Goal: Task Accomplishment & Management: Complete application form

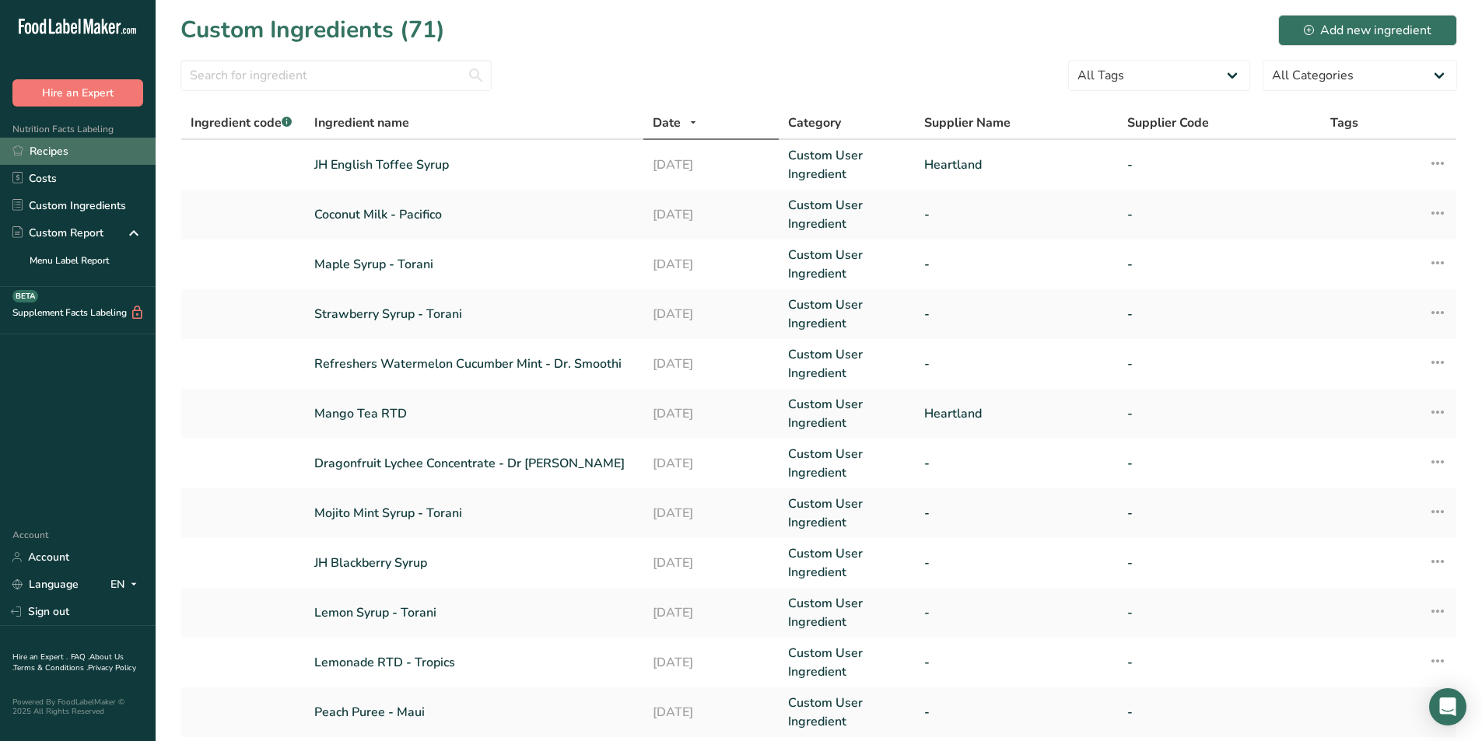
click at [68, 140] on link "Recipes" at bounding box center [78, 151] width 156 height 27
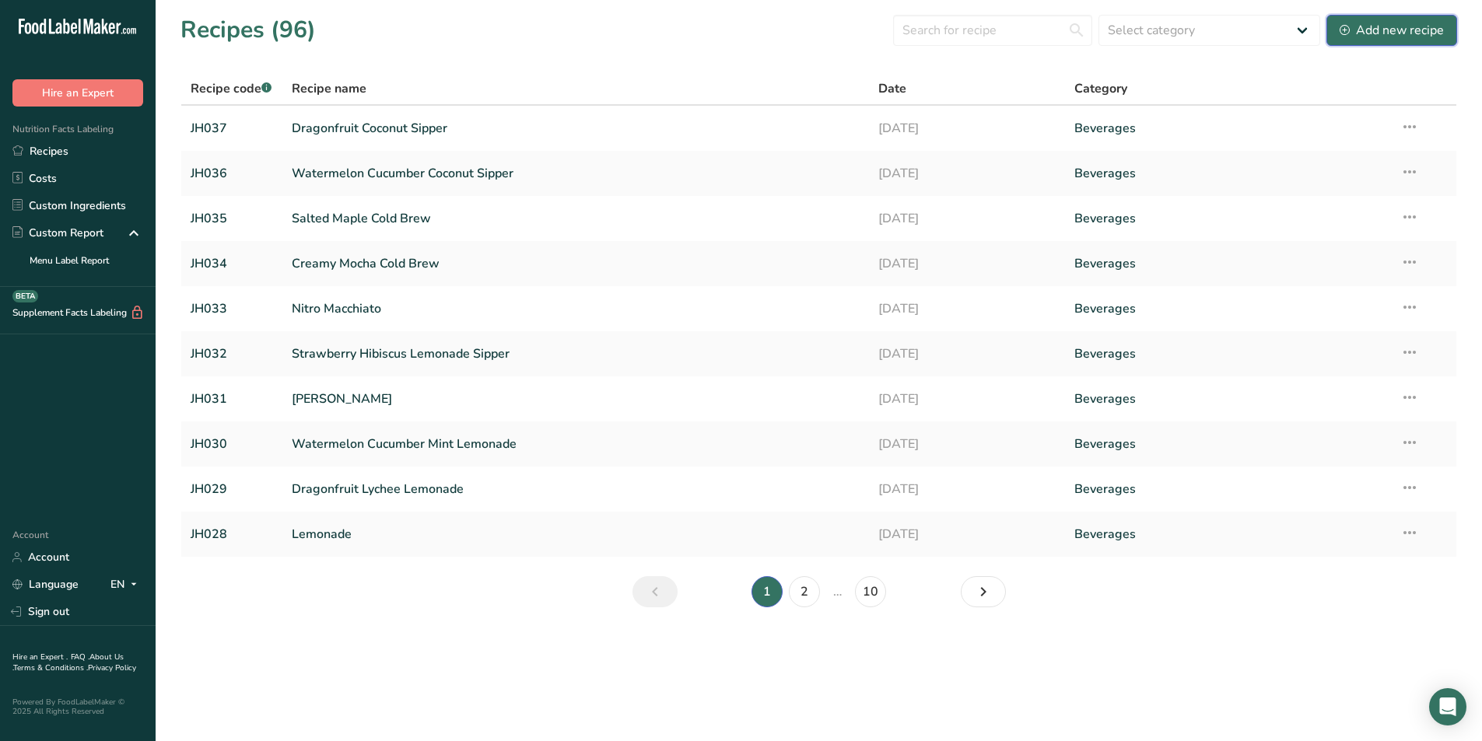
click at [1362, 37] on div "Add new recipe" at bounding box center [1391, 30] width 104 height 19
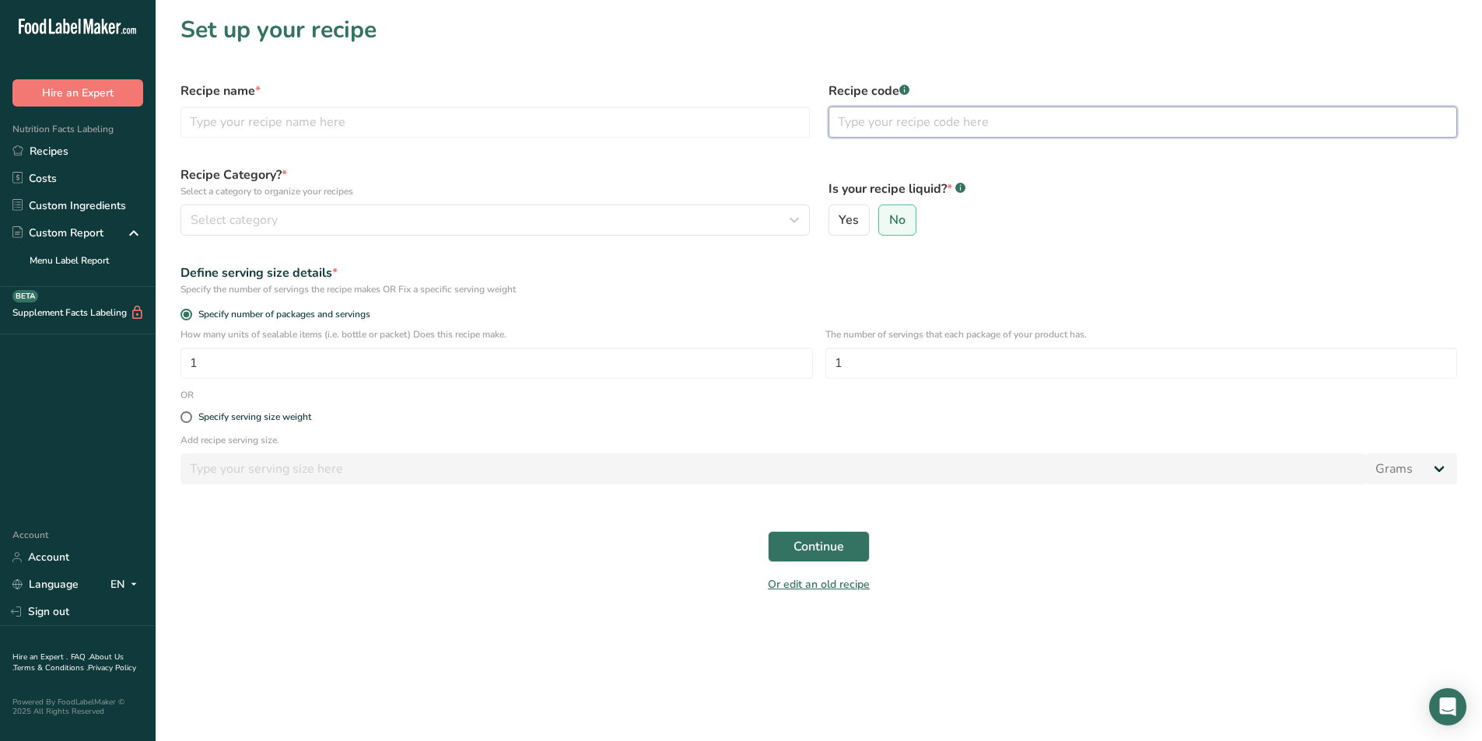
click at [934, 131] on input "text" at bounding box center [1142, 122] width 629 height 31
type input "JH038"
click at [268, 121] on input "text" at bounding box center [494, 122] width 629 height 31
type input "Brewski (Hot)"
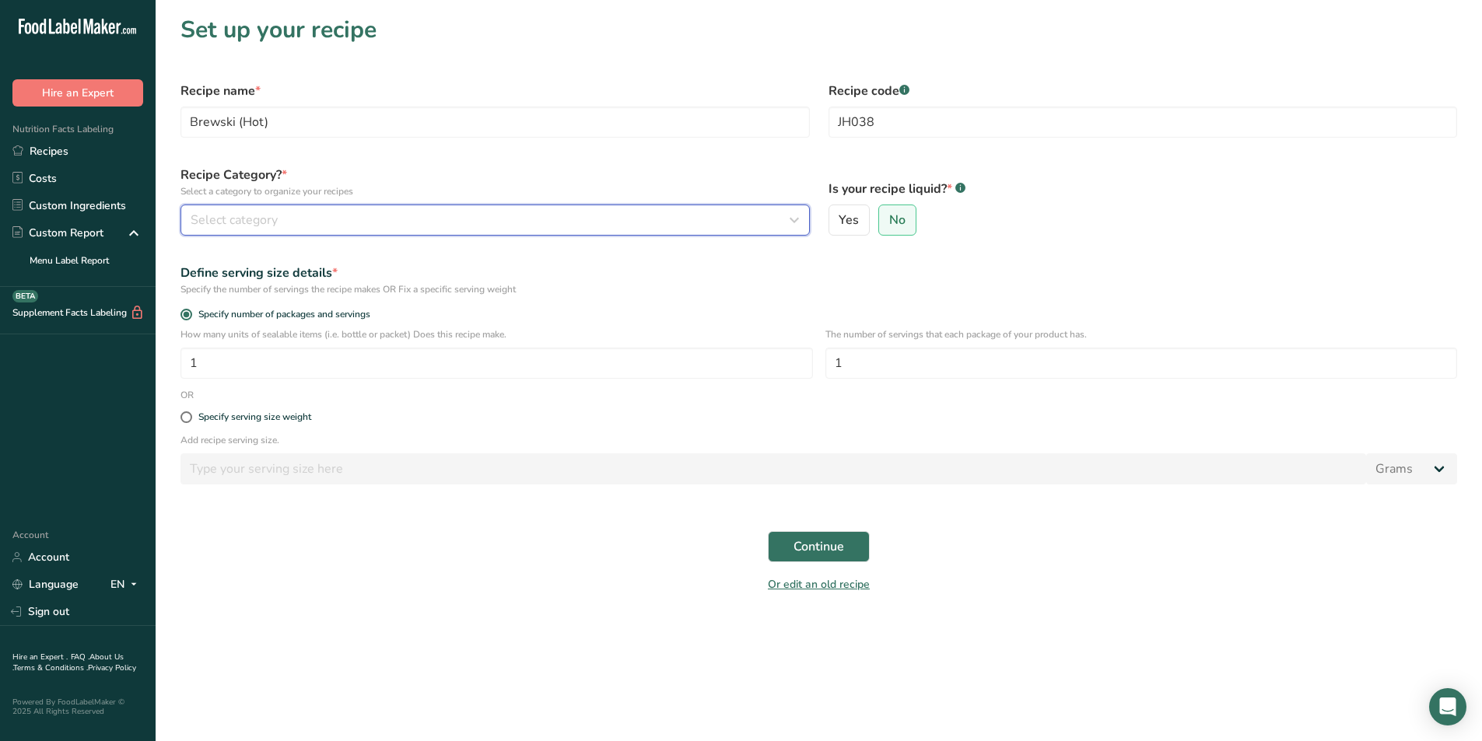
click at [293, 220] on div "Select category" at bounding box center [491, 220] width 600 height 19
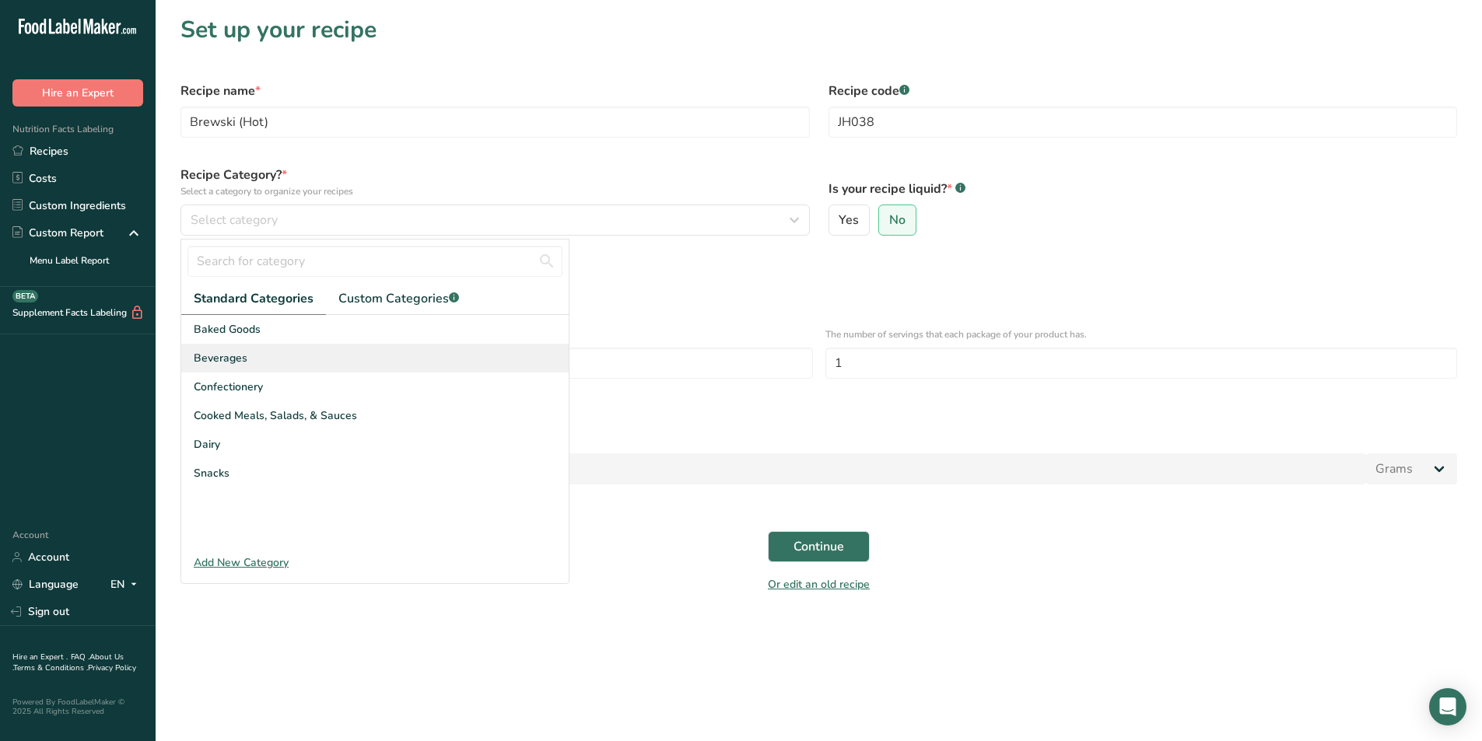
click at [288, 355] on div "Beverages" at bounding box center [374, 358] width 387 height 29
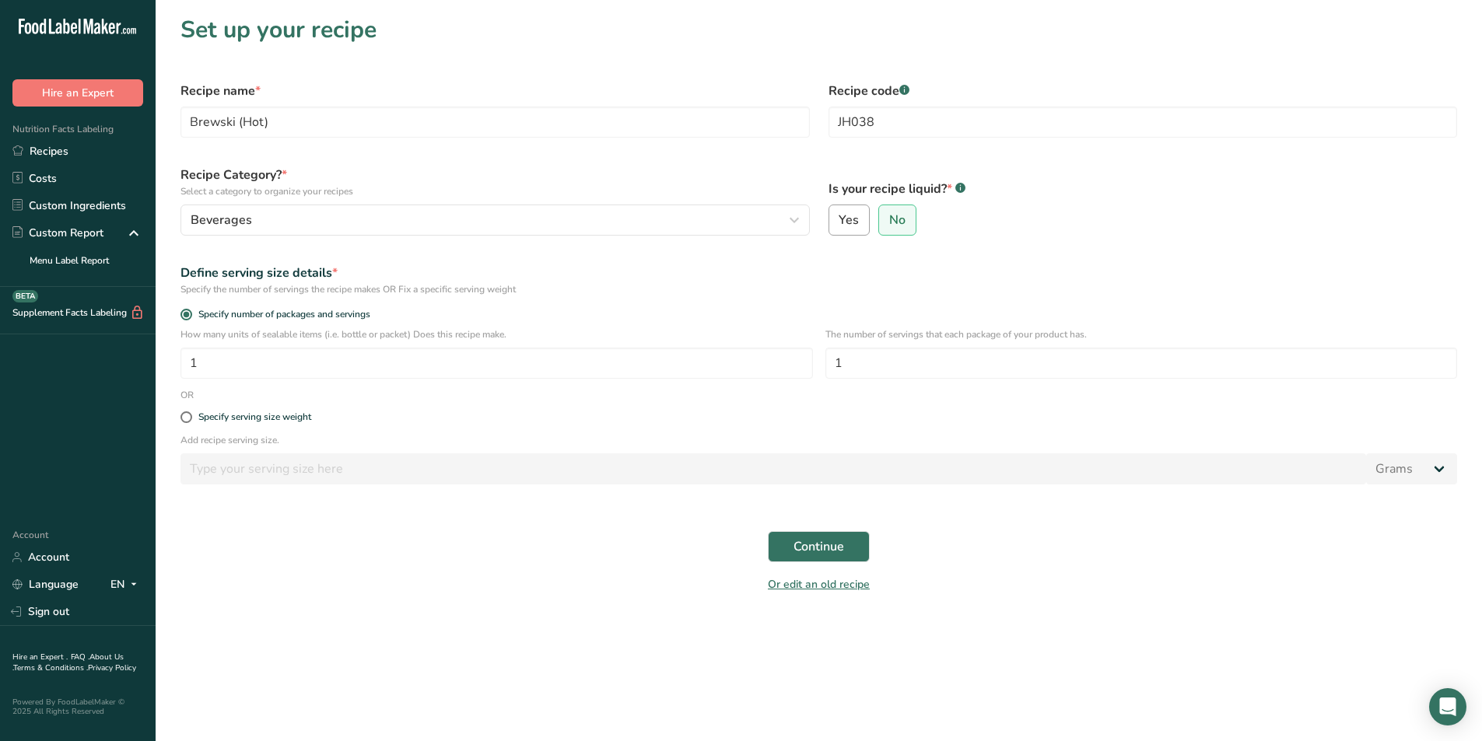
click at [841, 218] on span "Yes" at bounding box center [849, 220] width 20 height 16
click at [839, 218] on input "Yes" at bounding box center [834, 220] width 10 height 10
radio input "true"
radio input "false"
select select "22"
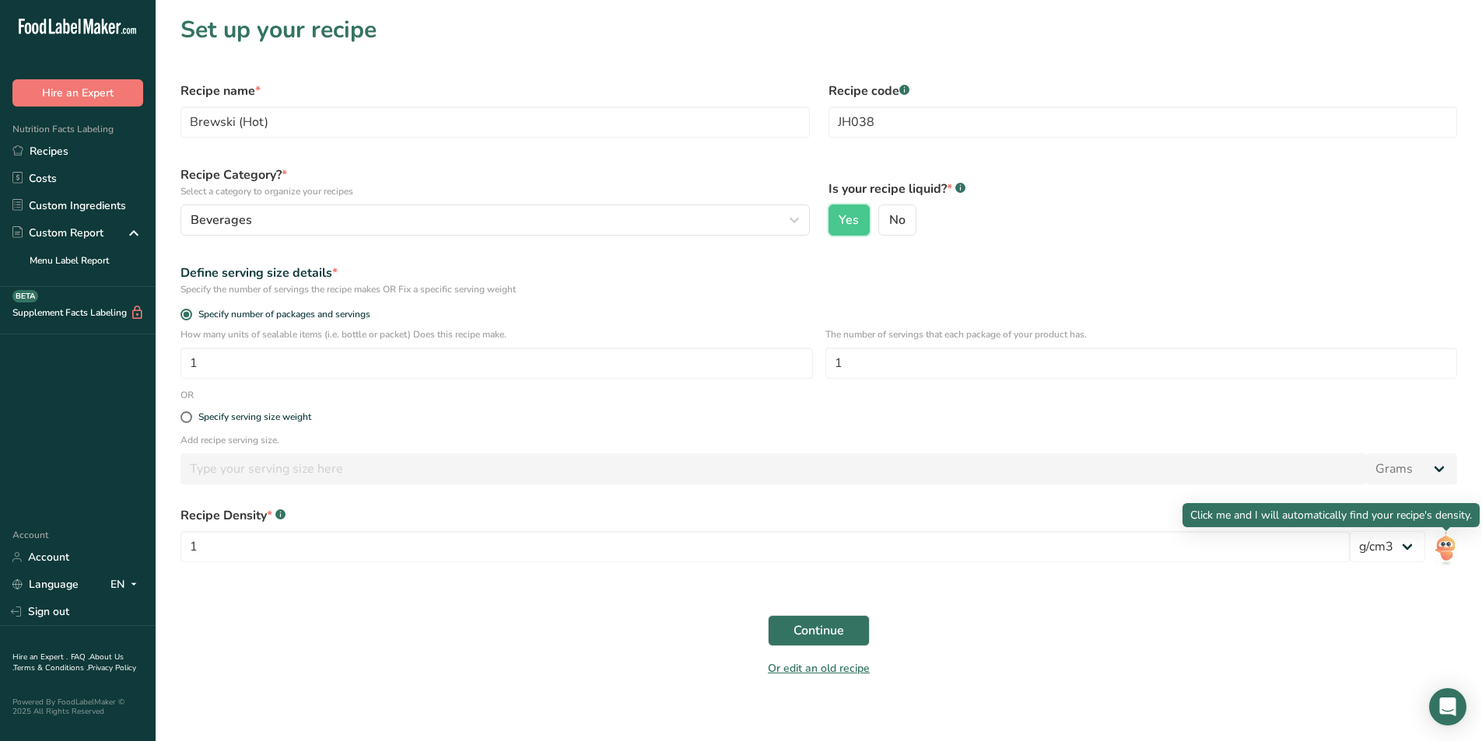
click at [1456, 558] on img at bounding box center [1445, 548] width 23 height 35
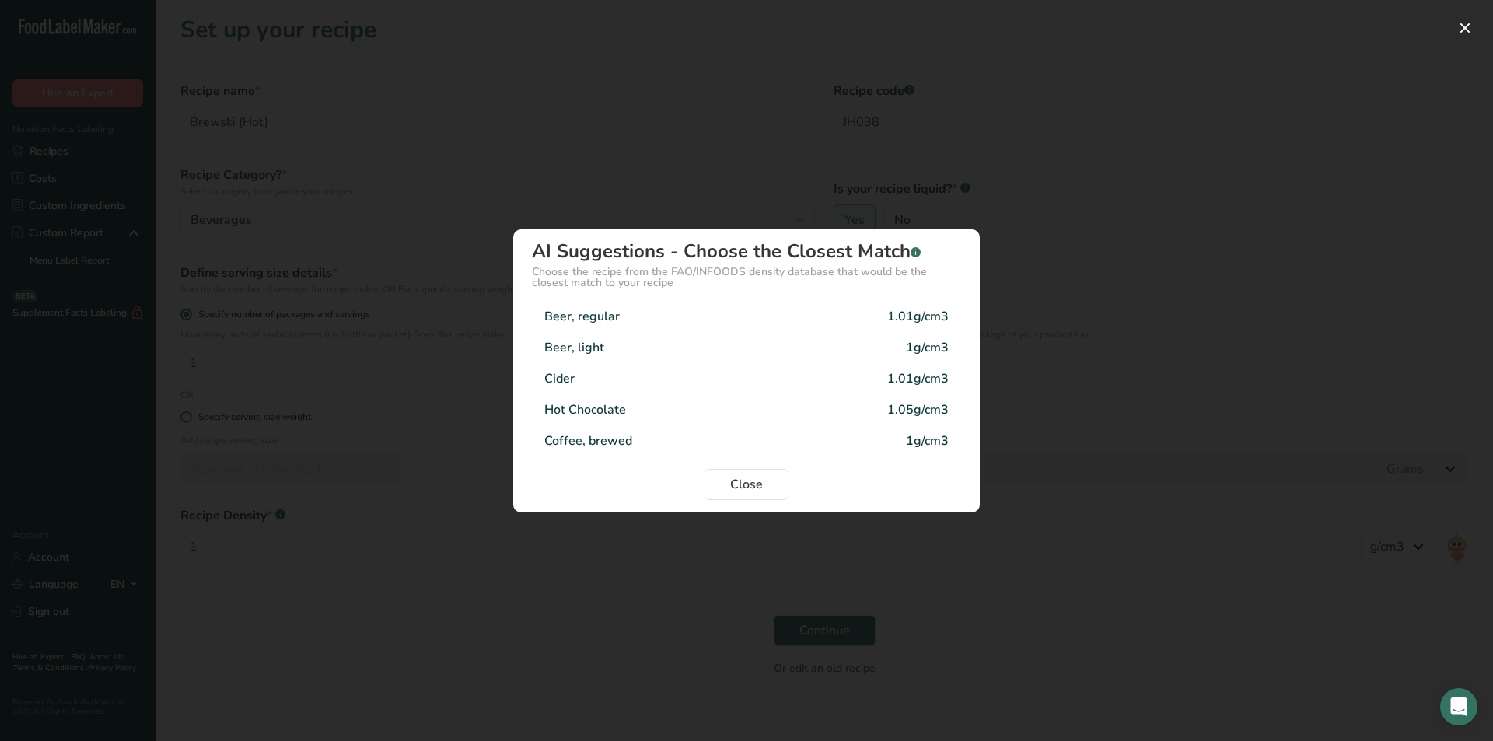
click at [790, 485] on div "Close" at bounding box center [746, 484] width 429 height 31
drag, startPoint x: 778, startPoint y: 487, endPoint x: 758, endPoint y: 500, distance: 23.5
click at [773, 492] on button "Close" at bounding box center [747, 484] width 84 height 31
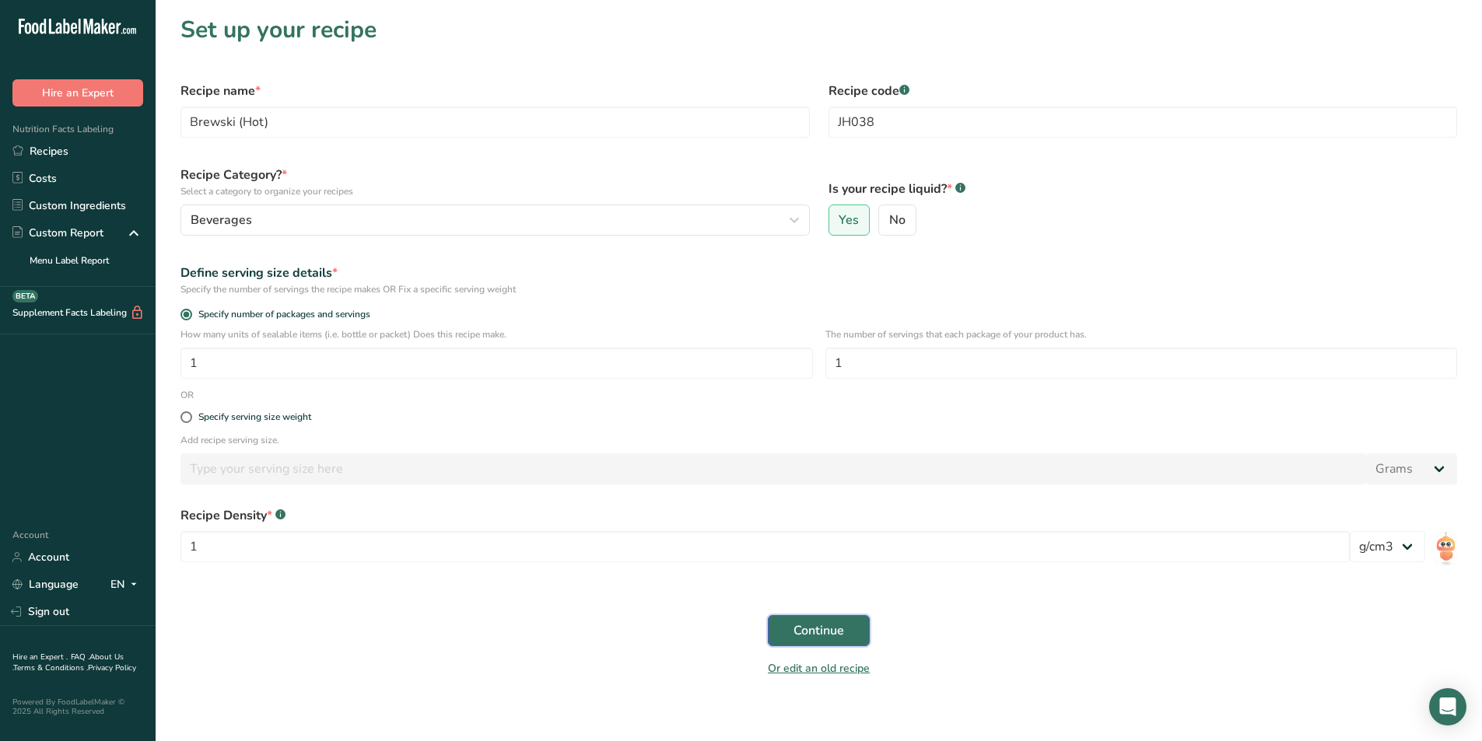
click at [818, 629] on span "Continue" at bounding box center [818, 630] width 51 height 19
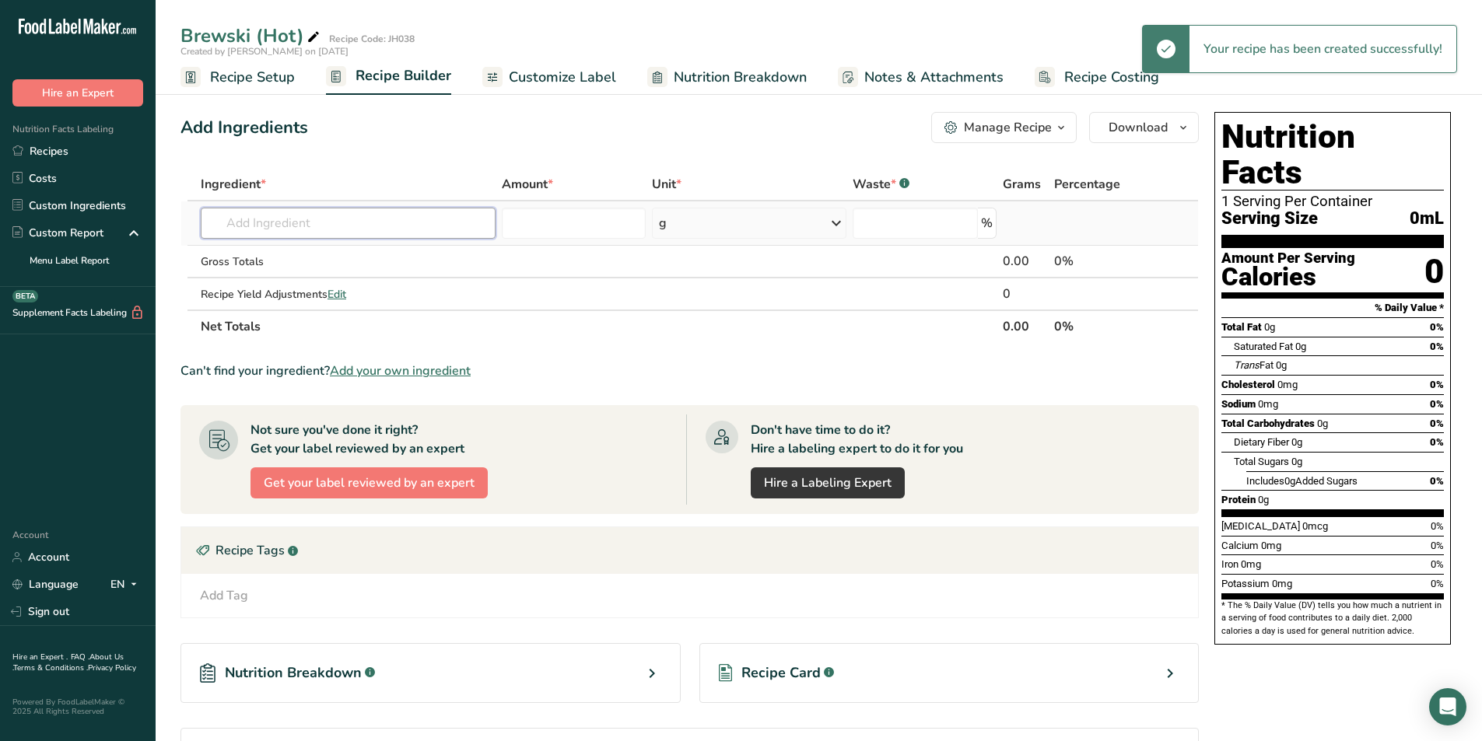
click at [300, 226] on input "text" at bounding box center [348, 223] width 295 height 31
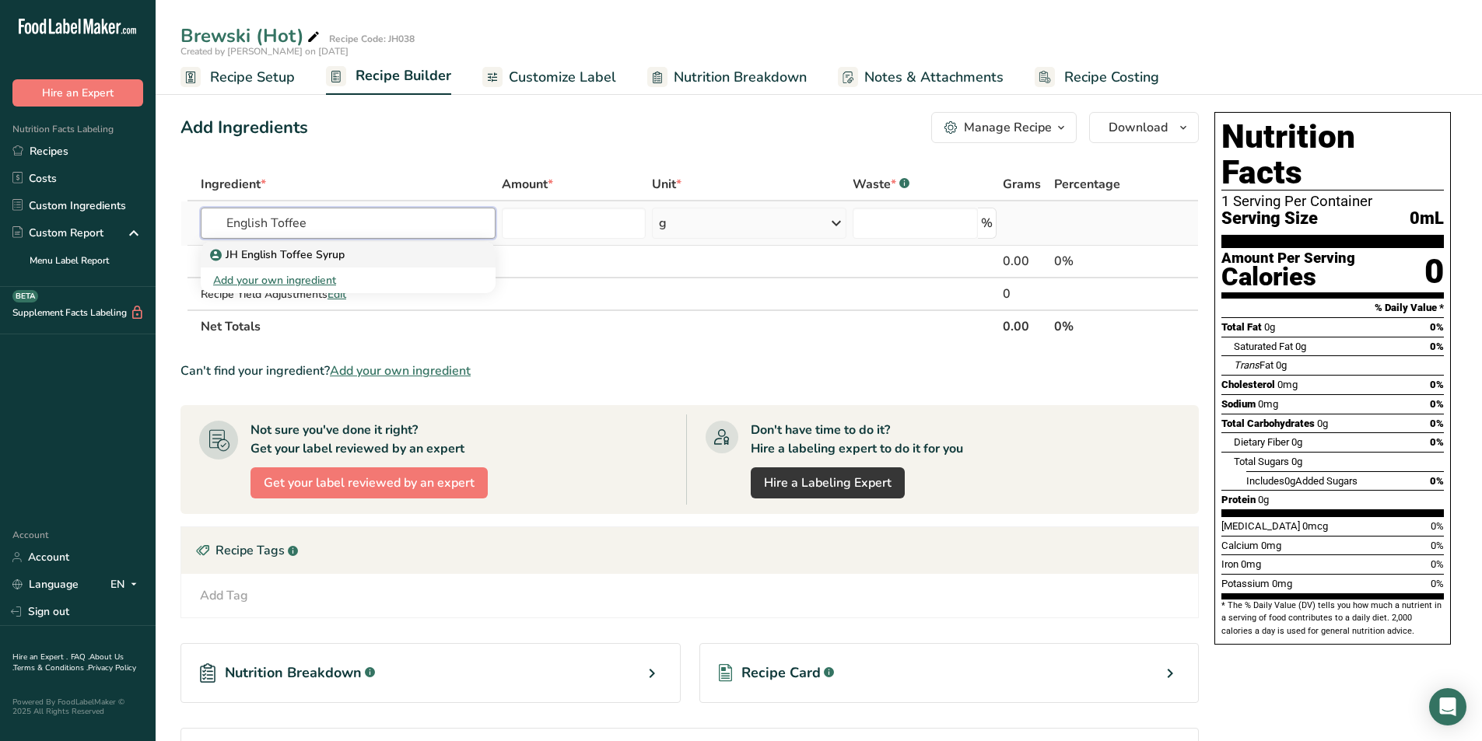
type input "English Toffee"
click at [301, 257] on p "JH English Toffee Syrup" at bounding box center [278, 255] width 131 height 16
type input "JH English Toffee Syrup"
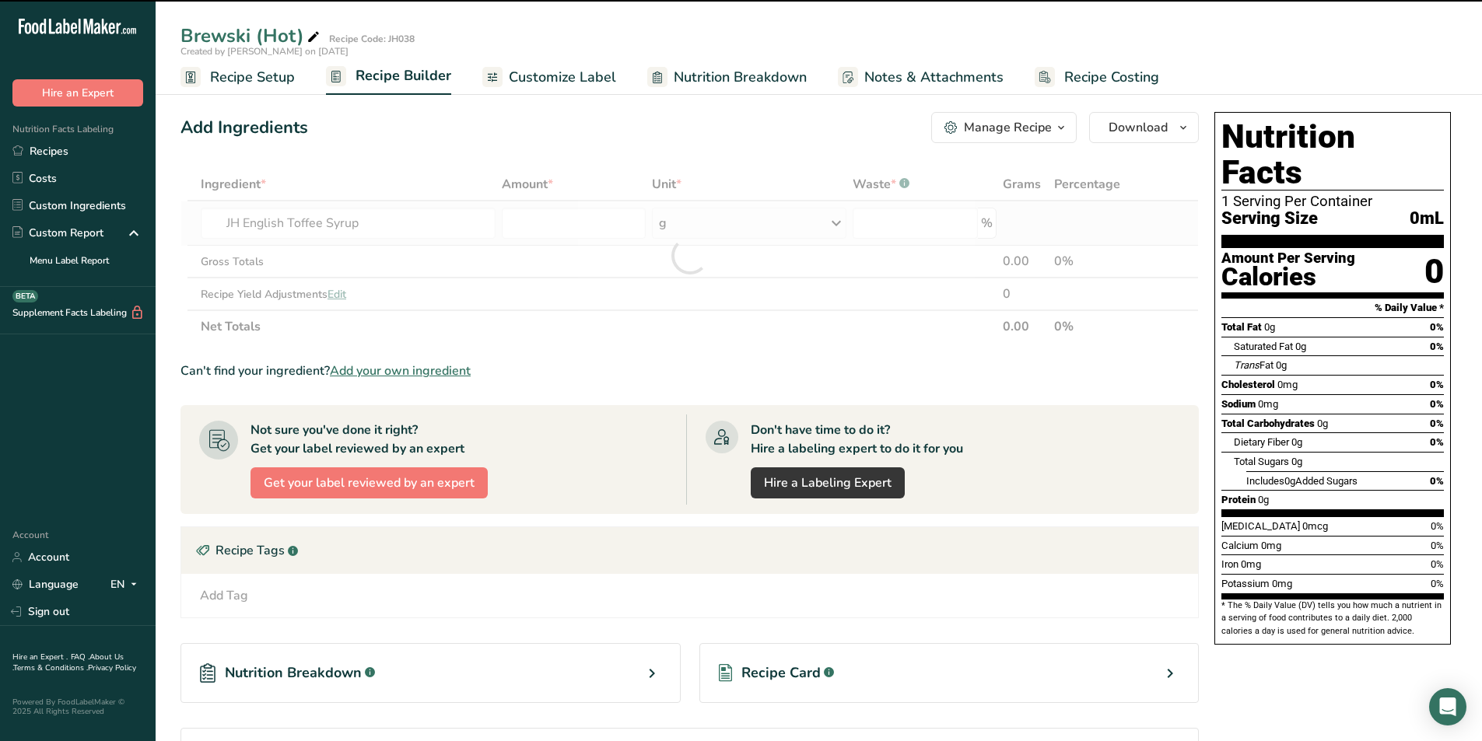
type input "0"
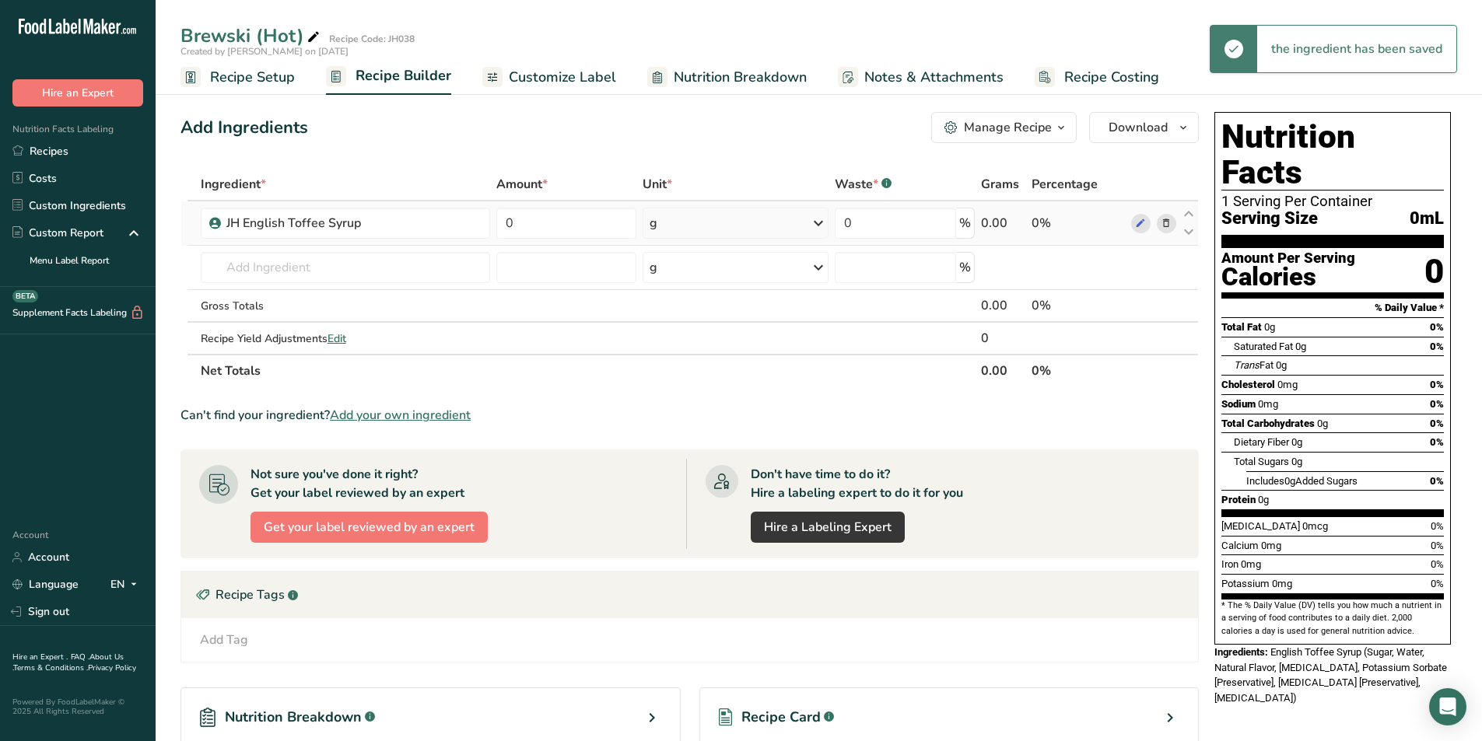
click at [690, 222] on div "g" at bounding box center [735, 223] width 186 height 31
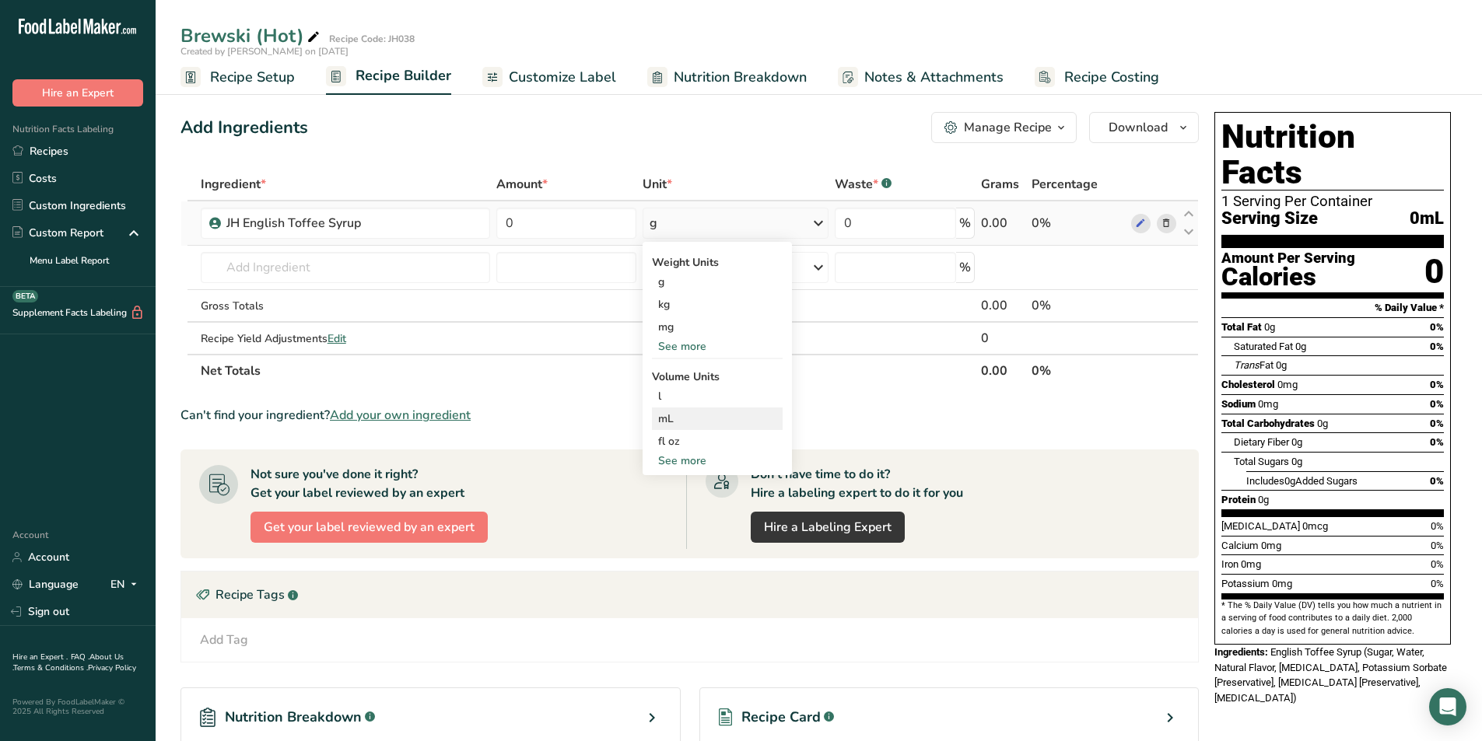
click at [680, 424] on div "mL" at bounding box center [717, 419] width 118 height 16
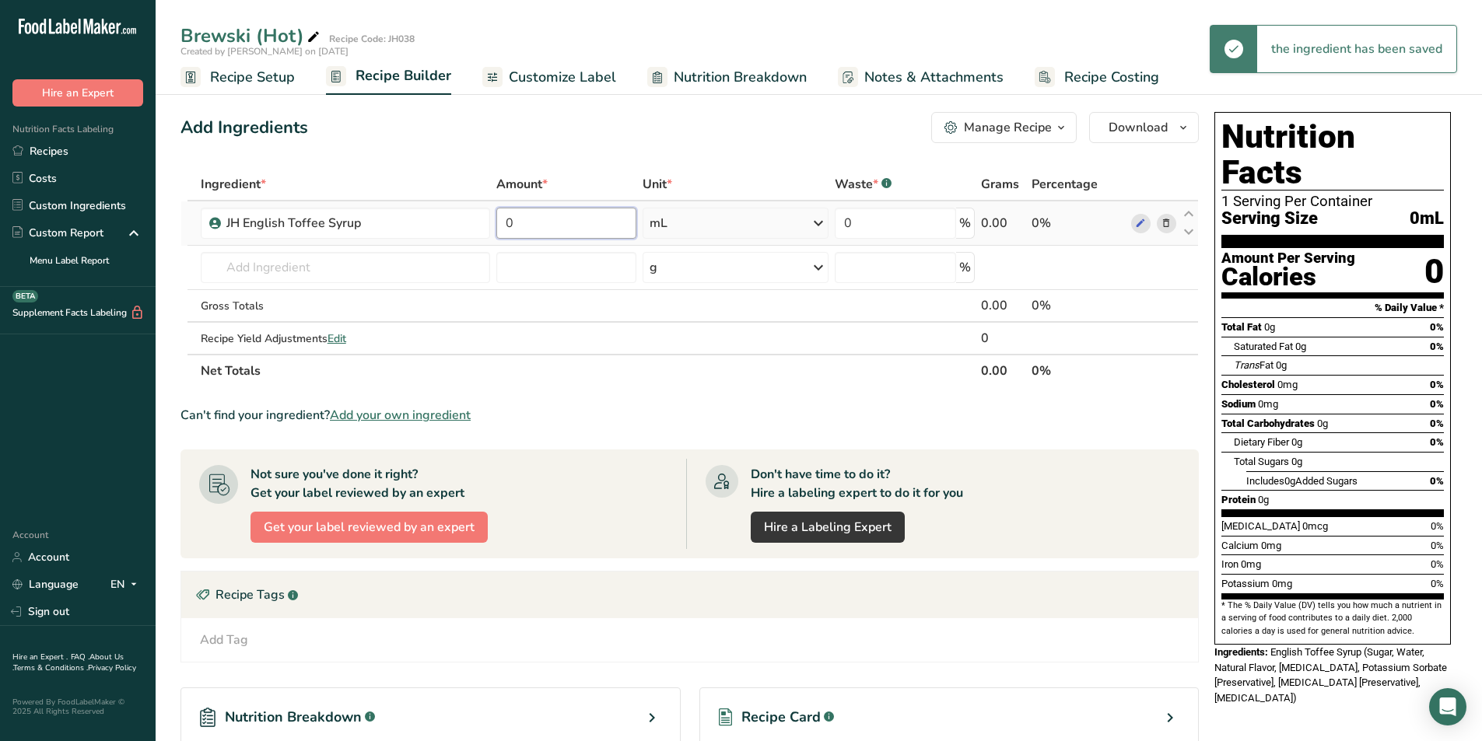
click at [522, 215] on input "0" at bounding box center [565, 223] width 139 height 31
drag, startPoint x: 522, startPoint y: 224, endPoint x: 504, endPoint y: 225, distance: 17.9
click at [504, 225] on input "0" at bounding box center [565, 223] width 139 height 31
type input "21"
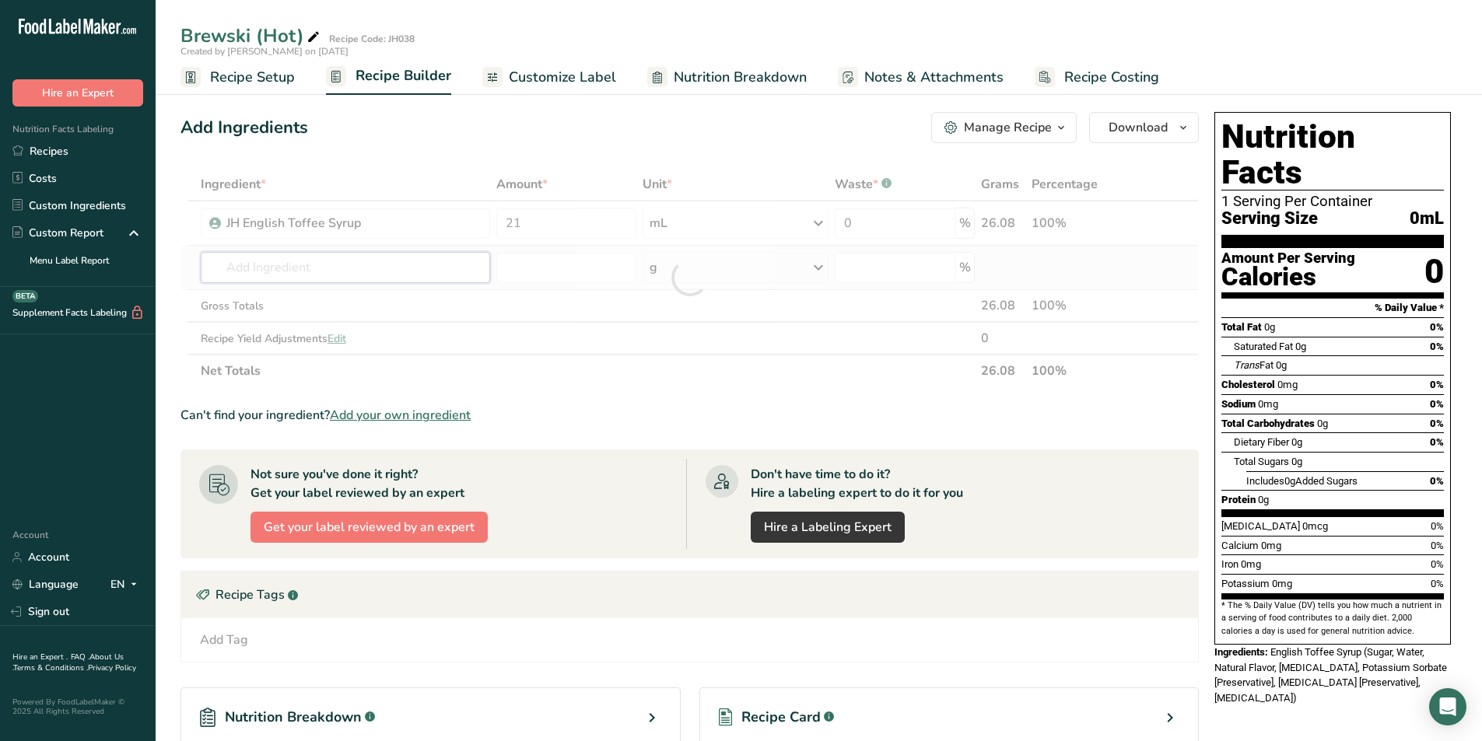
click at [240, 259] on div "Ingredient * Amount * Unit * Waste * .a-a{fill:#347362;}.b-a{fill:#fff;} Grams …" at bounding box center [689, 277] width 1018 height 219
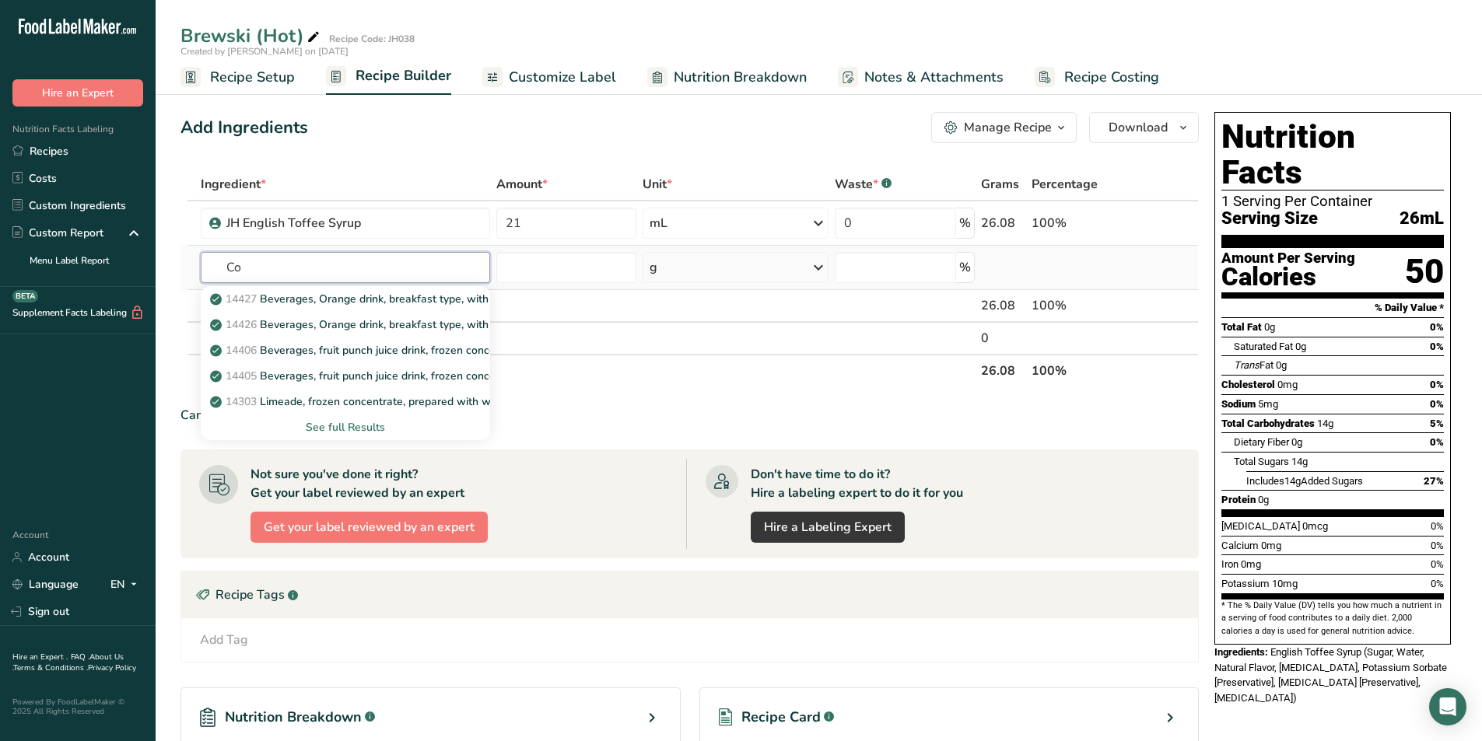
type input "C"
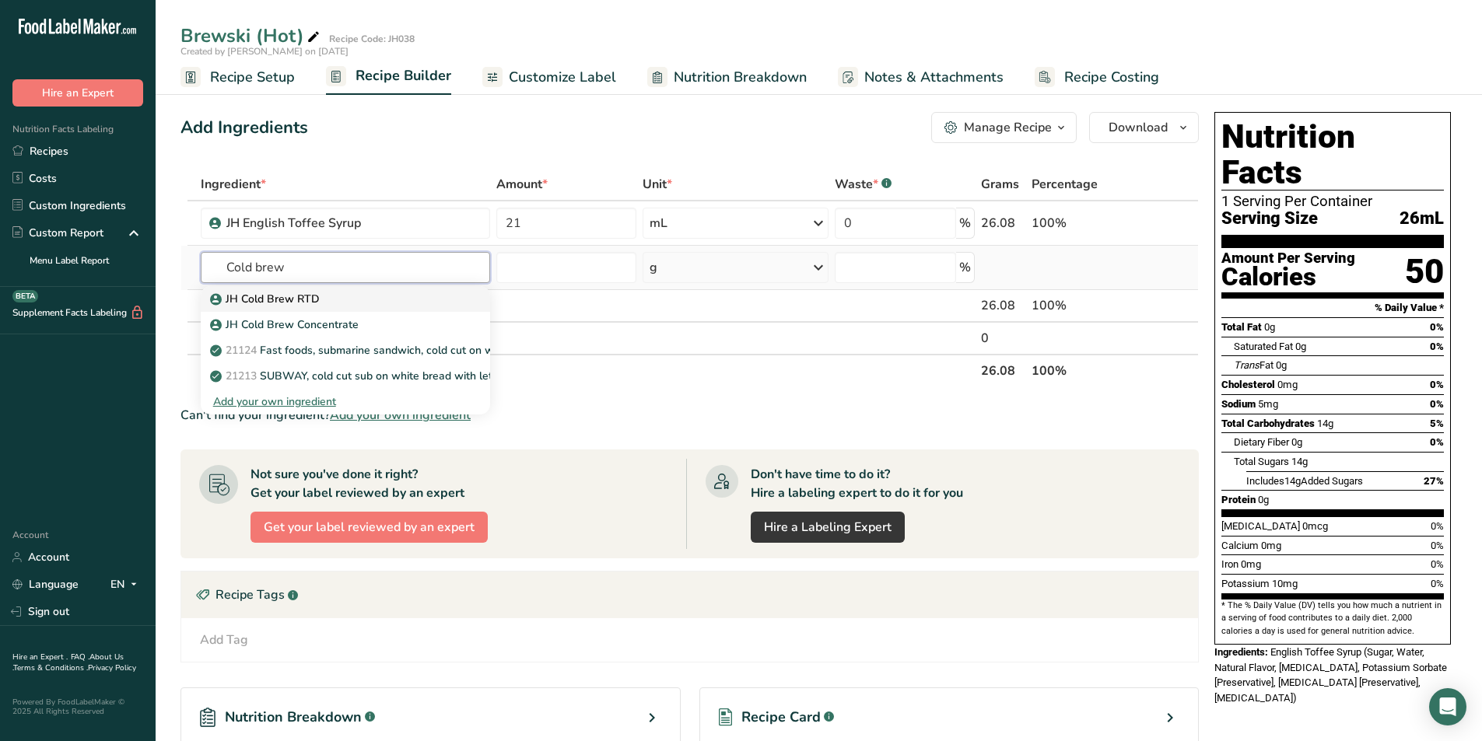
type input "Cold brew"
click at [286, 303] on p "JH Cold Brew RTD" at bounding box center [266, 299] width 107 height 16
type input "JH Cold Brew RTD"
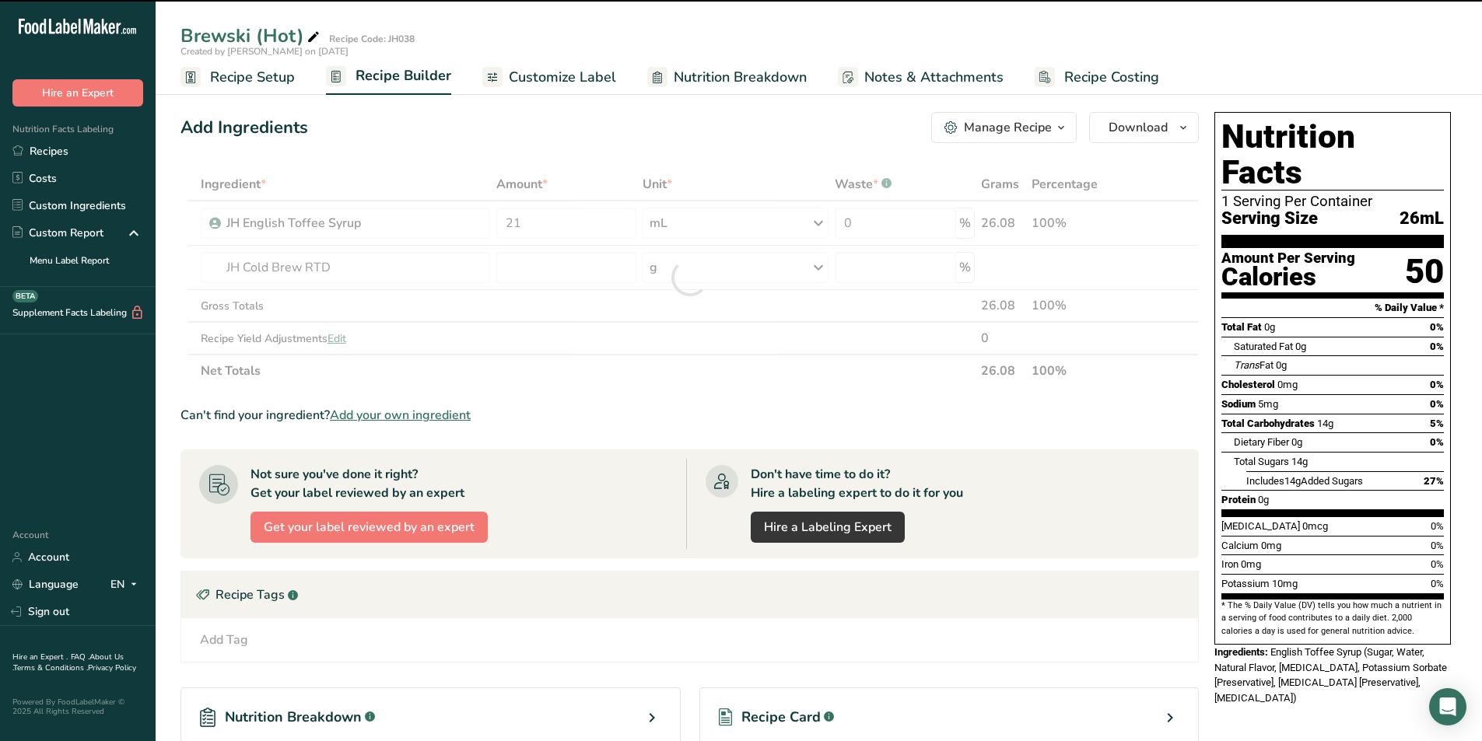
type input "0"
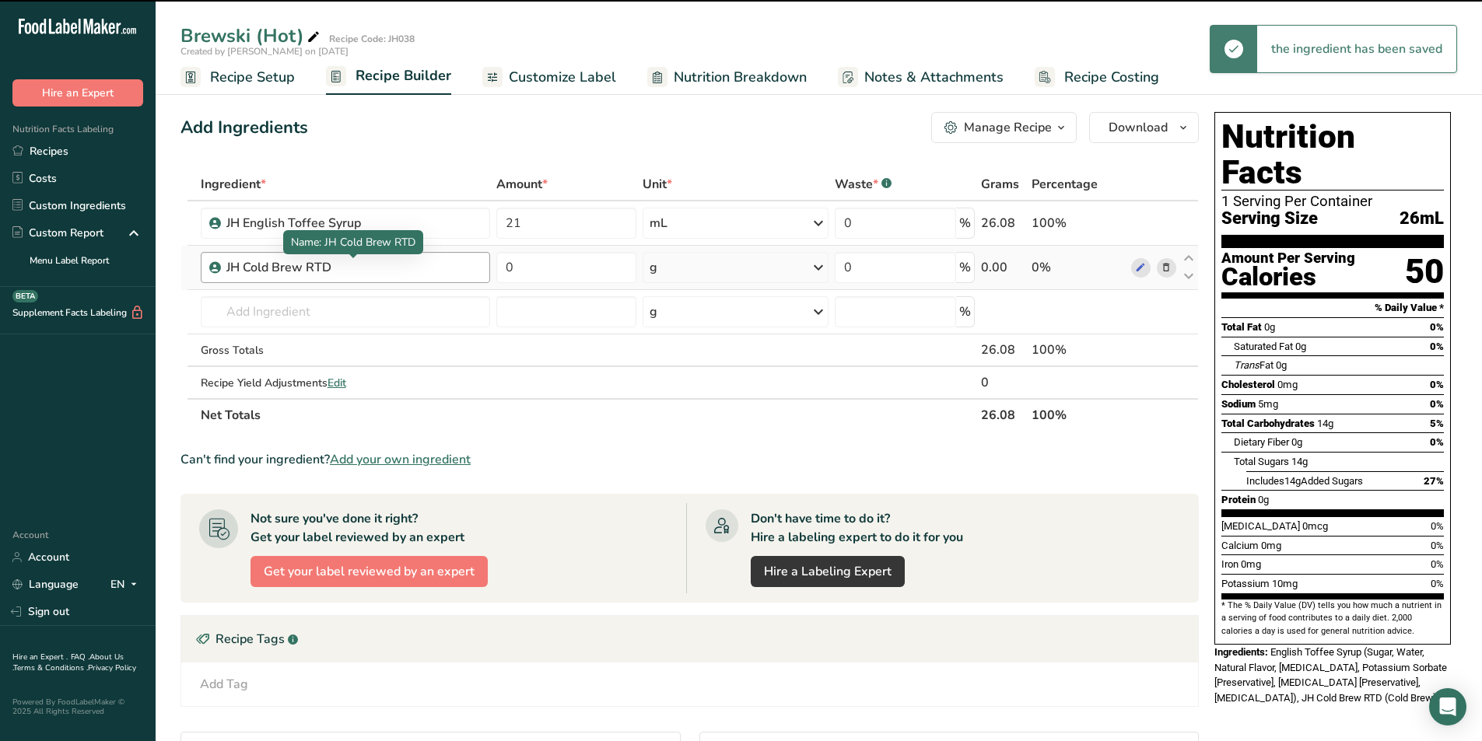
click at [352, 266] on div "JH Cold Brew RTD" at bounding box center [323, 267] width 194 height 19
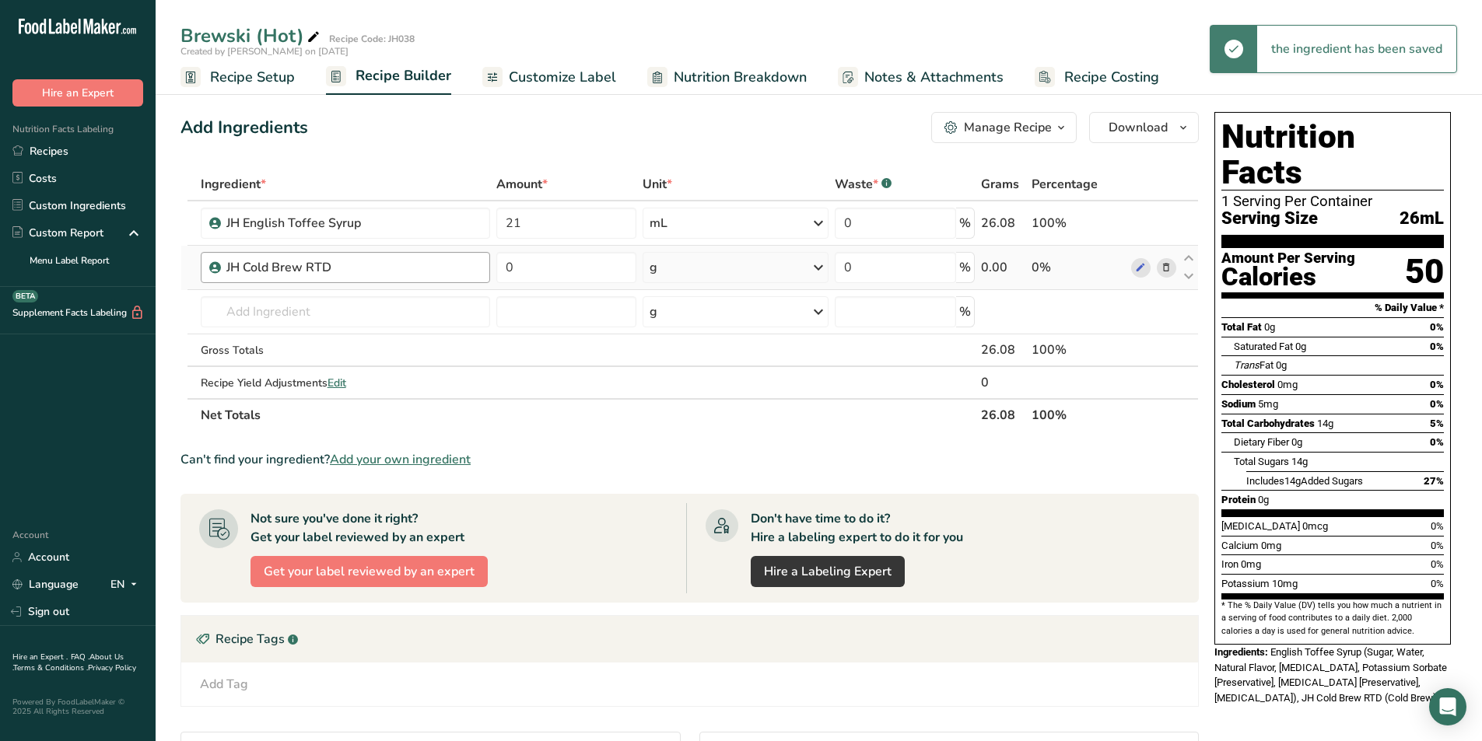
drag, startPoint x: 349, startPoint y: 268, endPoint x: 225, endPoint y: 269, distance: 124.5
click at [225, 269] on div "JH Cold Brew RTD" at bounding box center [345, 267] width 289 height 31
click at [1164, 273] on icon at bounding box center [1166, 268] width 11 height 16
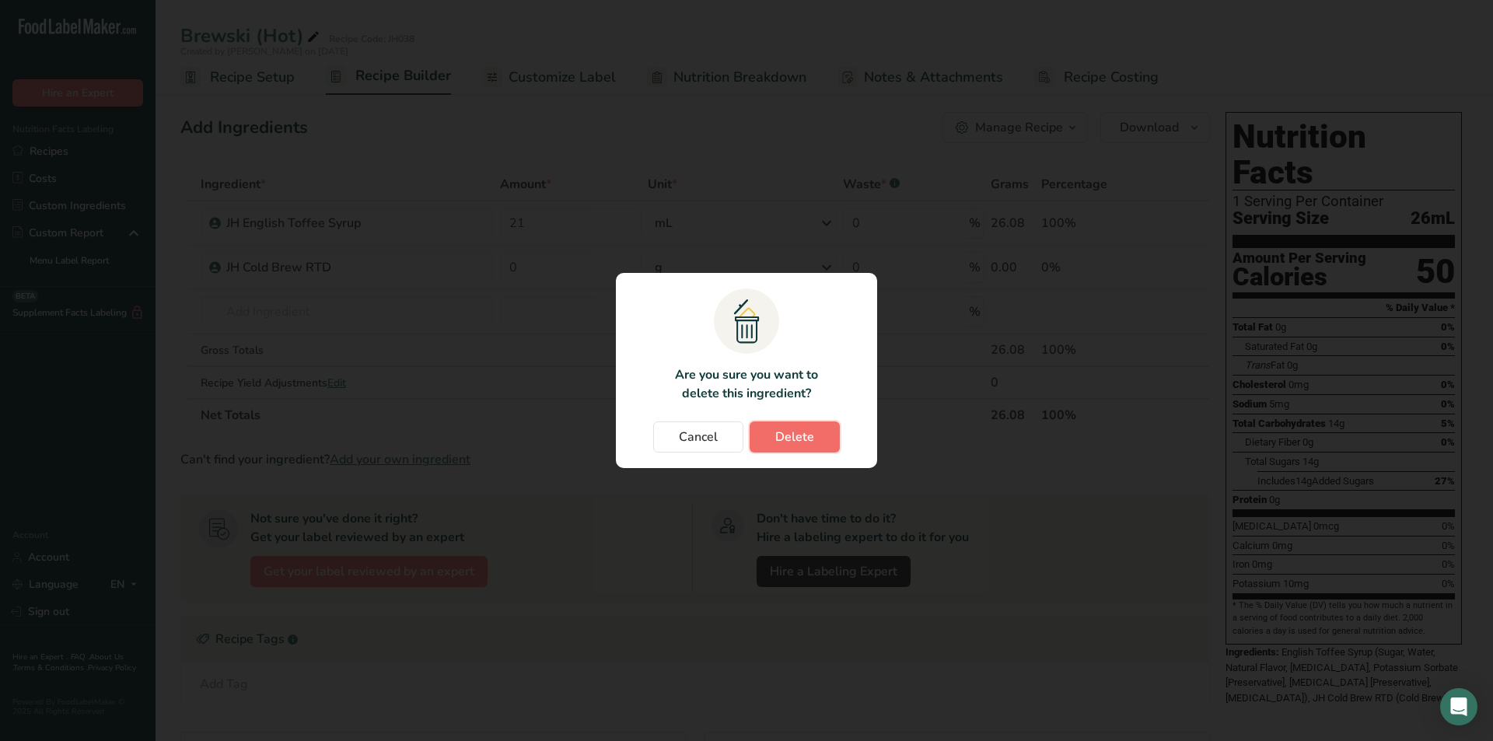
click at [773, 441] on button "Delete" at bounding box center [795, 437] width 90 height 31
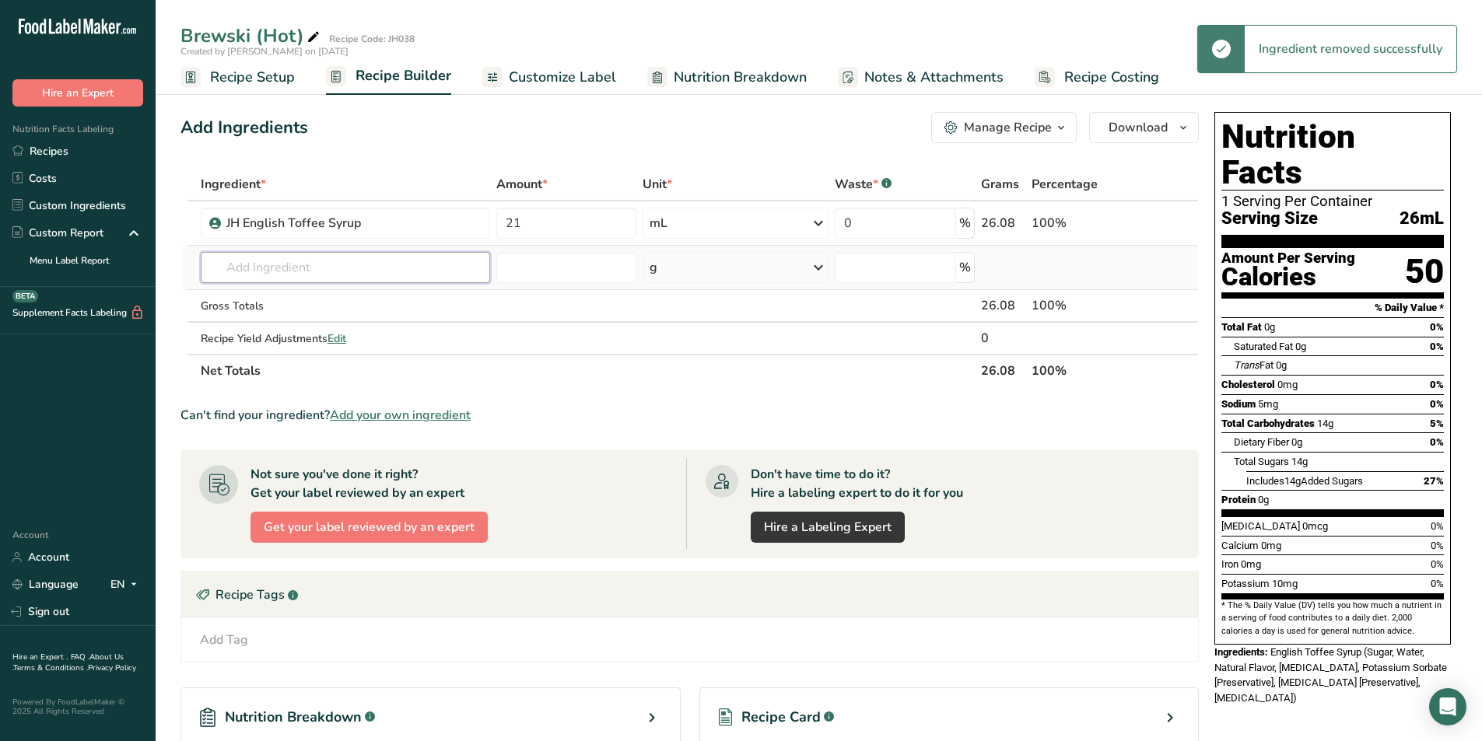
click at [307, 279] on input "text" at bounding box center [345, 267] width 289 height 31
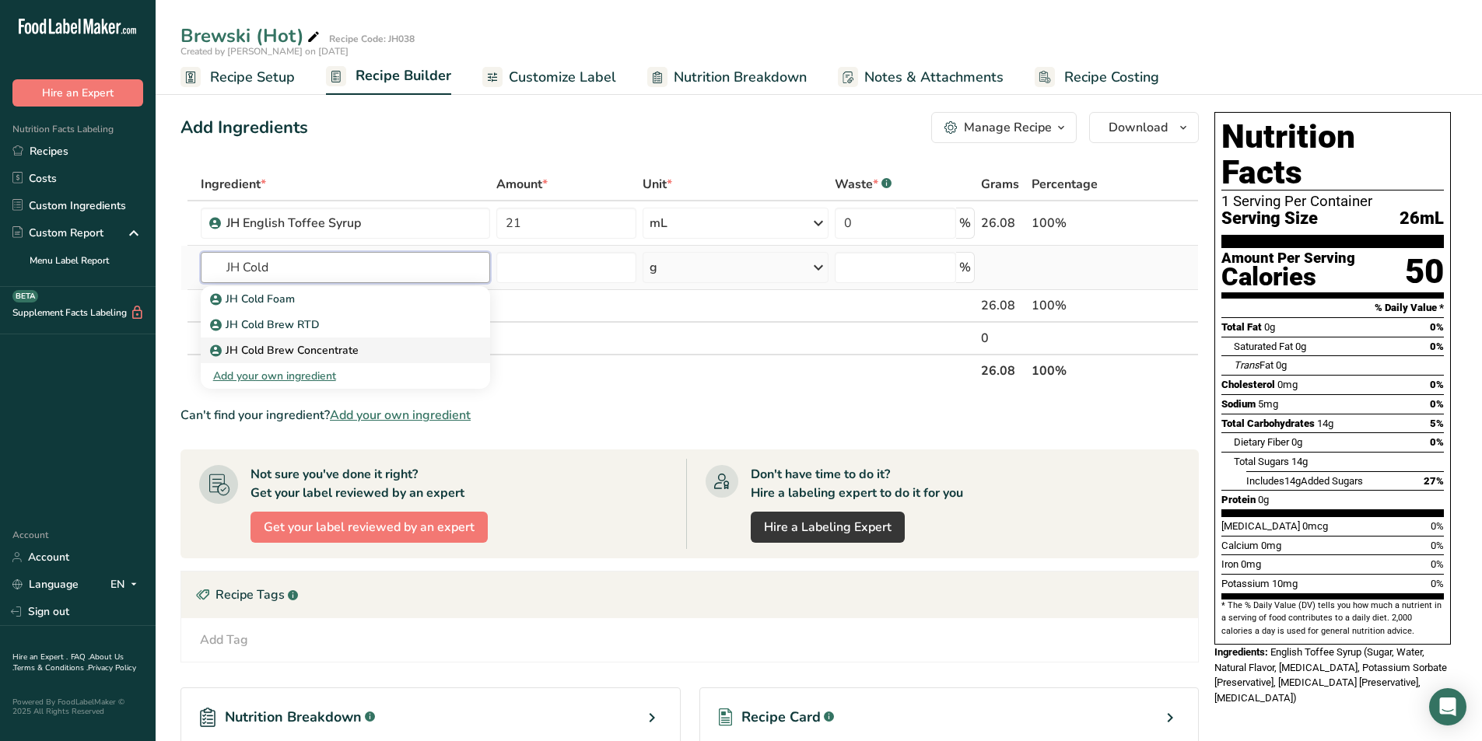
type input "JH Cold"
click at [311, 352] on p "JH Cold Brew Concentrate" at bounding box center [285, 350] width 145 height 16
type input "JH Cold Brew Concentrate"
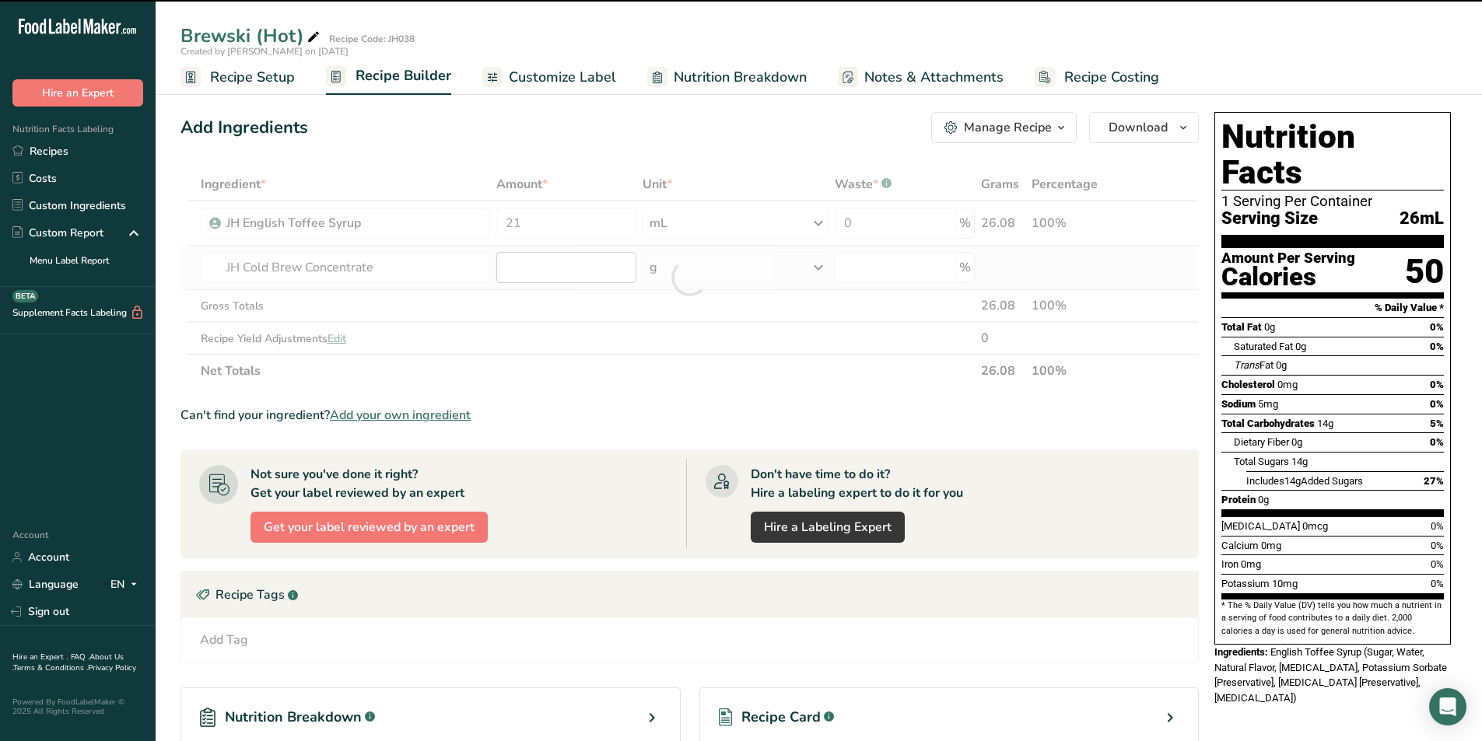
type input "0"
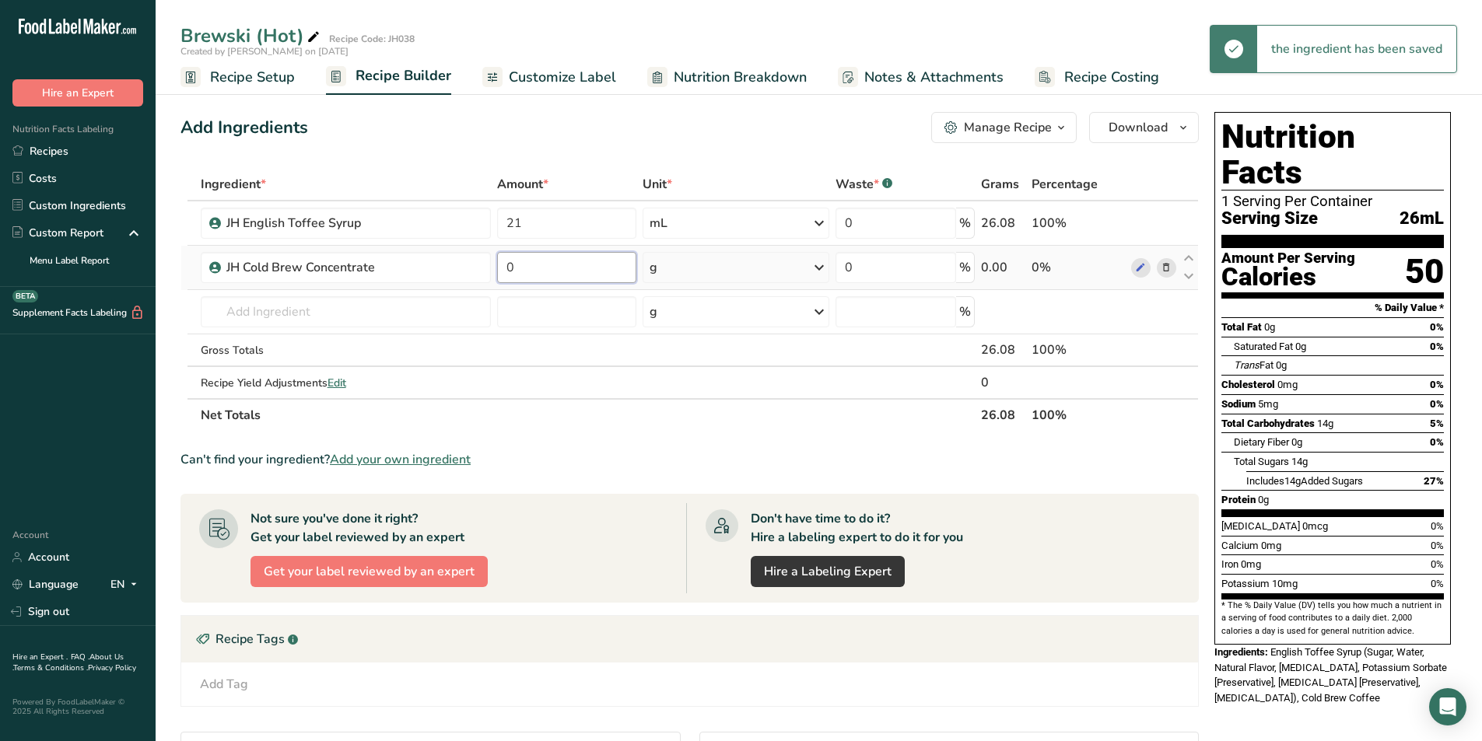
click at [554, 264] on input "0" at bounding box center [566, 267] width 139 height 31
click at [677, 257] on div "Ingredient * Amount * Unit * Waste * .a-a{fill:#347362;}.b-a{fill:#fff;} Grams …" at bounding box center [689, 300] width 1018 height 264
click at [702, 266] on div "g" at bounding box center [735, 267] width 186 height 31
click at [674, 485] on div "fl oz" at bounding box center [717, 486] width 118 height 16
drag, startPoint x: 525, startPoint y: 263, endPoint x: 499, endPoint y: 264, distance: 26.5
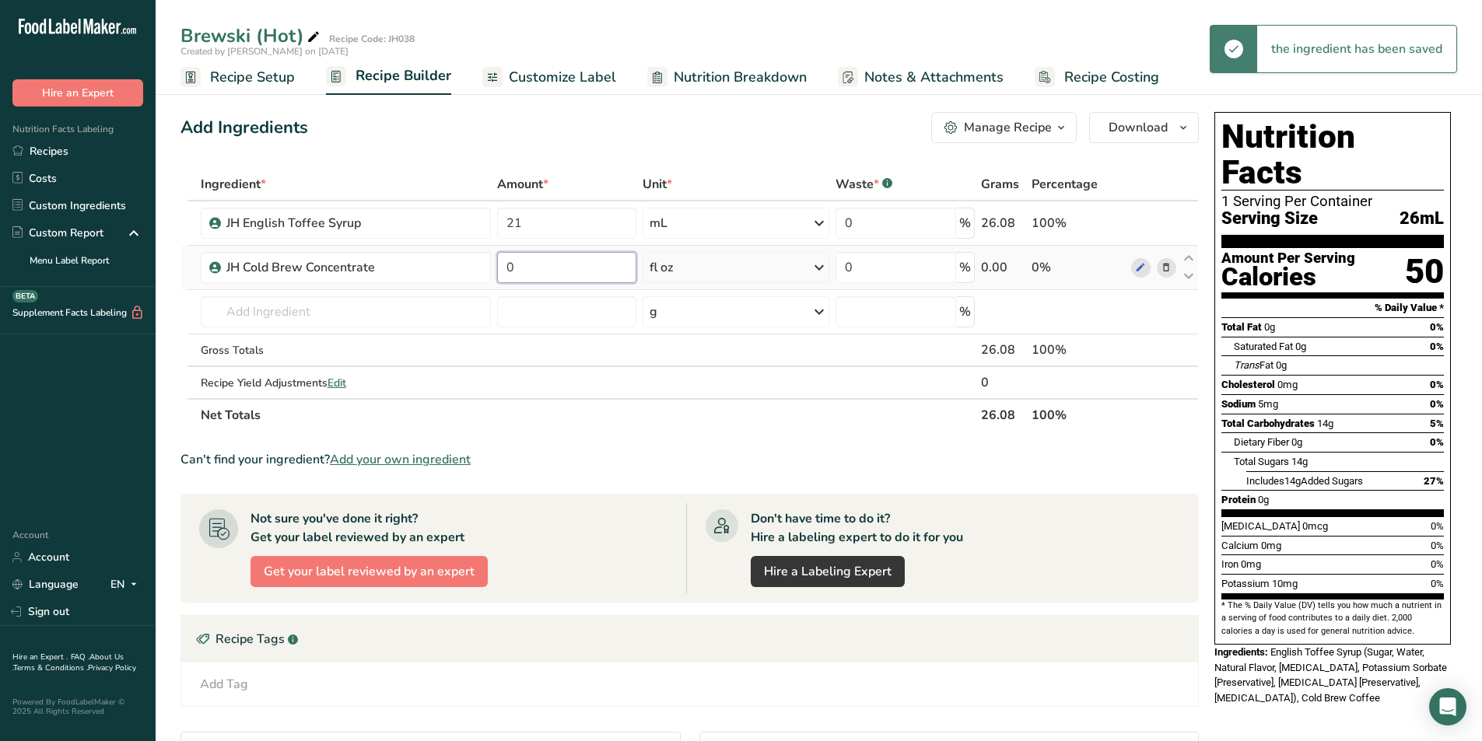
click at [499, 264] on input "0" at bounding box center [566, 267] width 139 height 31
type input "2"
click at [375, 320] on div "Ingredient * Amount * Unit * Waste * .a-a{fill:#347362;}.b-a{fill:#fff;} Grams …" at bounding box center [689, 300] width 1018 height 264
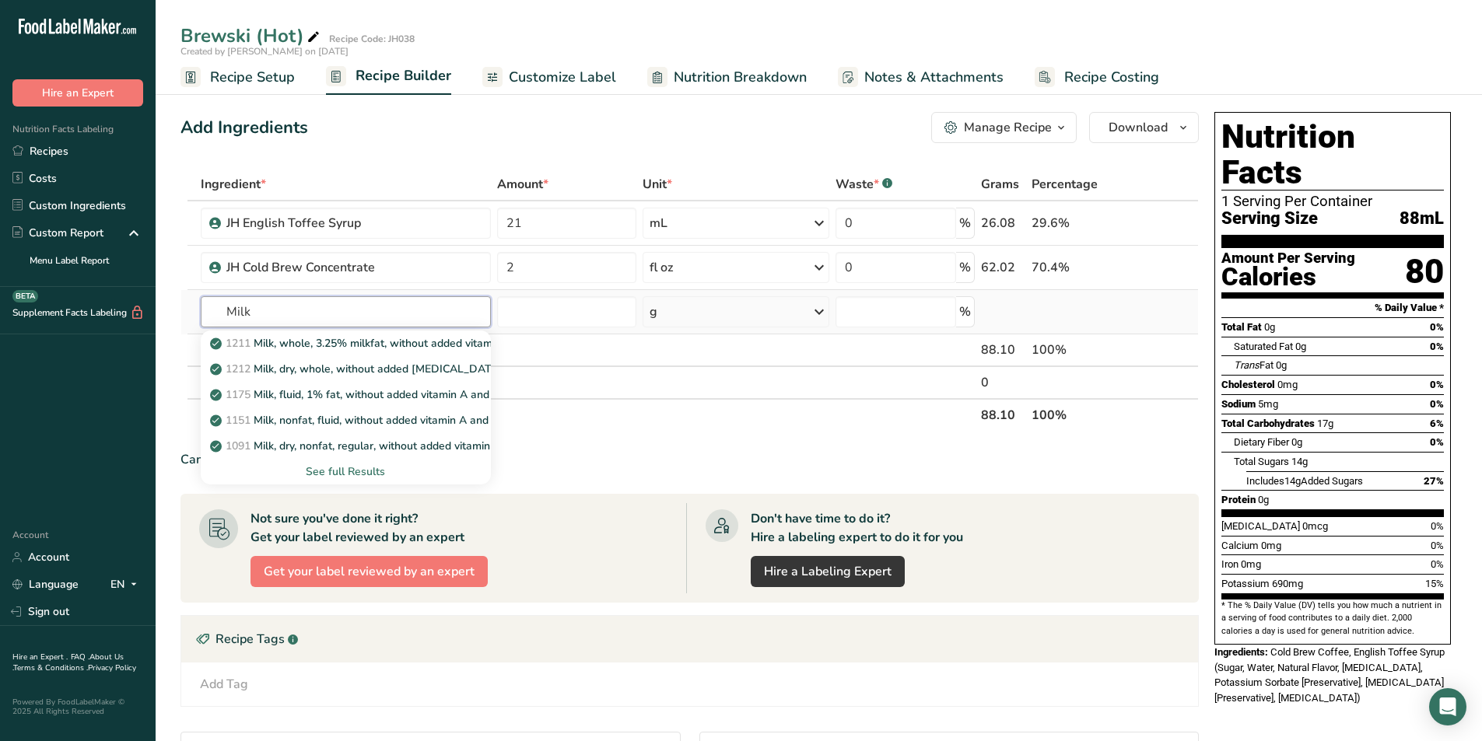
type input "Milk"
click at [364, 470] on div "See full Results" at bounding box center [345, 472] width 265 height 16
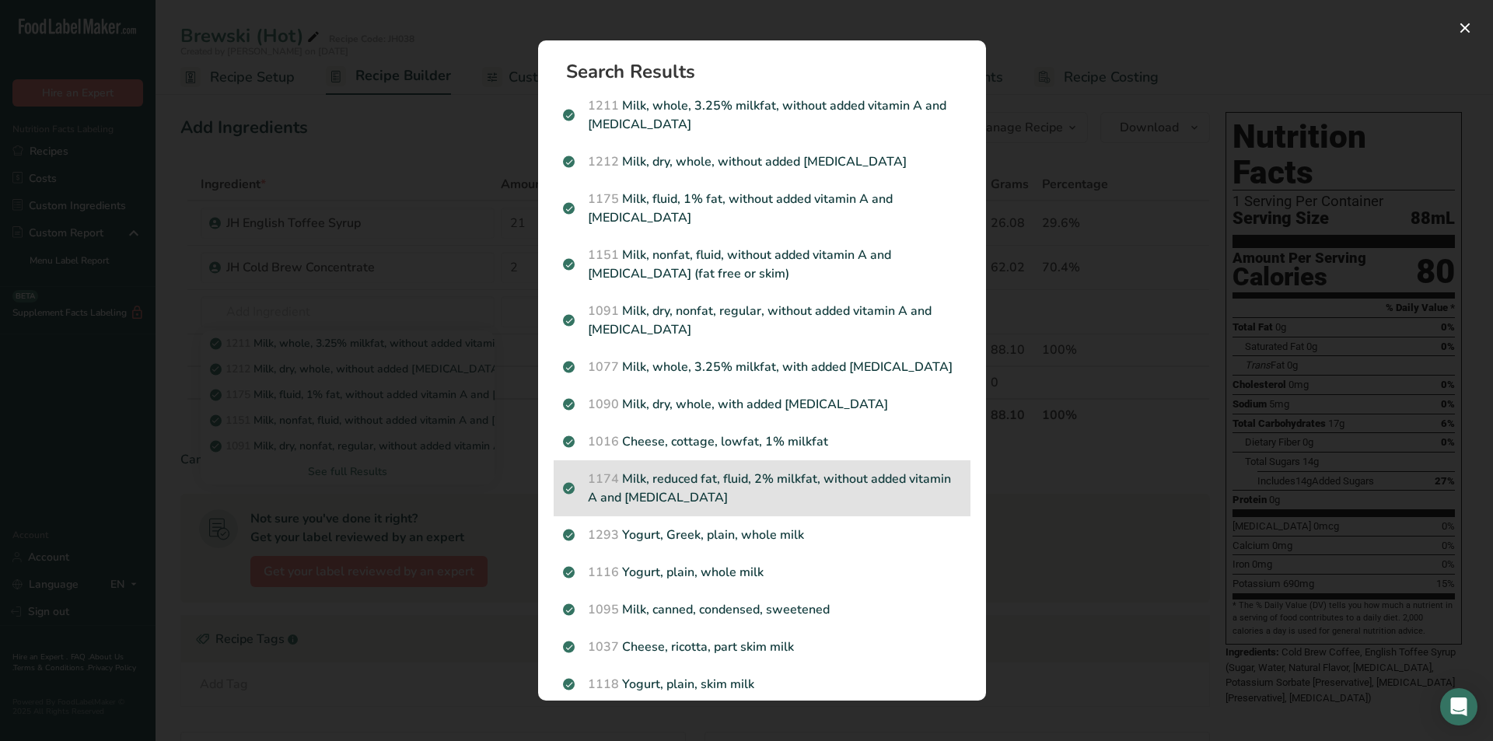
click at [780, 476] on p "1174 Milk, reduced fat, fluid, 2% milkfat, without added vitamin A and [MEDICAL…" at bounding box center [762, 488] width 398 height 37
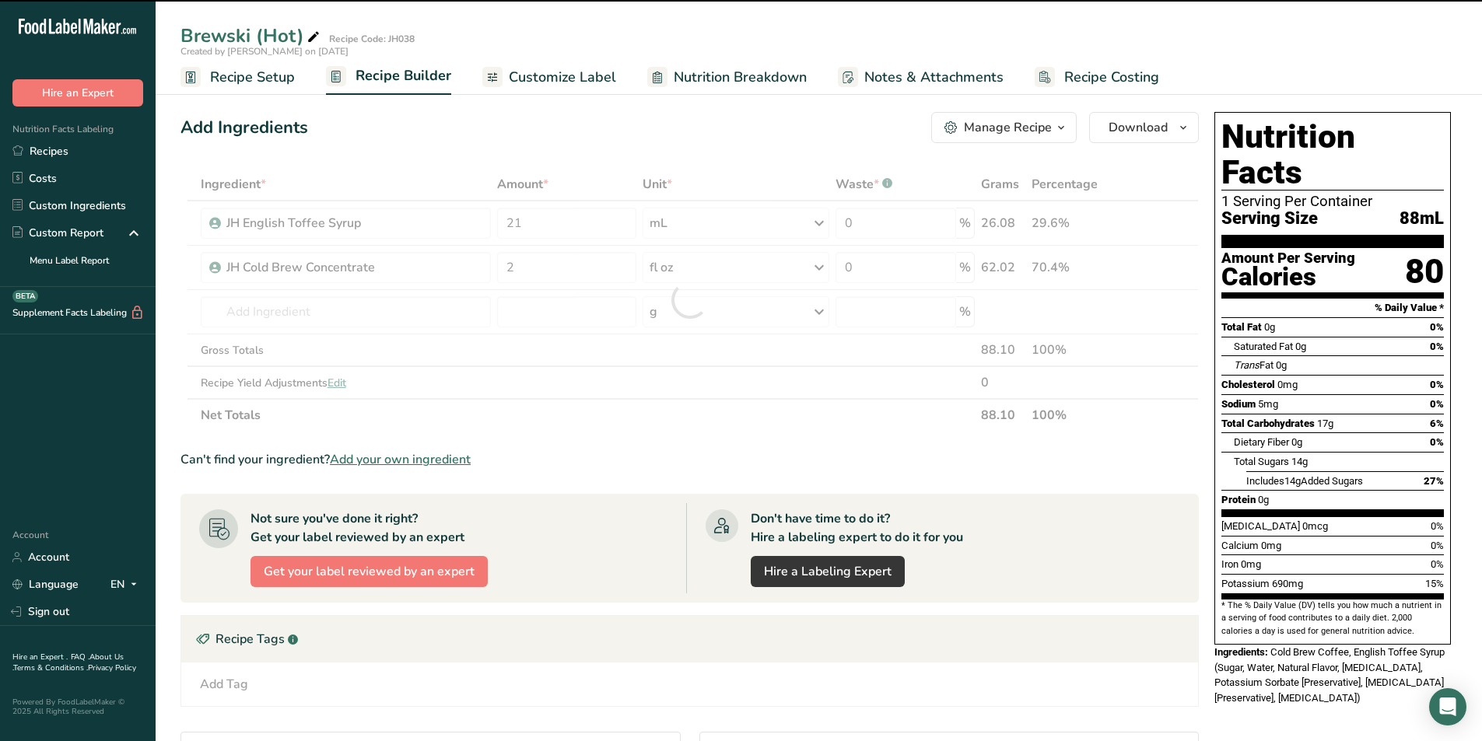
type input "0"
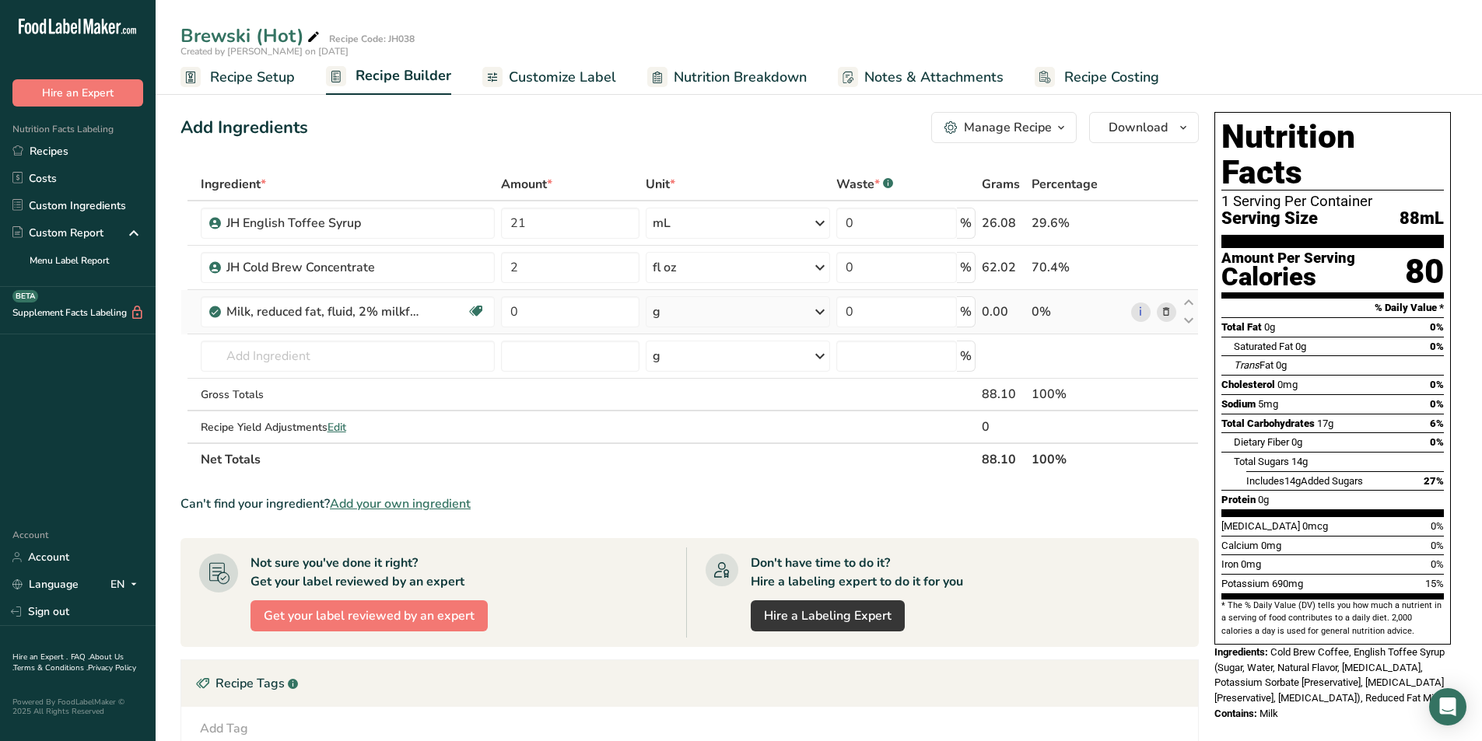
click at [697, 303] on div "g" at bounding box center [738, 311] width 184 height 31
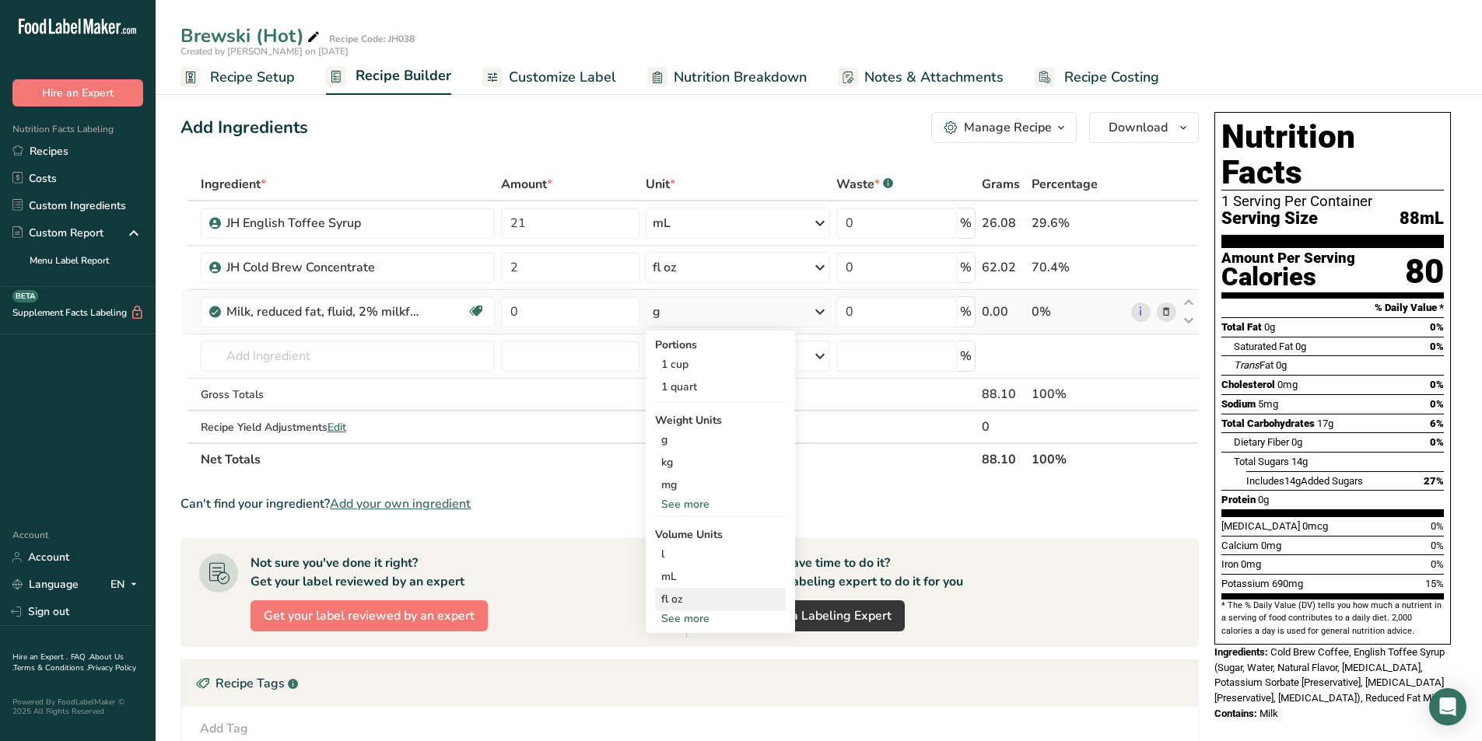
click at [678, 592] on div "fl oz" at bounding box center [720, 599] width 118 height 16
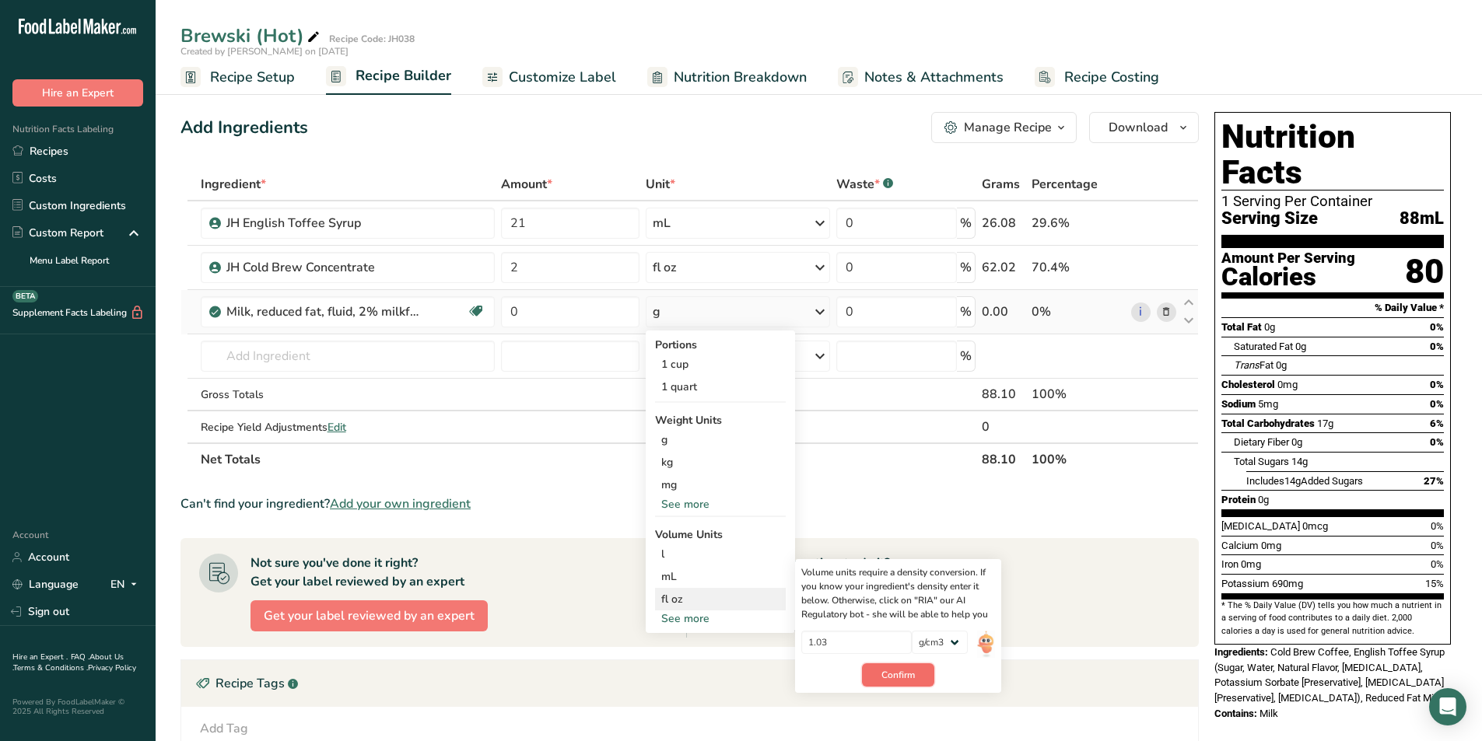
click at [913, 671] on span "Confirm" at bounding box center [897, 675] width 33 height 14
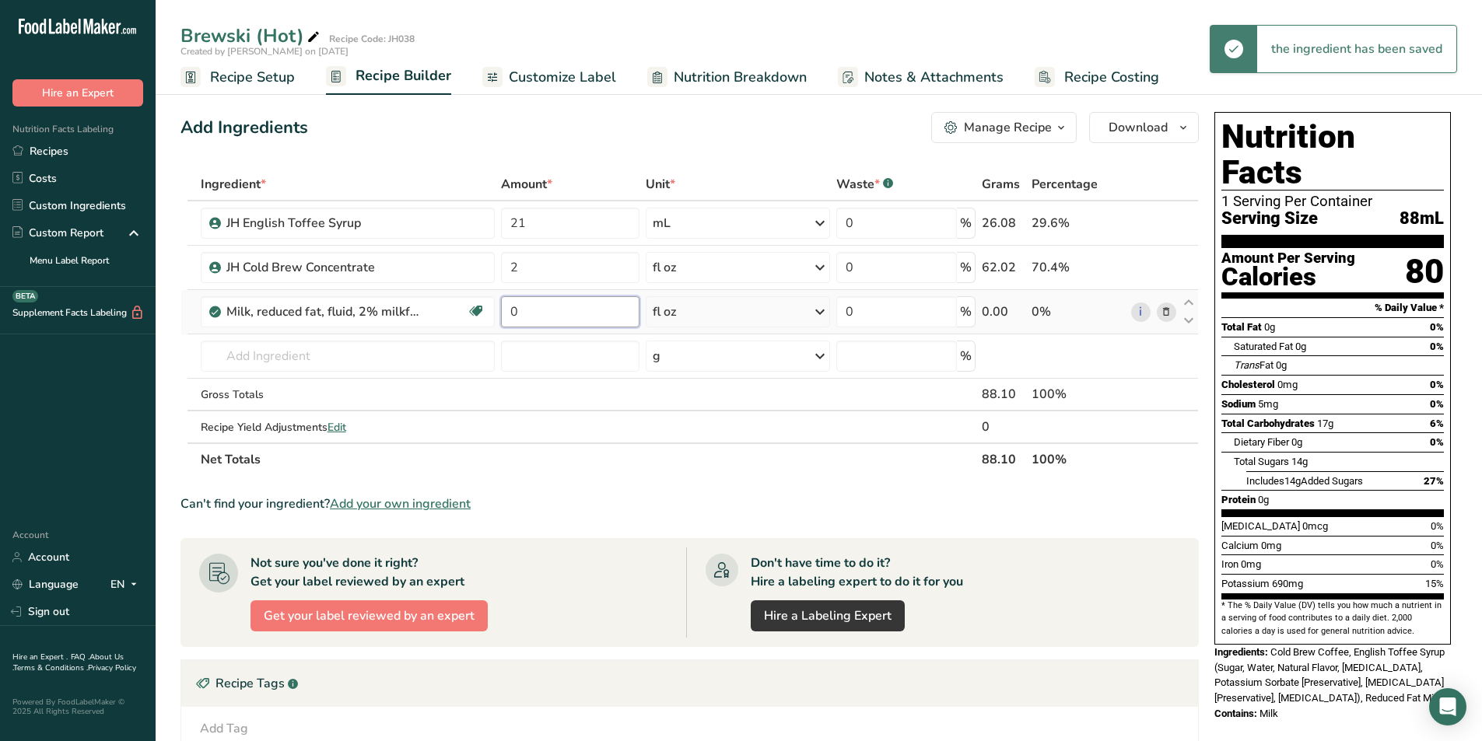
drag, startPoint x: 541, startPoint y: 314, endPoint x: 502, endPoint y: 309, distance: 40.0
click at [502, 309] on input "0" at bounding box center [570, 311] width 138 height 31
type input "10"
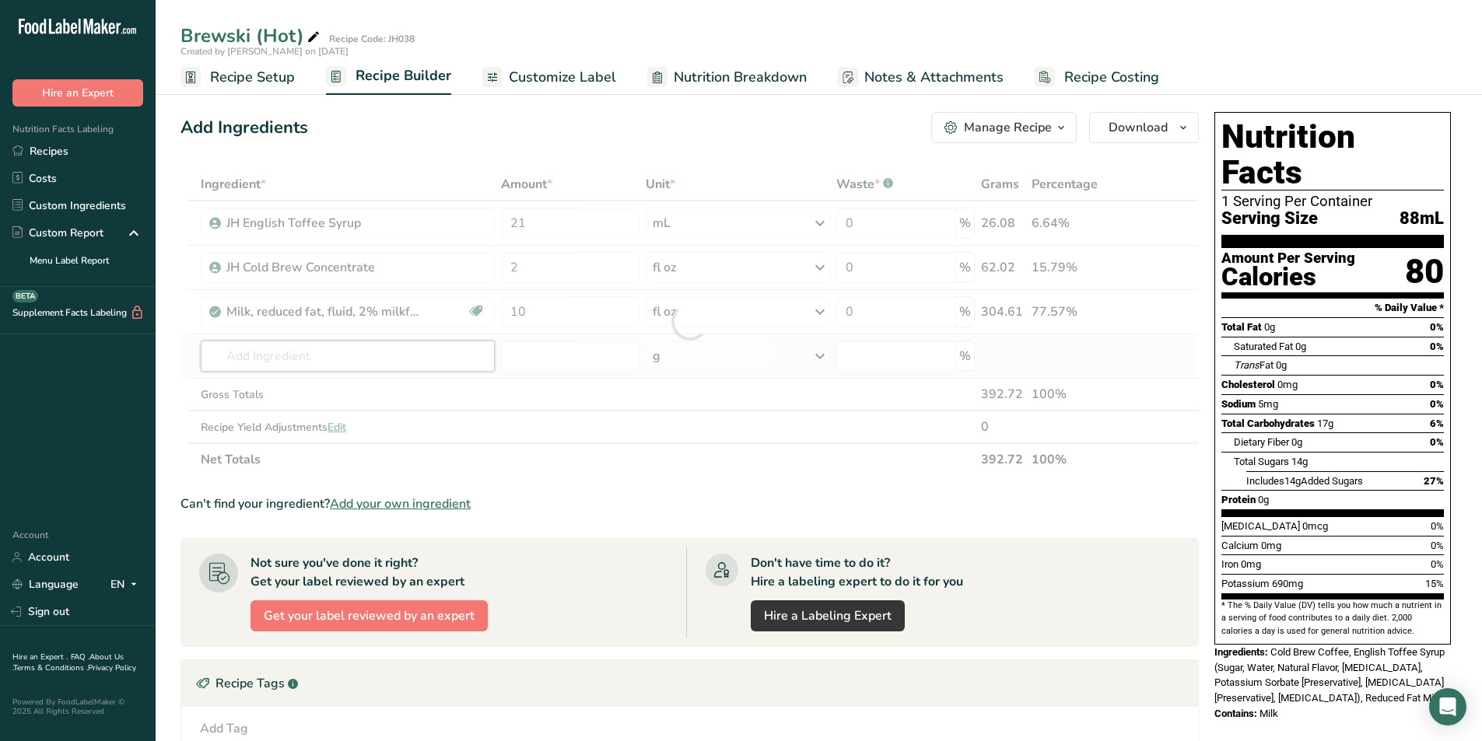
click at [244, 351] on div "Ingredient * Amount * Unit * Waste * .a-a{fill:#347362;}.b-a{fill:#fff;} Grams …" at bounding box center [689, 322] width 1018 height 308
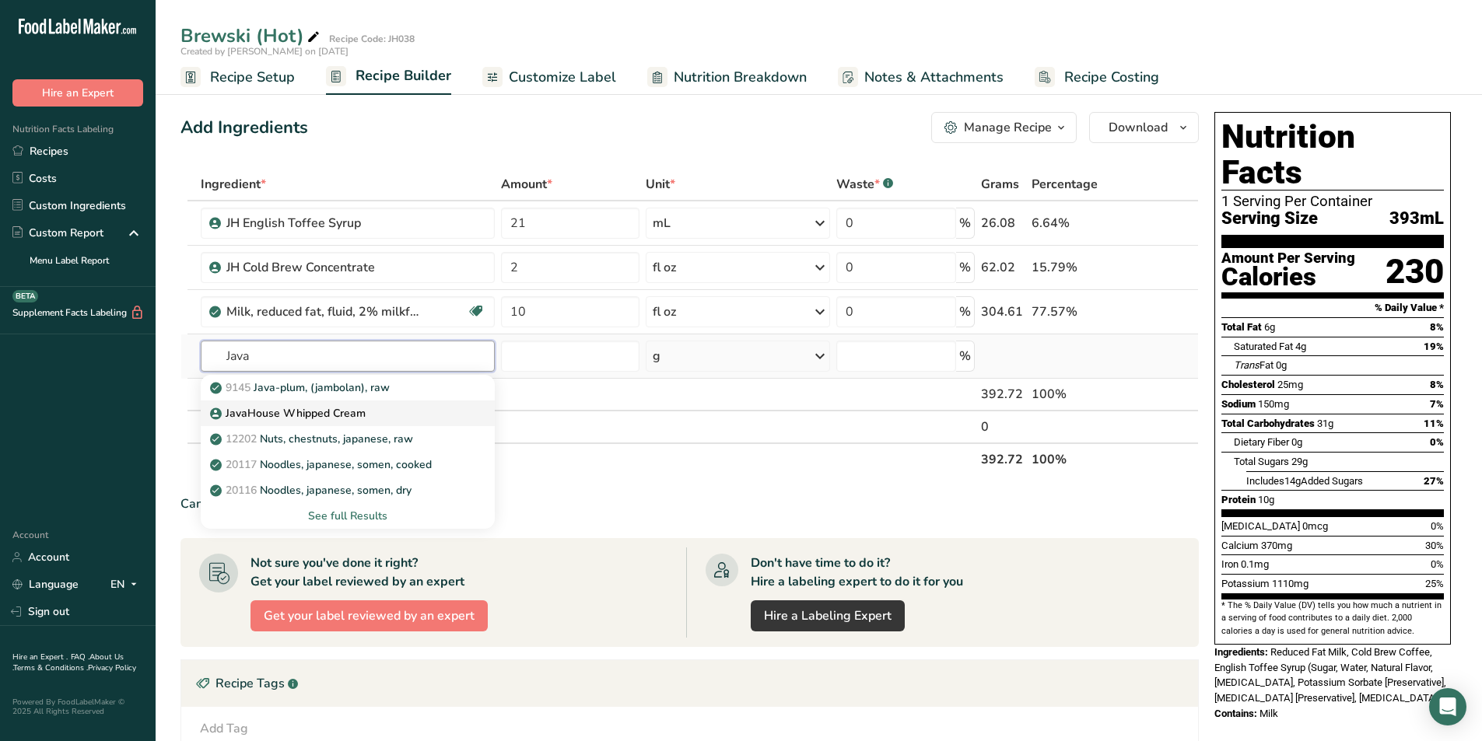
type input "Java"
click at [309, 413] on p "JavaHouse Whipped Cream" at bounding box center [289, 413] width 152 height 16
type input "JavaHouse Whipped Cream"
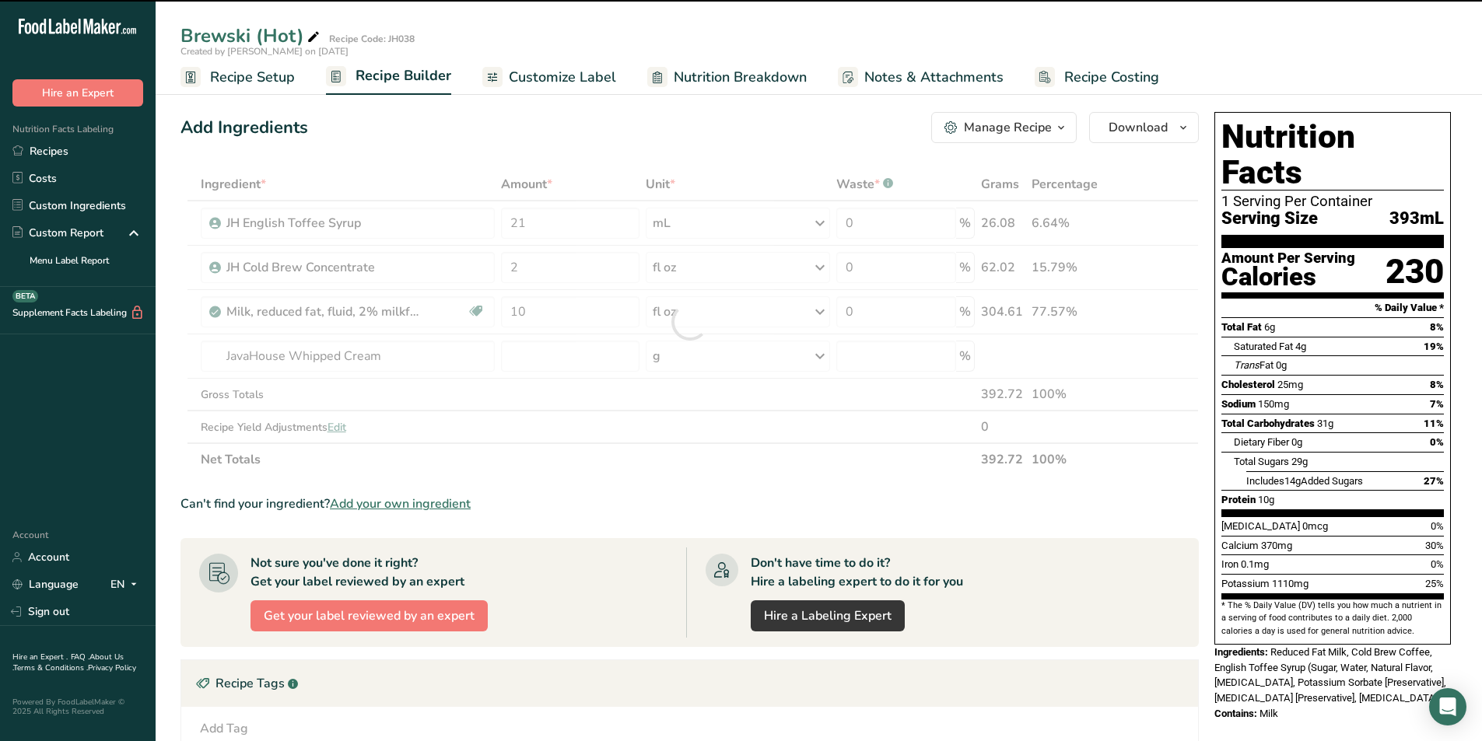
type input "0"
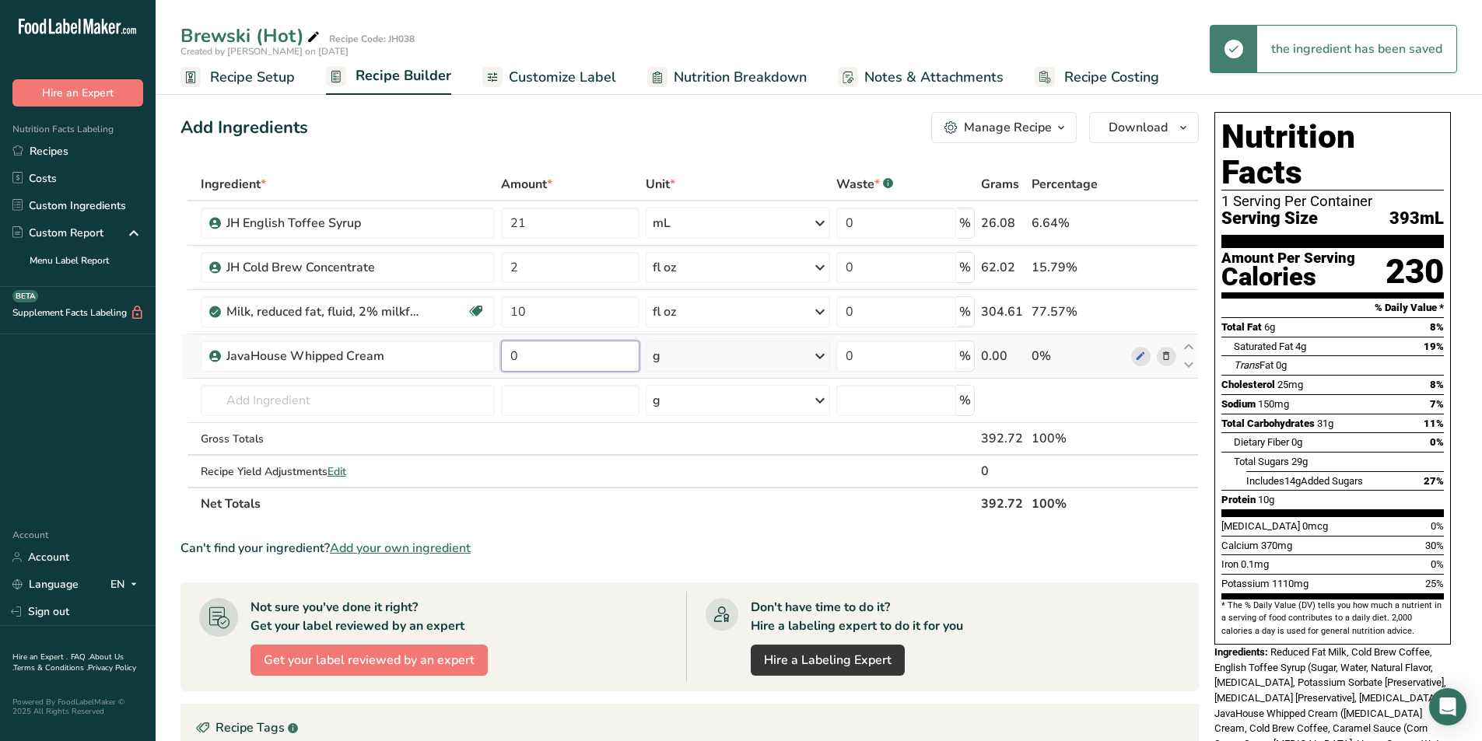
drag, startPoint x: 557, startPoint y: 352, endPoint x: 505, endPoint y: 358, distance: 52.4
click at [505, 358] on input "0" at bounding box center [570, 356] width 138 height 31
type input "28"
click at [274, 400] on div "Ingredient * Amount * Unit * Waste * .a-a{fill:#347362;}.b-a{fill:#fff;} Grams …" at bounding box center [689, 344] width 1018 height 352
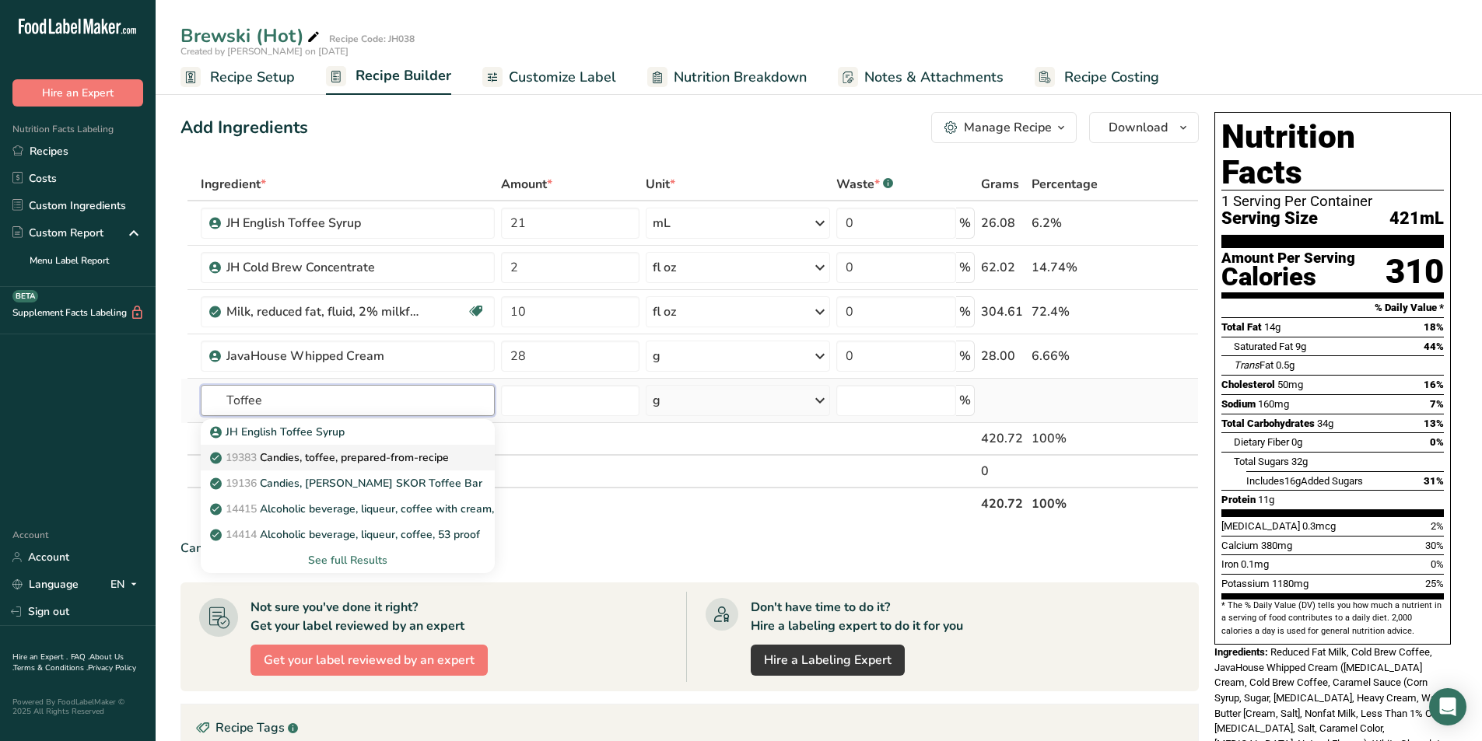
type input "Toffee"
click at [380, 460] on p "19383 Candies, toffee, prepared-from-recipe" at bounding box center [331, 458] width 236 height 16
type input "Candies, toffee, prepared-from-recipe"
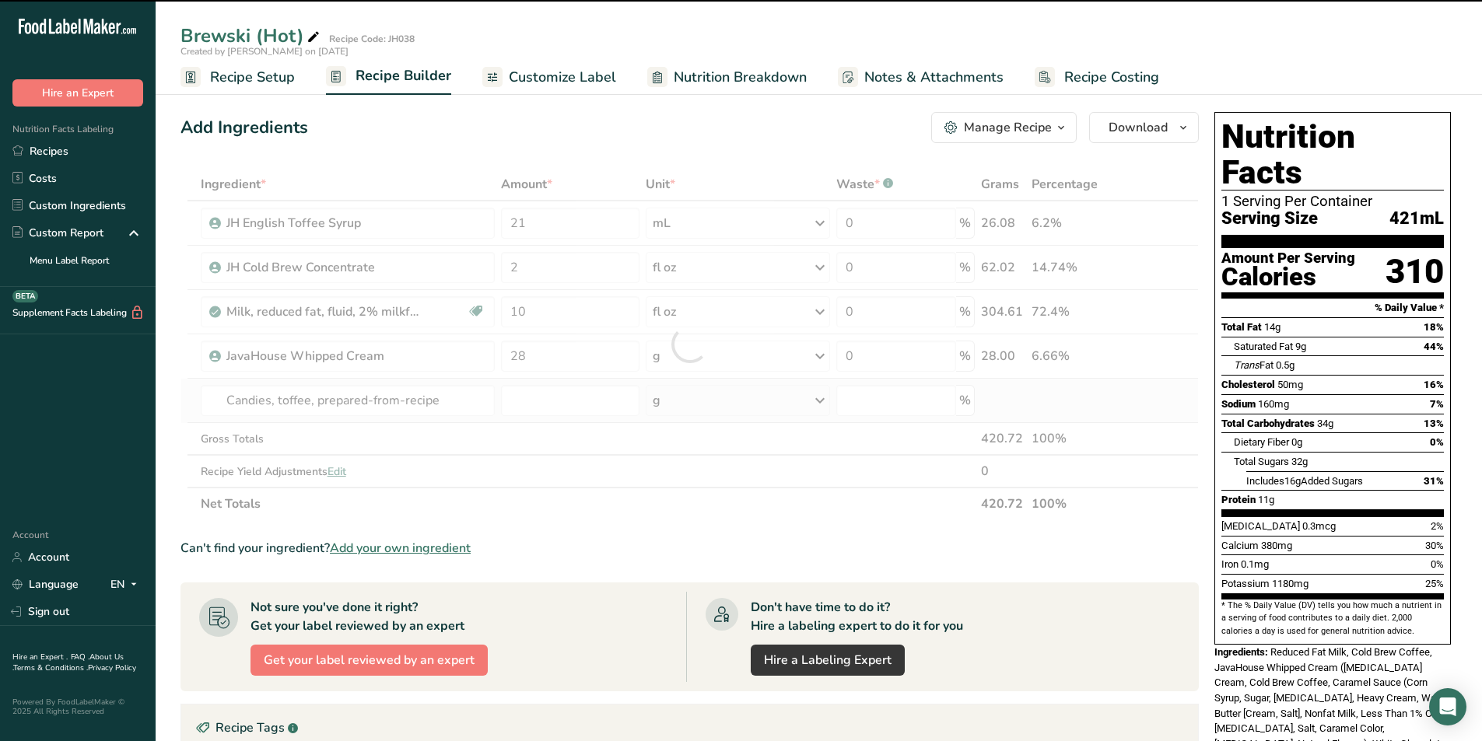
type input "0"
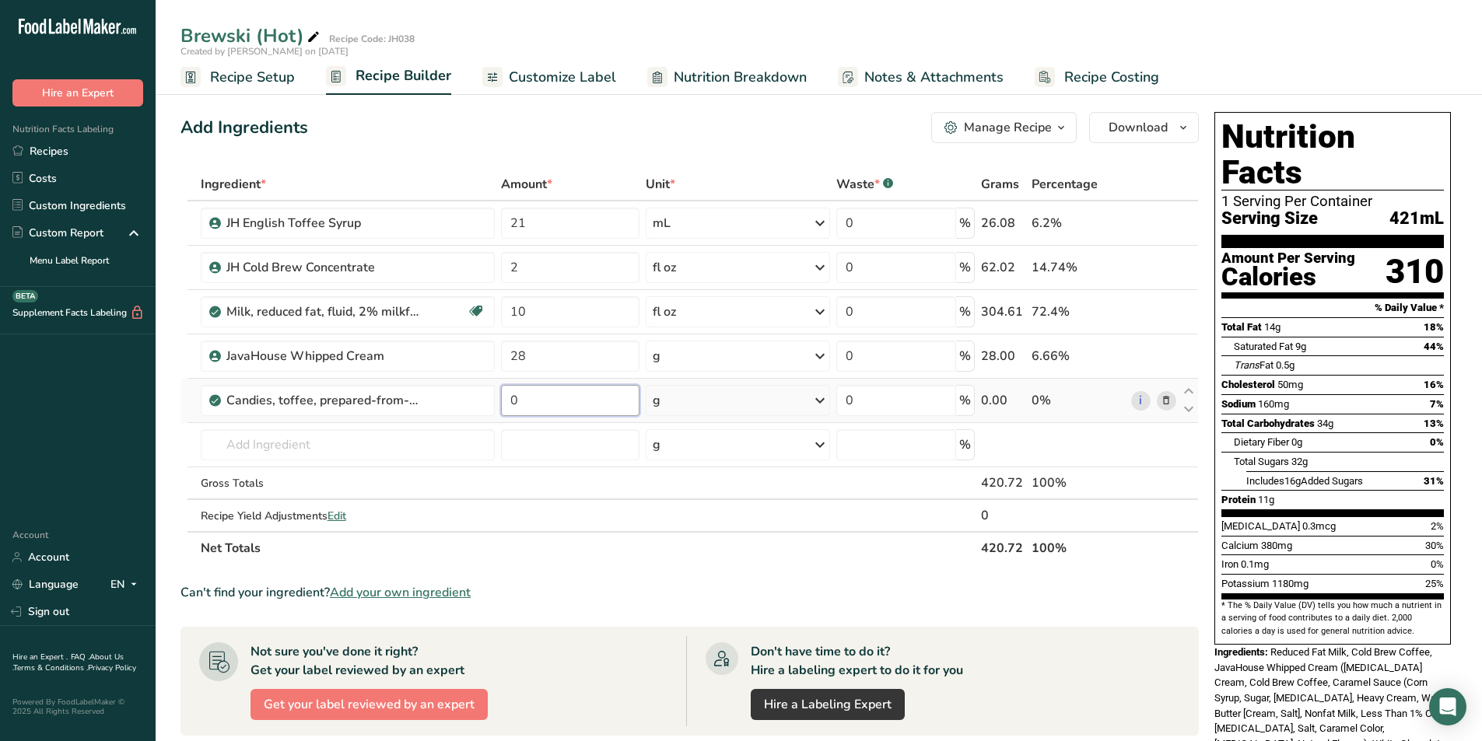
drag, startPoint x: 541, startPoint y: 402, endPoint x: 508, endPoint y: 402, distance: 32.7
click at [508, 402] on input "0" at bounding box center [570, 400] width 138 height 31
type input "14"
click at [709, 588] on div "Can't find your ingredient? Add your own ingredient" at bounding box center [689, 592] width 1018 height 19
click at [544, 75] on span "Customize Label" at bounding box center [562, 77] width 107 height 21
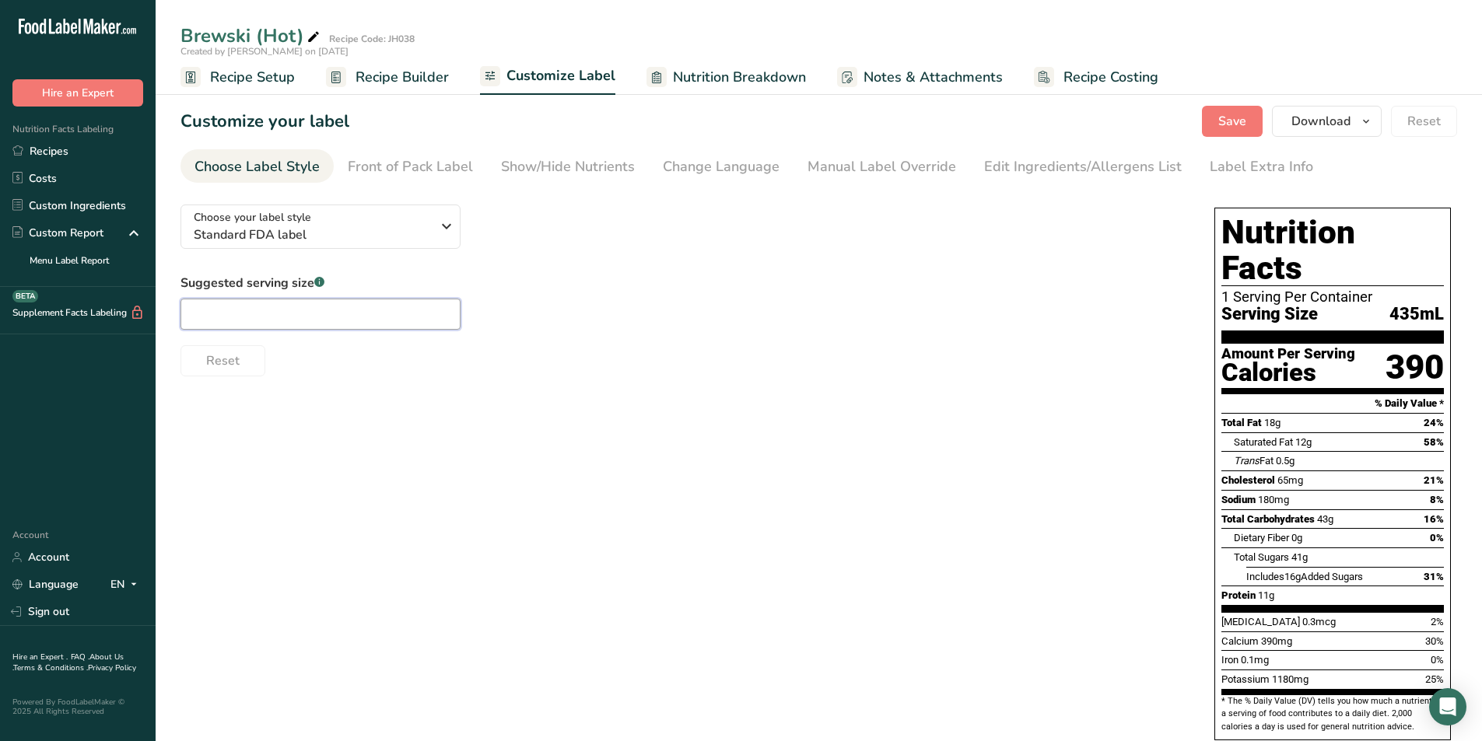
click at [273, 320] on input "text" at bounding box center [320, 314] width 280 height 31
click at [313, 308] on input "text" at bounding box center [320, 314] width 280 height 31
type input "16oz"
click at [405, 166] on div "Front of Pack Label" at bounding box center [410, 166] width 125 height 21
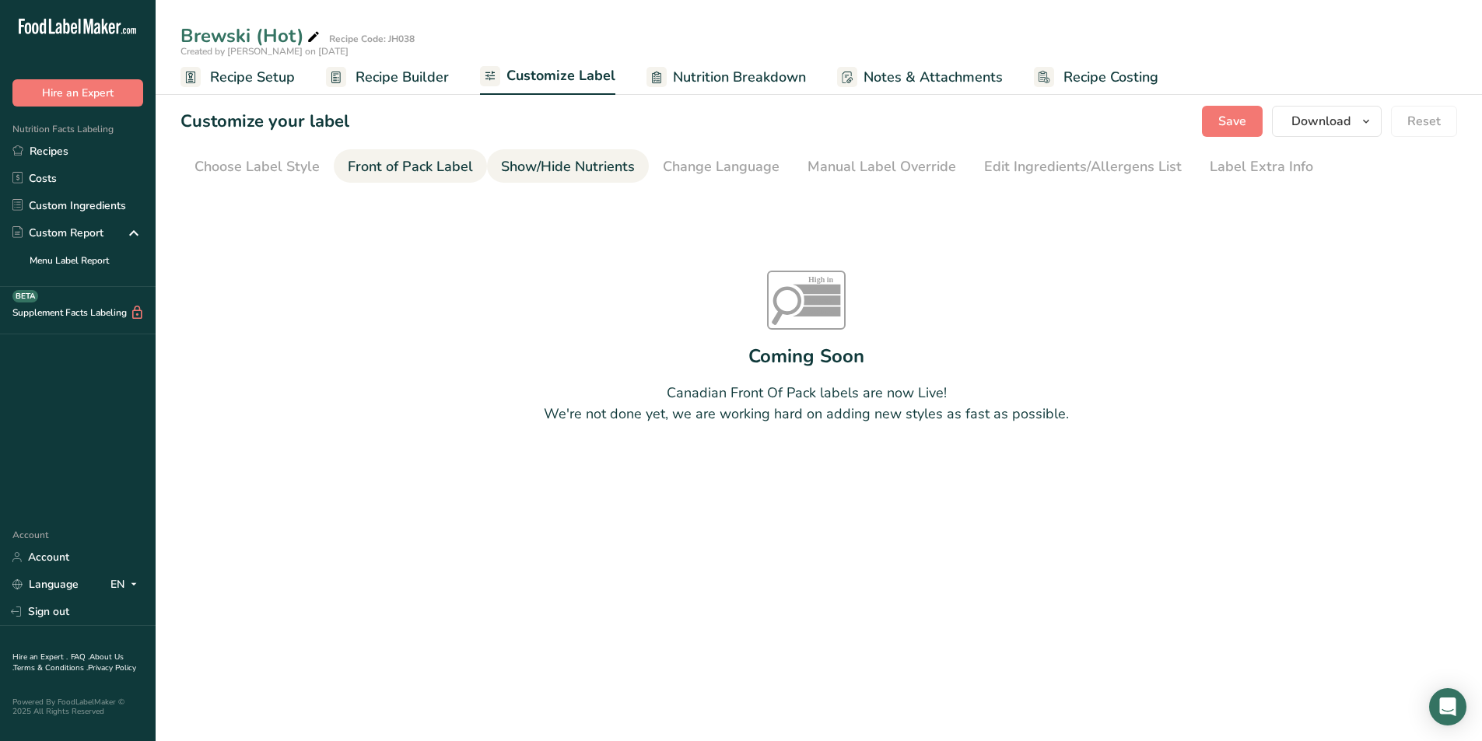
click at [519, 163] on div "Show/Hide Nutrients" at bounding box center [568, 166] width 134 height 21
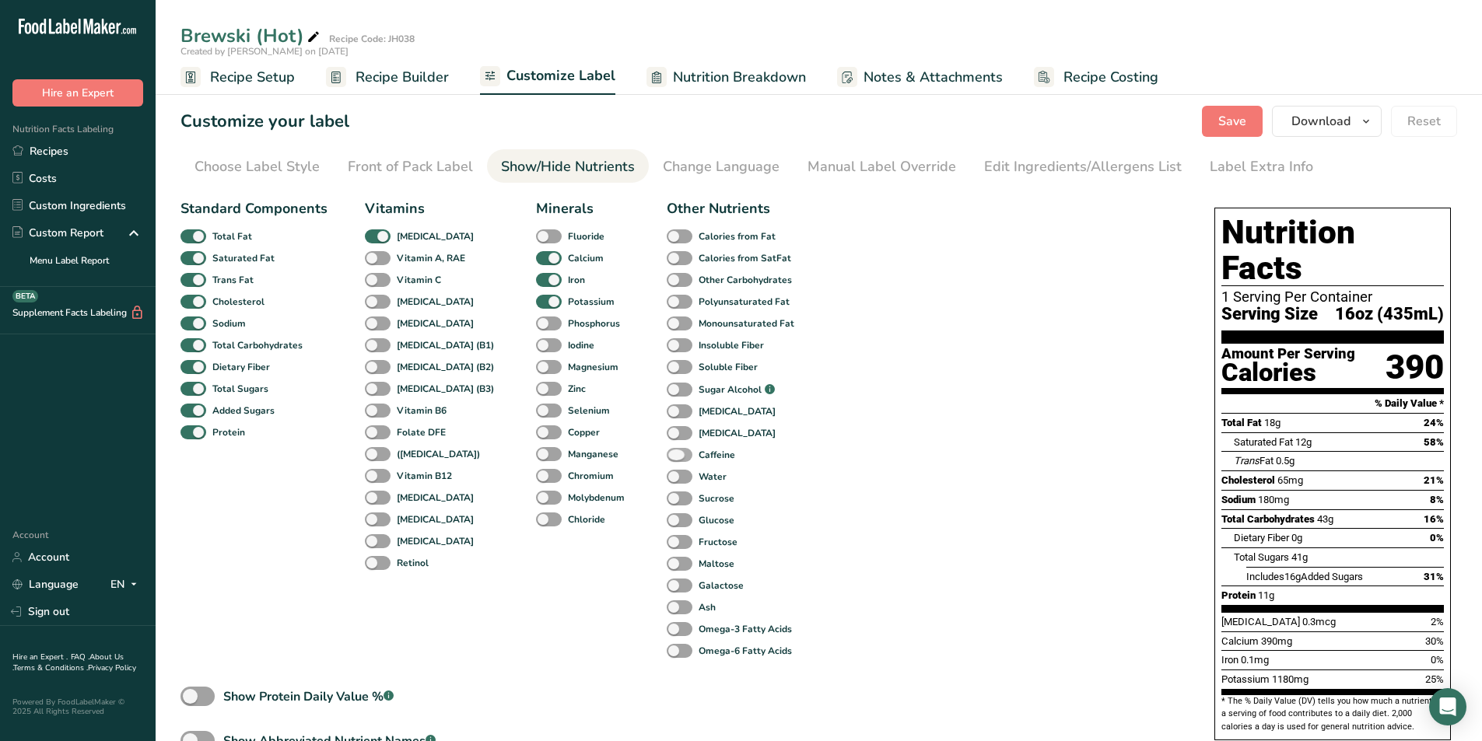
click at [667, 450] on span at bounding box center [680, 455] width 26 height 15
click at [667, 450] on input "Caffeine" at bounding box center [672, 455] width 10 height 10
checkbox input "true"
click at [715, 167] on div "Change Language" at bounding box center [721, 166] width 117 height 21
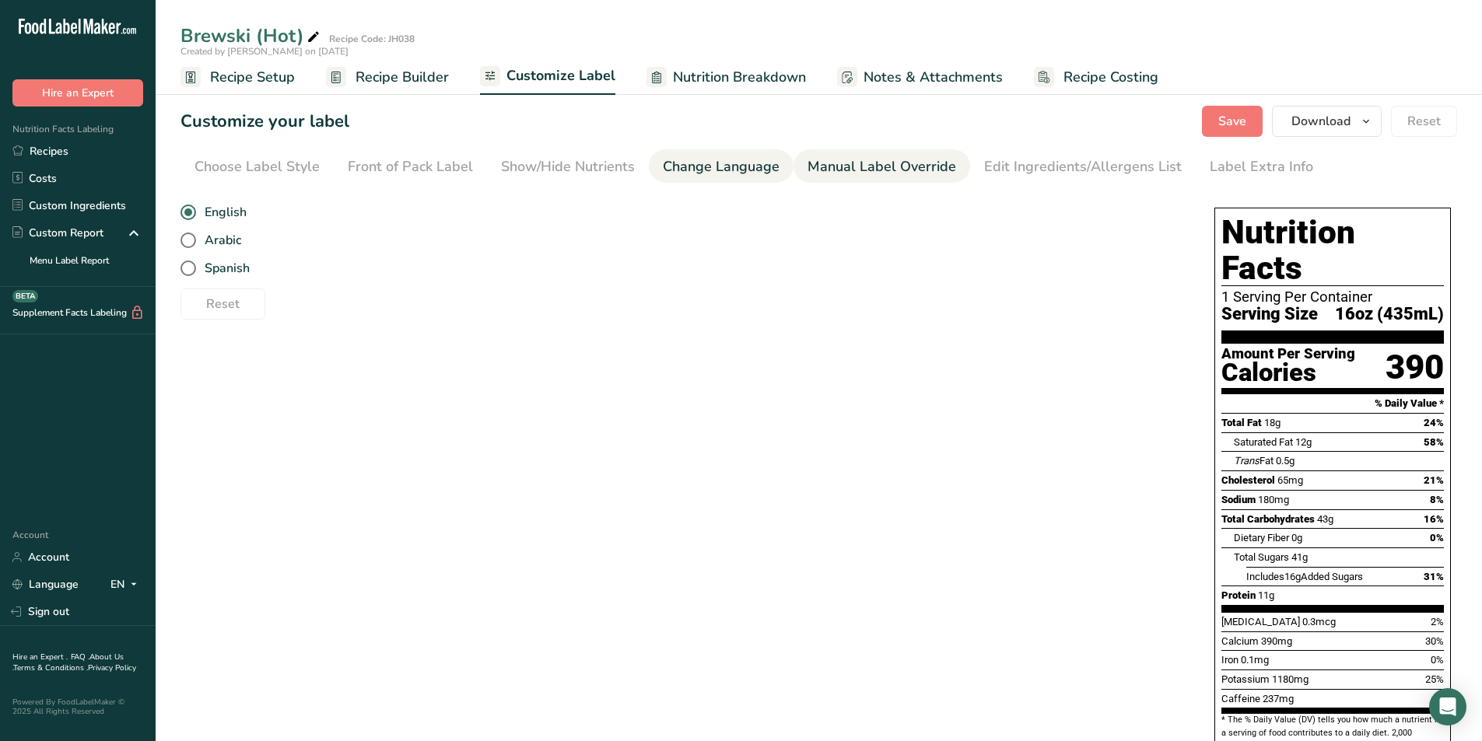
click at [849, 165] on div "Manual Label Override" at bounding box center [881, 166] width 149 height 21
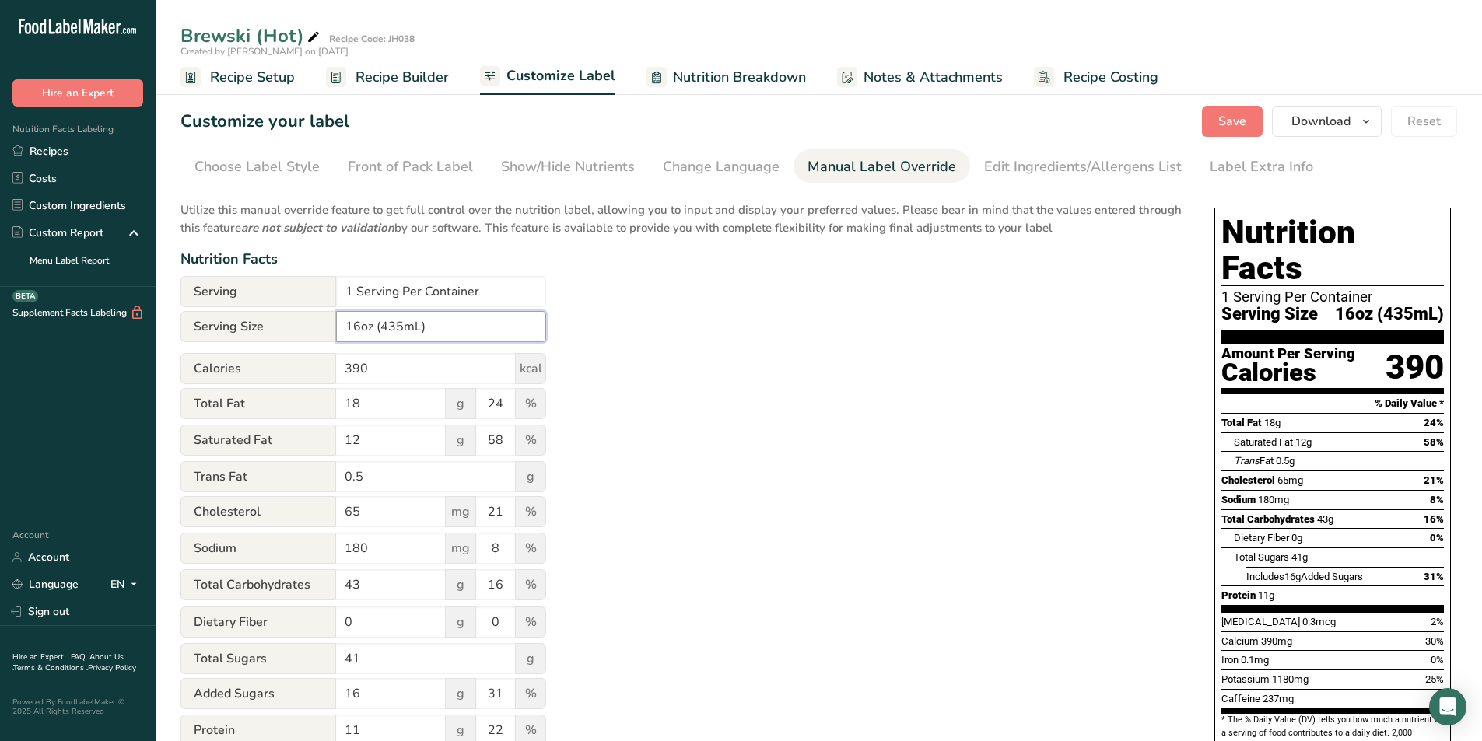
click at [403, 327] on input "16oz (435mL)" at bounding box center [441, 326] width 210 height 31
type input "16oz (473mL)"
click at [778, 335] on div "Utilize this manual override feature to get full control over the nutrition lab…" at bounding box center [681, 581] width 1003 height 779
click at [1059, 155] on link "Edit Ingredients/Allergens List" at bounding box center [1083, 166] width 198 height 35
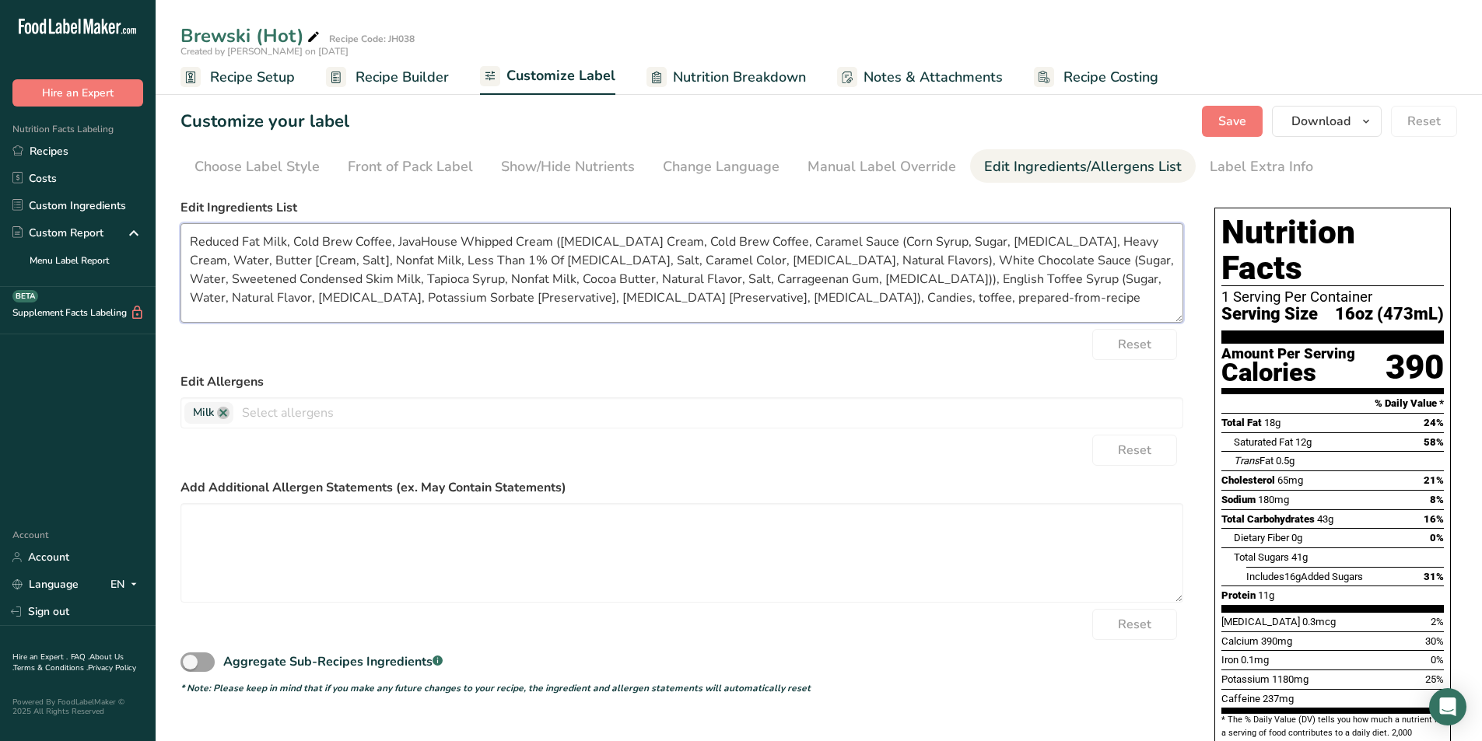
click at [396, 243] on textarea "Reduced Fat Milk, Cold Brew Coffee, JavaHouse Whipped Cream ([MEDICAL_DATA] Cre…" at bounding box center [681, 273] width 1003 height 100
drag, startPoint x: 419, startPoint y: 240, endPoint x: 460, endPoint y: 247, distance: 41.2
click at [419, 240] on textarea "Reduced Fat Milk, Cold Brew Coffee, JavaHouse Whipped Cream ([MEDICAL_DATA] Cre…" at bounding box center [681, 273] width 1003 height 100
click at [582, 241] on textarea "Reduced Fat Milk, Cold Brew Coffee, JavaHouse Whipped Cream ([MEDICAL_DATA] Cre…" at bounding box center [681, 273] width 1003 height 100
click at [855, 246] on textarea "Reduced Fat Milk, Cold Brew Coffee, JavaHouse Whipped Cream ([MEDICAL_DATA] Cre…" at bounding box center [681, 273] width 1003 height 100
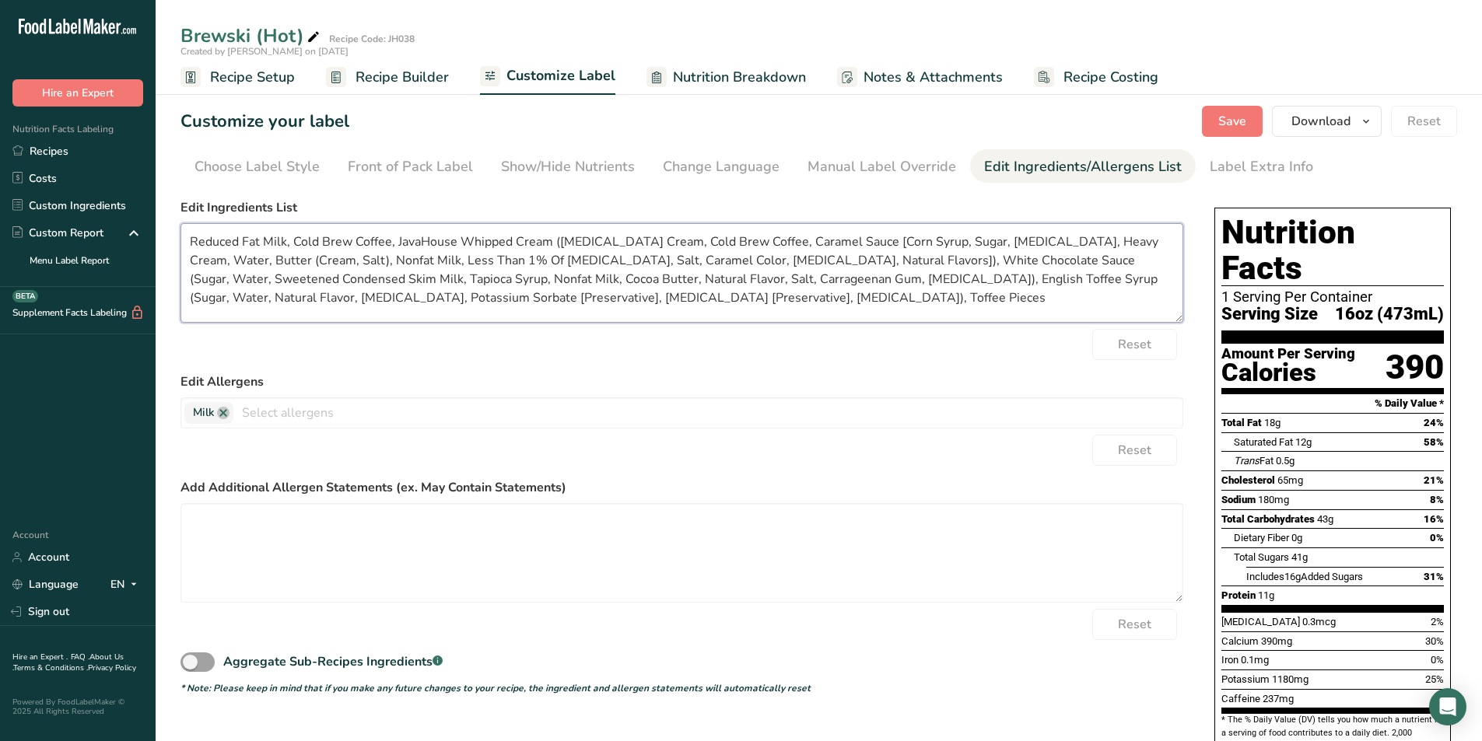
click at [660, 296] on textarea "Reduced Fat Milk, Cold Brew Coffee, JavaHouse Whipped Cream (Whipping Cream, Co…" at bounding box center [681, 273] width 1003 height 100
type textarea "Reduced Fat Milk, Cold Brew Coffee, JavaHouse Whipped Cream ([MEDICAL_DATA] Cre…"
click at [719, 348] on div "Reset" at bounding box center [681, 344] width 1003 height 31
click at [394, 238] on textarea "Reduced Fat Milk, Cold Brew Coffee, JavaHouse Whipped Cream ([MEDICAL_DATA] Cre…" at bounding box center [681, 273] width 1003 height 100
click at [397, 246] on textarea "Reduced Fat Milk, Cold Brew Coffee, JavaHouse Whipped Cream ([MEDICAL_DATA] Cre…" at bounding box center [681, 273] width 1003 height 100
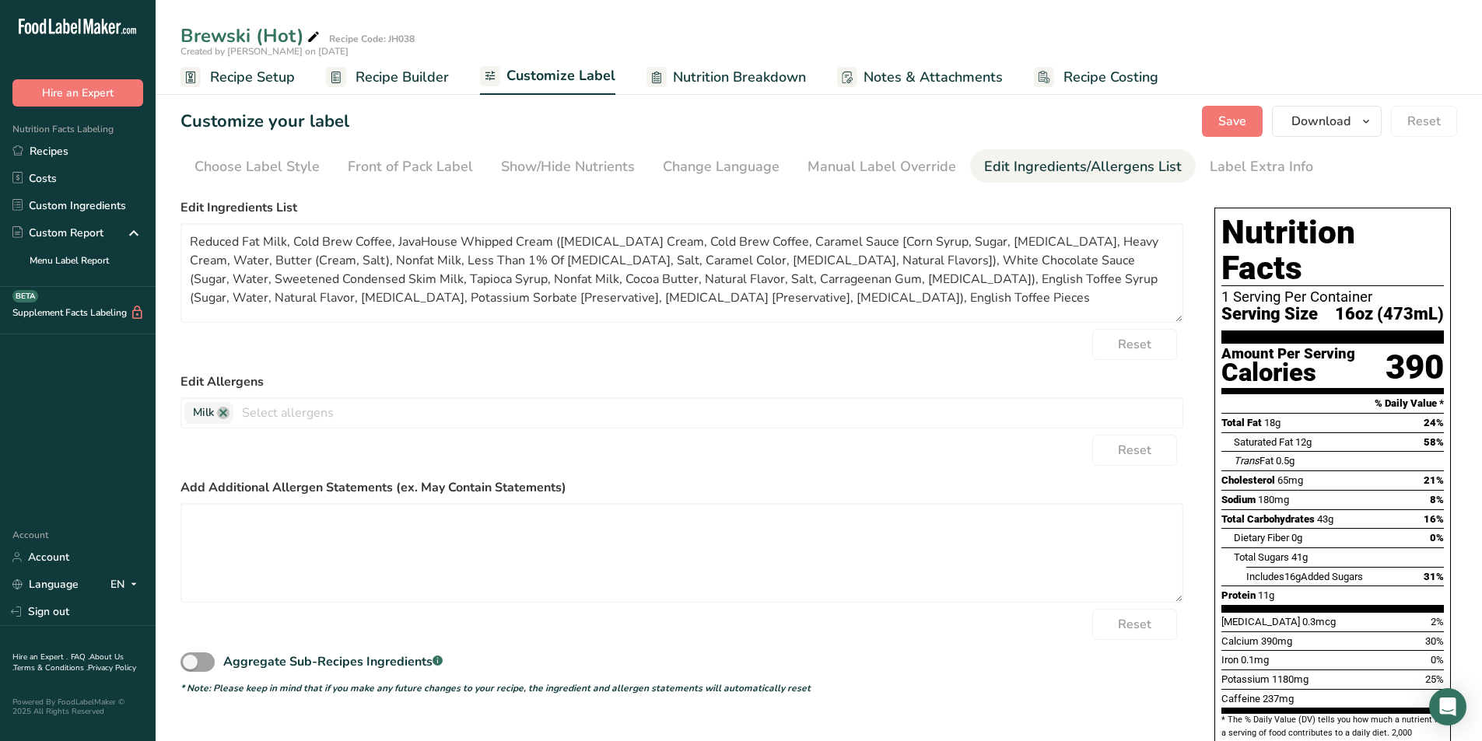
click at [505, 351] on div "Reset" at bounding box center [681, 344] width 1003 height 31
click at [1231, 114] on span "Save" at bounding box center [1232, 121] width 28 height 19
click at [1227, 117] on span "Save" at bounding box center [1232, 121] width 28 height 19
click at [1330, 123] on span "Download" at bounding box center [1320, 121] width 59 height 19
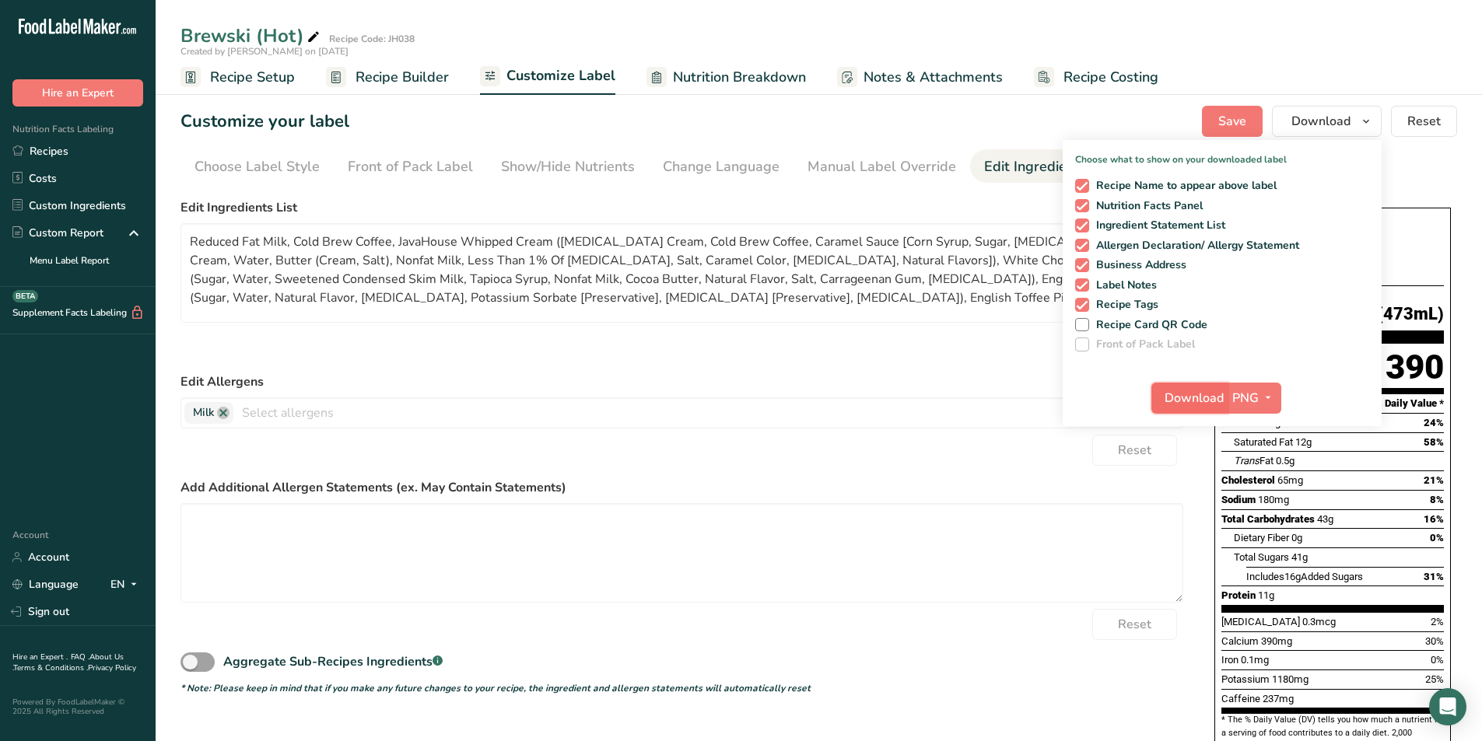
click at [1202, 397] on span "Download" at bounding box center [1193, 398] width 59 height 19
click at [719, 355] on div "Reset" at bounding box center [681, 344] width 1003 height 31
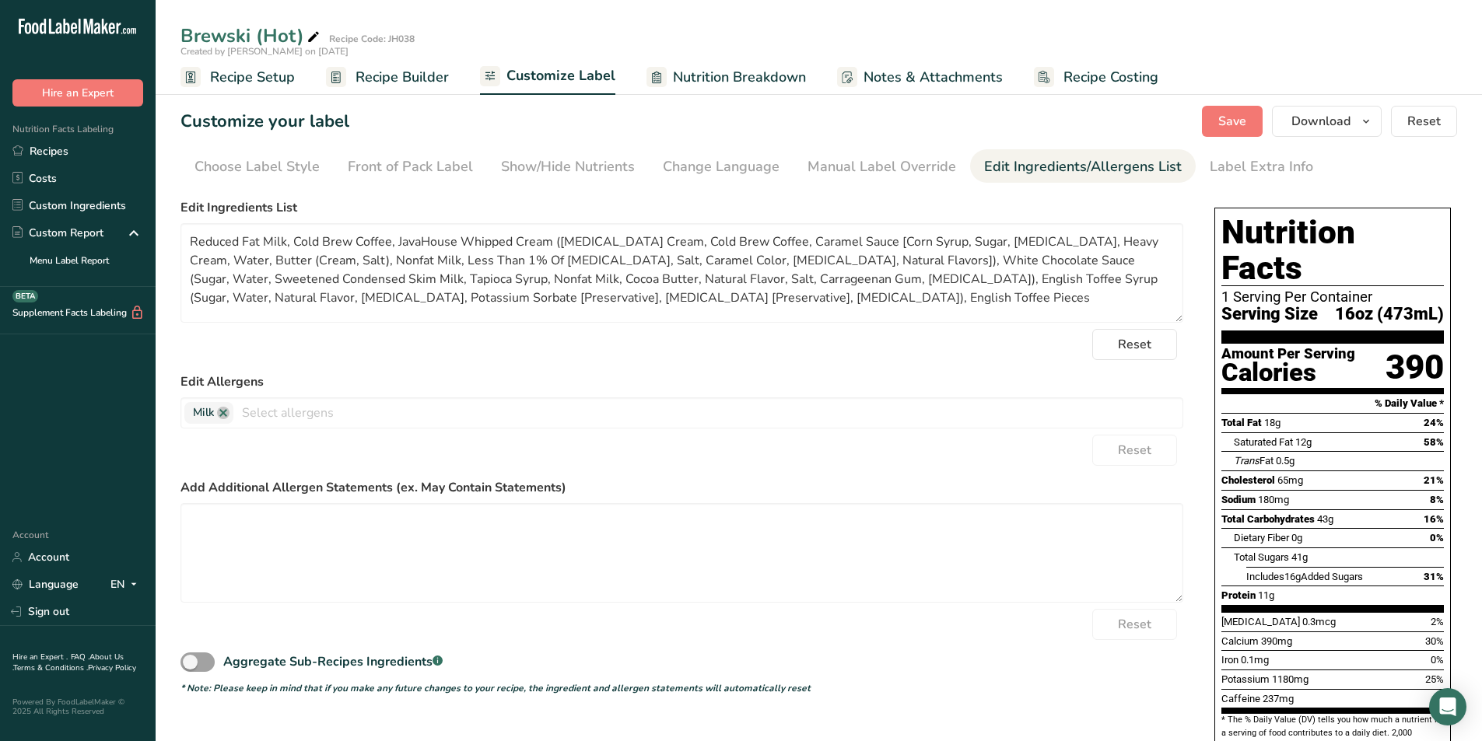
click at [904, 362] on form "Edit Ingredients List Reduced Fat Milk, Cold Brew Coffee, JavaHouse Whipped Cre…" at bounding box center [681, 446] width 1003 height 497
drag, startPoint x: 798, startPoint y: 296, endPoint x: 177, endPoint y: 226, distance: 625.4
click at [171, 225] on section "Customize your label Save Download Choose what to show on your downloaded label…" at bounding box center [819, 563] width 1326 height 965
click at [1226, 119] on span "Save" at bounding box center [1232, 121] width 28 height 19
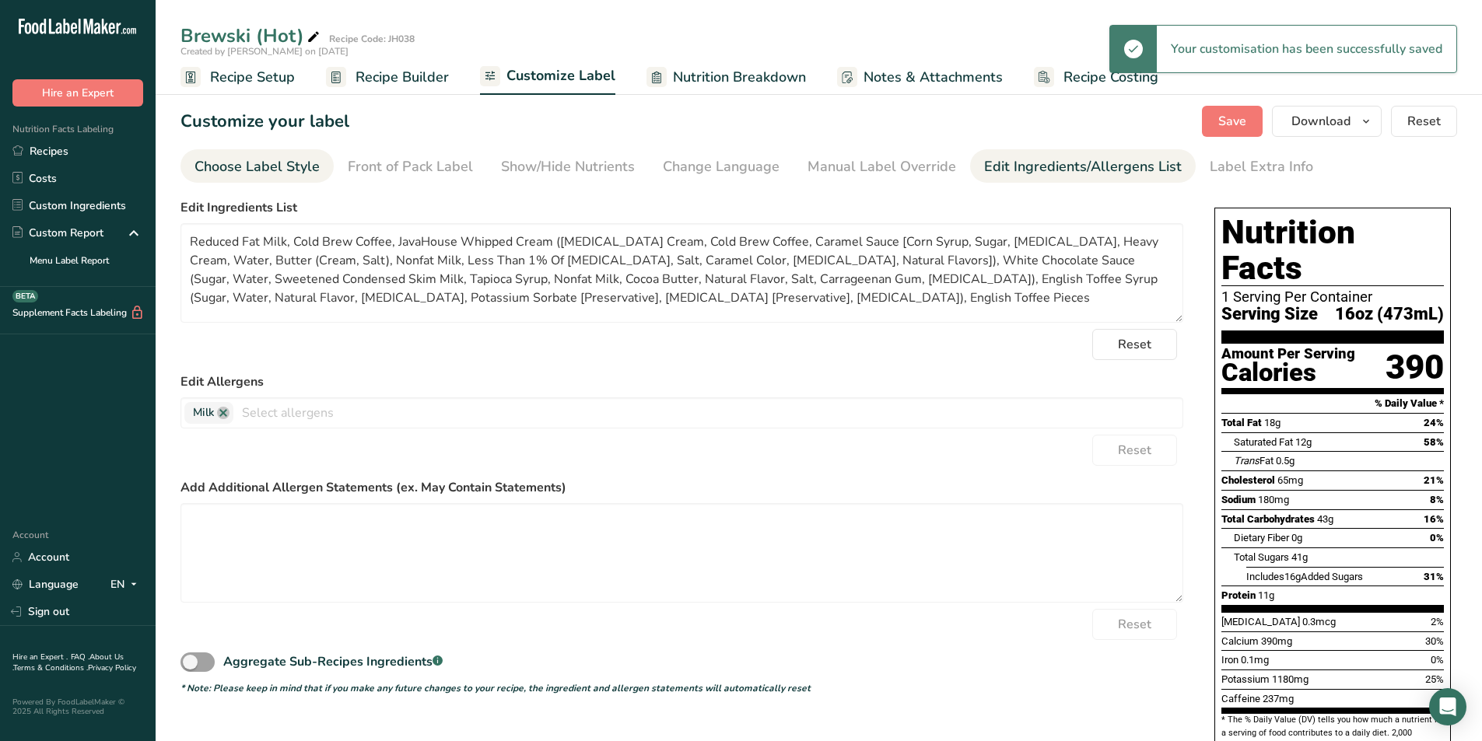
click at [260, 167] on div "Choose Label Style" at bounding box center [256, 166] width 125 height 21
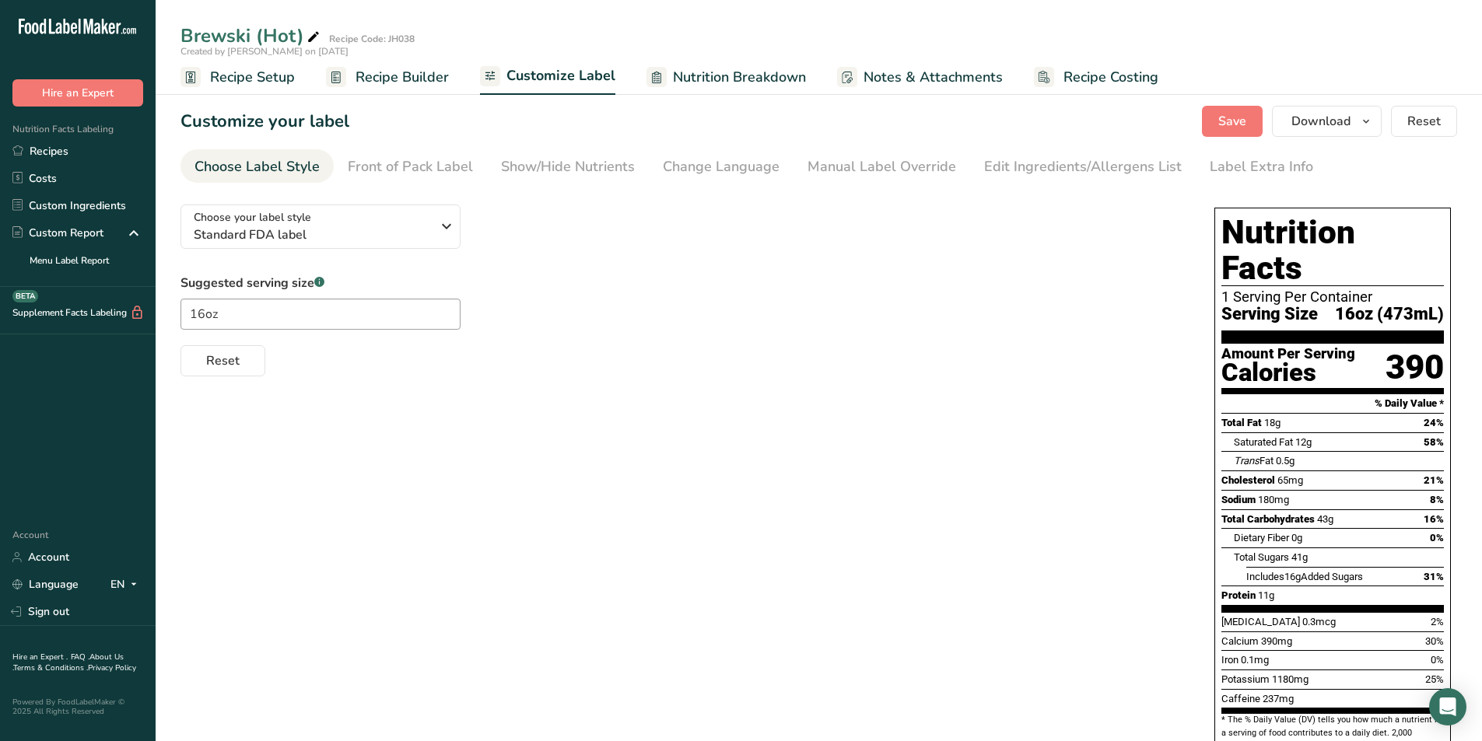
click at [256, 73] on span "Recipe Setup" at bounding box center [252, 77] width 85 height 21
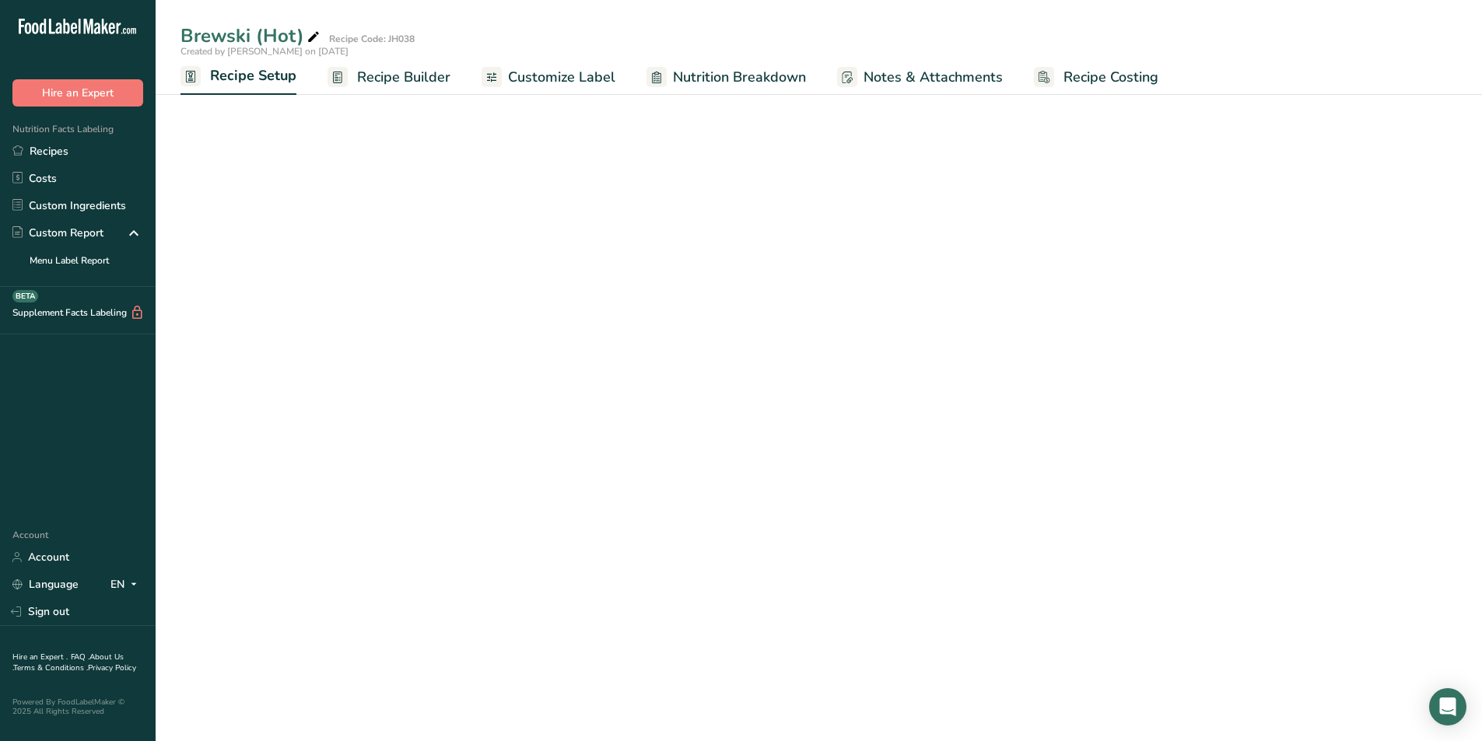
select select "22"
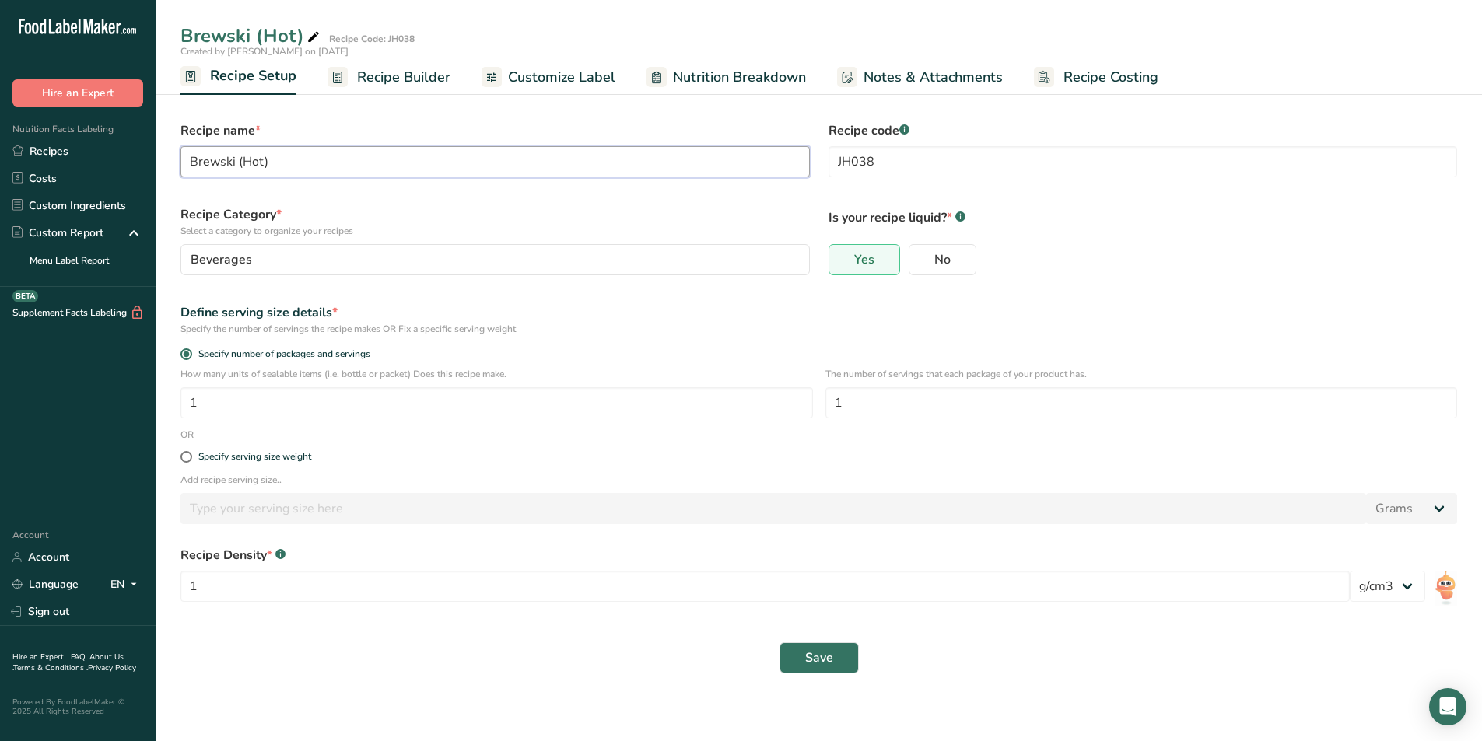
click at [262, 158] on input "Brewski (Hot)" at bounding box center [494, 161] width 629 height 31
type input "Brewski (Iced)"
click at [413, 198] on div "Recipe Category * Select a category to organize your recipes Beverages Standard…" at bounding box center [495, 240] width 648 height 89
click at [397, 80] on span "Recipe Builder" at bounding box center [403, 77] width 93 height 21
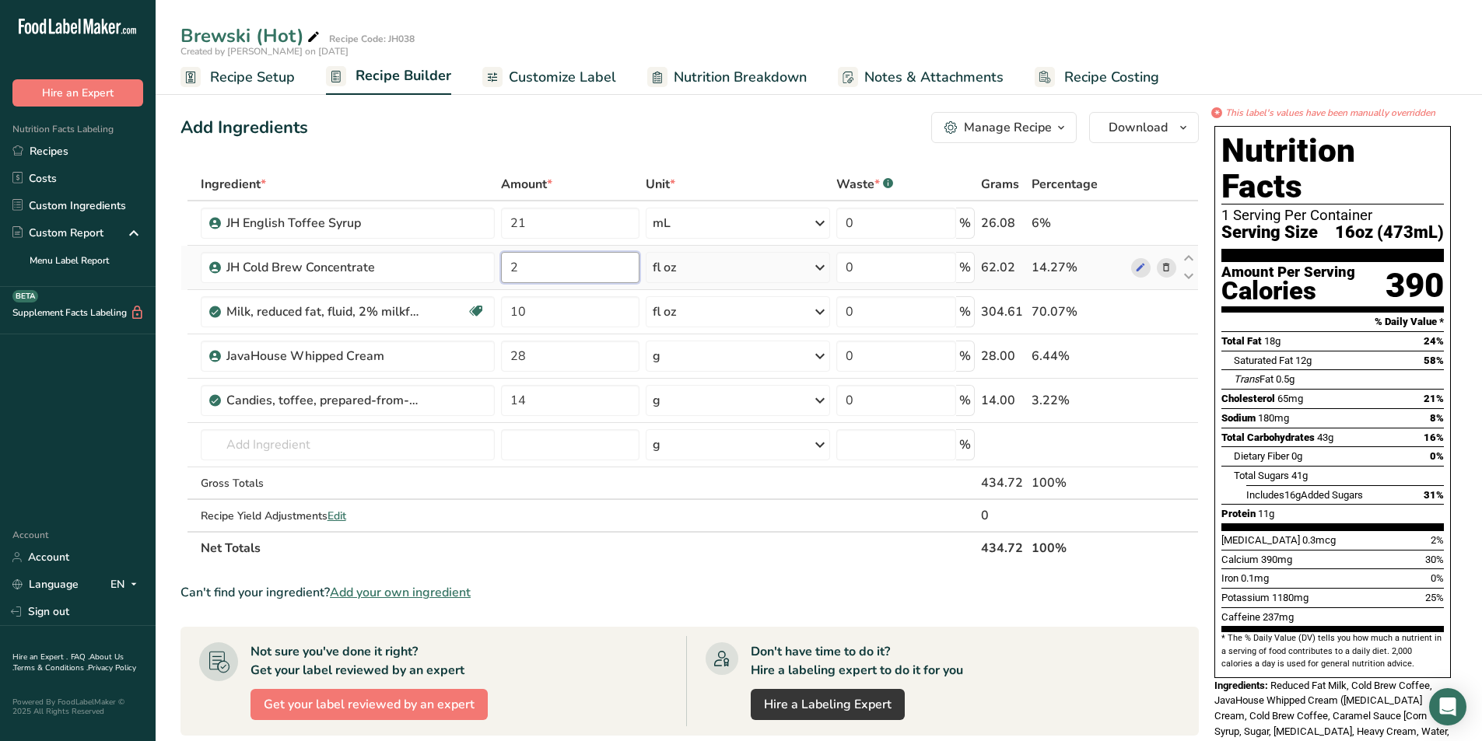
drag, startPoint x: 530, startPoint y: 271, endPoint x: 499, endPoint y: 271, distance: 31.1
click at [499, 271] on td "2" at bounding box center [570, 268] width 145 height 44
type input "1.5"
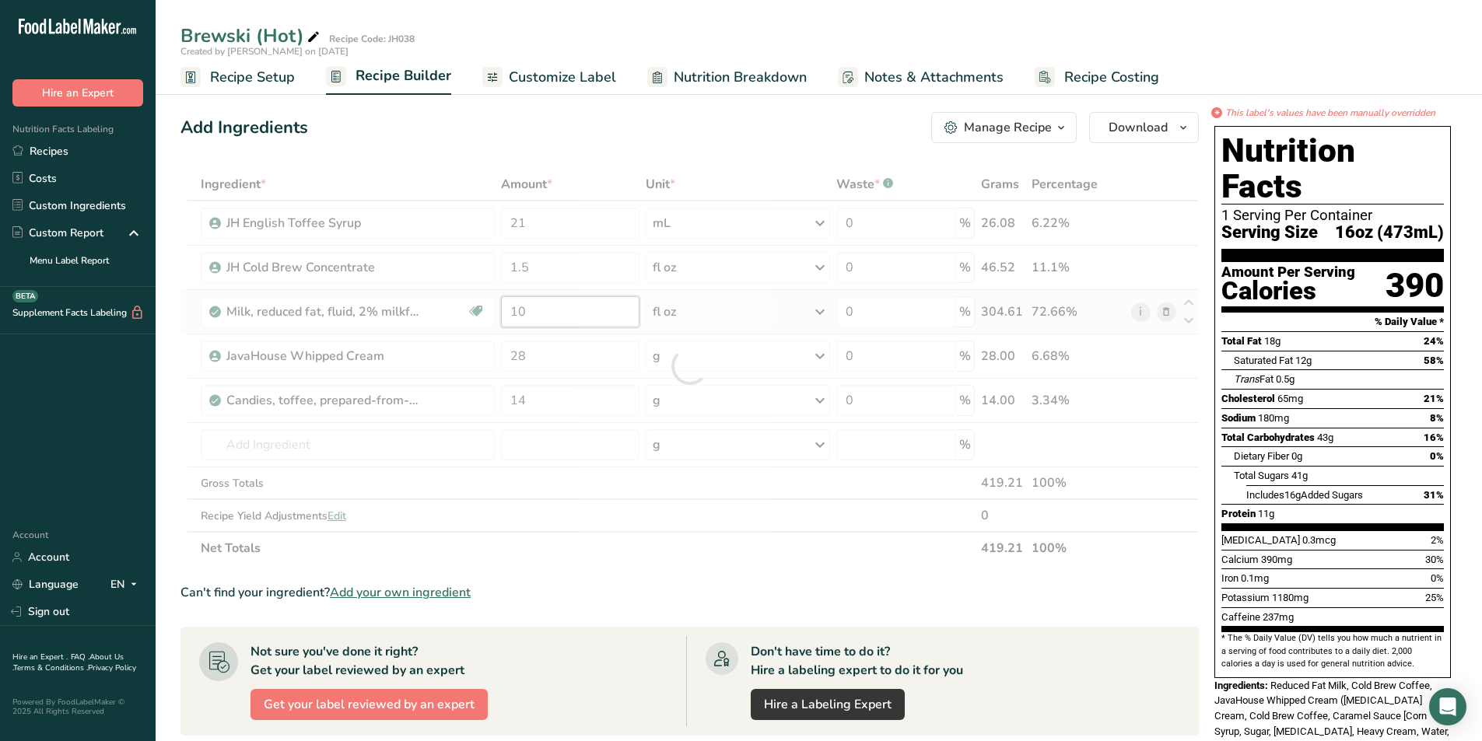
click at [541, 317] on div "Ingredient * Amount * Unit * Waste * .a-a{fill:#347362;}.b-a{fill:#fff;} Grams …" at bounding box center [689, 366] width 1018 height 397
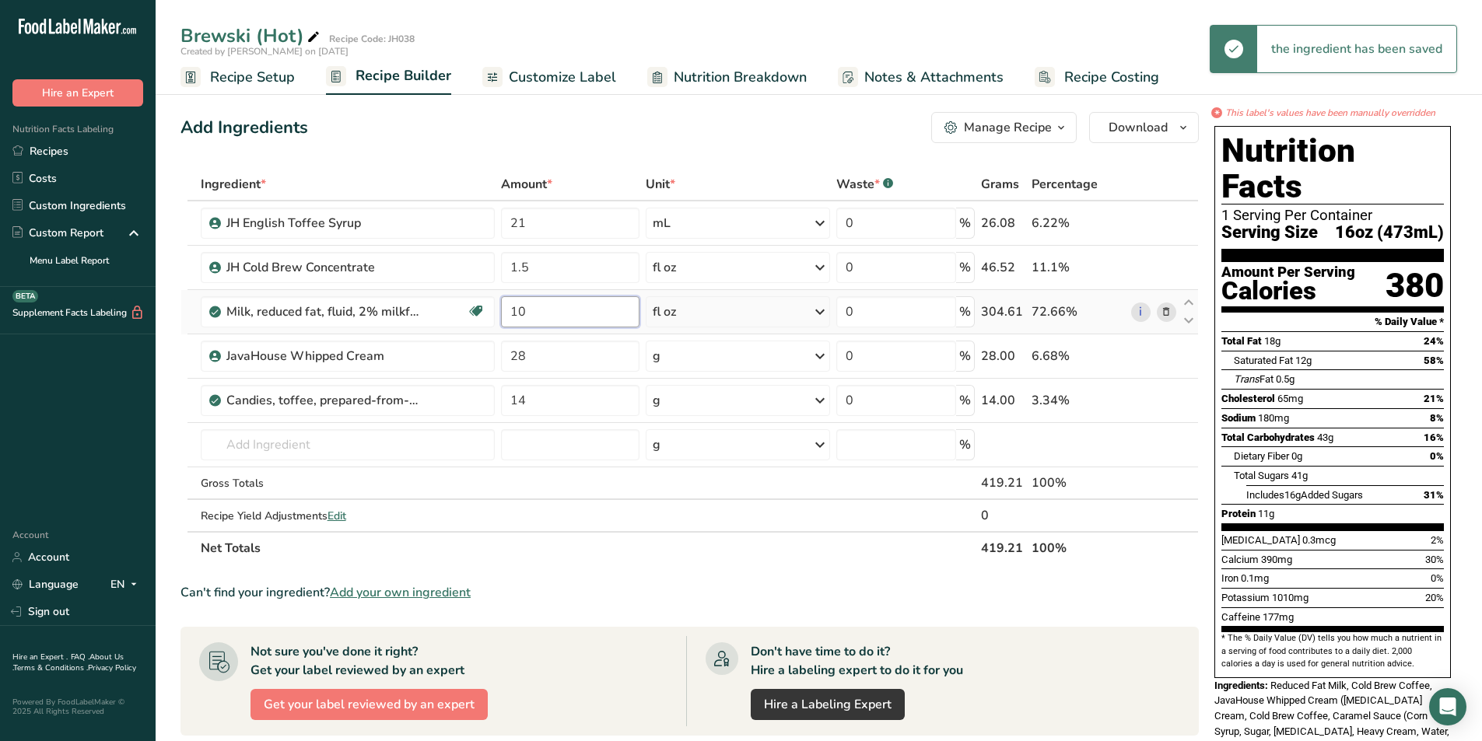
drag, startPoint x: 541, startPoint y: 316, endPoint x: 511, endPoint y: 315, distance: 29.6
click at [511, 315] on input "10" at bounding box center [570, 311] width 138 height 31
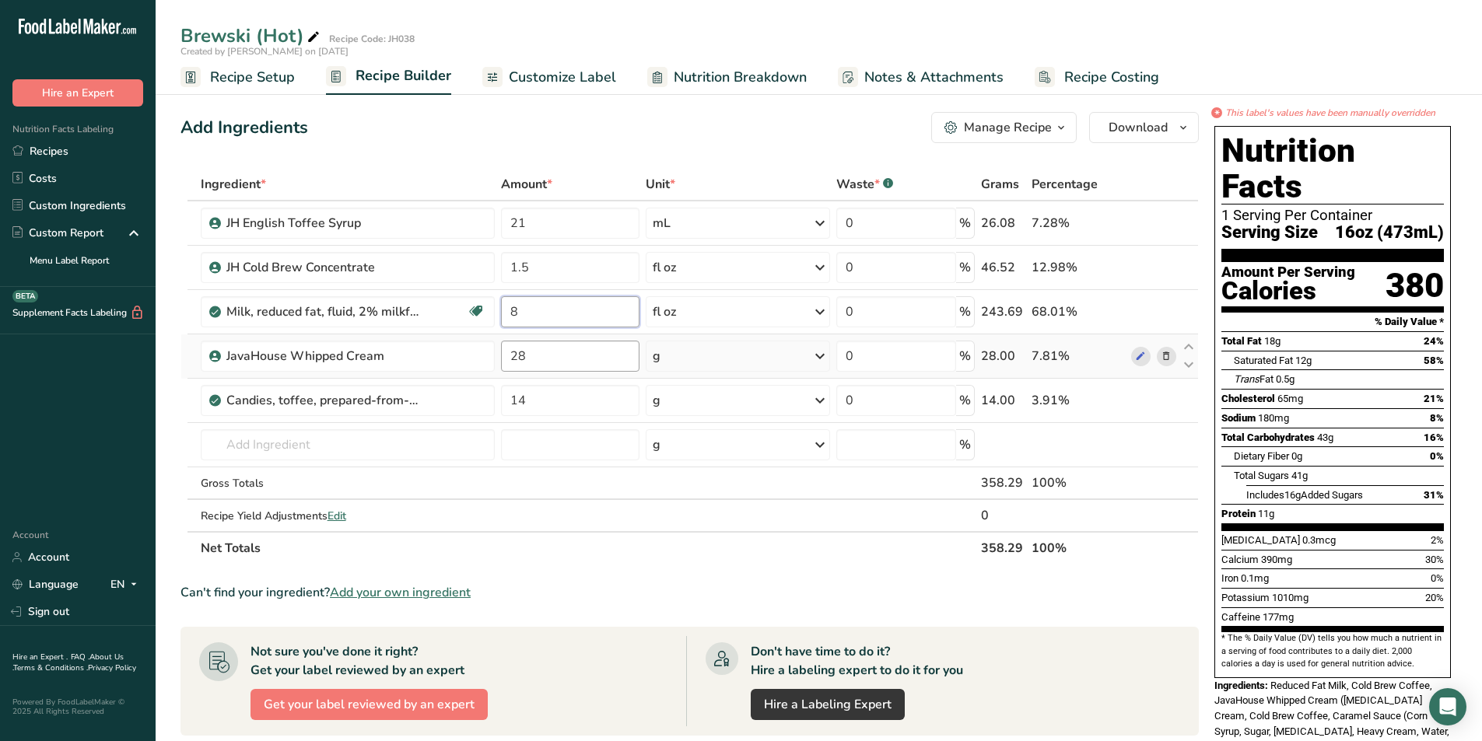
type input "8"
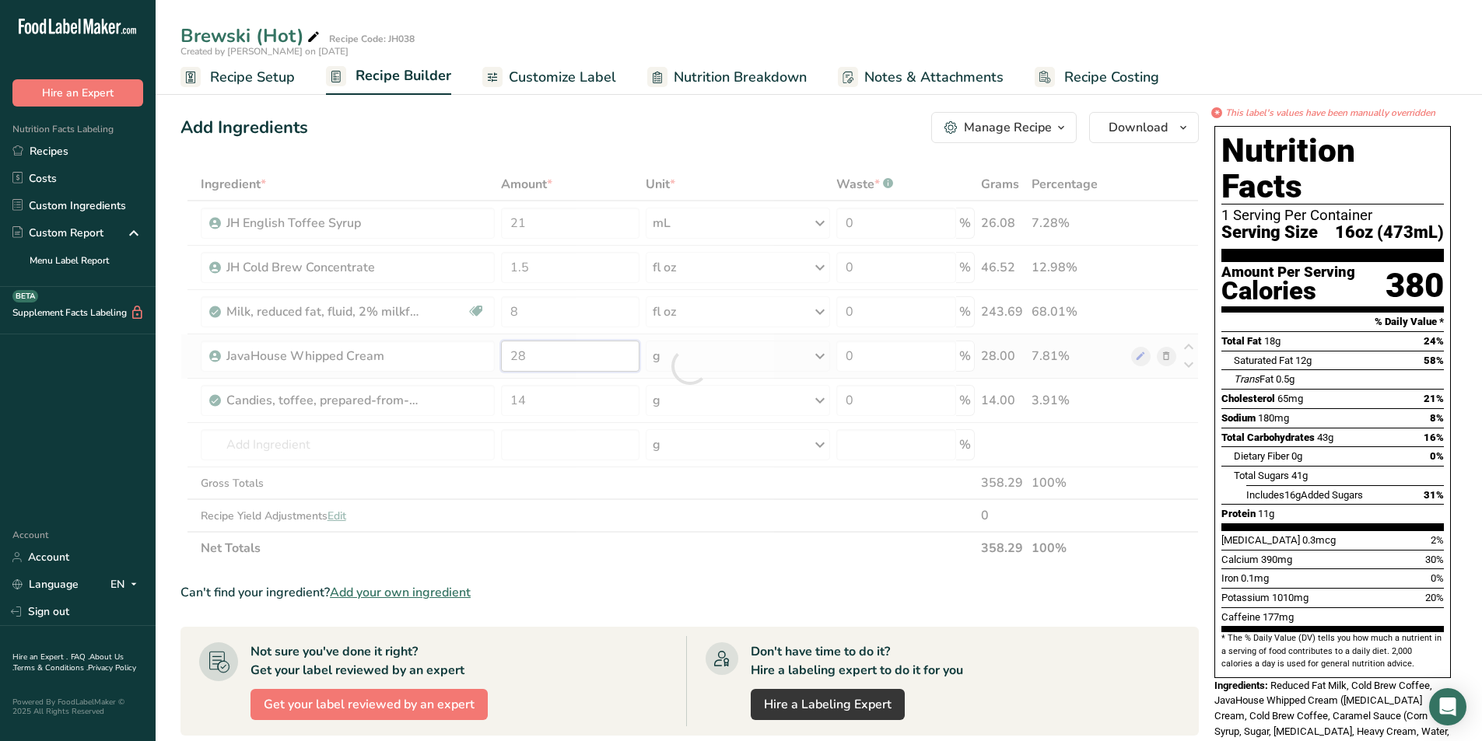
click at [531, 359] on div "Ingredient * Amount * Unit * Waste * .a-a{fill:#347362;}.b-a{fill:#fff;} Grams …" at bounding box center [689, 366] width 1018 height 397
click at [543, 401] on div "Ingredient * Amount * Unit * Waste * .a-a{fill:#347362;}.b-a{fill:#fff;} Grams …" at bounding box center [689, 366] width 1018 height 397
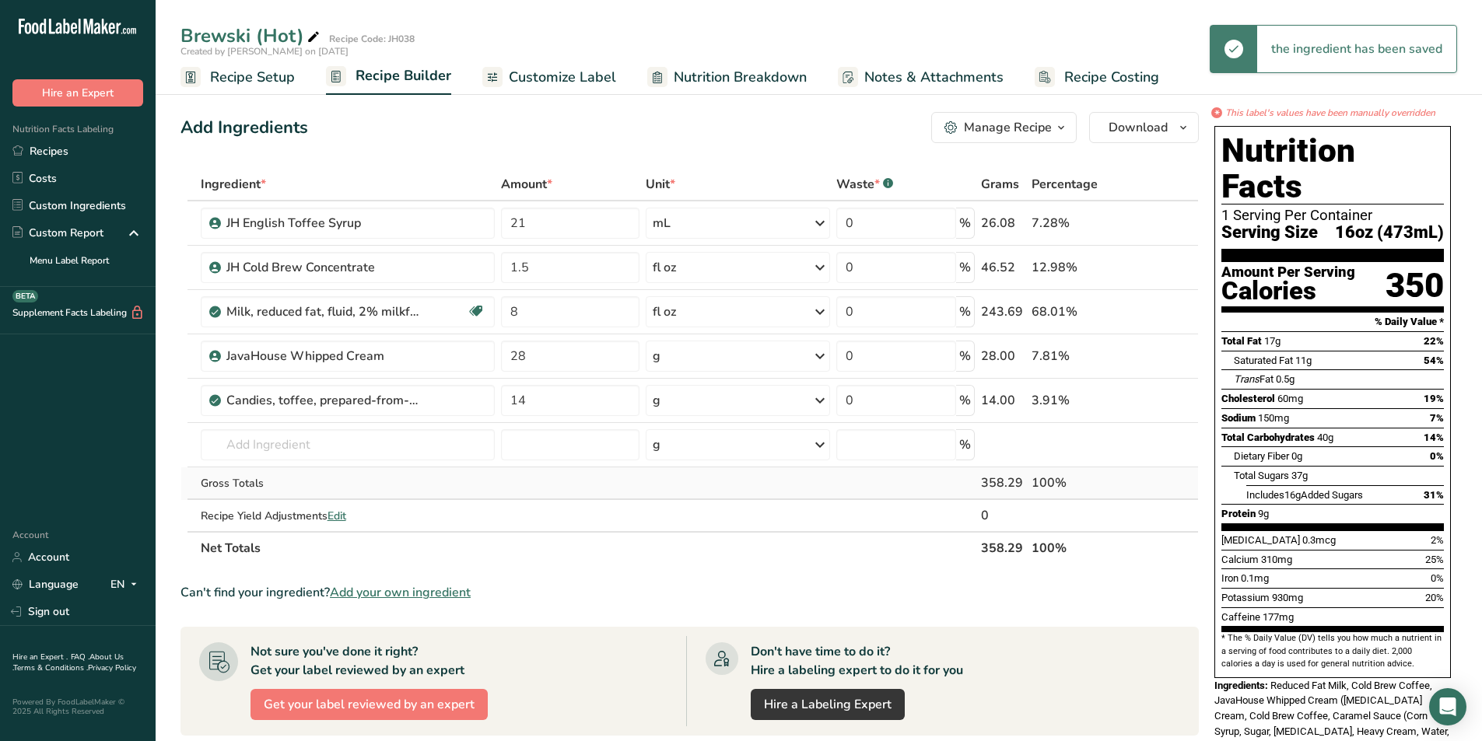
click at [551, 490] on div "Ingredient * Amount * Unit * Waste * .a-a{fill:#347362;}.b-a{fill:#fff;} Grams …" at bounding box center [689, 366] width 1018 height 397
click at [521, 78] on span "Customize Label" at bounding box center [562, 77] width 107 height 21
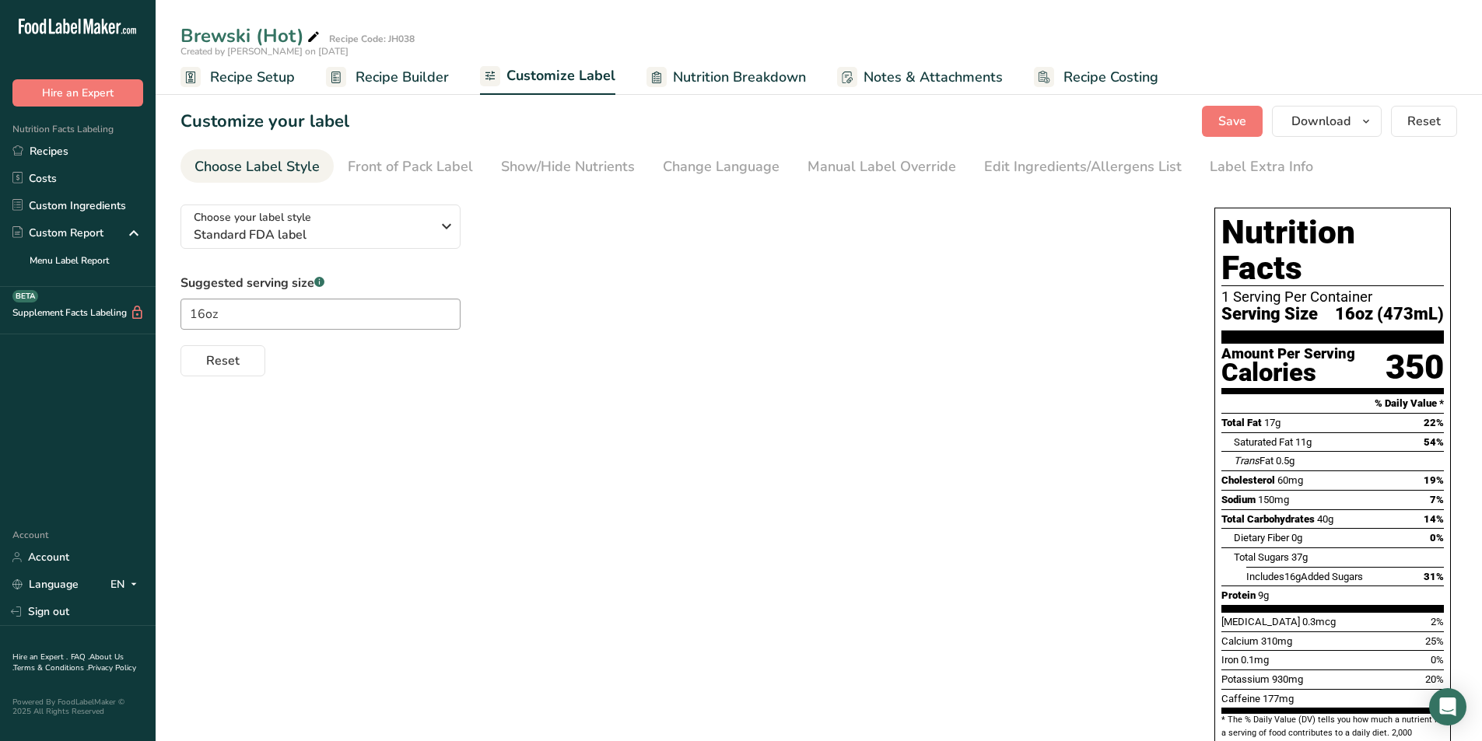
click at [741, 80] on span "Nutrition Breakdown" at bounding box center [739, 77] width 133 height 21
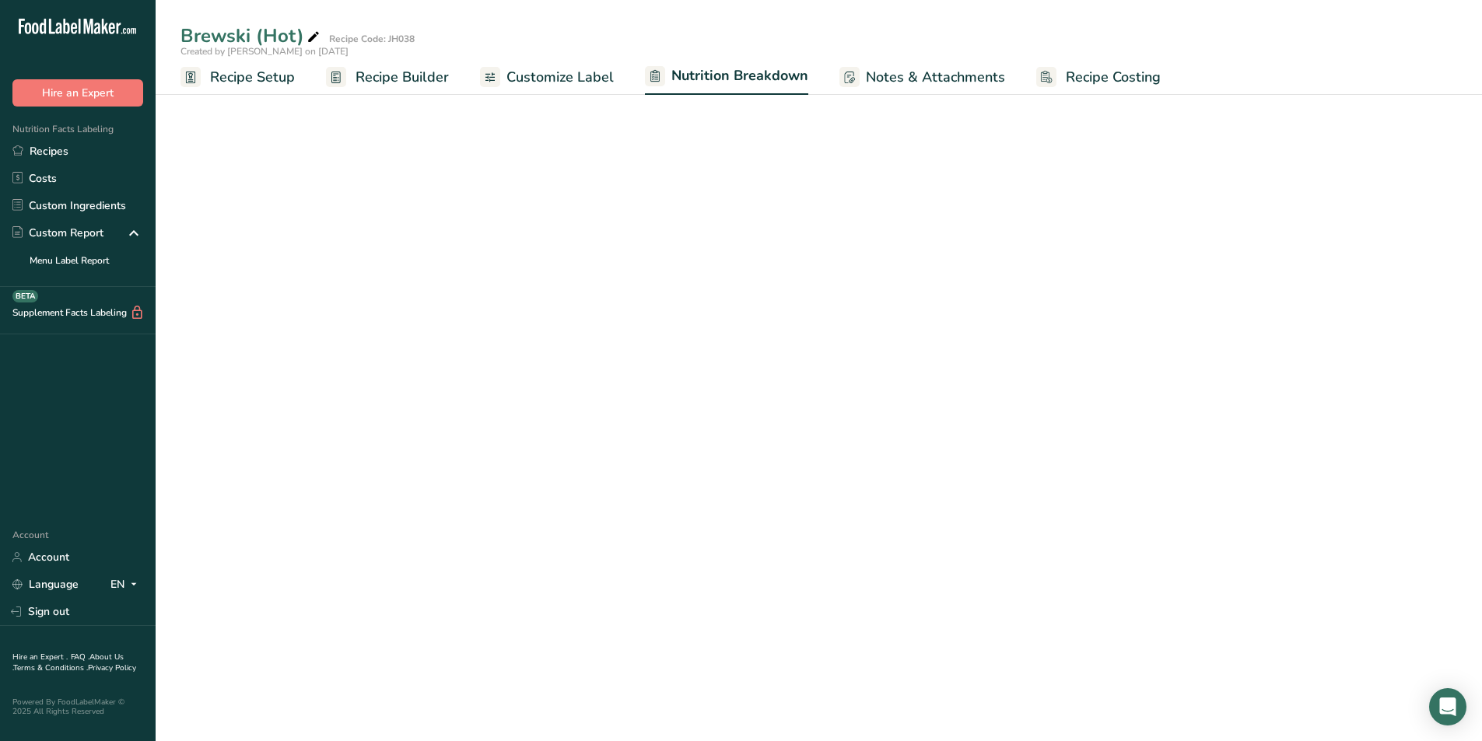
select select "Calories"
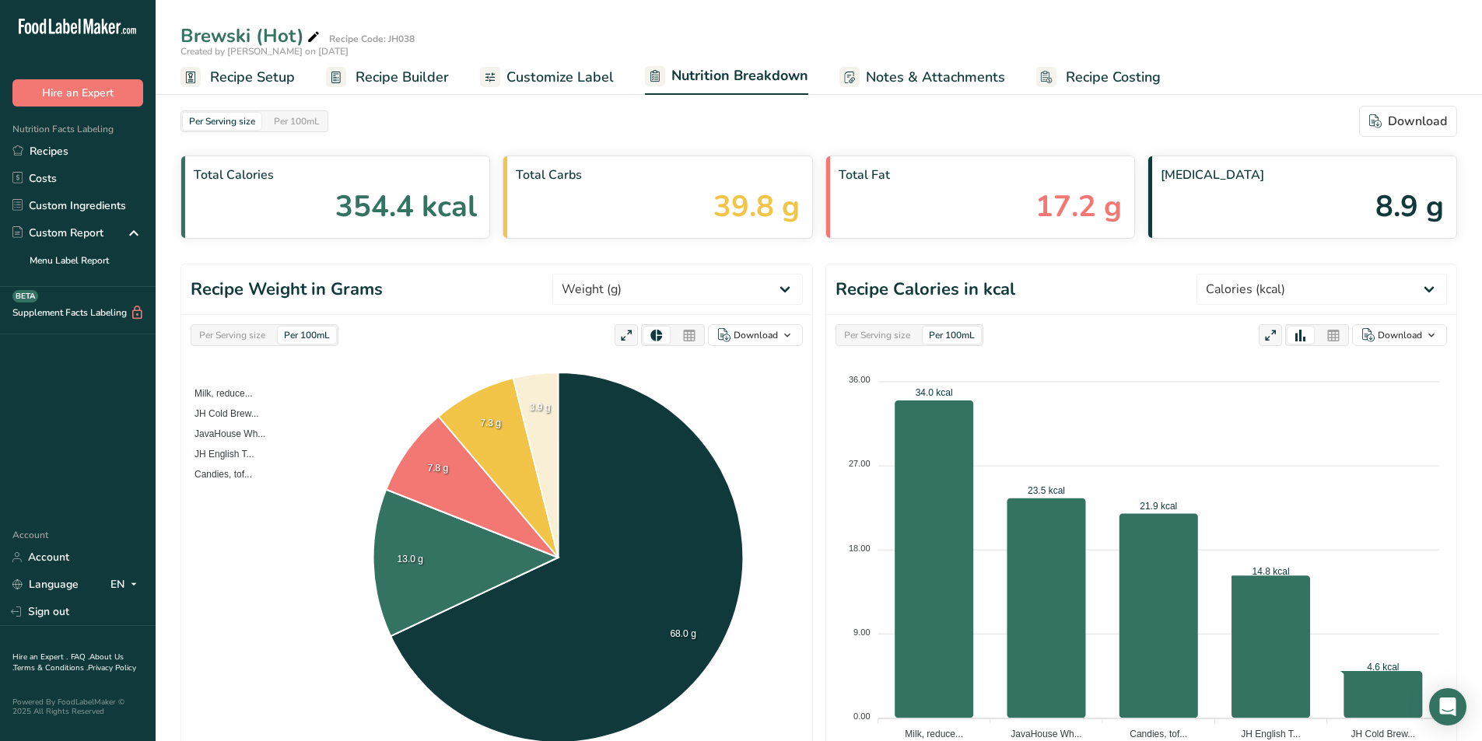
click at [884, 83] on span "Notes & Attachments" at bounding box center [935, 77] width 139 height 21
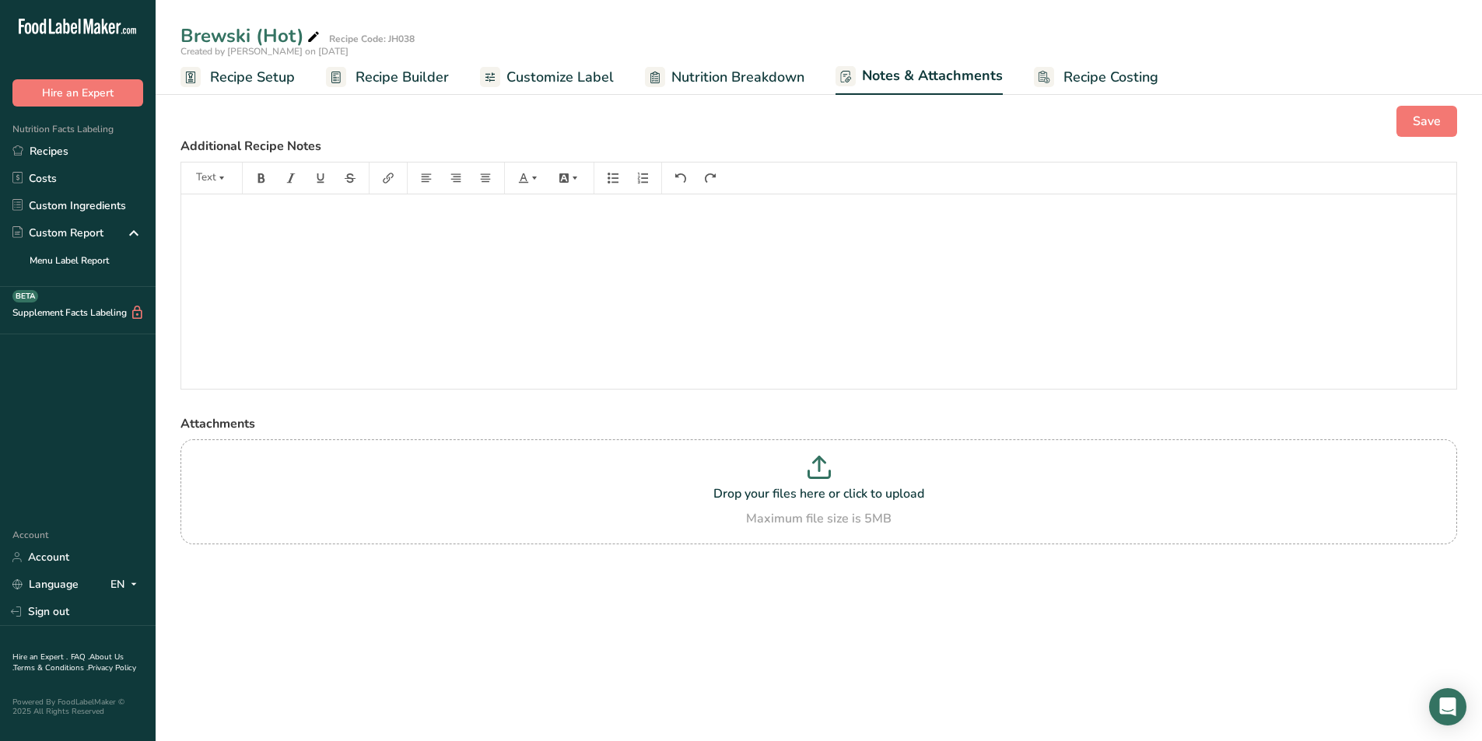
click at [380, 79] on span "Recipe Builder" at bounding box center [401, 77] width 93 height 21
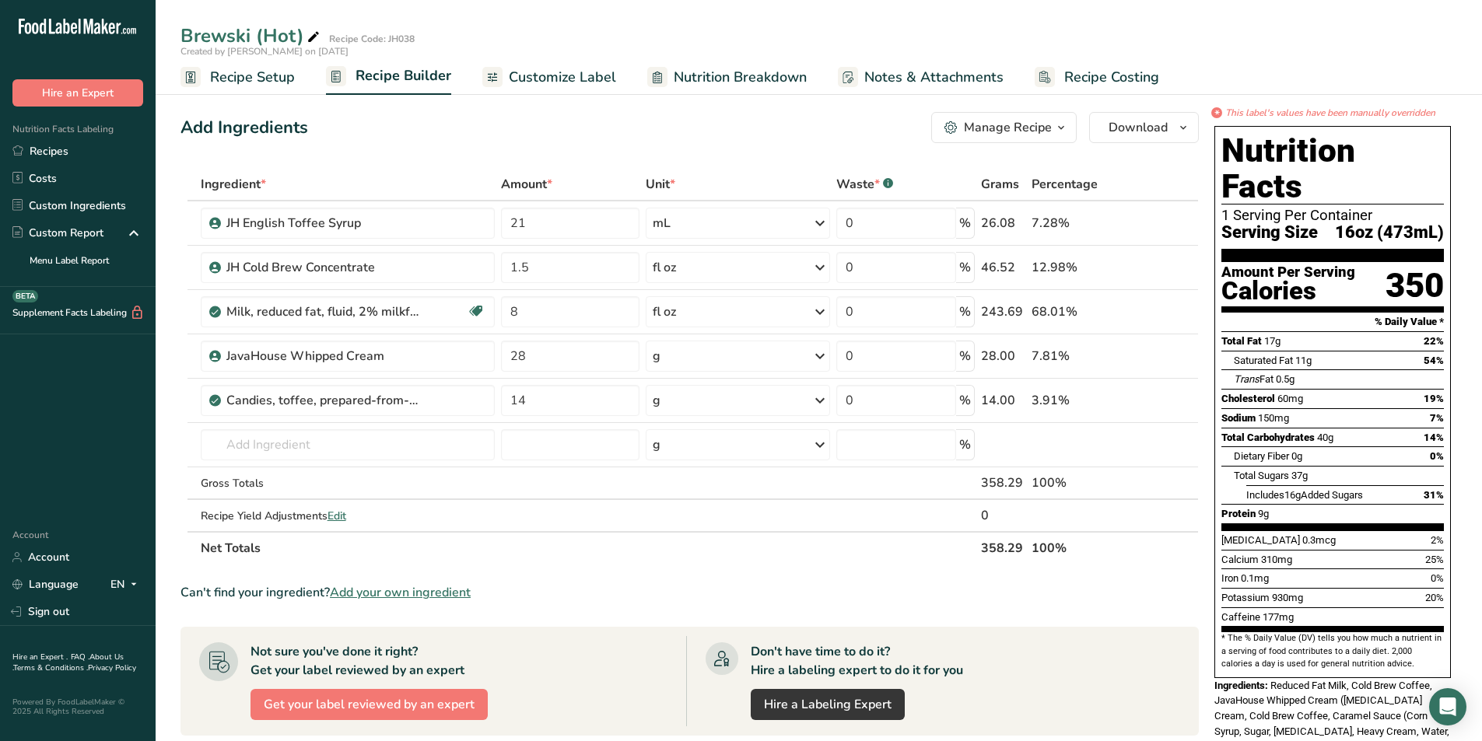
click at [552, 86] on span "Customize Label" at bounding box center [562, 77] width 107 height 21
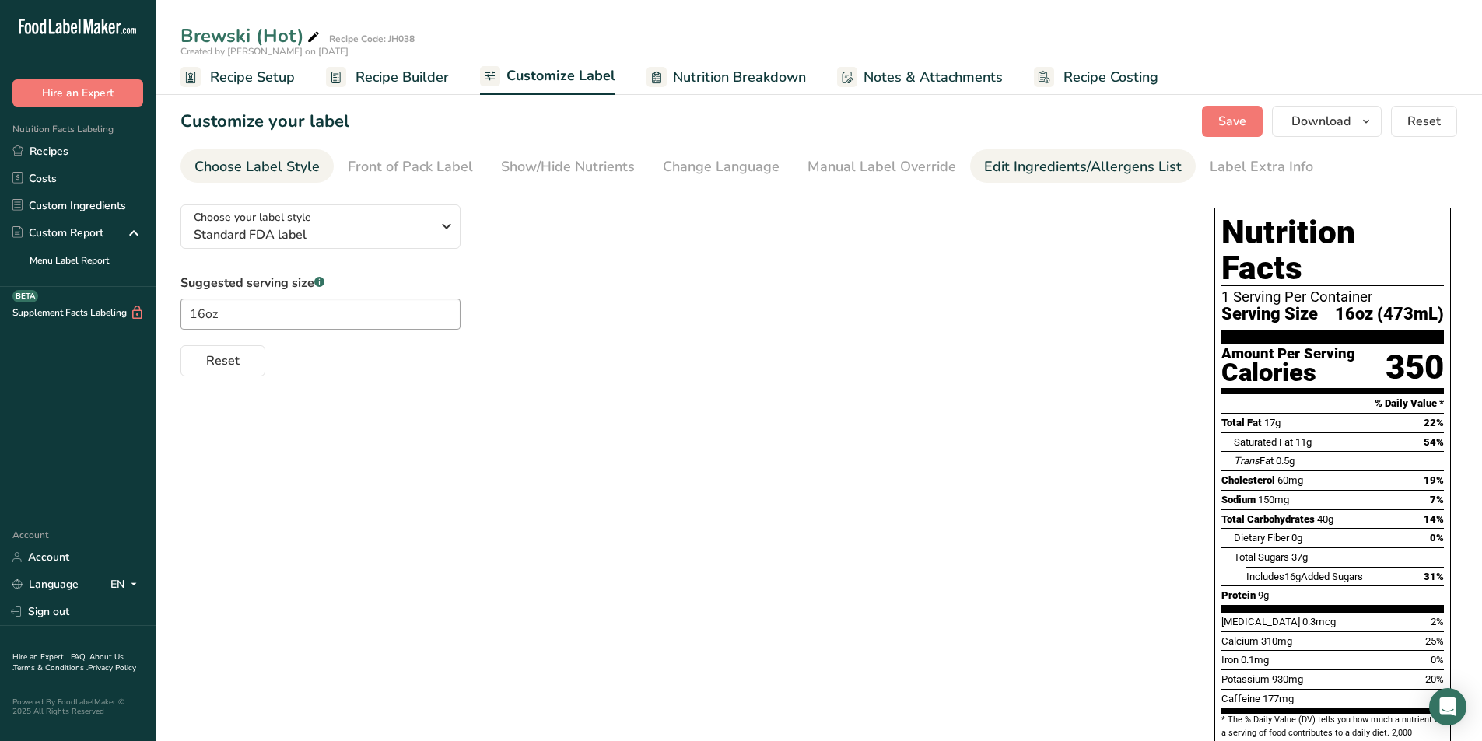
click at [1032, 173] on div "Edit Ingredients/Allergens List" at bounding box center [1083, 166] width 198 height 21
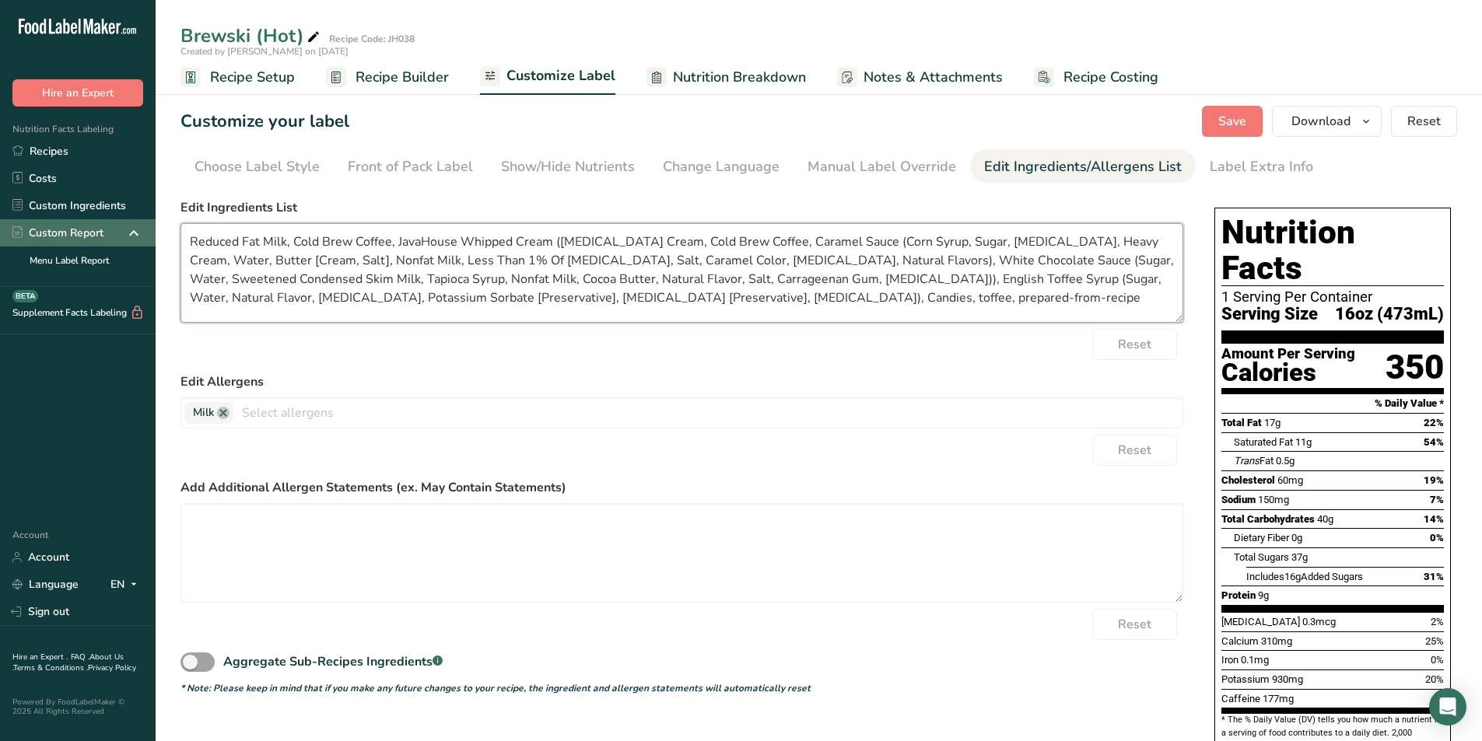
drag, startPoint x: 941, startPoint y: 303, endPoint x: 142, endPoint y: 234, distance: 802.5
click at [142, 234] on div ".a-20{fill:#fff;} Hire an Expert Nutrition Facts Labeling Recipes Costs Custom …" at bounding box center [741, 522] width 1482 height 1045
paste textarea "[Corn Syrup, Sugar, Invert Sugar, Heavy Cream, Water, Butter (Cream, Salt), Non…"
click at [784, 299] on textarea "Reduced Fat Milk, Cold Brew Coffee, JavaHouse Whipped Cream ([MEDICAL_DATA] Cre…" at bounding box center [681, 273] width 1003 height 100
type textarea "Reduced Fat Milk, Cold Brew Coffee, JavaHouse Whipped Cream ([MEDICAL_DATA] Cre…"
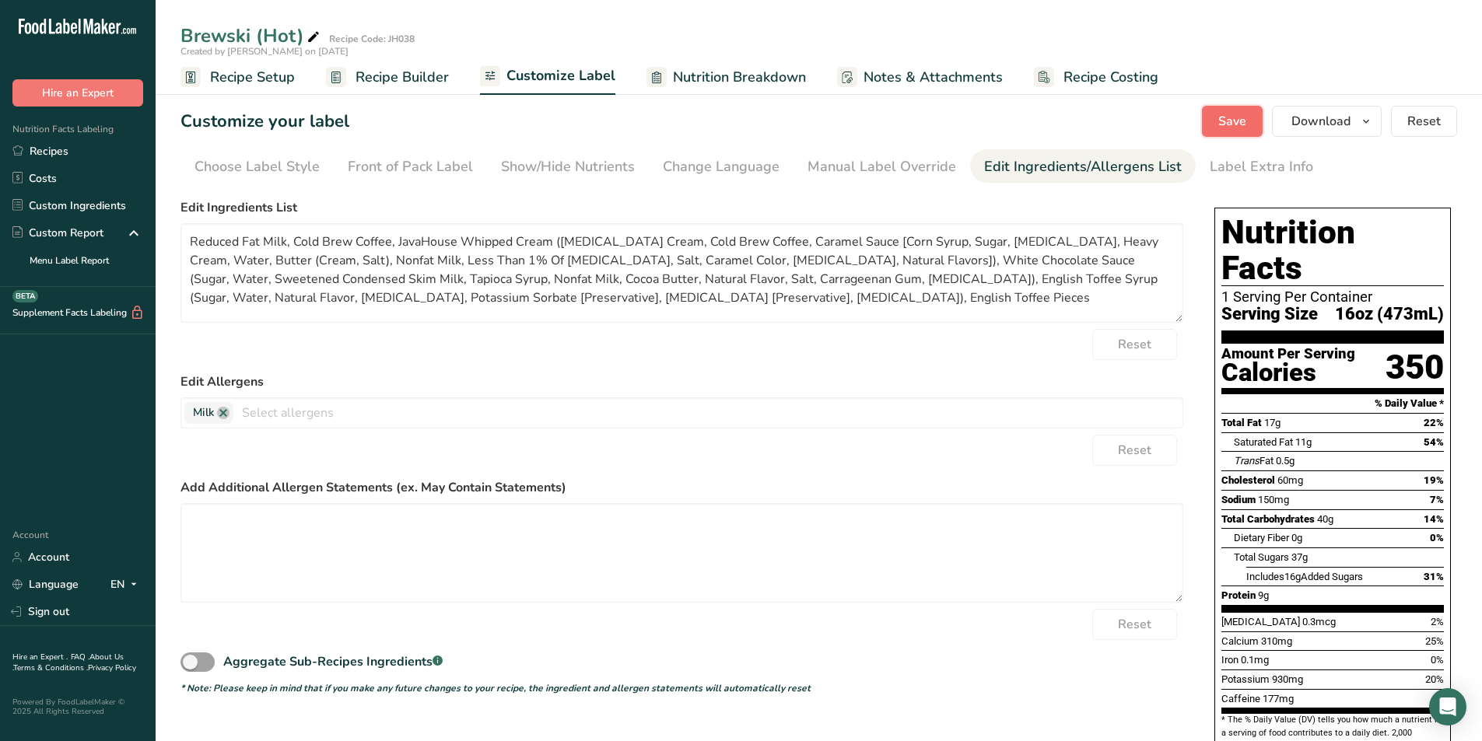
click at [1213, 124] on button "Save" at bounding box center [1232, 121] width 61 height 31
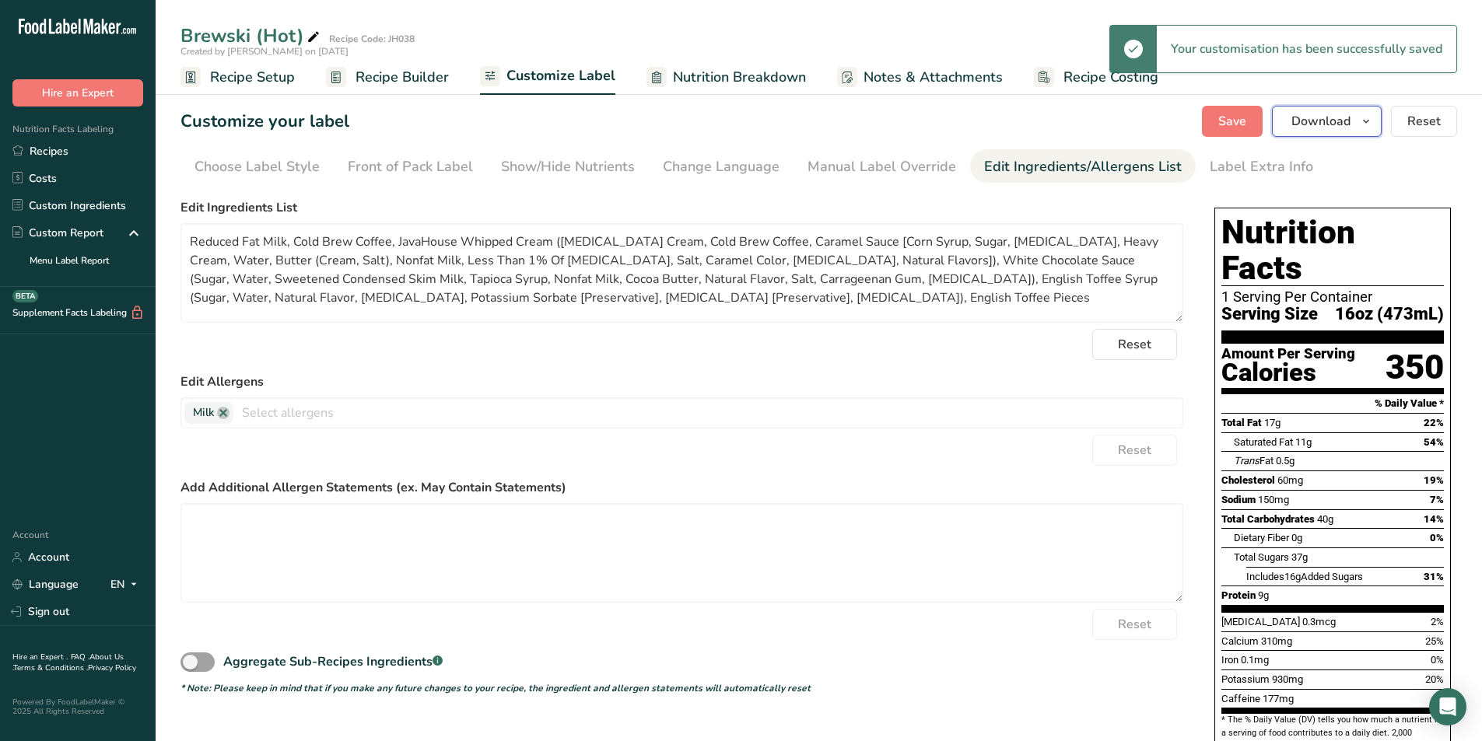
click at [1321, 120] on span "Download" at bounding box center [1320, 121] width 59 height 19
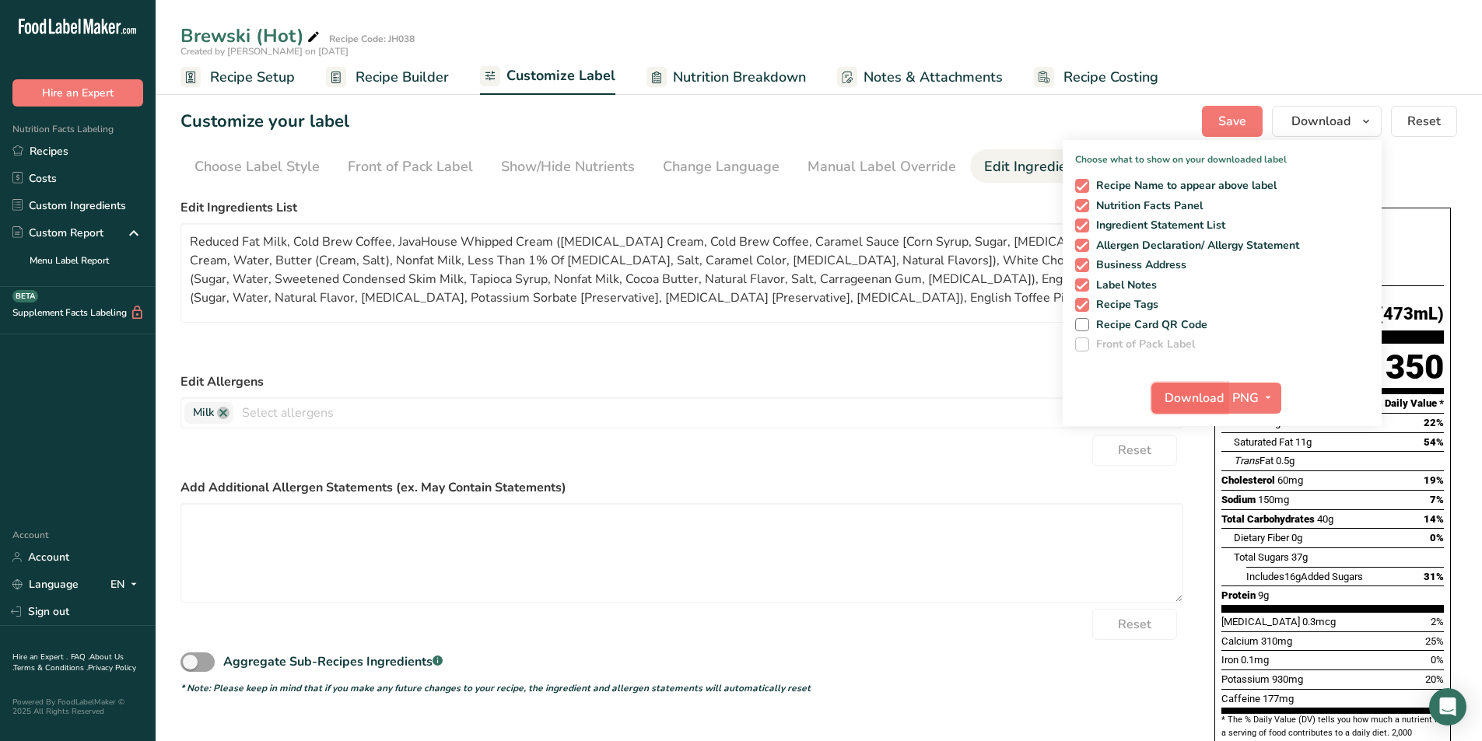
click at [1206, 389] on span "Download" at bounding box center [1193, 398] width 59 height 19
click at [228, 75] on span "Recipe Setup" at bounding box center [252, 77] width 85 height 21
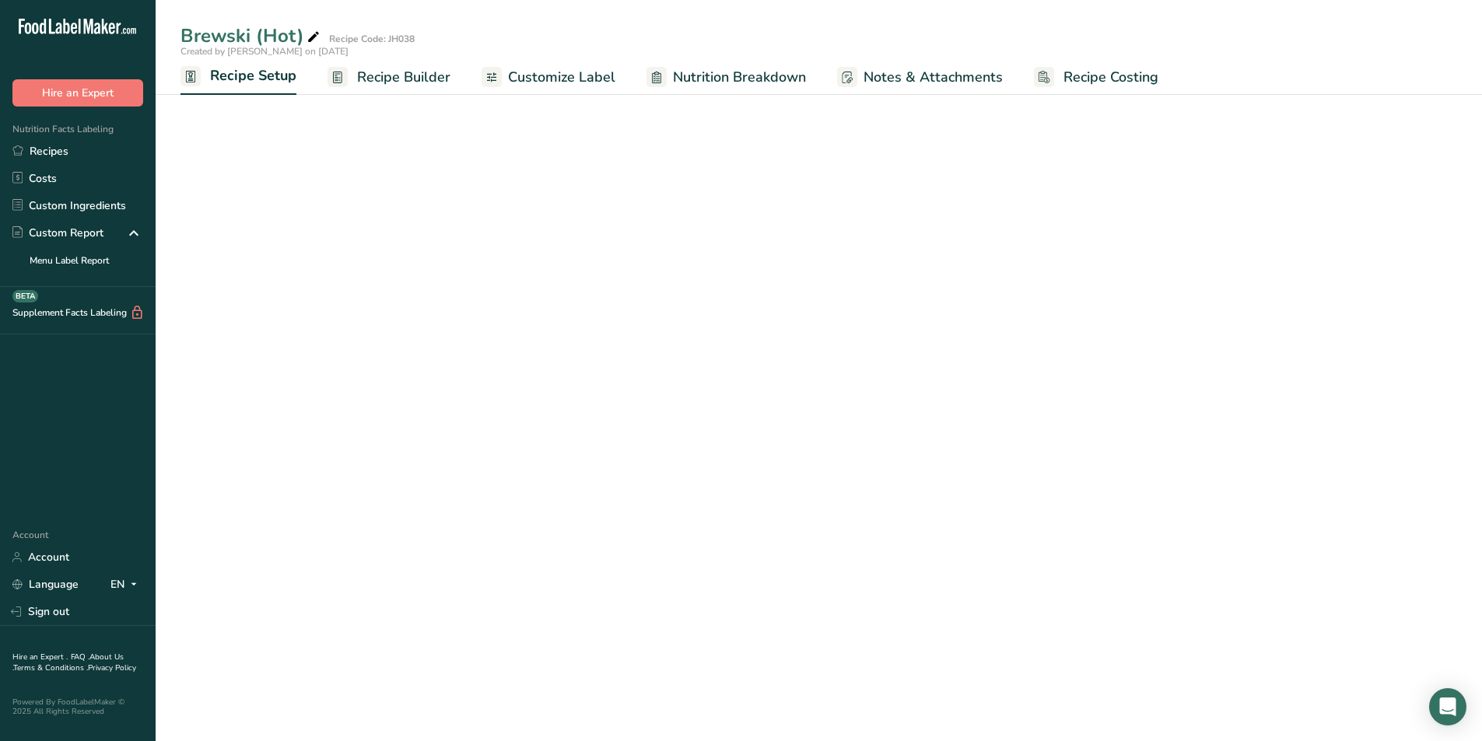
select select "22"
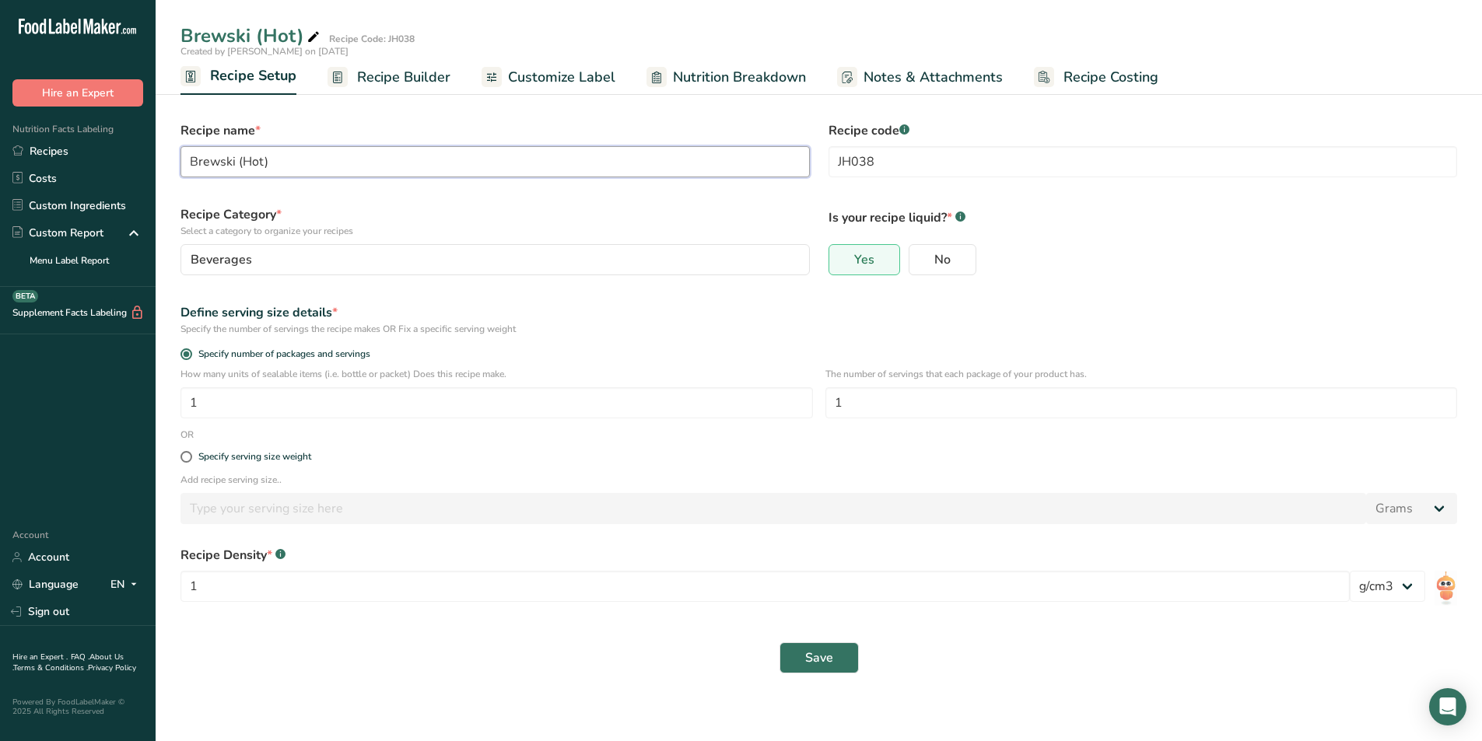
click at [260, 162] on input "Brewski (Hot)" at bounding box center [494, 161] width 629 height 31
type input "Brewski (Iced)"
click at [758, 660] on div "Save" at bounding box center [818, 657] width 1276 height 31
click at [814, 652] on span "Save" at bounding box center [819, 658] width 28 height 19
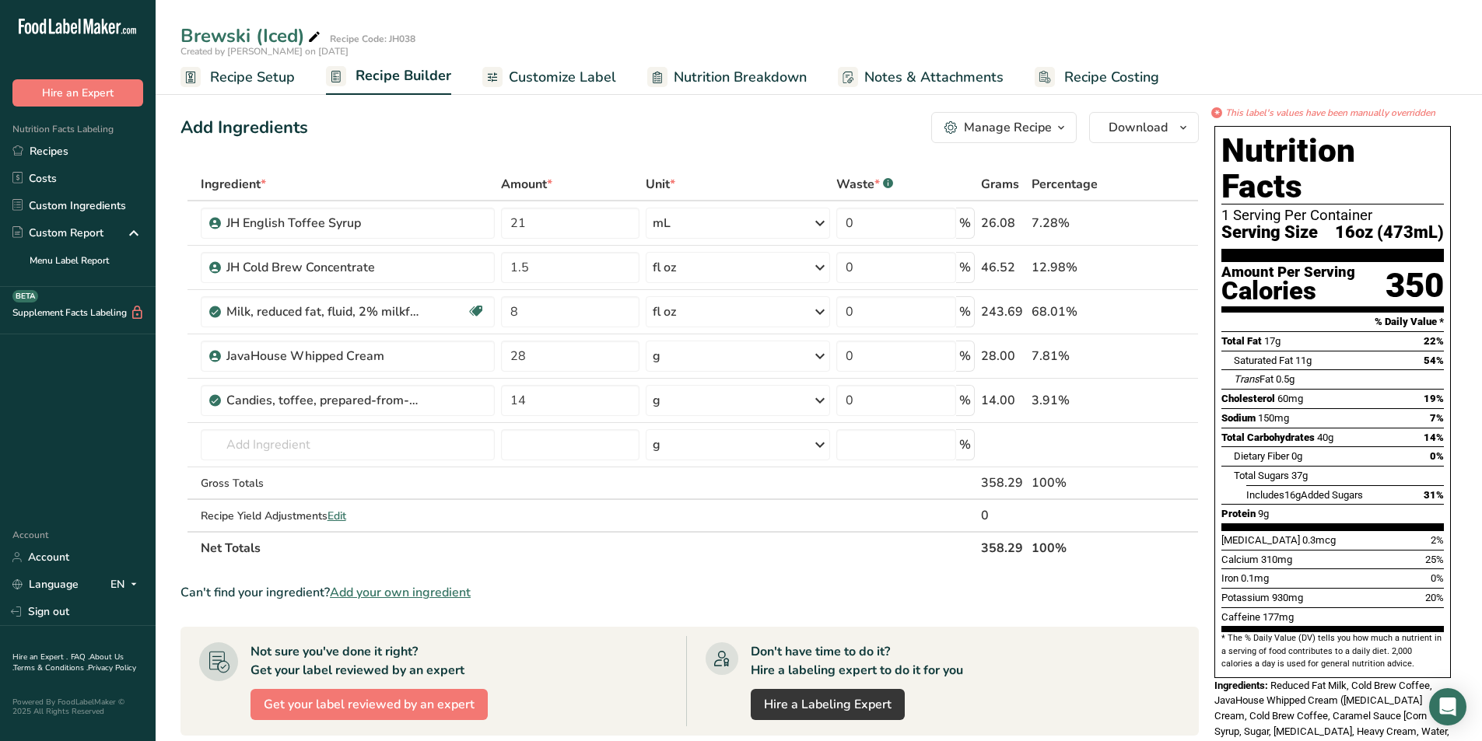
click at [540, 68] on span "Customize Label" at bounding box center [562, 77] width 107 height 21
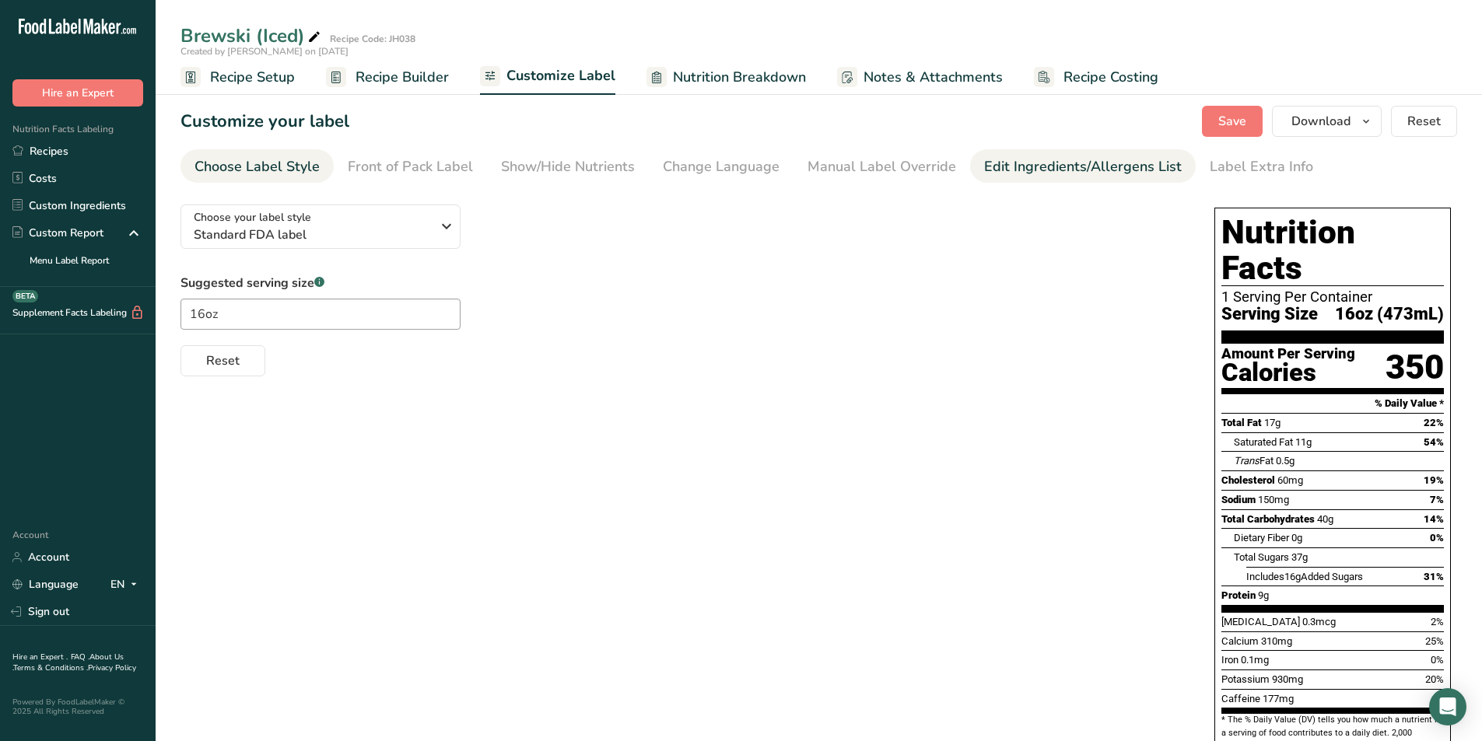
click at [1038, 167] on div "Edit Ingredients/Allergens List" at bounding box center [1083, 166] width 198 height 21
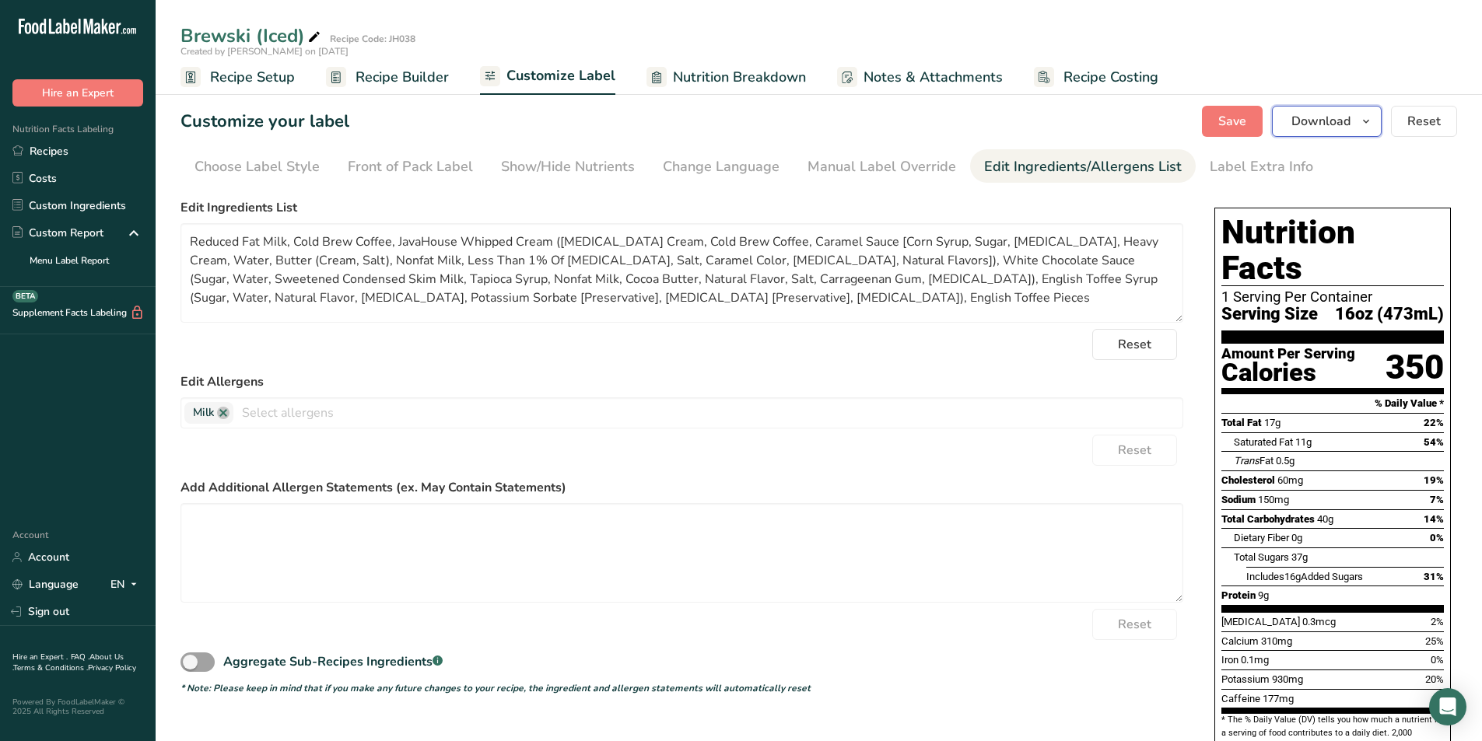
click at [1321, 120] on span "Download" at bounding box center [1320, 121] width 59 height 19
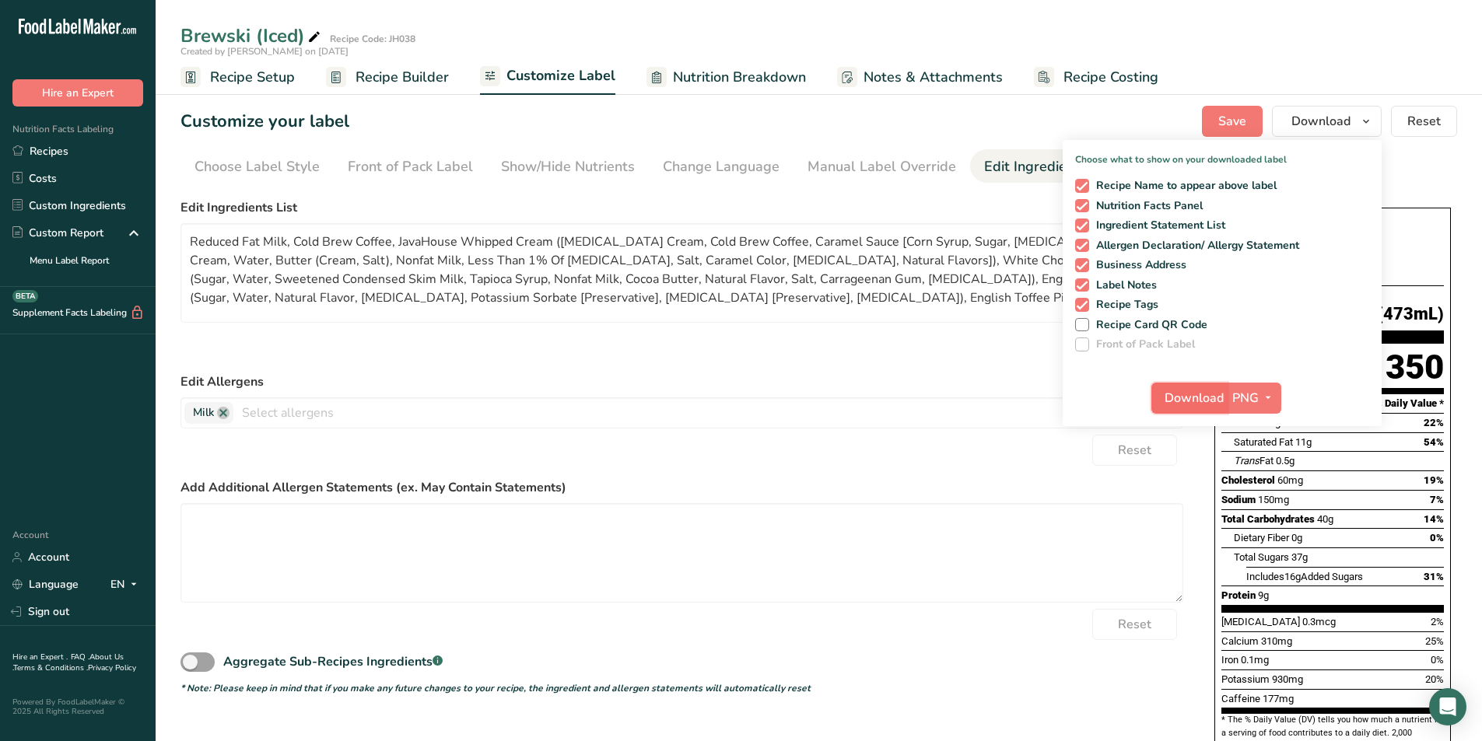
click at [1185, 392] on span "Download" at bounding box center [1193, 398] width 59 height 19
click at [461, 354] on div "Reset" at bounding box center [681, 344] width 1003 height 31
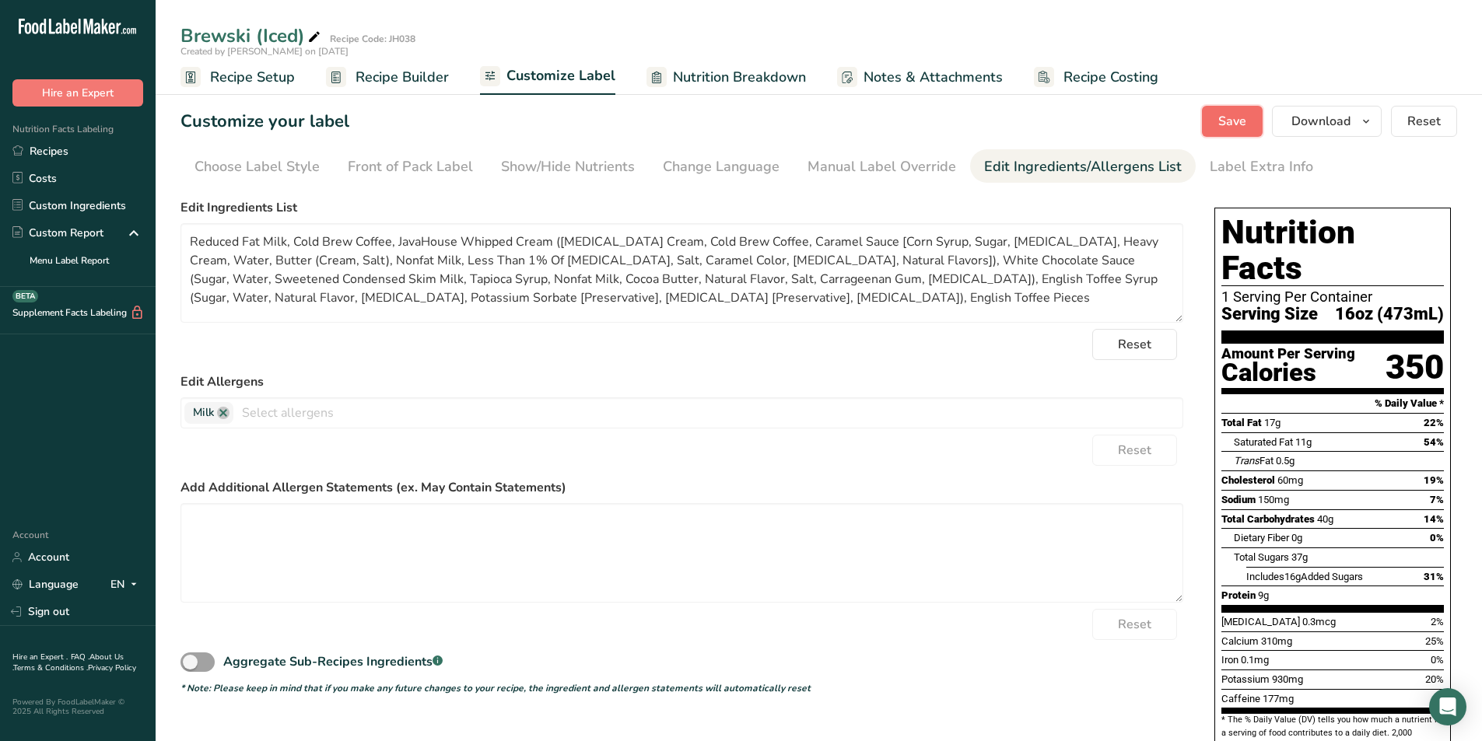
click at [1252, 120] on button "Save" at bounding box center [1232, 121] width 61 height 31
click at [266, 80] on span "Recipe Setup" at bounding box center [252, 77] width 85 height 21
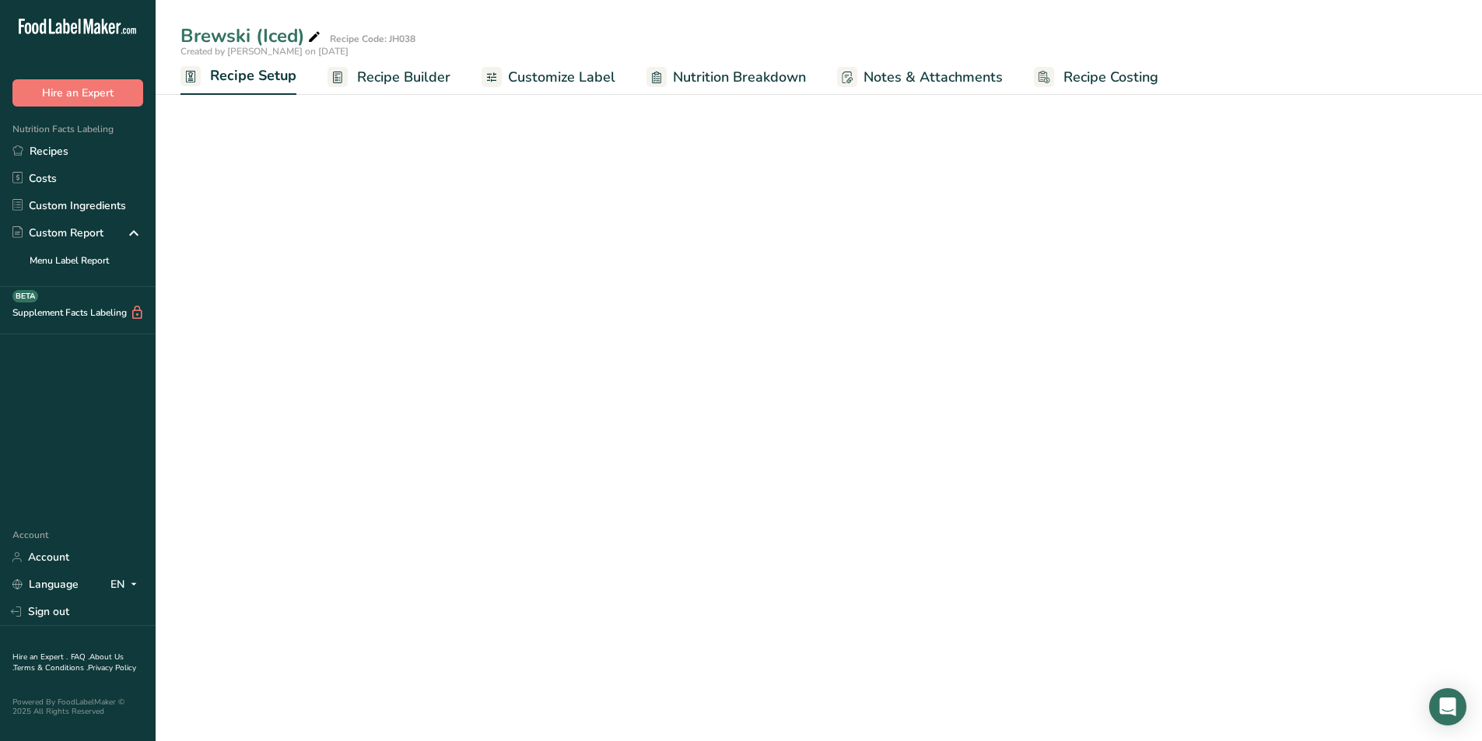
select select "22"
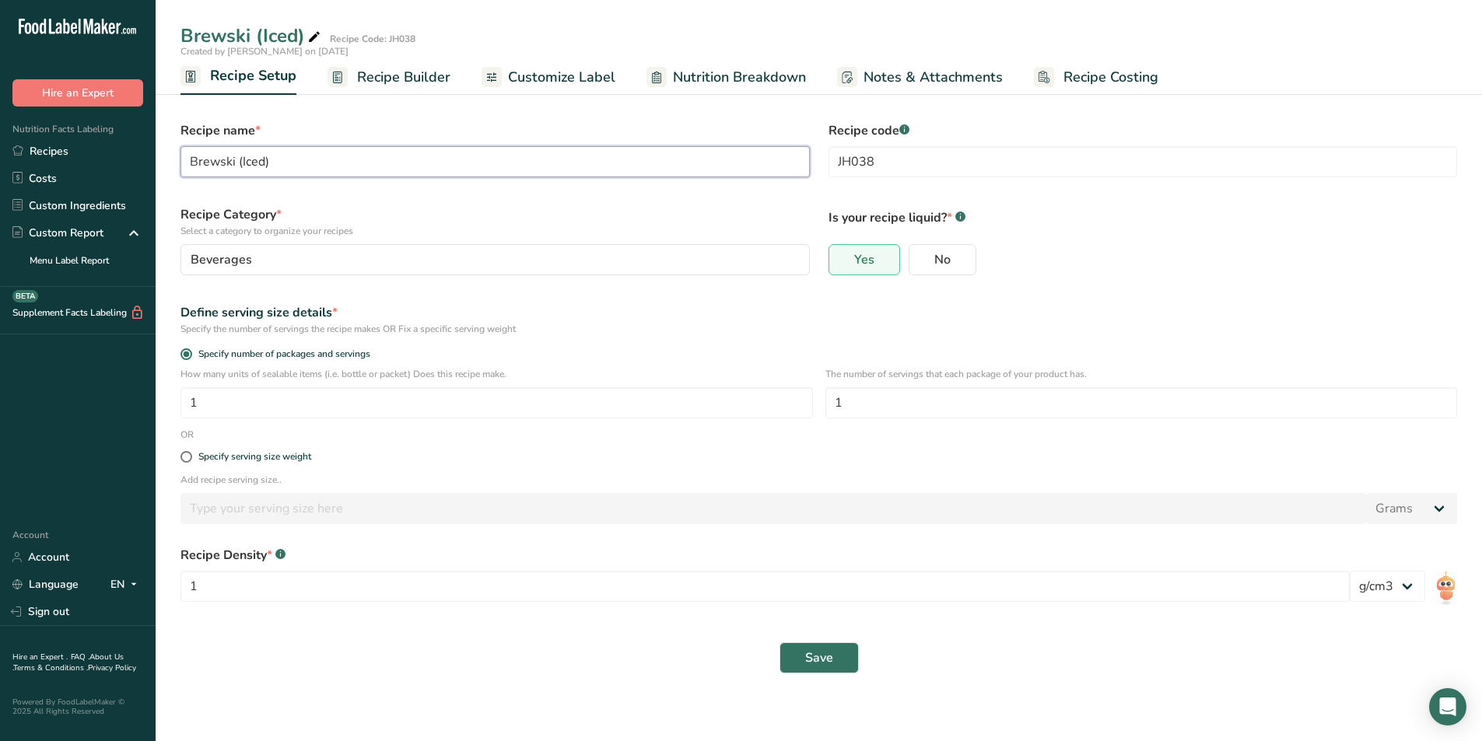
click at [262, 158] on input "Brewski (Iced)" at bounding box center [494, 161] width 629 height 31
type input "Brewski (Frappe)"
click at [817, 655] on span "Save" at bounding box center [819, 658] width 28 height 19
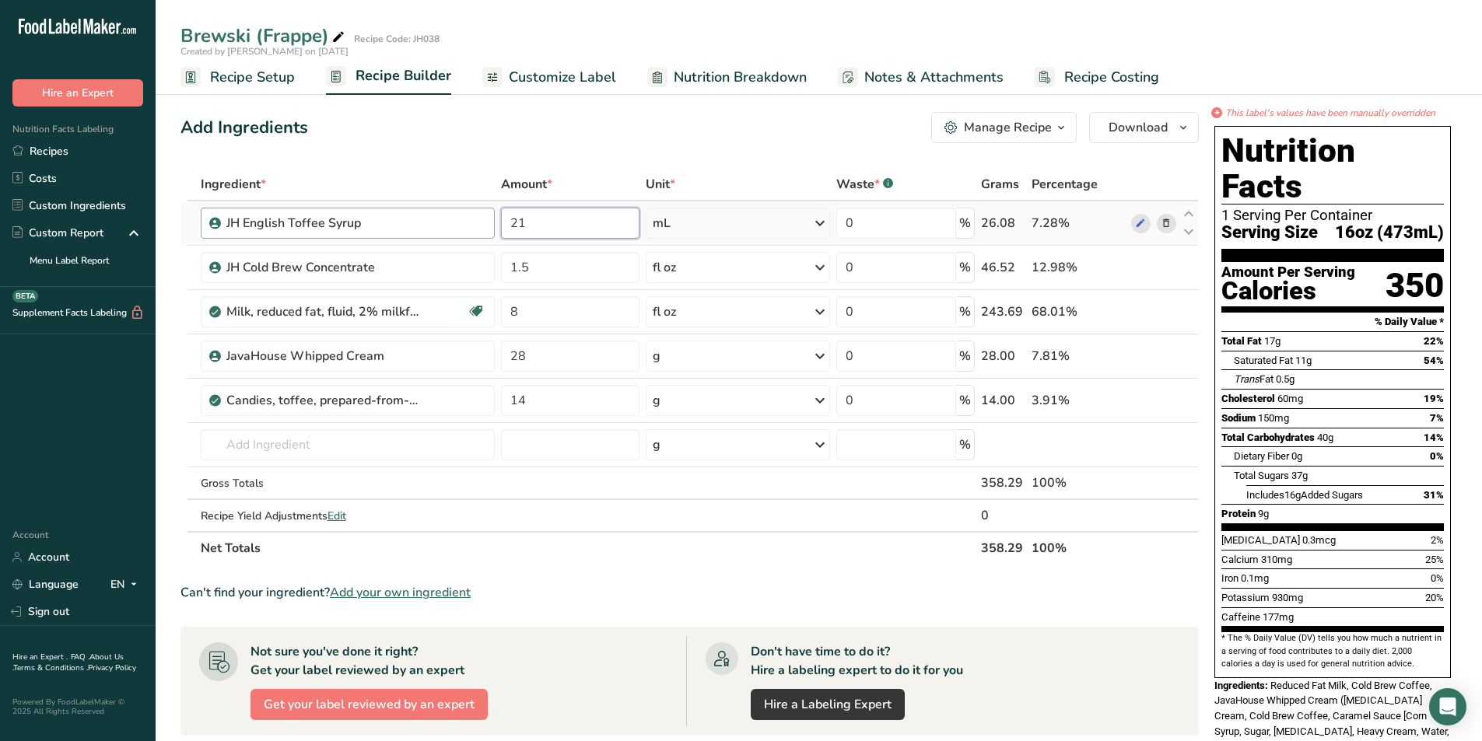
drag, startPoint x: 588, startPoint y: 223, endPoint x: 486, endPoint y: 212, distance: 102.6
click at [486, 212] on tr "JH English Toffee Syrup 21 mL Weight Units g kg mg See more Volume Units l mL f…" at bounding box center [689, 223] width 1017 height 44
type input "14"
click at [555, 268] on div "Ingredient * Amount * Unit * Waste * .a-a{fill:#347362;}.b-a{fill:#fff;} Grams …" at bounding box center [689, 366] width 1018 height 397
click at [1169, 313] on div "Ingredient * Amount * Unit * Waste * .a-a{fill:#347362;}.b-a{fill:#fff;} Grams …" at bounding box center [689, 366] width 1018 height 397
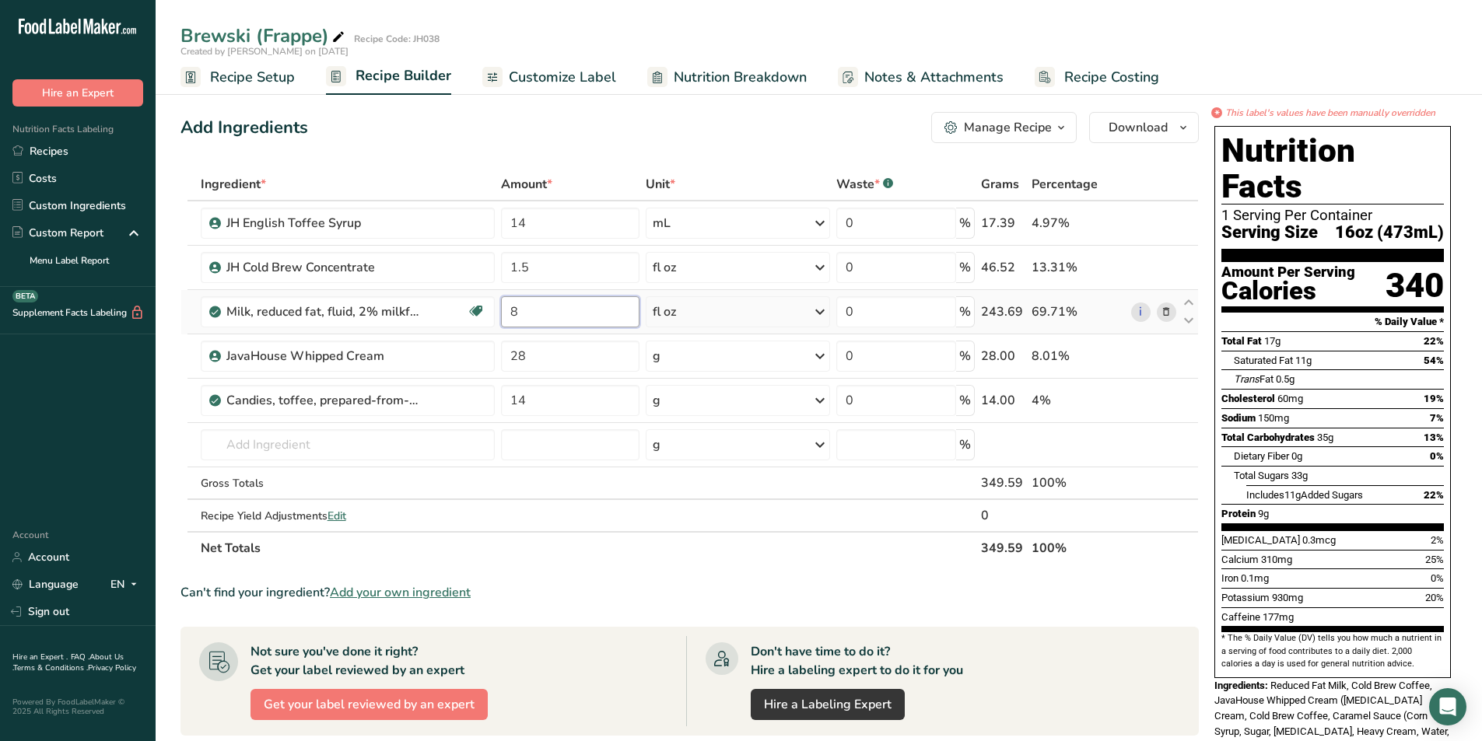
click at [558, 314] on input "8" at bounding box center [570, 311] width 138 height 31
click at [1162, 310] on div "Ingredient * Amount * Unit * Waste * .a-a{fill:#347362;}.b-a{fill:#fff;} Grams …" at bounding box center [689, 366] width 1018 height 397
click at [331, 433] on input "text" at bounding box center [348, 444] width 295 height 31
click at [1162, 308] on icon at bounding box center [1166, 312] width 11 height 16
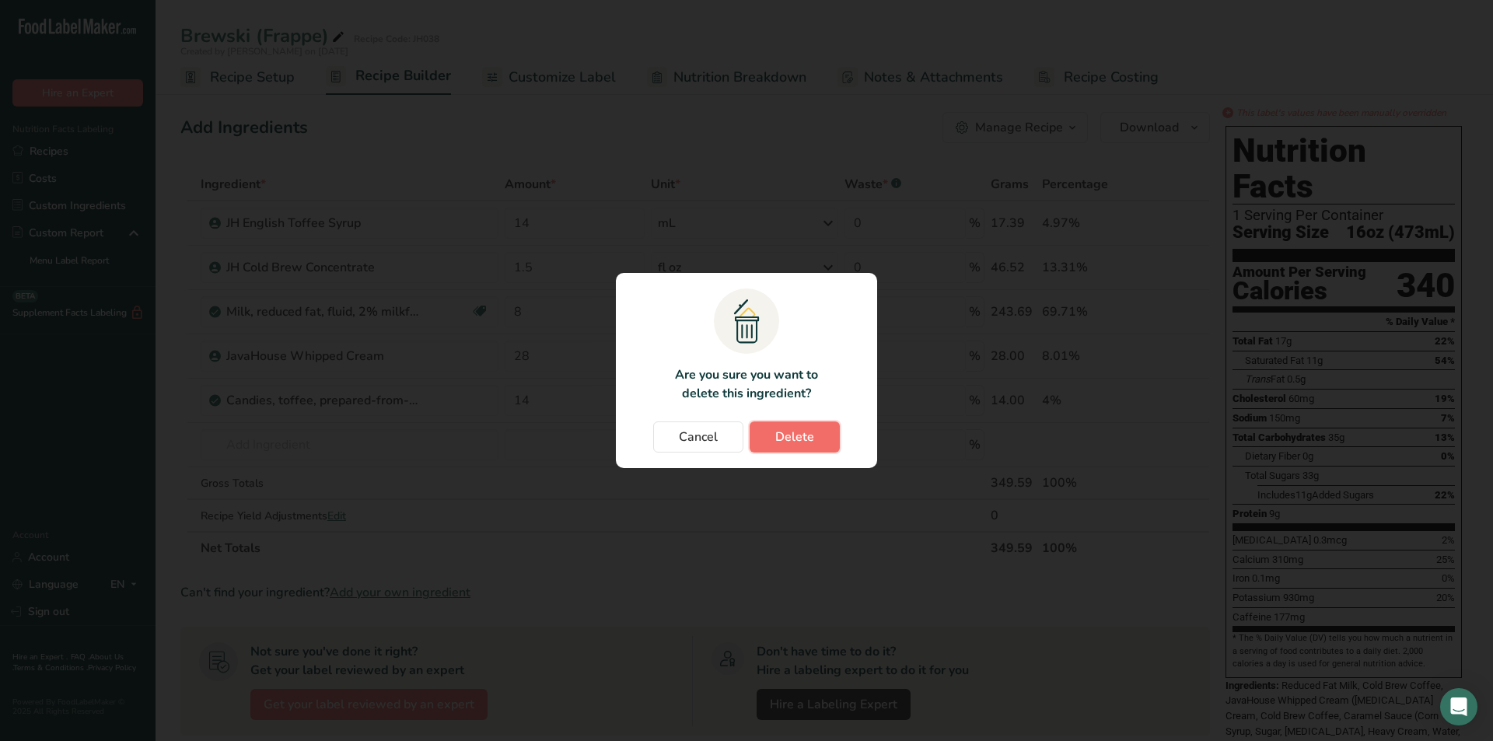
click at [786, 431] on span "Delete" at bounding box center [795, 437] width 39 height 19
type input "28"
type input "14"
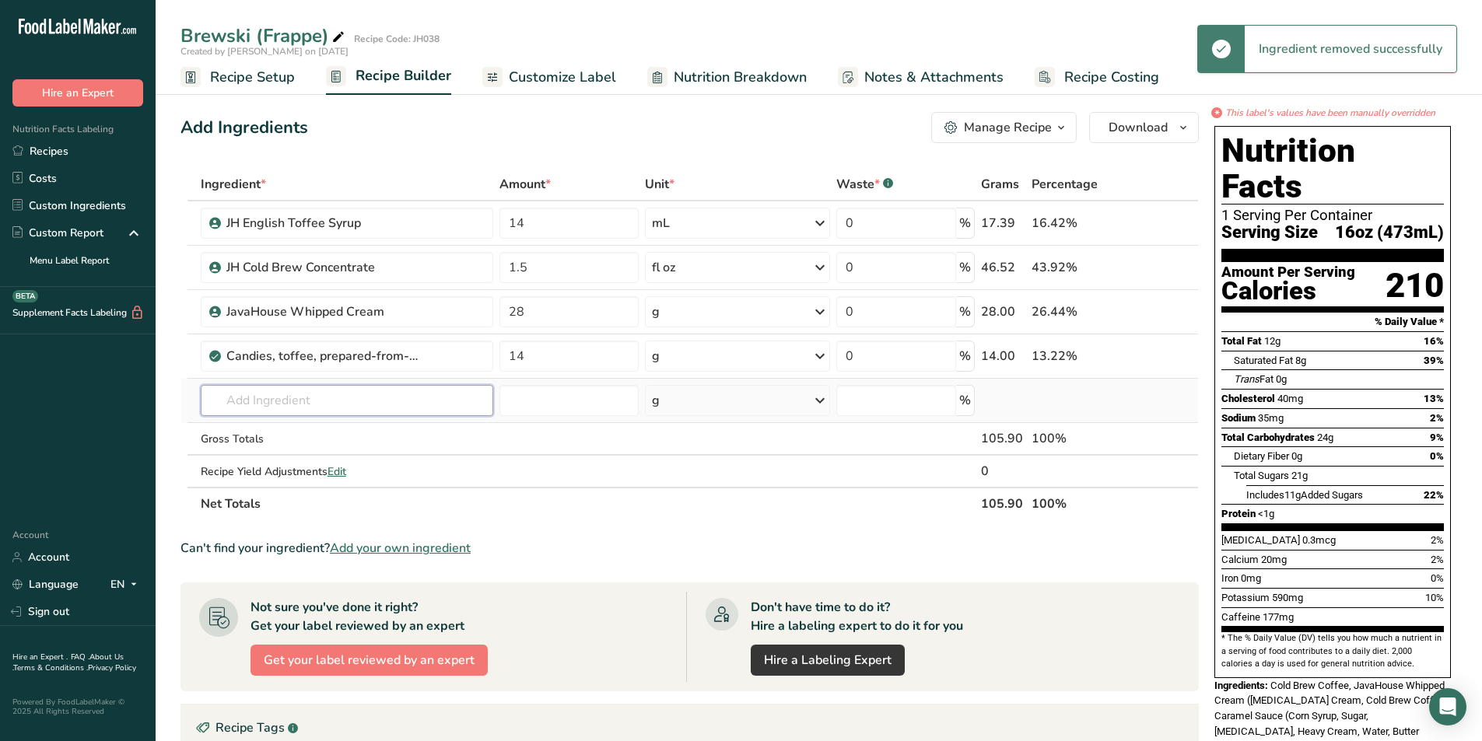
click at [304, 406] on input "text" at bounding box center [347, 400] width 293 height 31
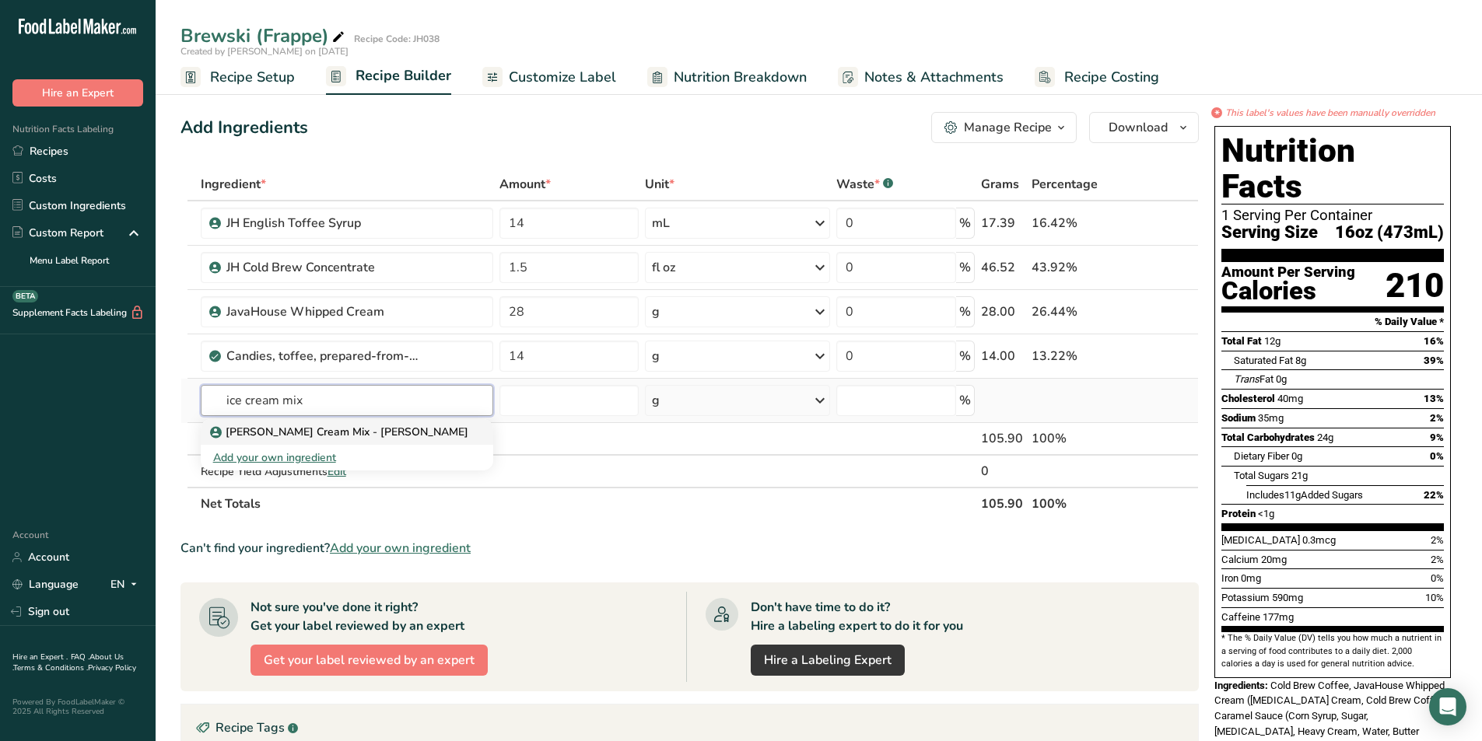
type input "ice cream mix"
click at [310, 422] on link "[PERSON_NAME] Cream Mix - [PERSON_NAME]" at bounding box center [347, 432] width 293 height 26
type input "[PERSON_NAME] Cream Mix - [PERSON_NAME]"
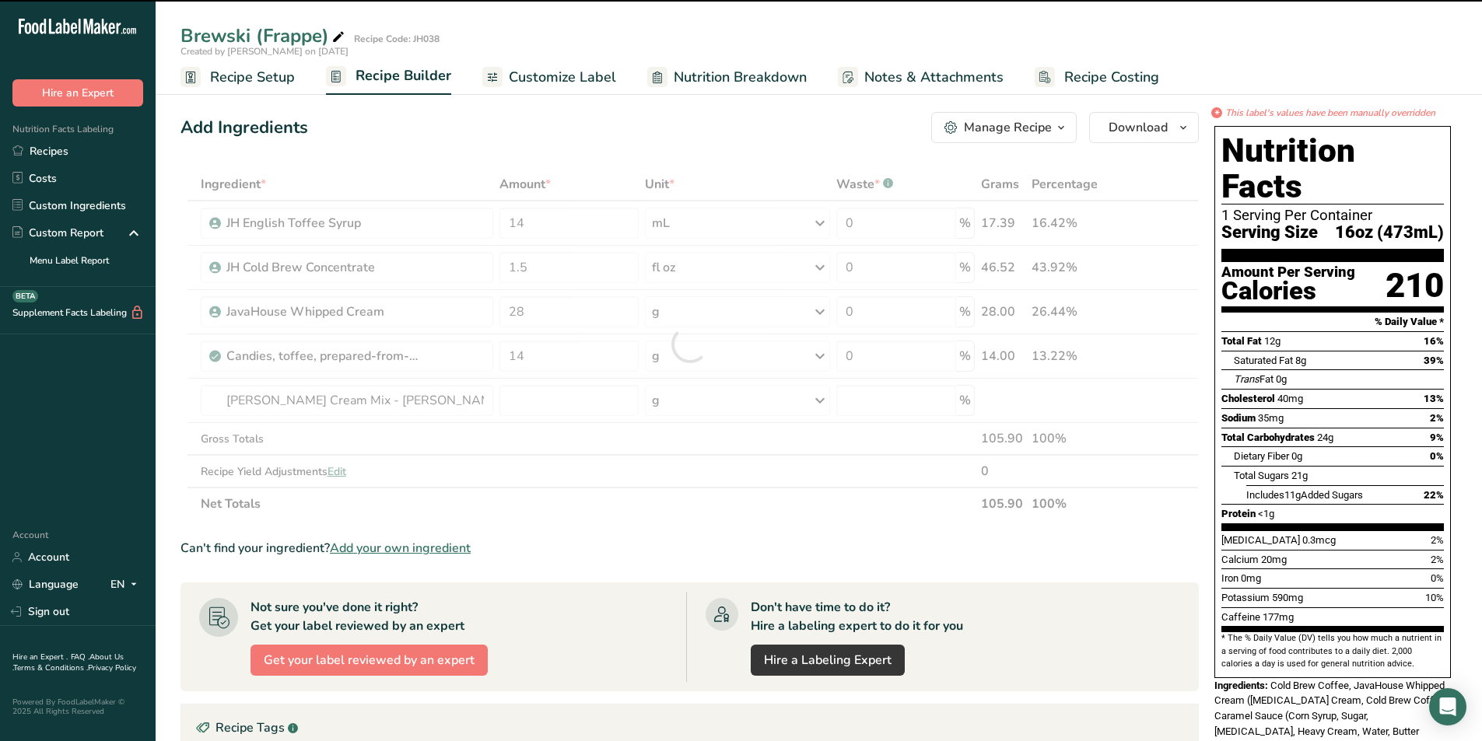
type input "0"
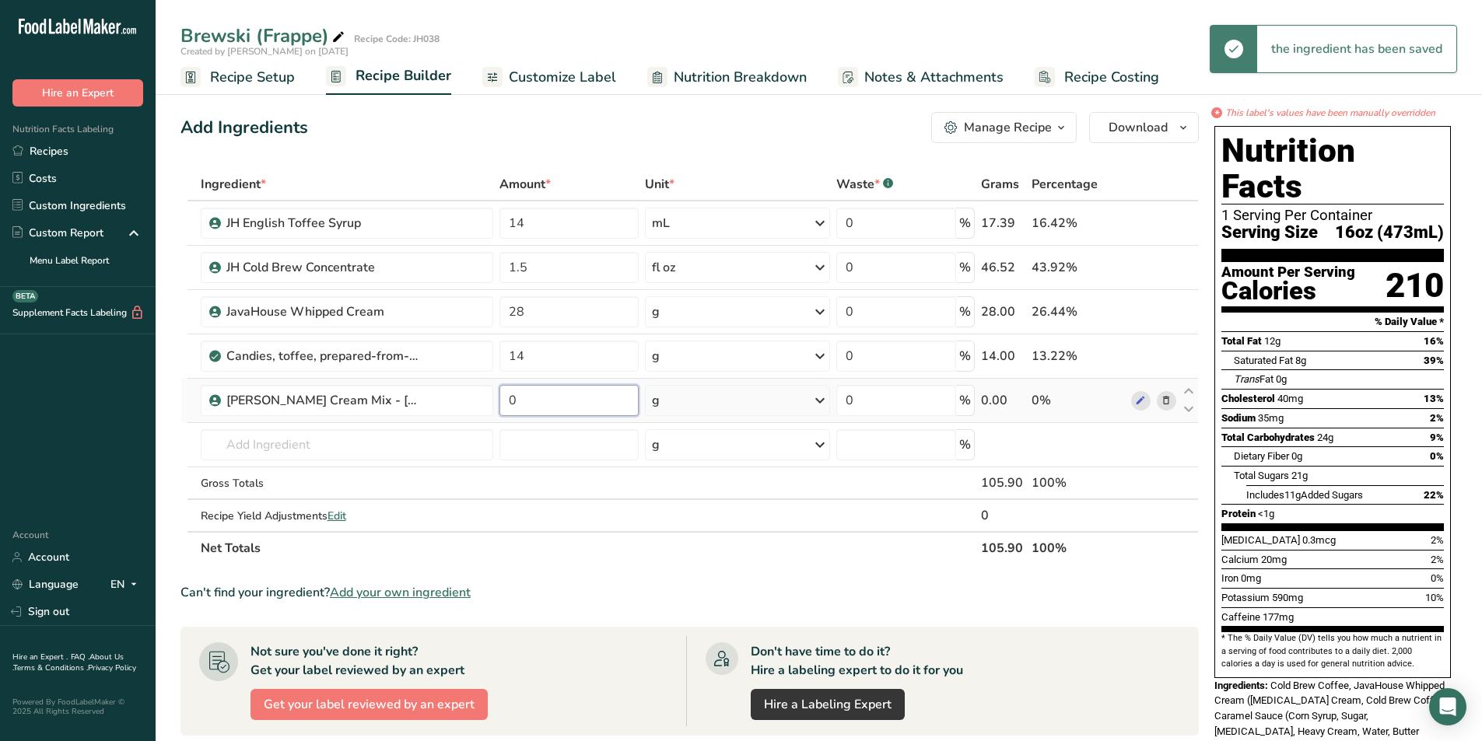
drag, startPoint x: 518, startPoint y: 399, endPoint x: 502, endPoint y: 399, distance: 16.3
click at [502, 399] on input "0" at bounding box center [568, 400] width 138 height 31
type input "5"
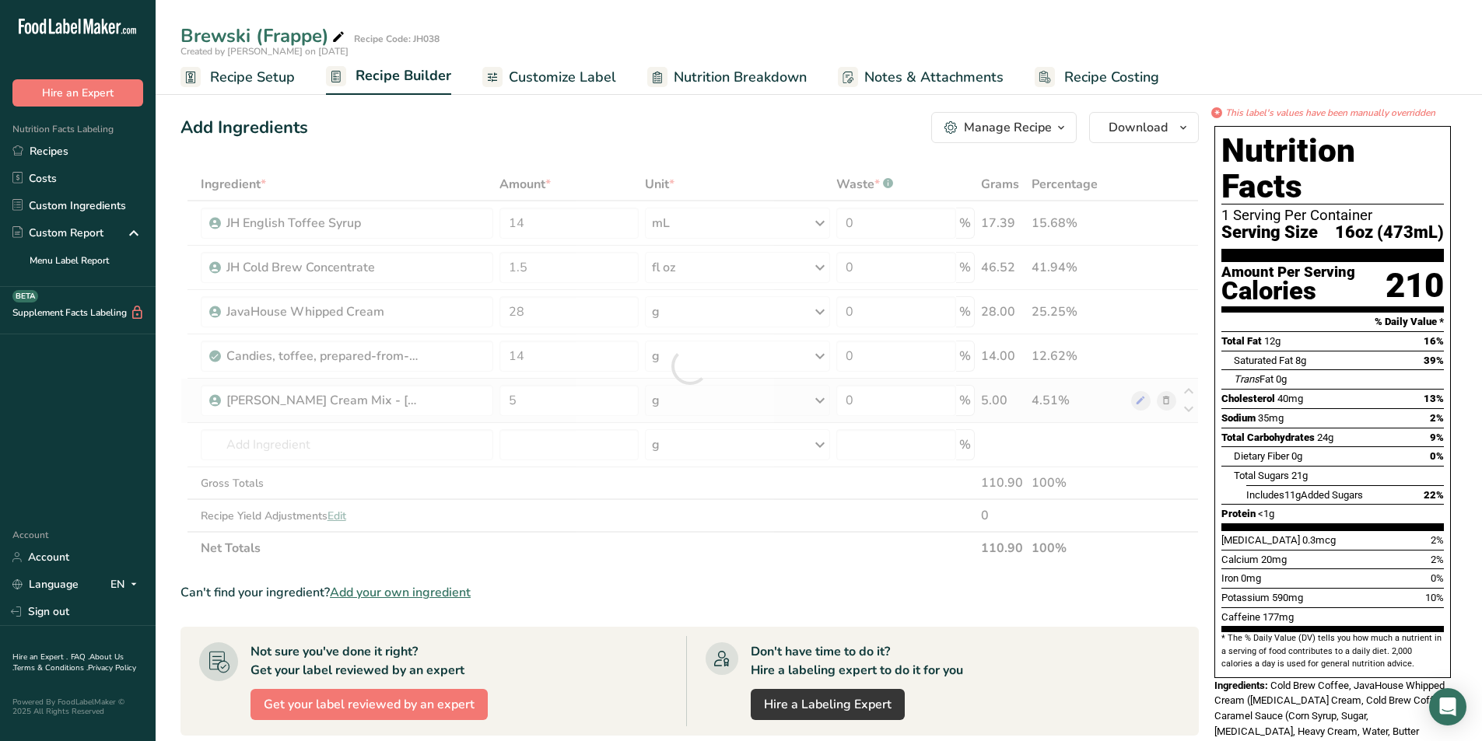
click at [733, 399] on div "Ingredient * Amount * Unit * Waste * .a-a{fill:#347362;}.b-a{fill:#fff;} Grams …" at bounding box center [689, 366] width 1018 height 397
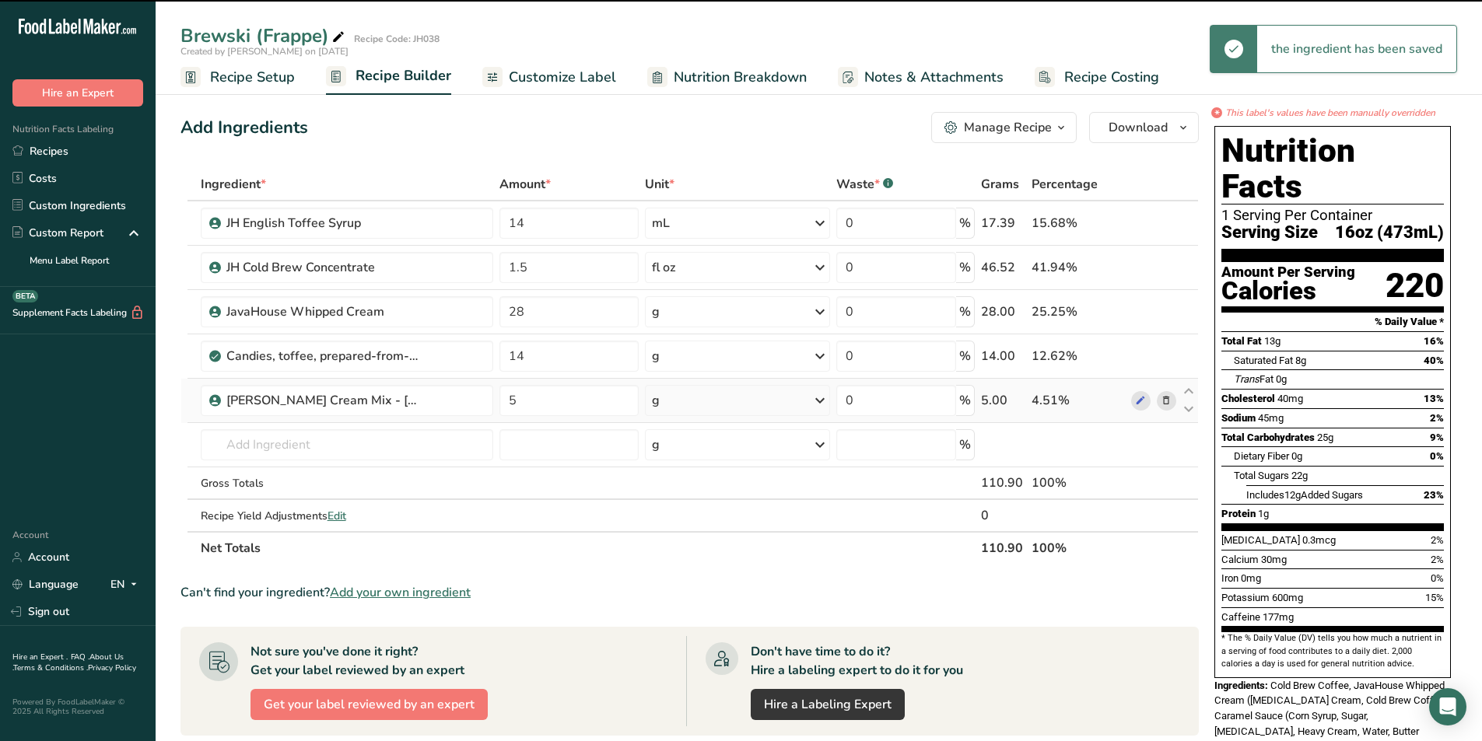
click at [818, 399] on icon at bounding box center [820, 401] width 19 height 28
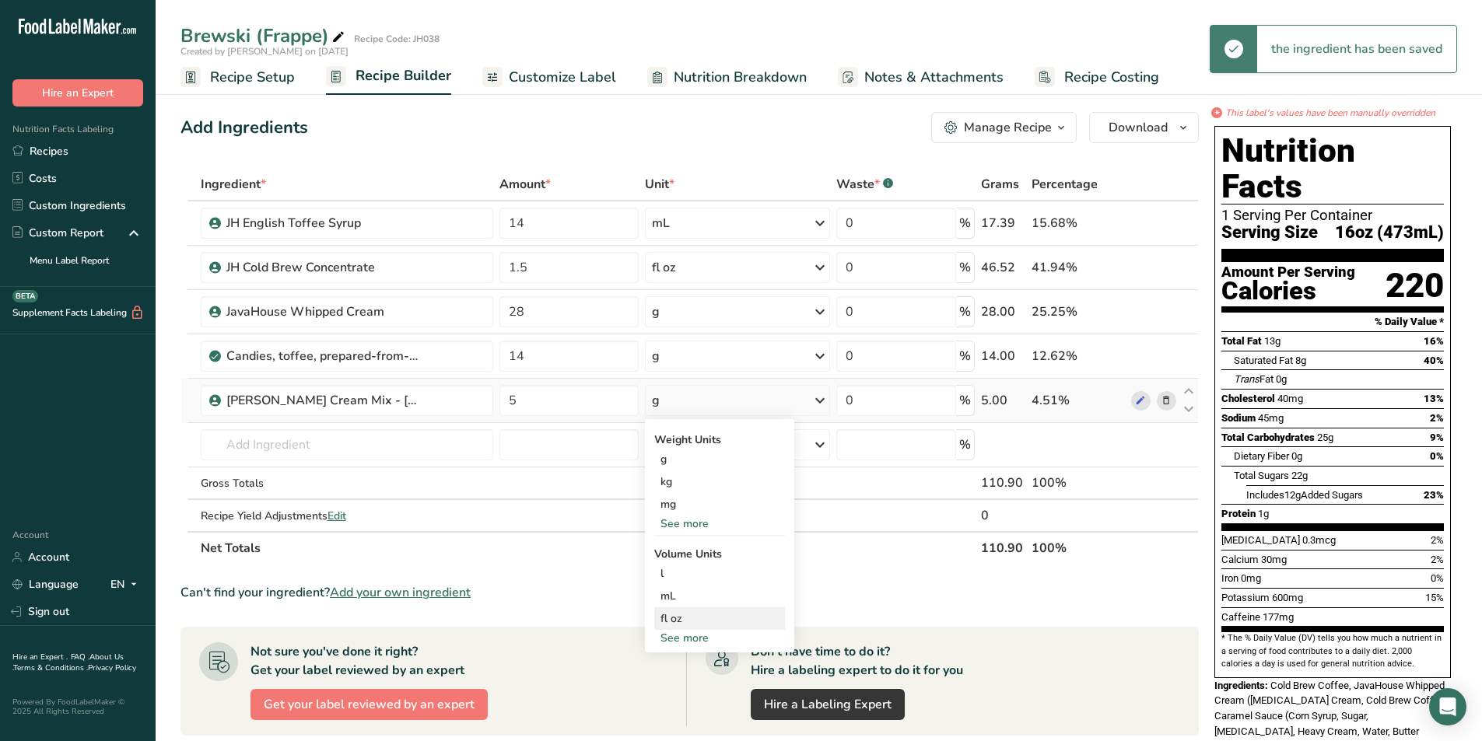
click at [687, 613] on div "fl oz" at bounding box center [719, 619] width 118 height 16
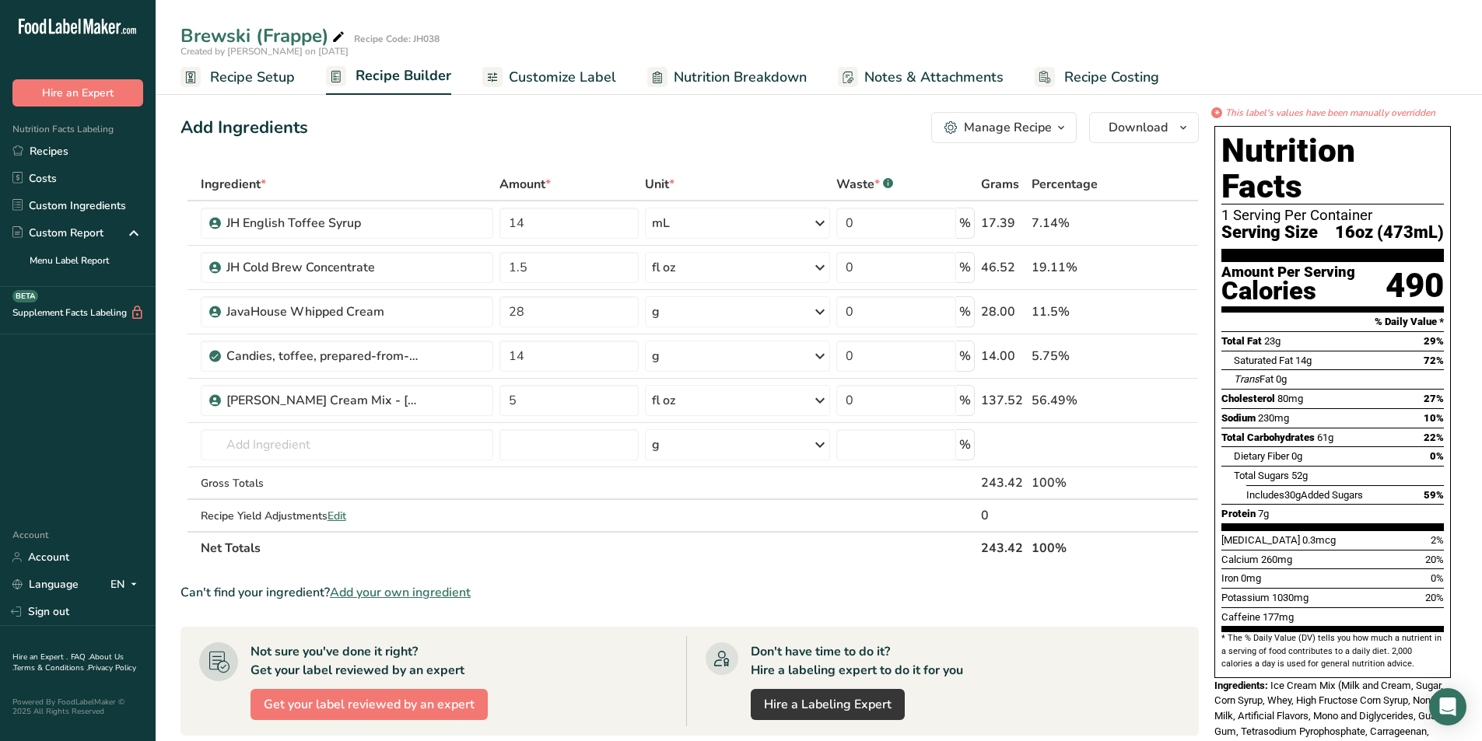
click at [536, 69] on span "Customize Label" at bounding box center [562, 77] width 107 height 21
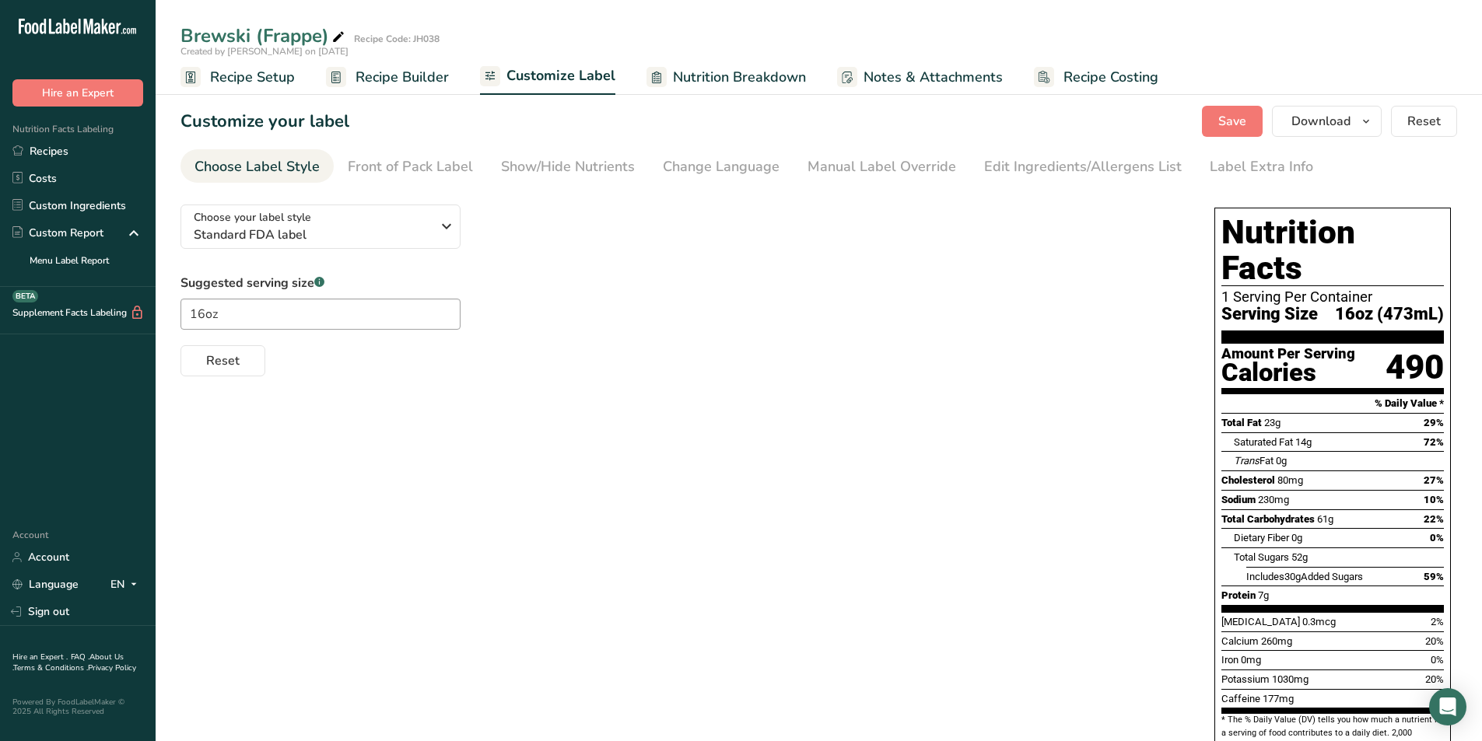
click at [730, 72] on span "Nutrition Breakdown" at bounding box center [739, 77] width 133 height 21
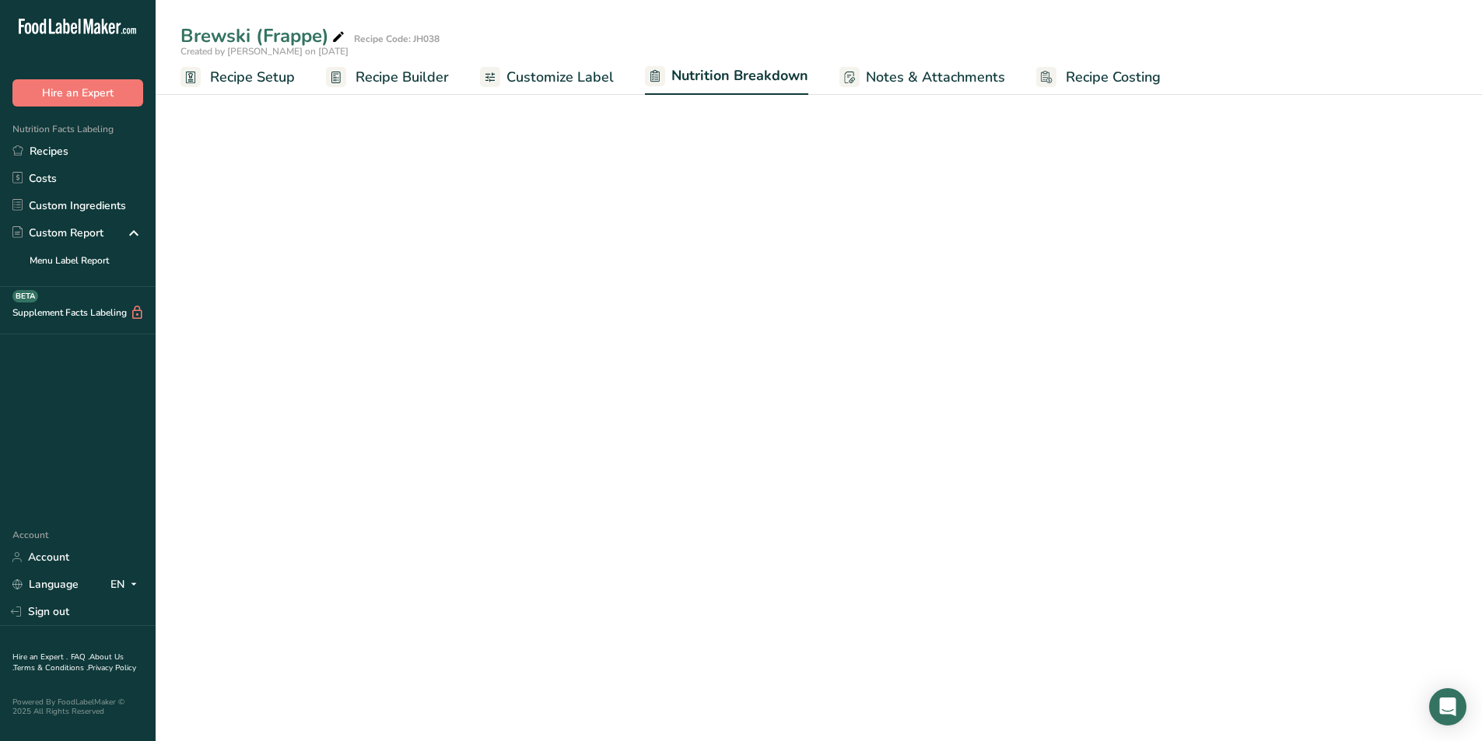
select select "Calories"
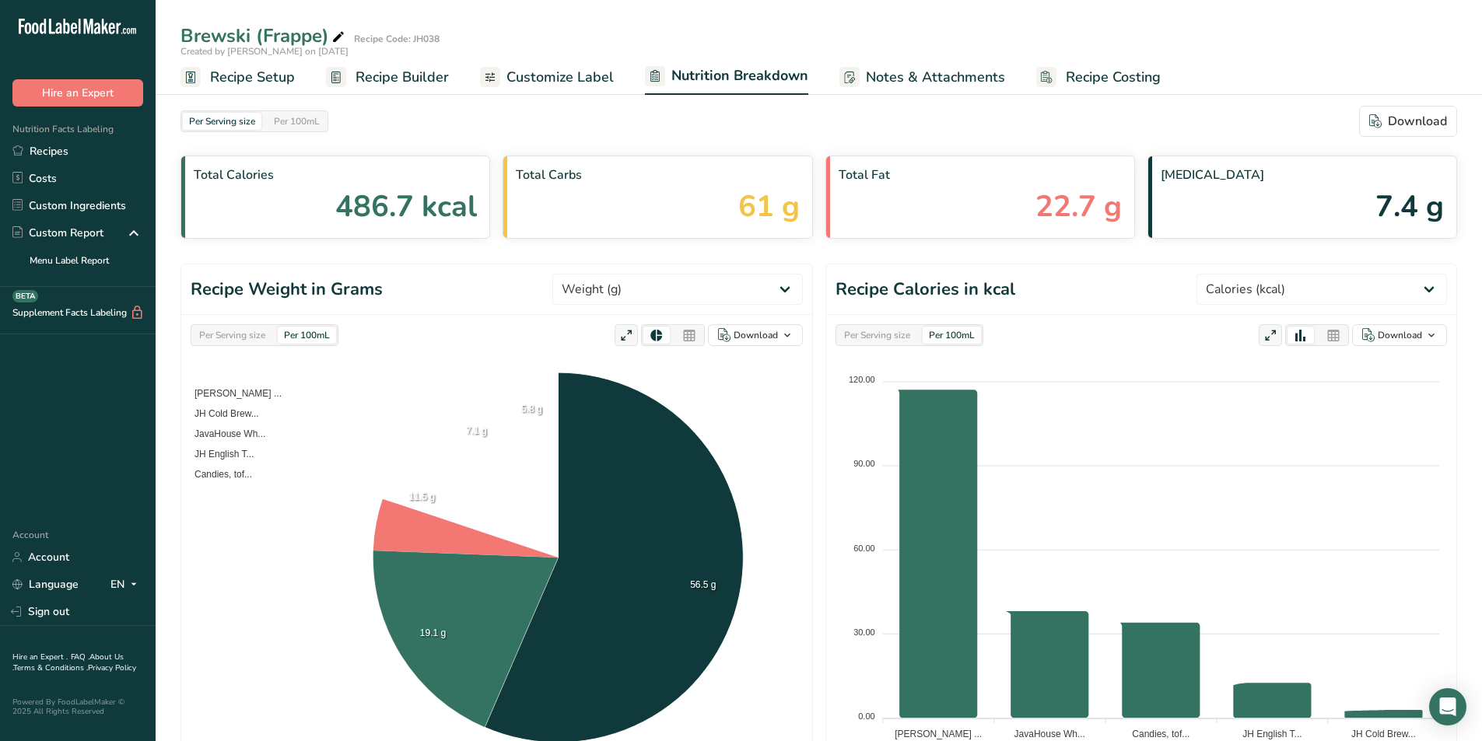
click at [523, 72] on span "Customize Label" at bounding box center [559, 77] width 107 height 21
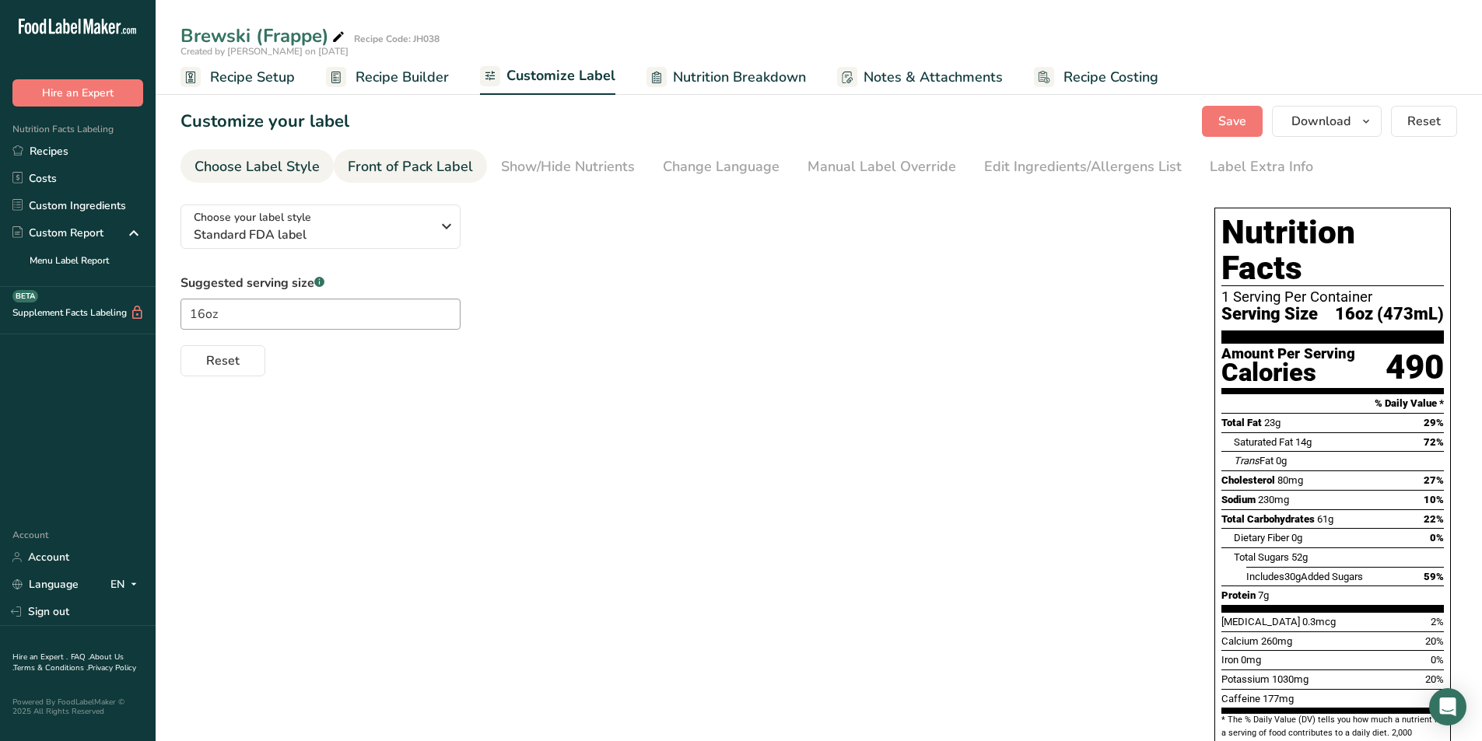
click at [414, 153] on link "Front of Pack Label" at bounding box center [410, 166] width 125 height 35
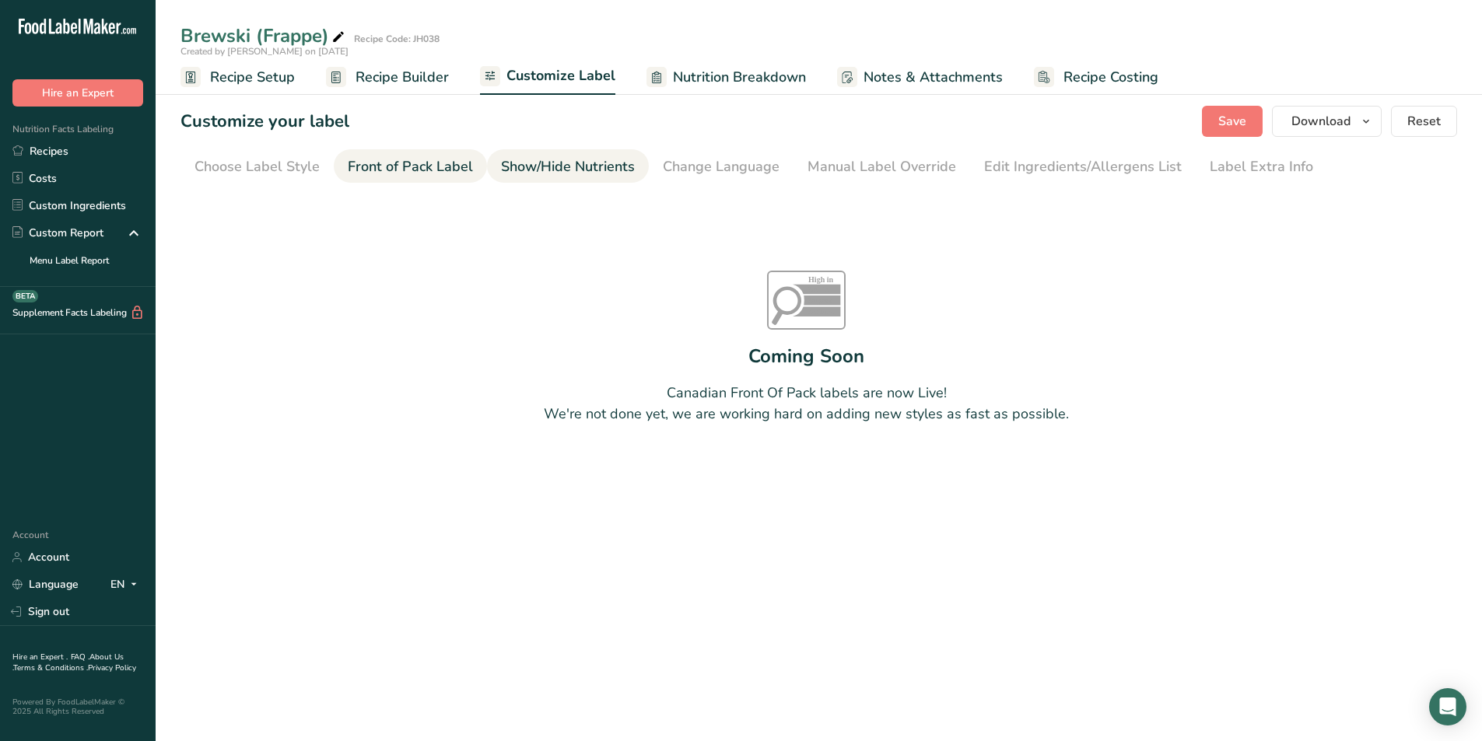
click at [579, 169] on div "Show/Hide Nutrients" at bounding box center [568, 166] width 134 height 21
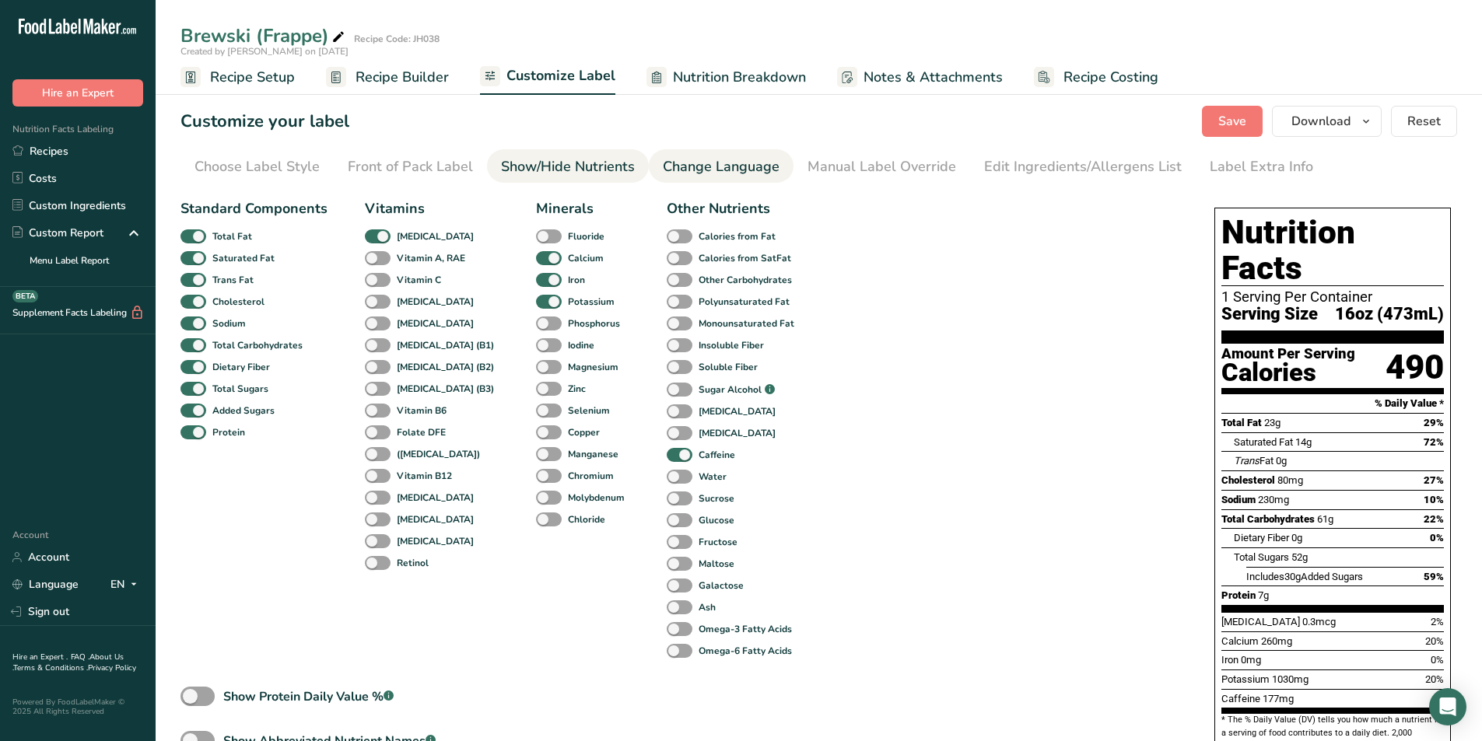
click at [693, 163] on div "Change Language" at bounding box center [721, 166] width 117 height 21
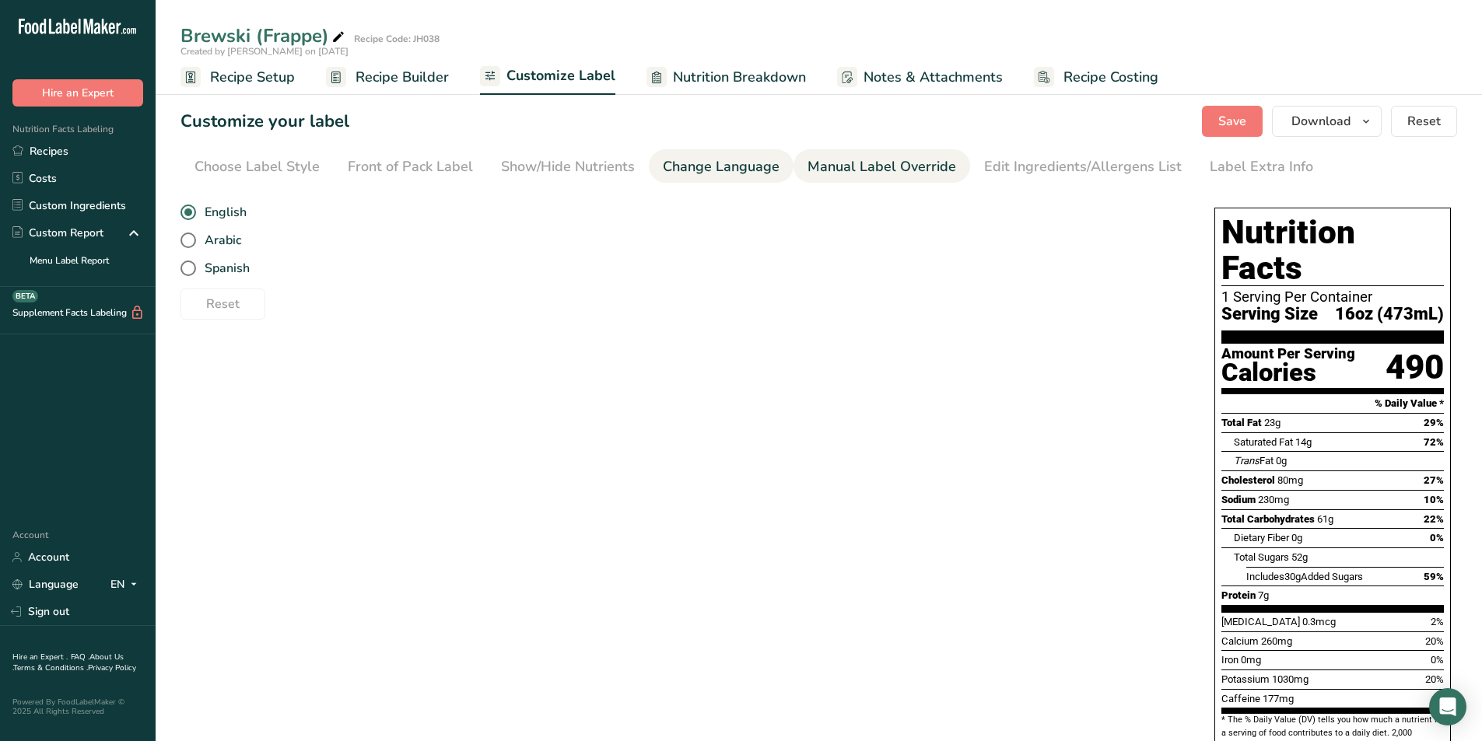
click at [862, 167] on div "Manual Label Override" at bounding box center [881, 166] width 149 height 21
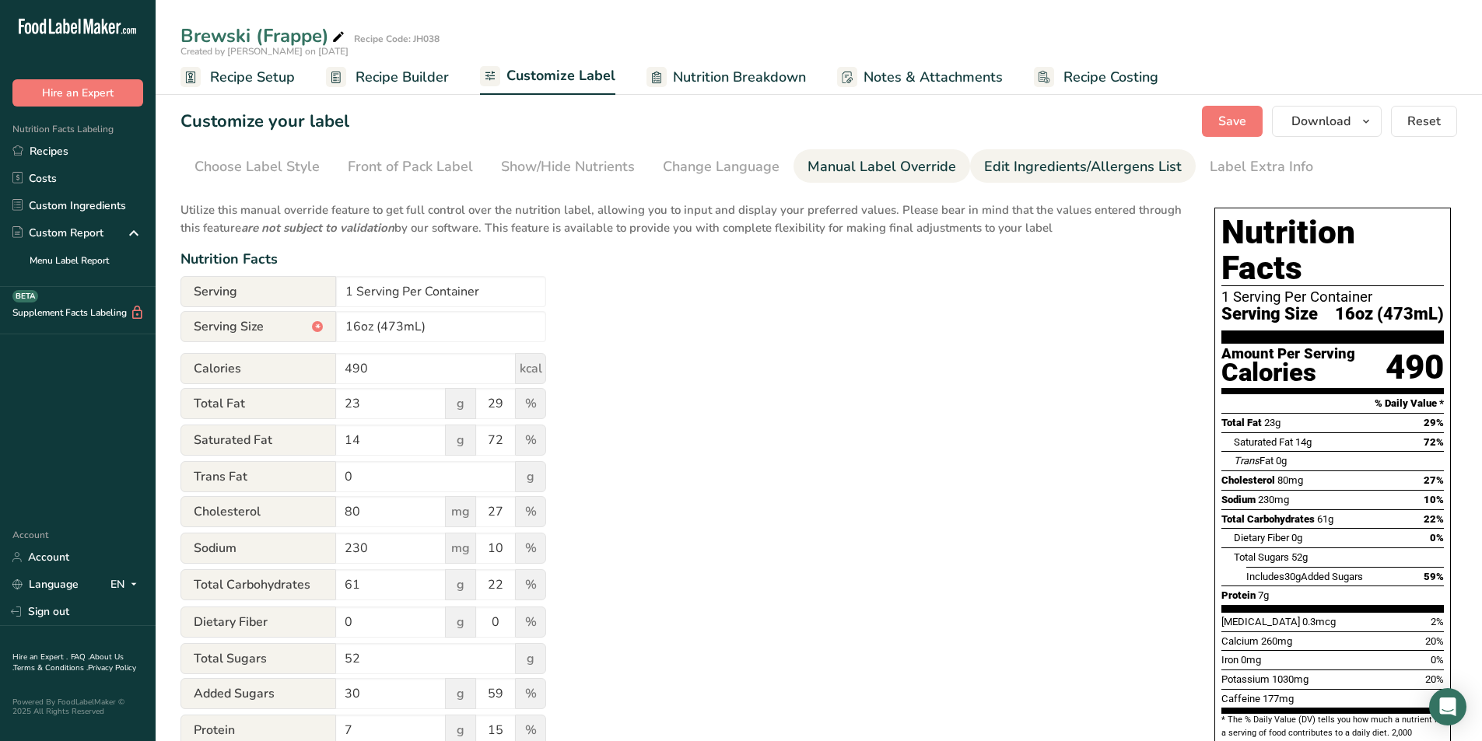
click at [1021, 171] on div "Edit Ingredients/Allergens List" at bounding box center [1083, 166] width 198 height 21
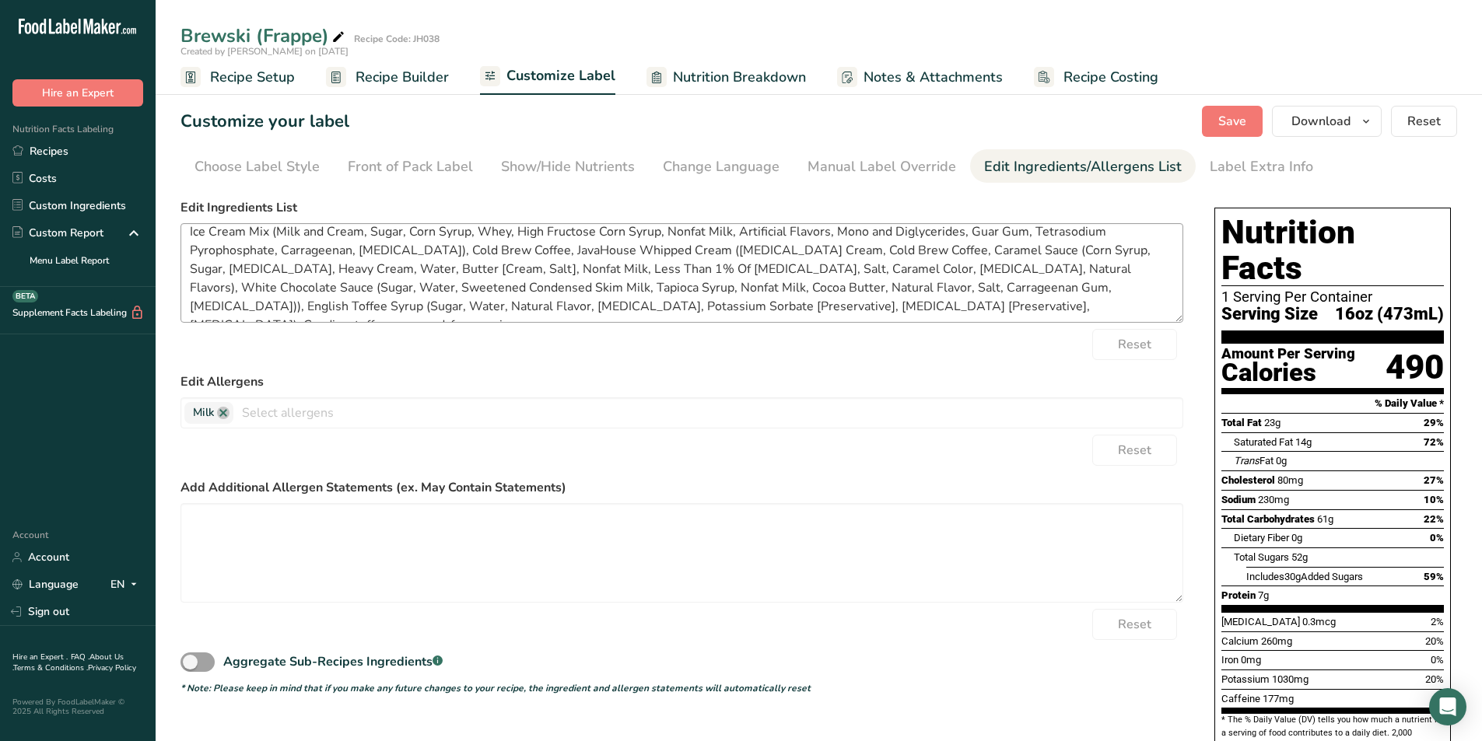
scroll to position [12, 0]
click at [1040, 248] on textarea "Ice Cream Mix (Milk and Cream, Sugar, Corn Syrup, Whey, High Fructose Corn Syru…" at bounding box center [681, 273] width 1003 height 100
type textarea "Ice Cream Mix (Milk and Cream, Sugar, Corn Syrup, Whey, High Fructose Corn Syru…"
click at [1252, 117] on button "Save" at bounding box center [1232, 121] width 61 height 31
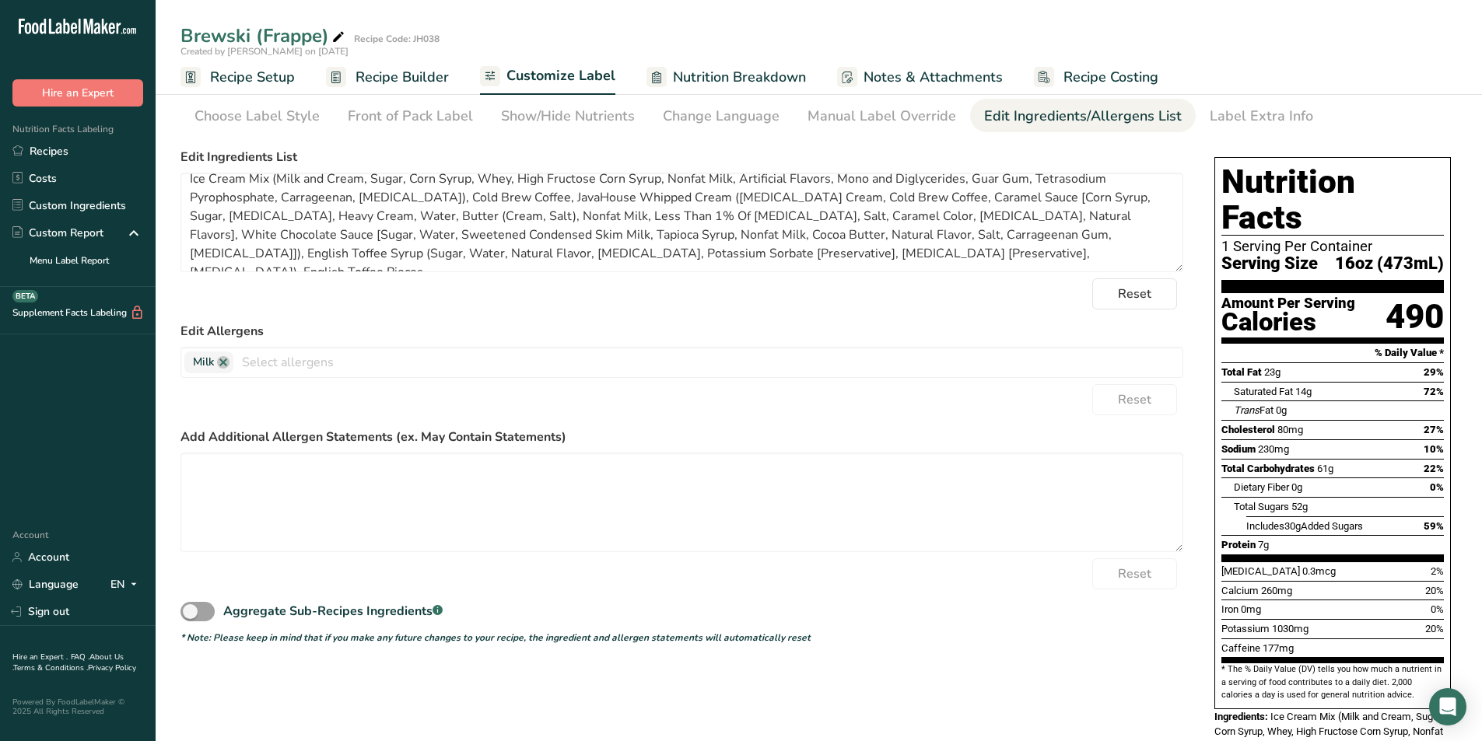
scroll to position [0, 0]
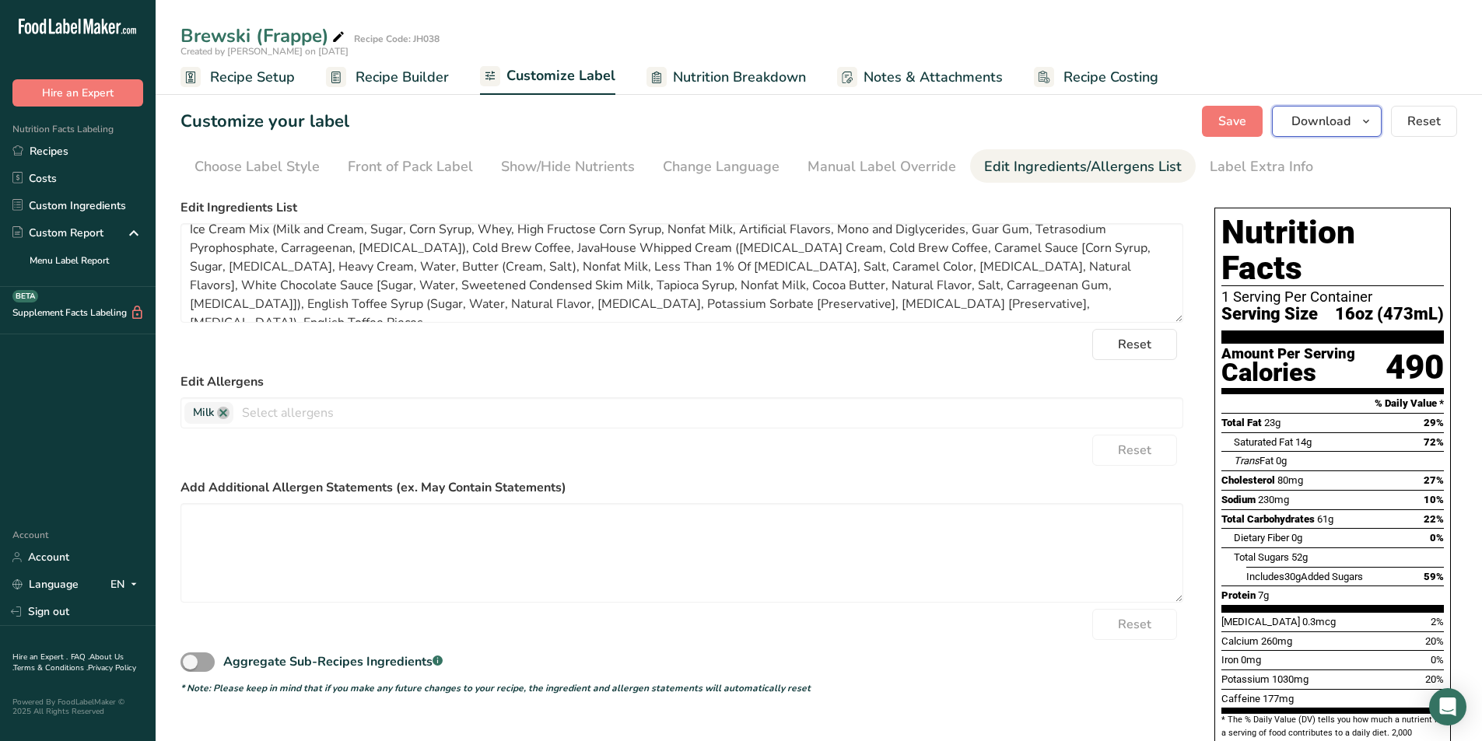
click at [1313, 119] on span "Download" at bounding box center [1320, 121] width 59 height 19
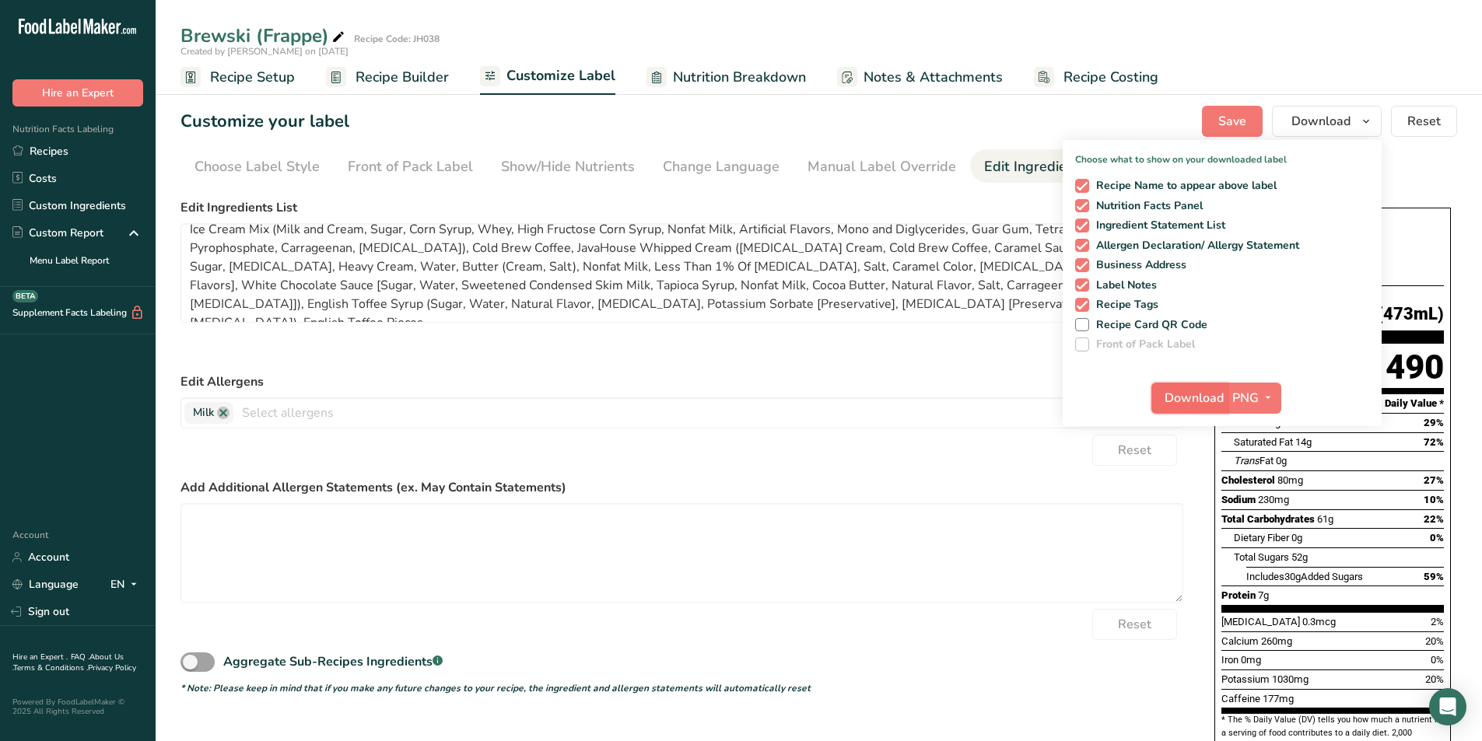
click at [1196, 395] on span "Download" at bounding box center [1193, 398] width 59 height 19
click at [535, 345] on div "Reset" at bounding box center [681, 344] width 1003 height 31
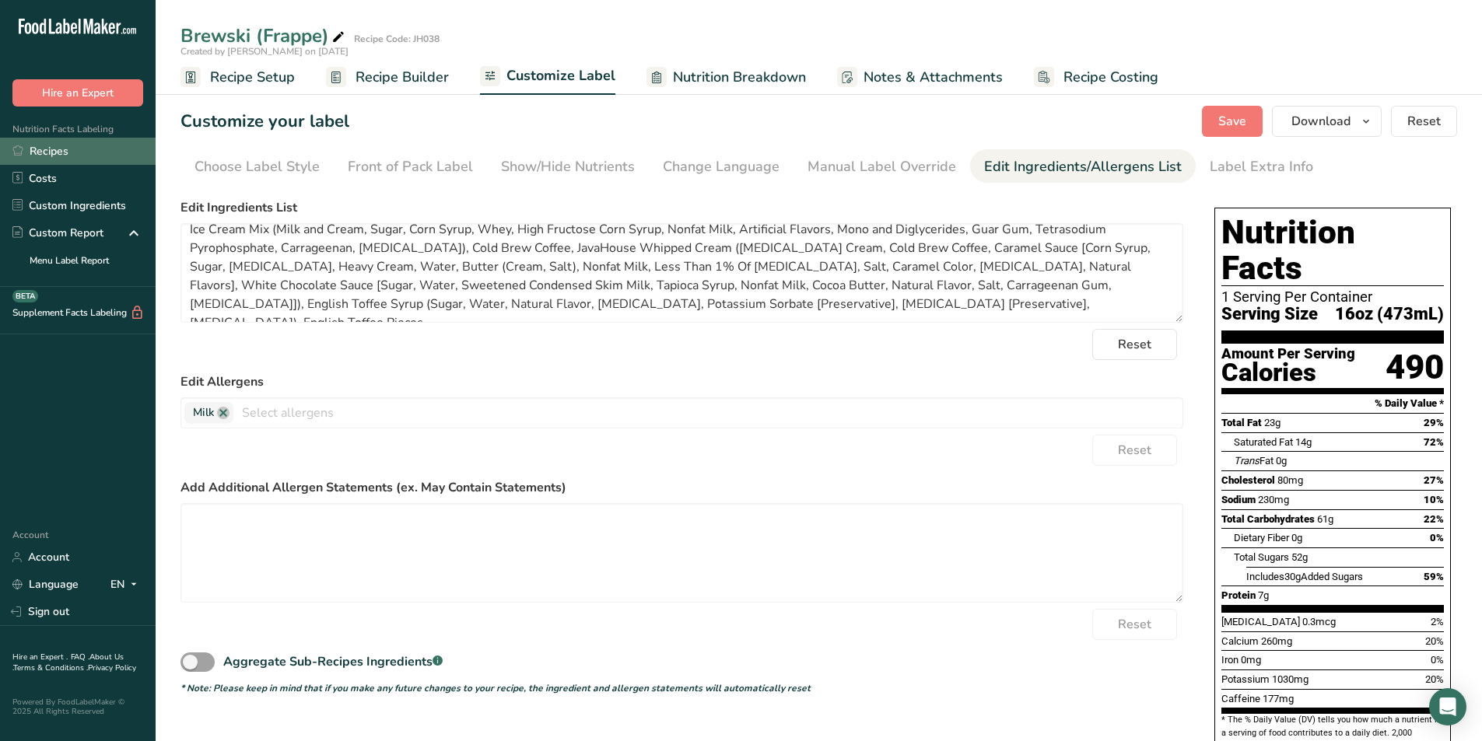
click at [58, 149] on link "Recipes" at bounding box center [78, 151] width 156 height 27
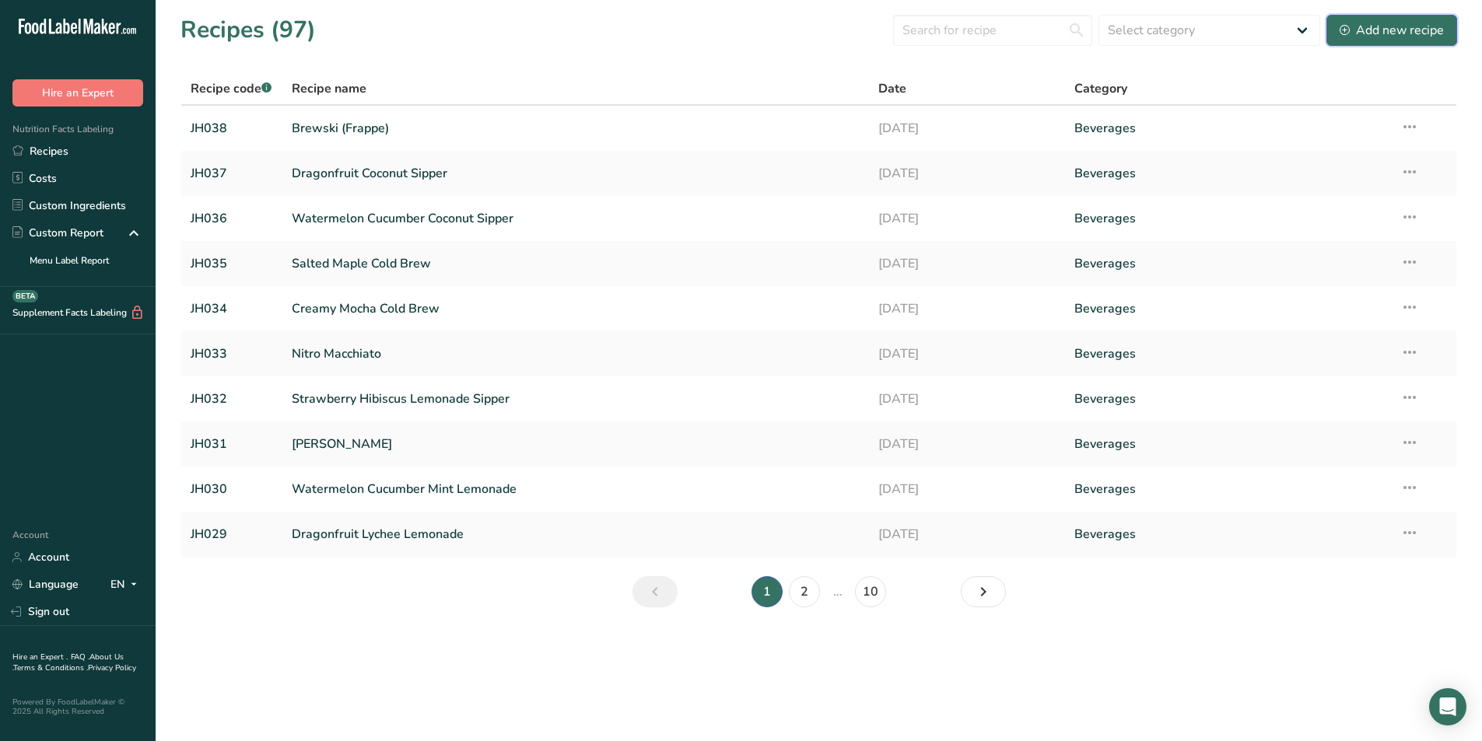
click at [1394, 25] on div "Add new recipe" at bounding box center [1391, 30] width 104 height 19
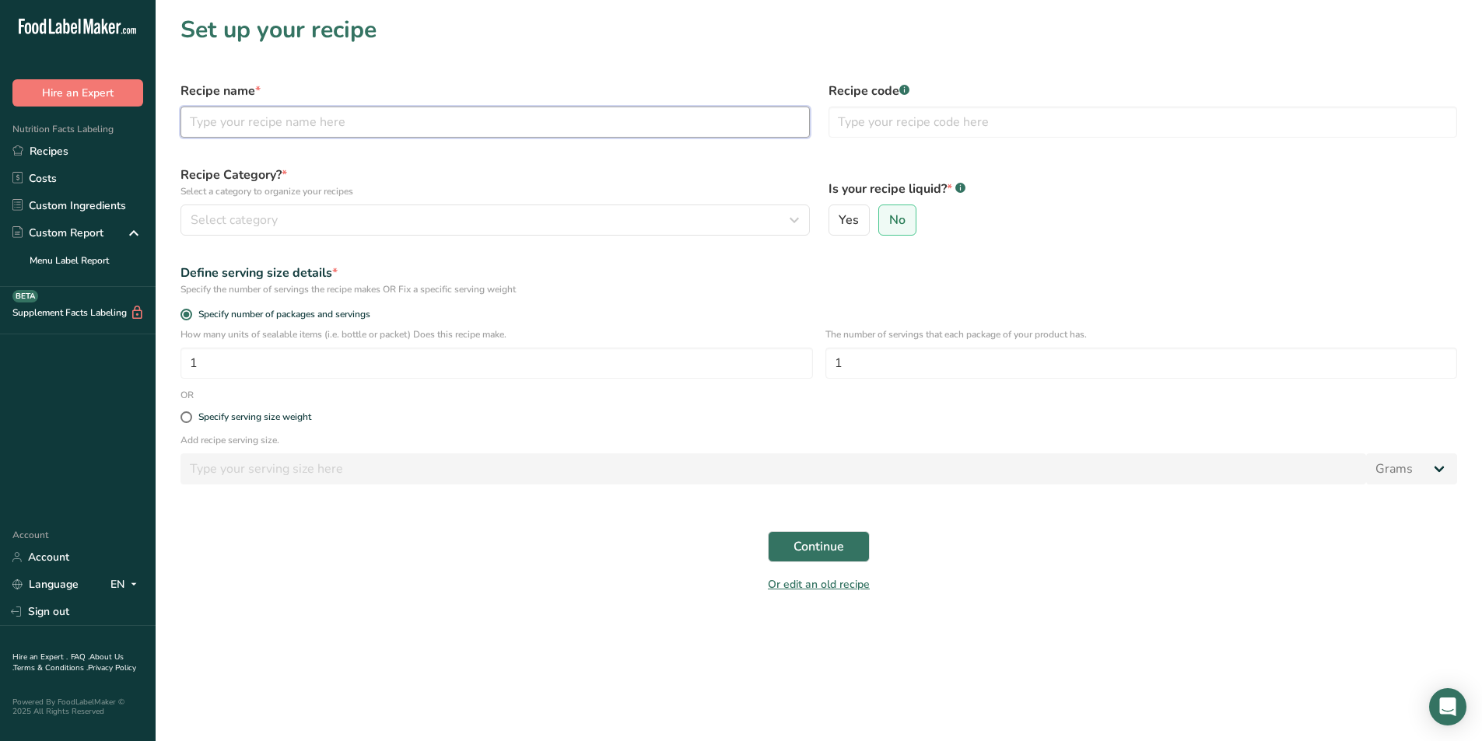
click at [282, 125] on input "text" at bounding box center [494, 122] width 629 height 31
click at [298, 121] on input "text" at bounding box center [494, 122] width 629 height 31
type input "Green Momma (Hot)"
click at [900, 122] on input "text" at bounding box center [1142, 122] width 629 height 31
type input "JH039"
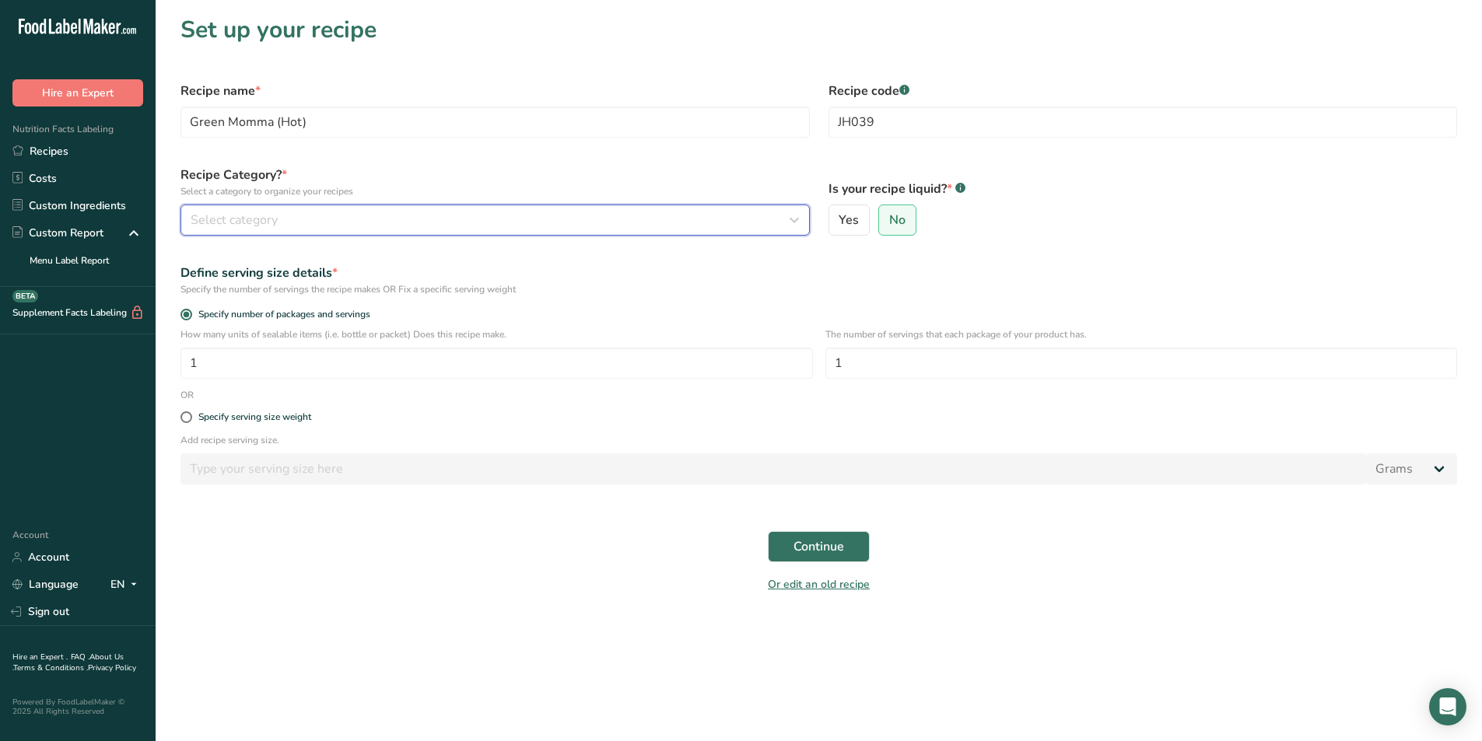
click at [292, 211] on div "Select category" at bounding box center [491, 220] width 600 height 19
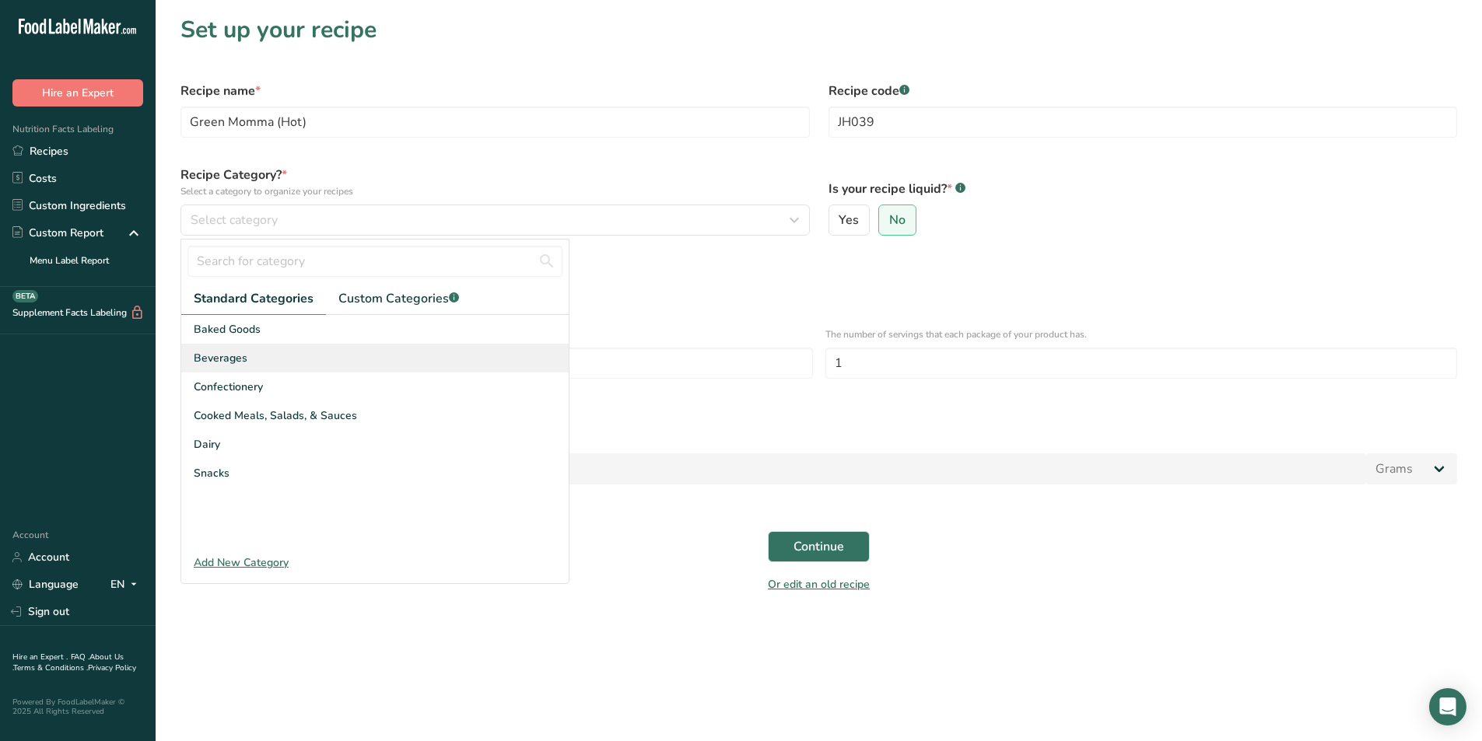
click at [238, 352] on span "Beverages" at bounding box center [221, 358] width 54 height 16
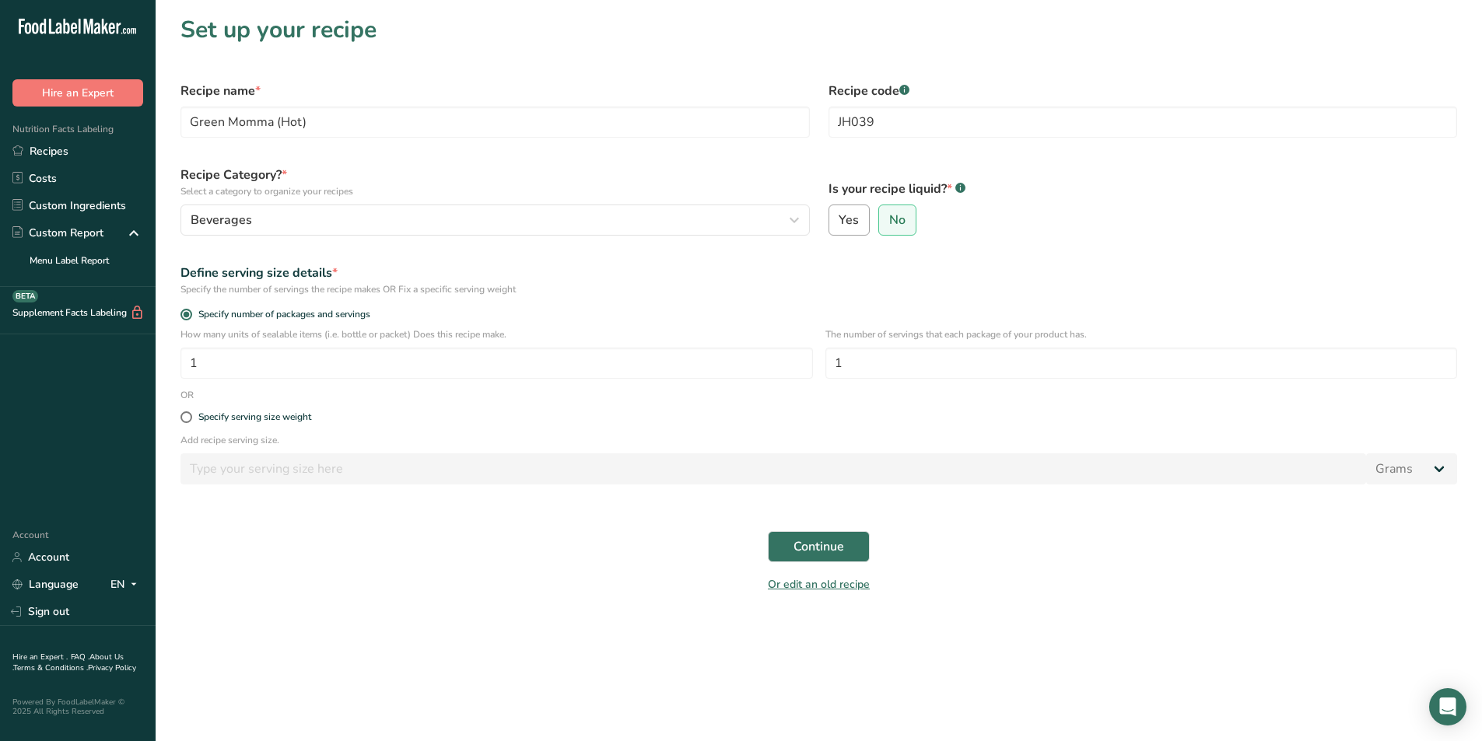
click at [866, 218] on label "Yes" at bounding box center [849, 220] width 42 height 31
click at [839, 218] on input "Yes" at bounding box center [834, 220] width 10 height 10
radio input "true"
radio input "false"
select select "22"
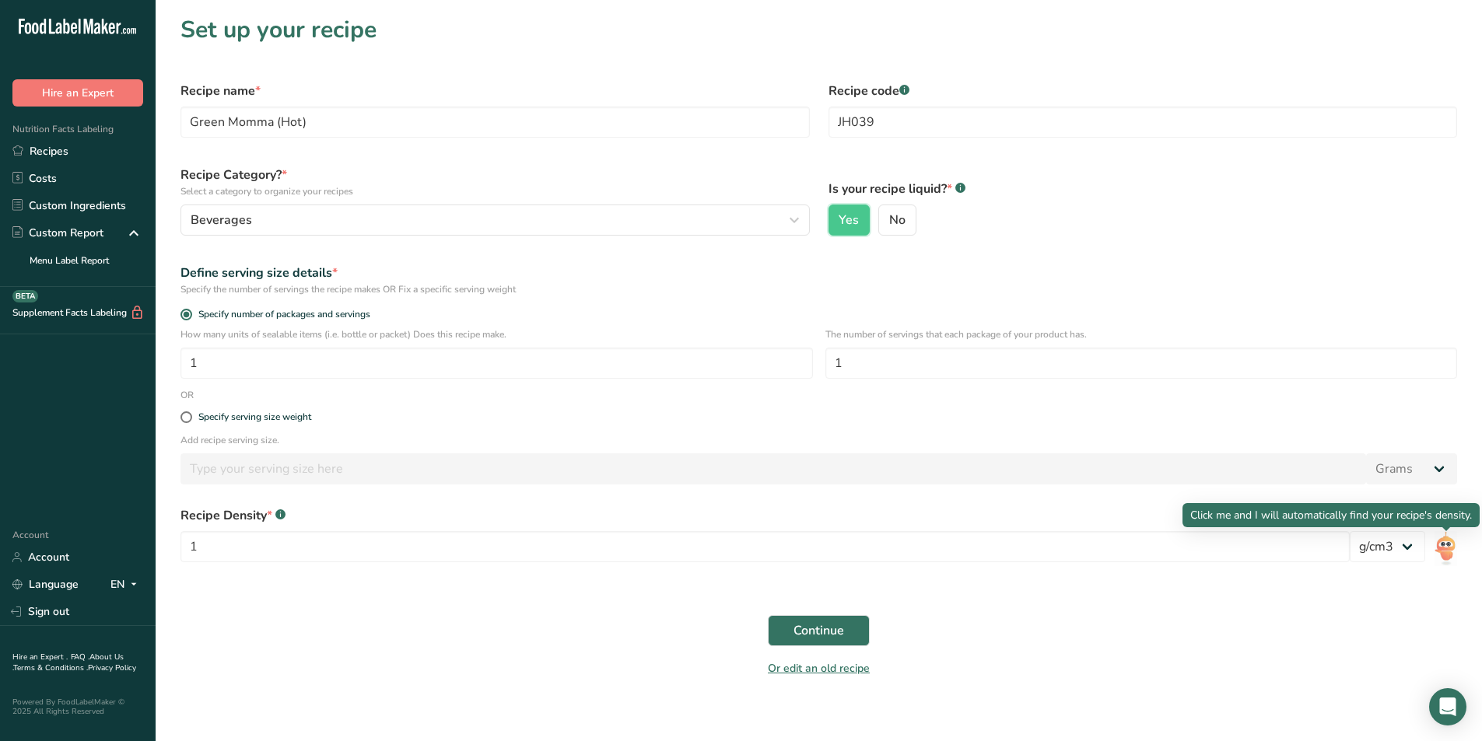
click at [1456, 555] on img at bounding box center [1445, 548] width 23 height 35
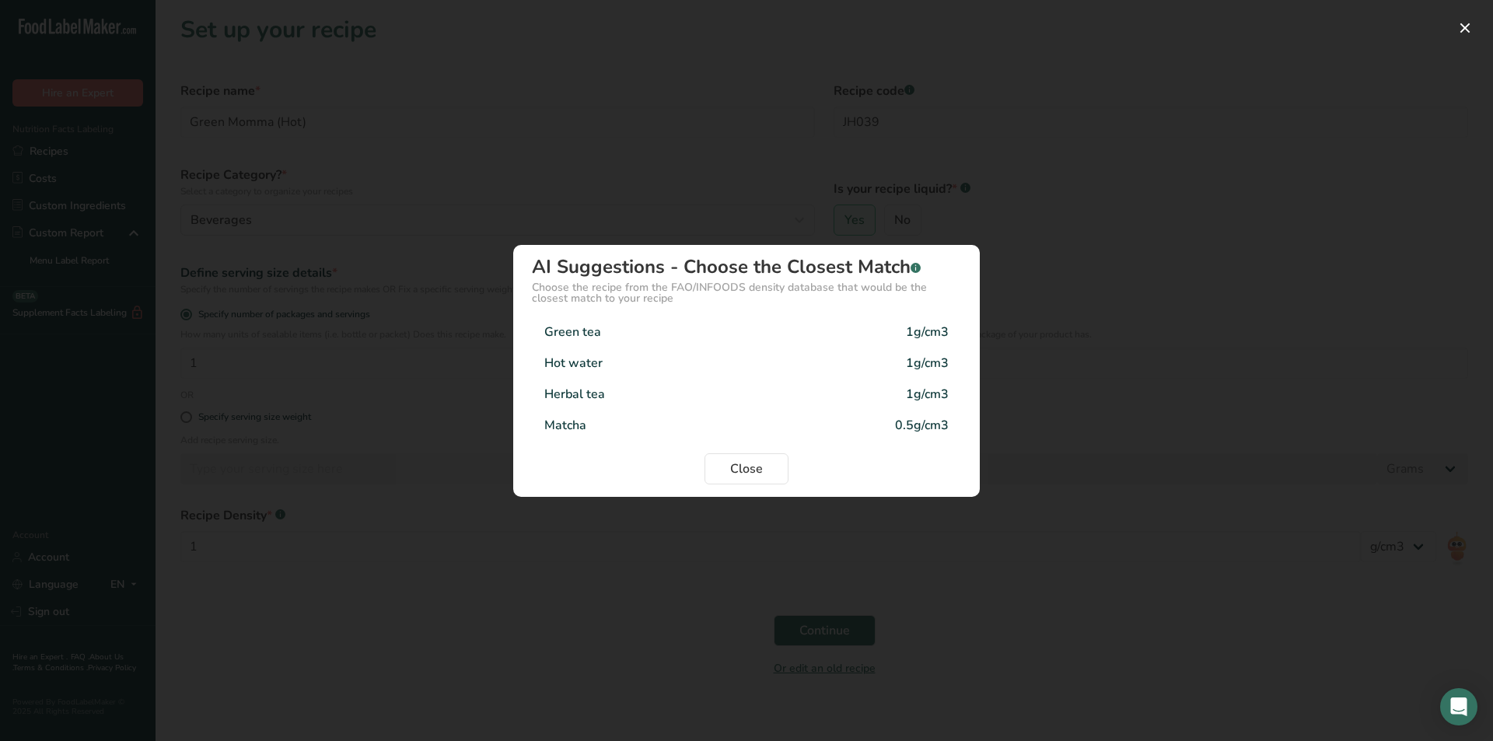
click at [642, 336] on div "Green tea 1g/cm3" at bounding box center [746, 332] width 429 height 31
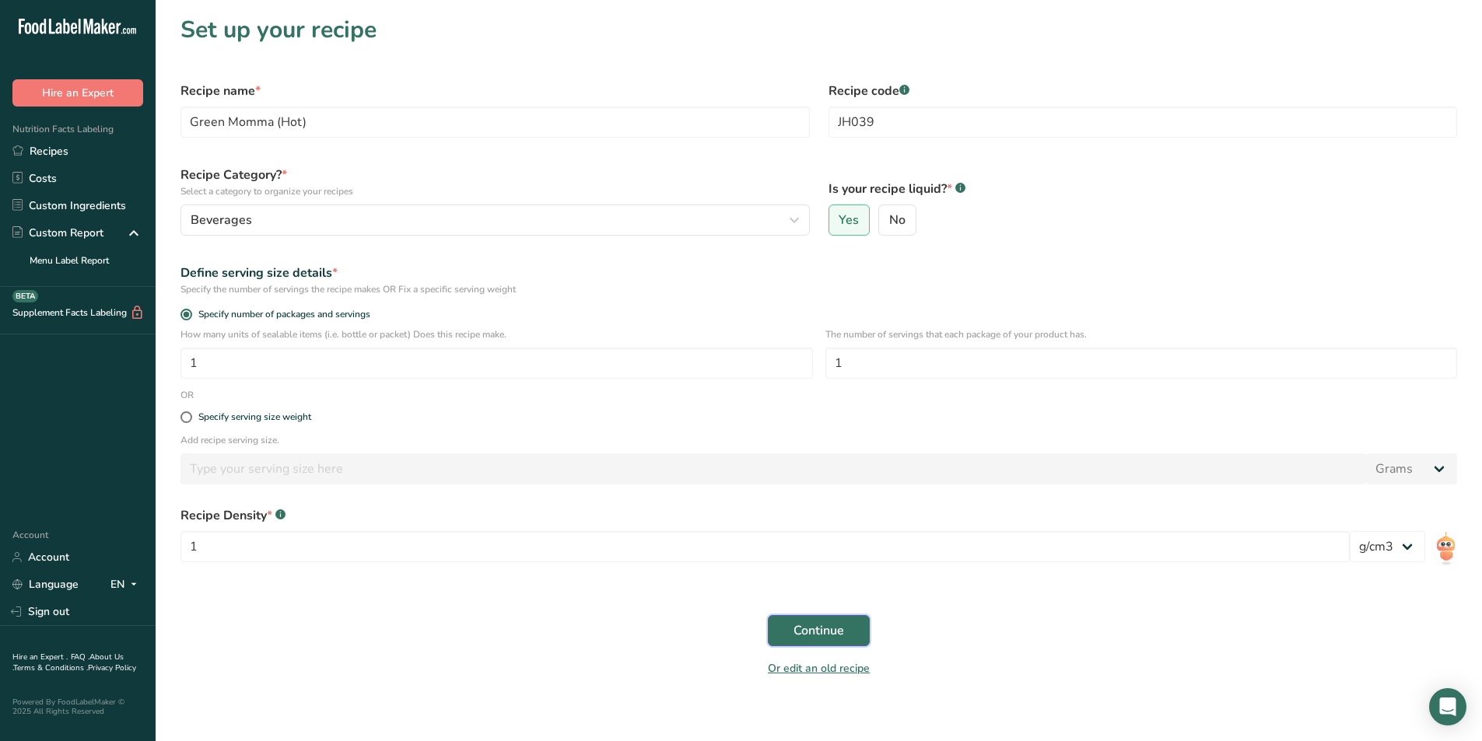
click at [810, 619] on button "Continue" at bounding box center [819, 630] width 102 height 31
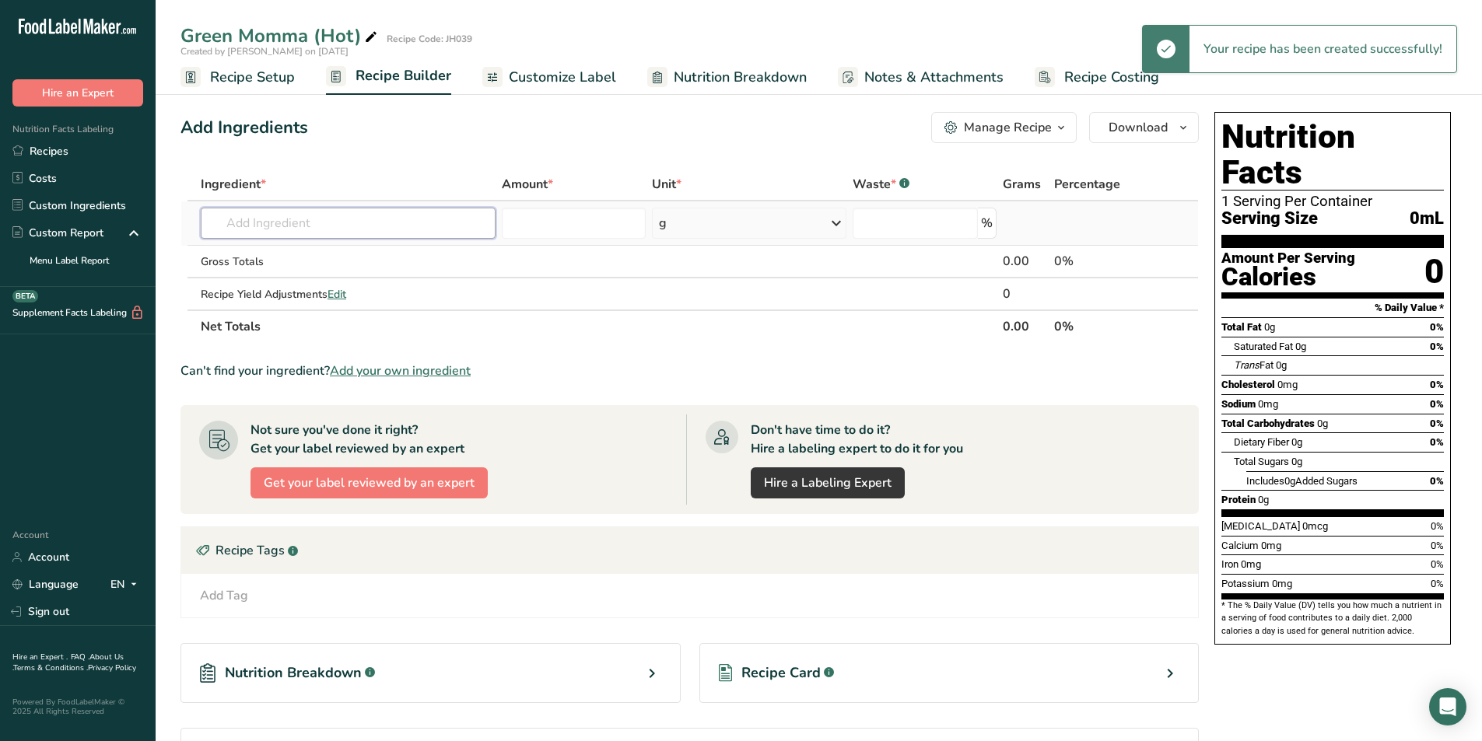
click at [305, 218] on input "text" at bounding box center [348, 223] width 295 height 31
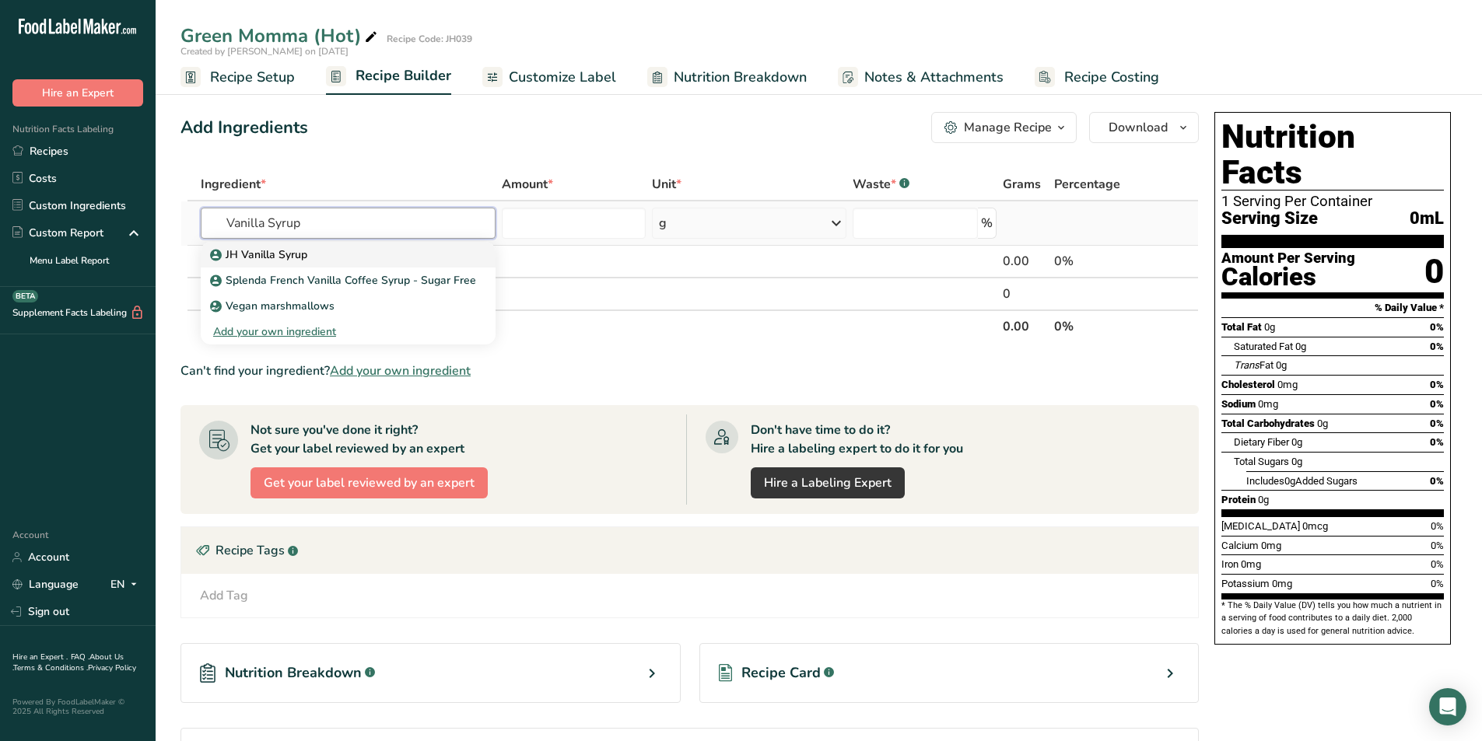
type input "Vanilla Syrup"
click at [293, 245] on link "JH Vanilla Syrup" at bounding box center [348, 255] width 295 height 26
type input "JH Vanilla Syrup"
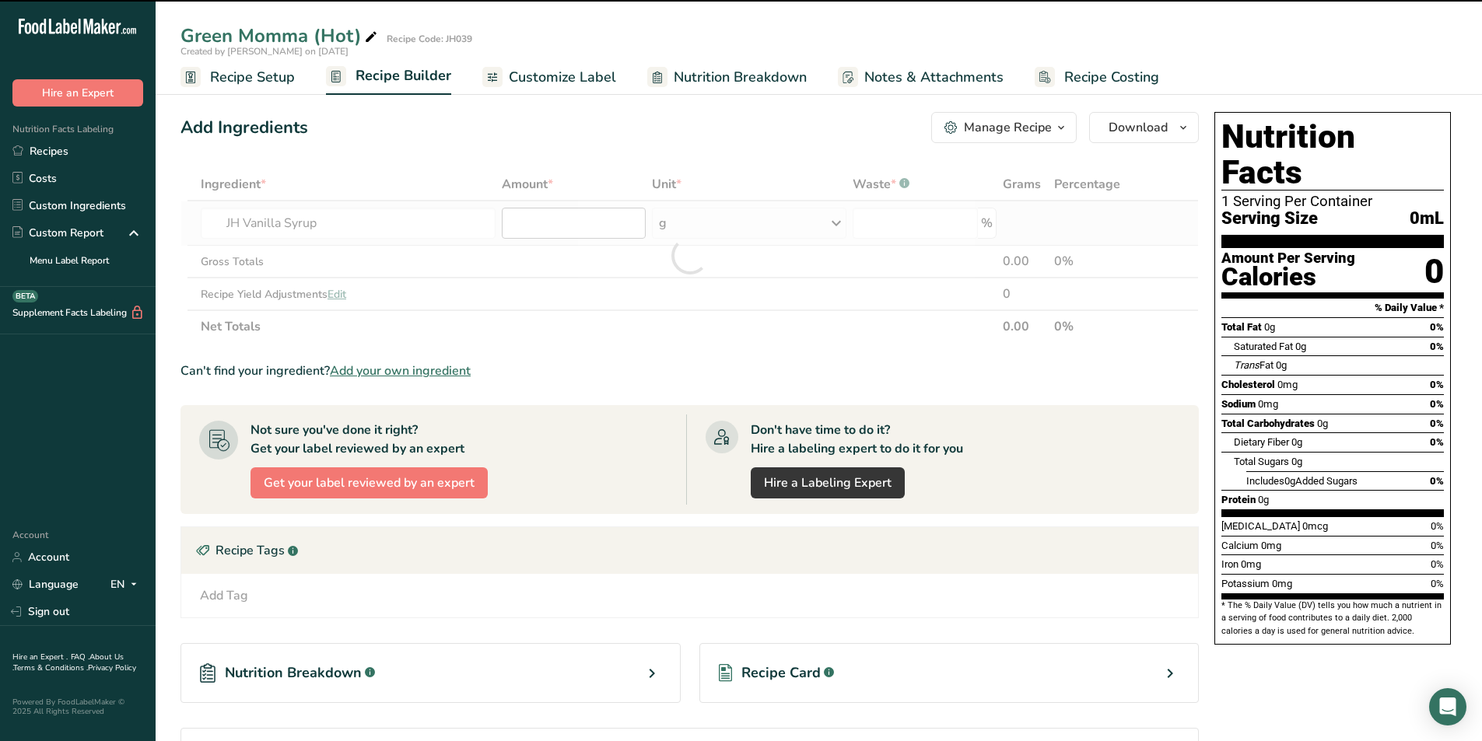
type input "0"
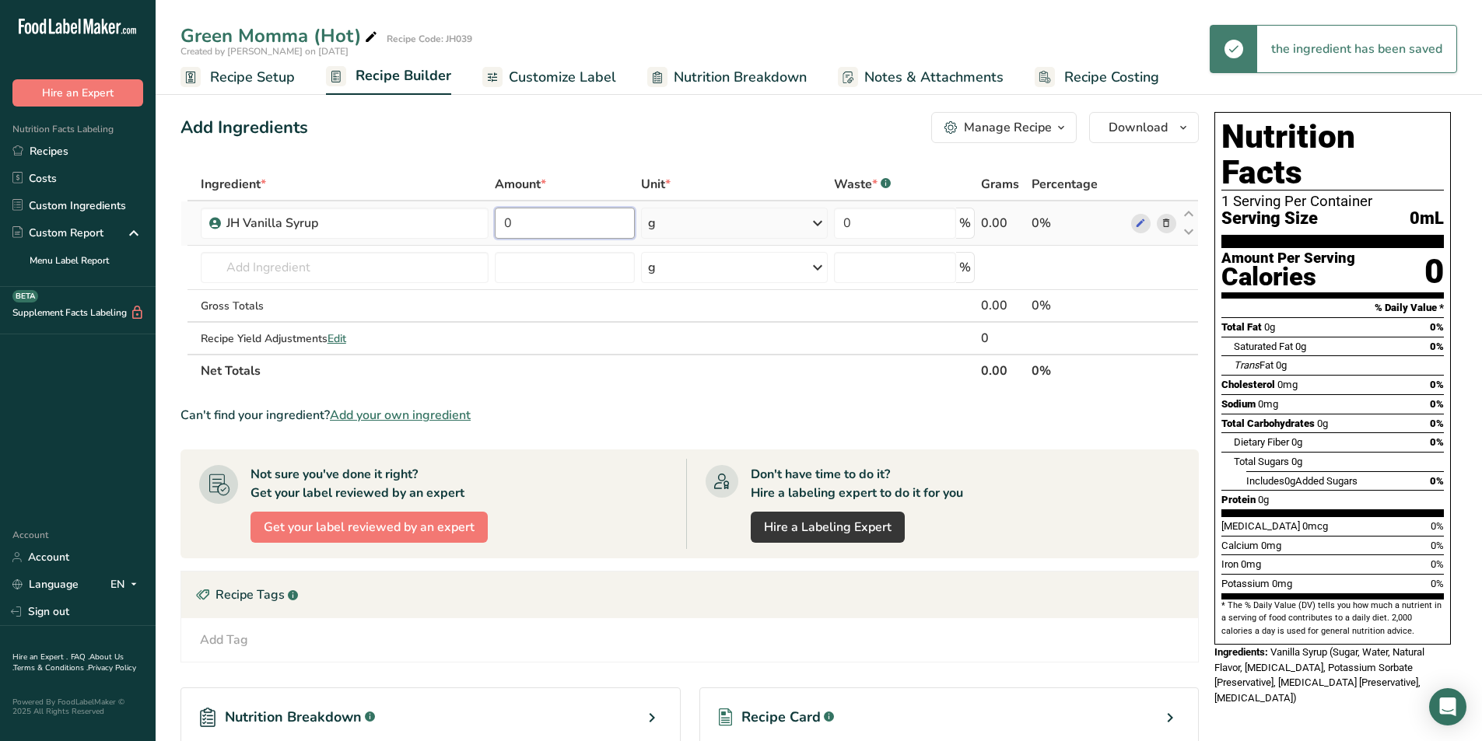
drag, startPoint x: 537, startPoint y: 222, endPoint x: 507, endPoint y: 225, distance: 29.6
click at [507, 225] on input "0" at bounding box center [565, 223] width 140 height 31
type input "14"
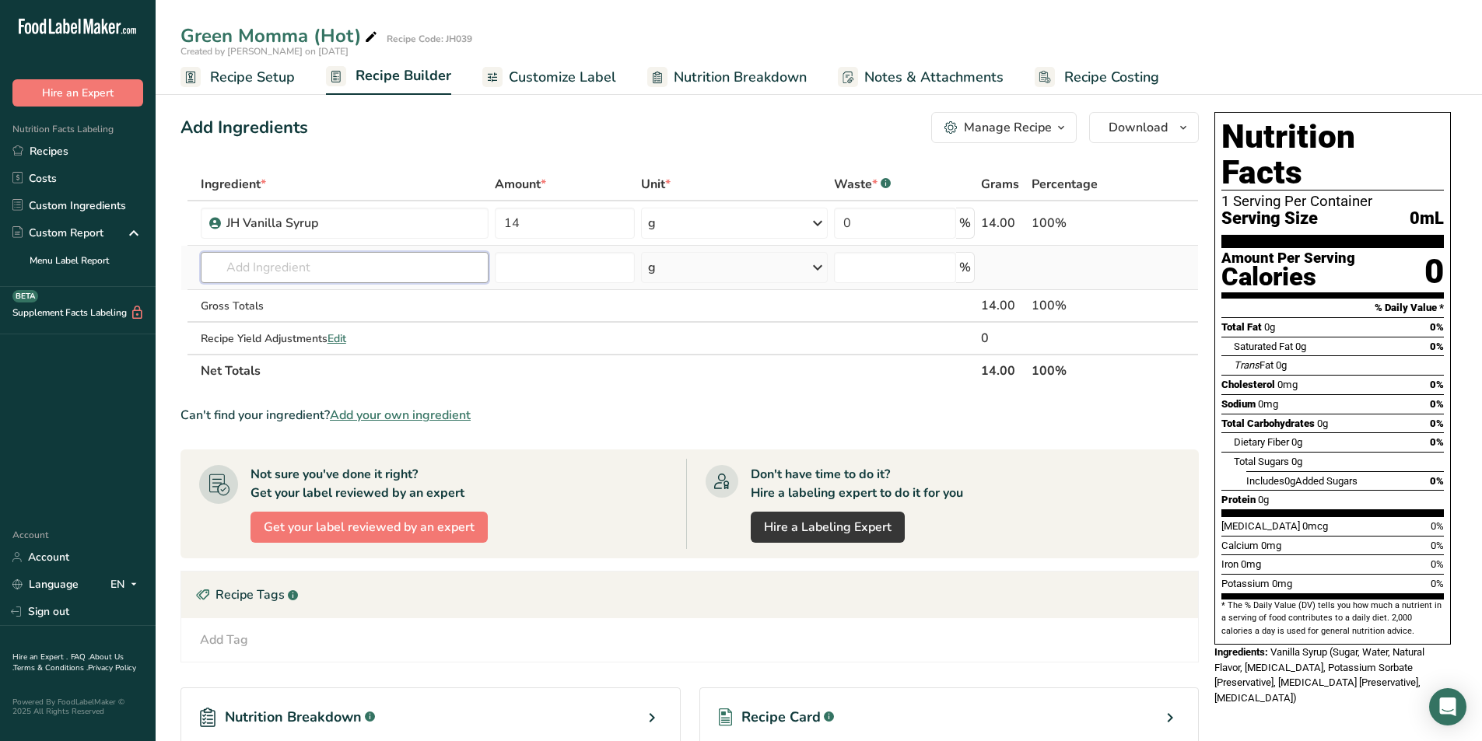
click at [380, 271] on div "Ingredient * Amount * Unit * Waste * .a-a{fill:#347362;}.b-a{fill:#fff;} Grams …" at bounding box center [689, 277] width 1018 height 219
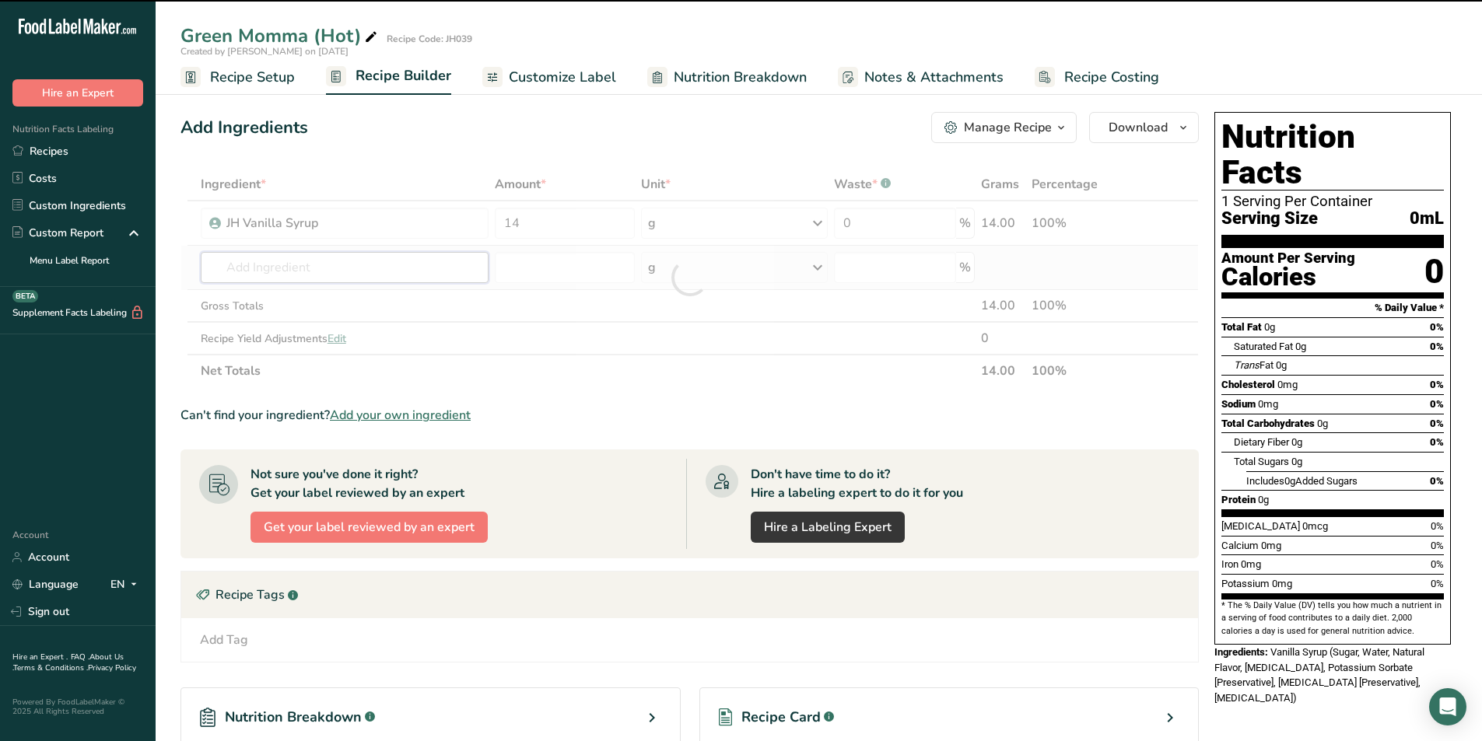
type input "G"
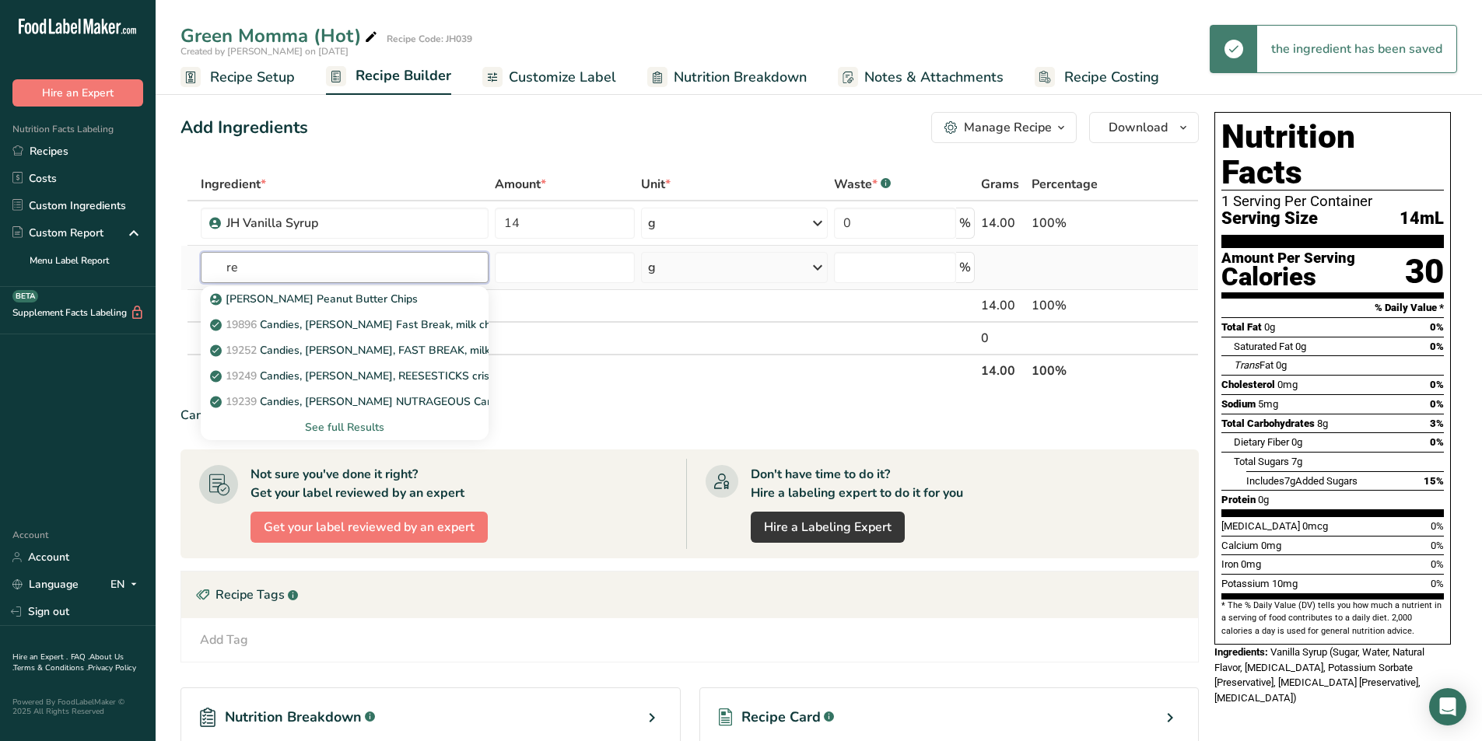
type input "r"
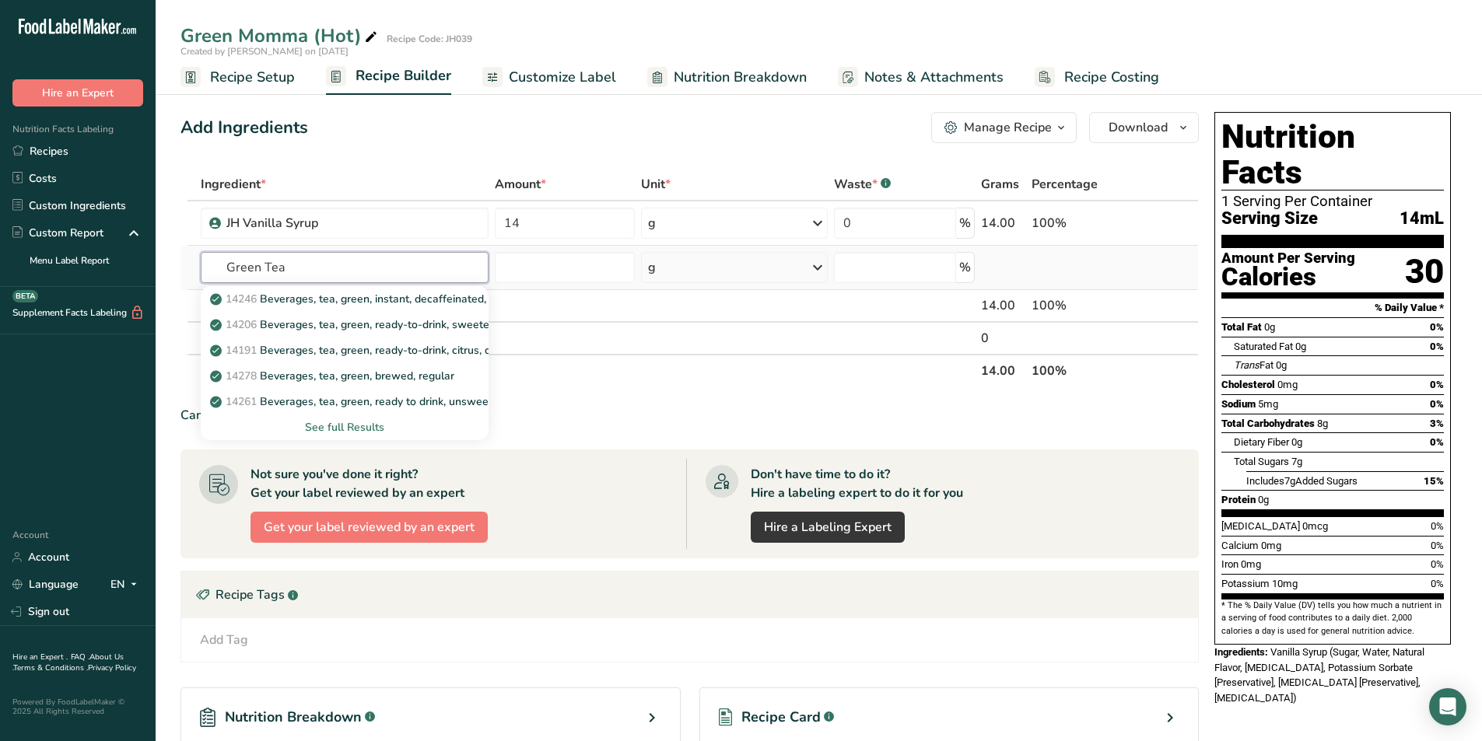
type input "Green Tea"
click at [360, 428] on div "See full Results" at bounding box center [344, 427] width 263 height 16
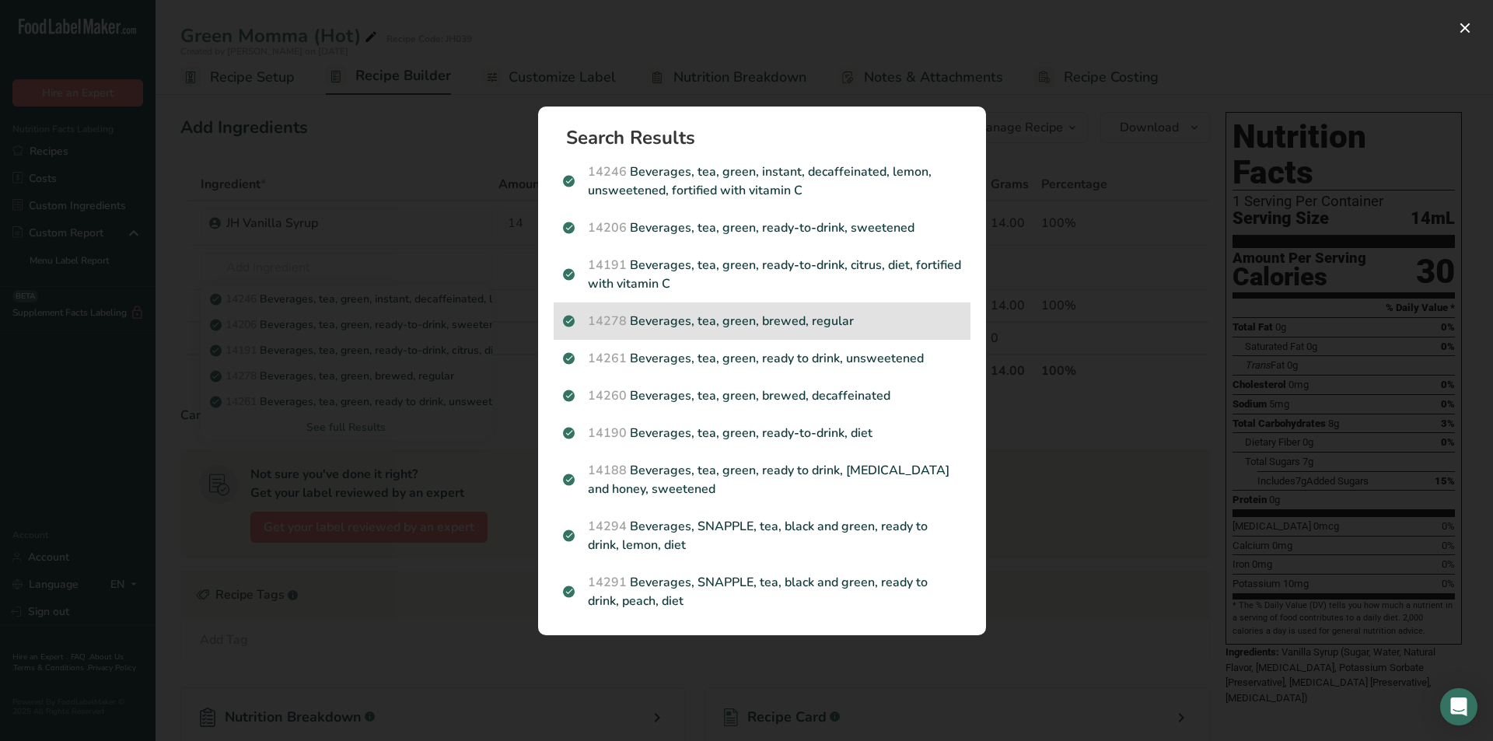
click at [889, 317] on p "14278 Beverages, tea, green, brewed, regular" at bounding box center [762, 321] width 398 height 19
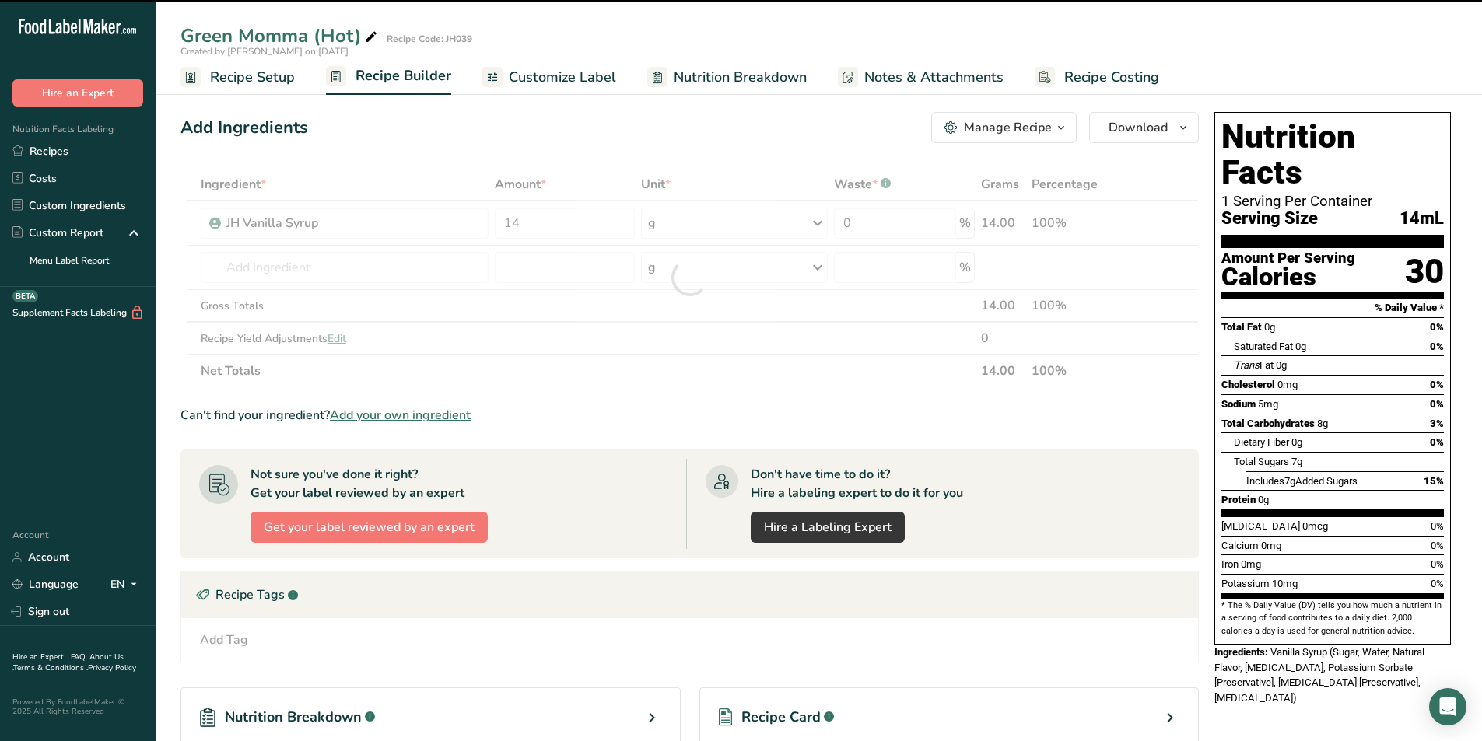
type input "0"
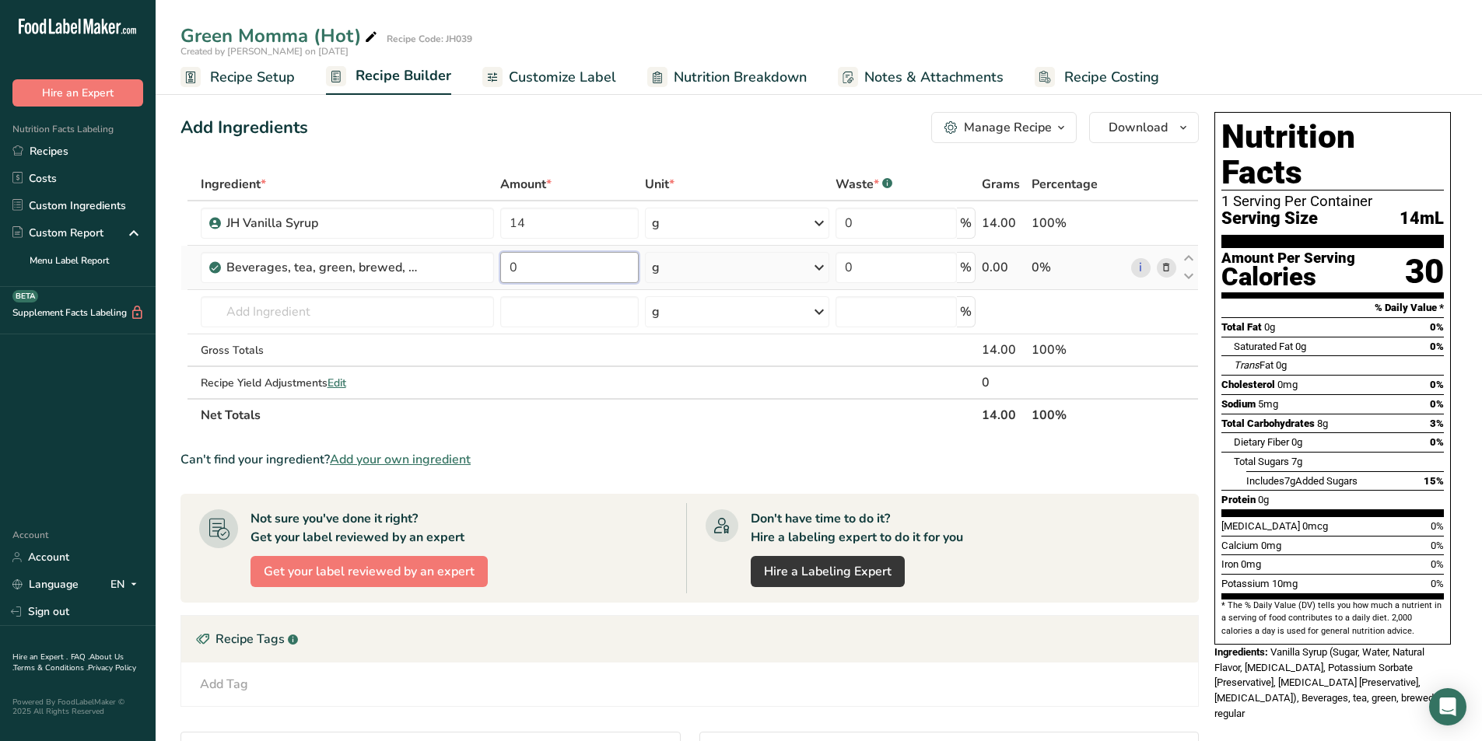
drag, startPoint x: 529, startPoint y: 260, endPoint x: 509, endPoint y: 268, distance: 21.7
click at [509, 268] on input "0" at bounding box center [569, 267] width 139 height 31
type input "3"
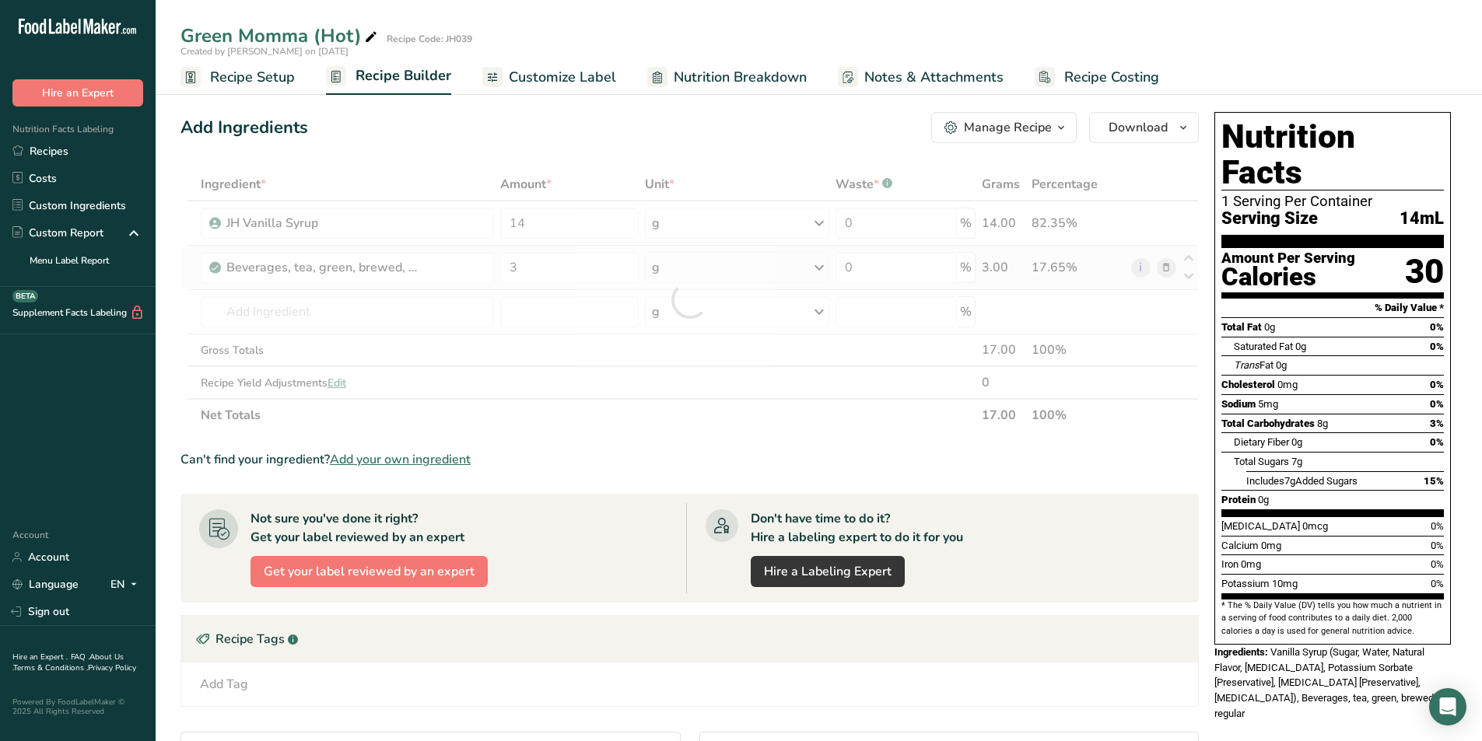
click at [725, 268] on div "Ingredient * Amount * Unit * Waste * .a-a{fill:#347362;}.b-a{fill:#fff;} Grams …" at bounding box center [689, 300] width 1018 height 264
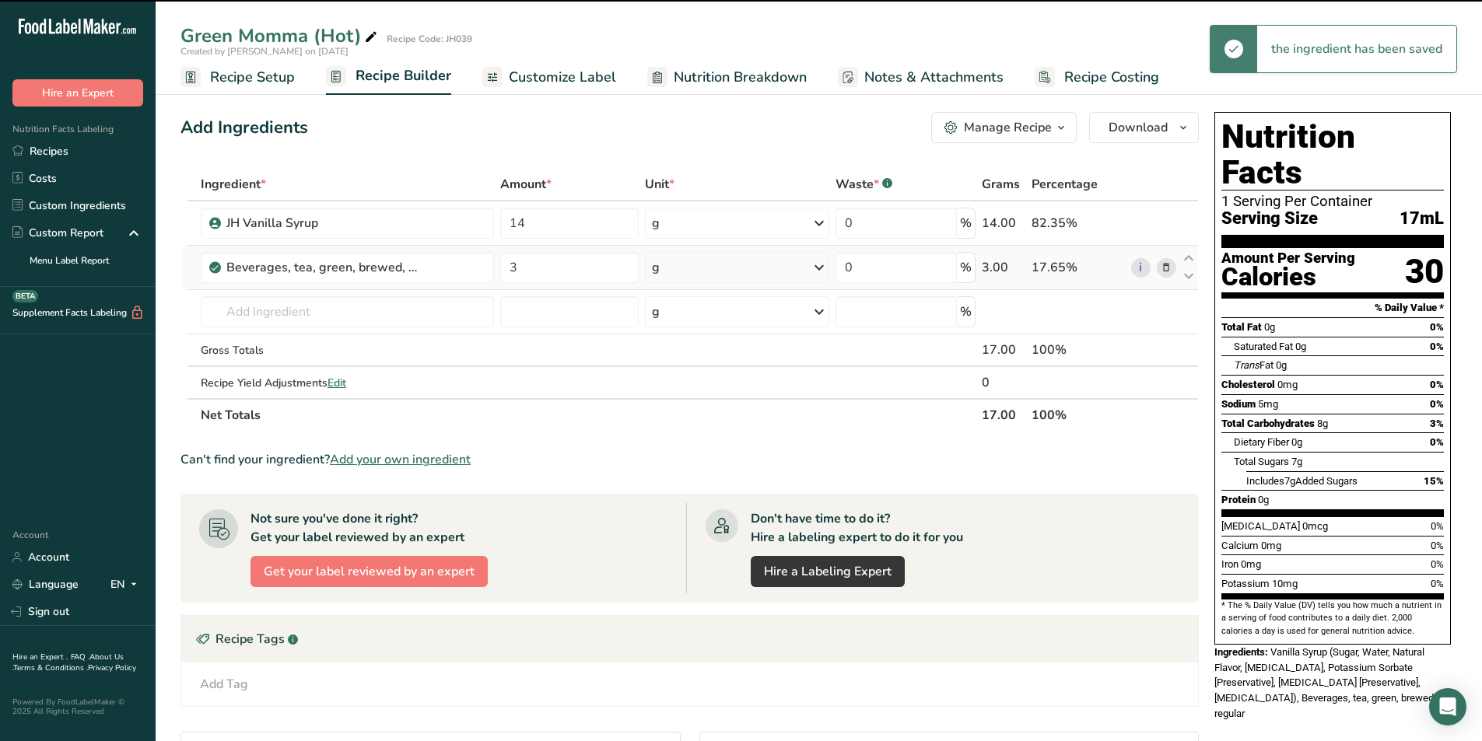
click at [734, 268] on div "g" at bounding box center [737, 267] width 184 height 31
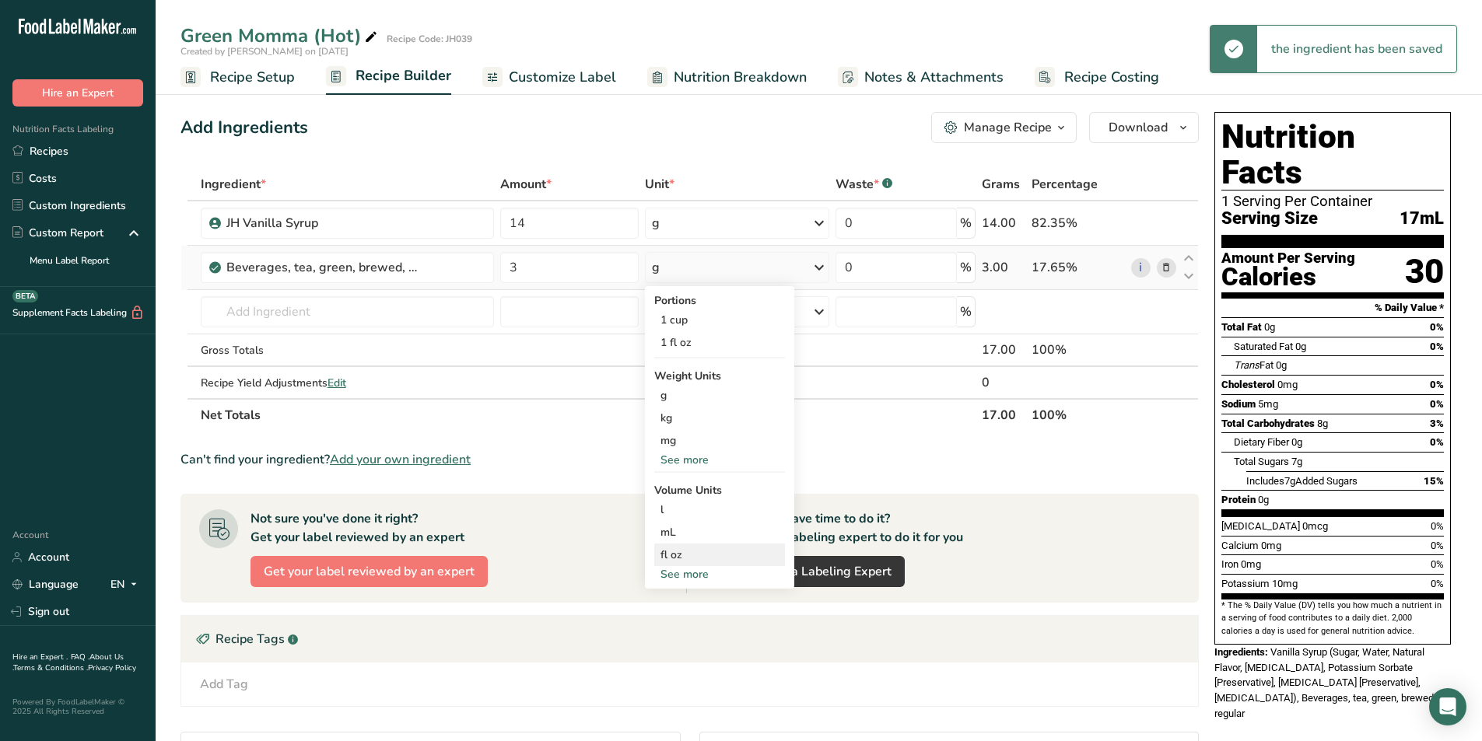
click at [670, 551] on div "fl oz" at bounding box center [719, 555] width 118 height 16
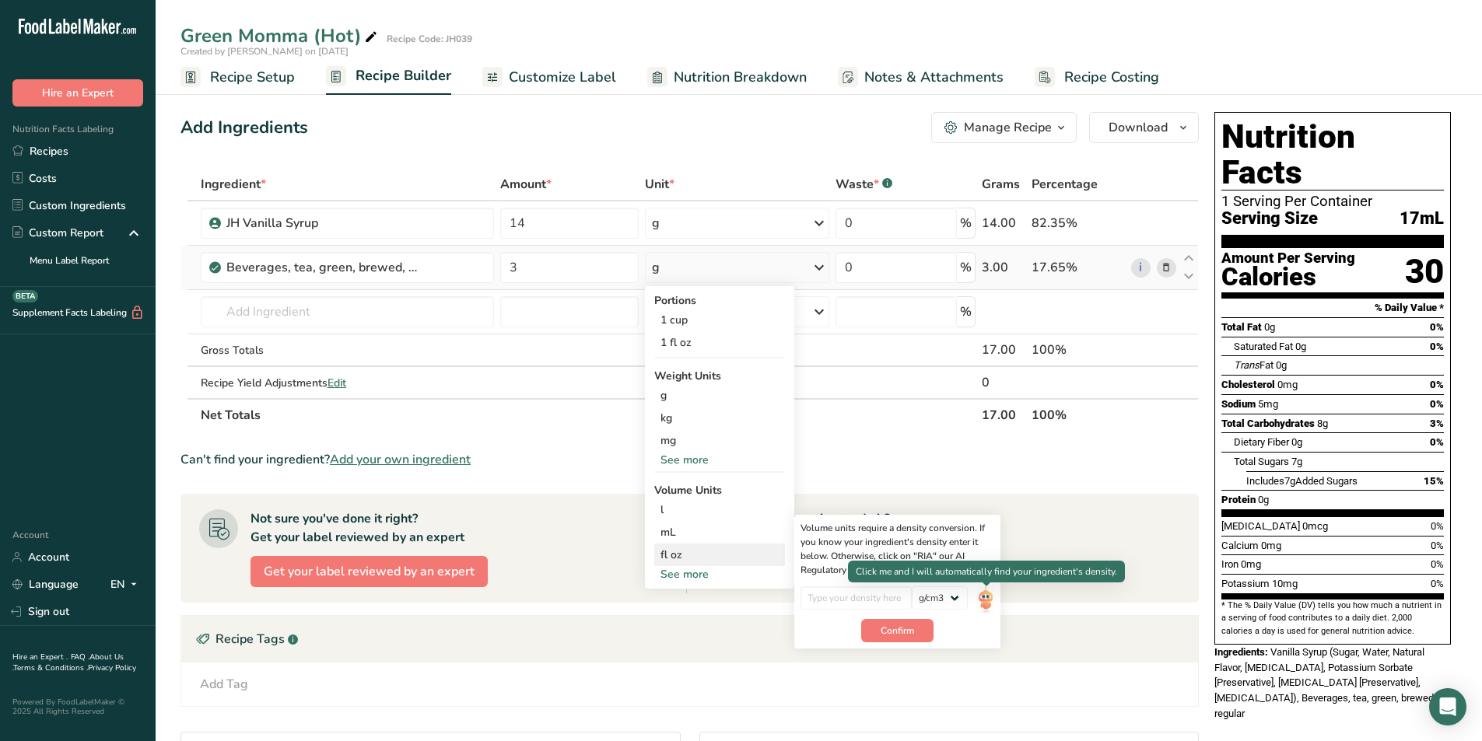
click at [977, 597] on img at bounding box center [985, 599] width 17 height 27
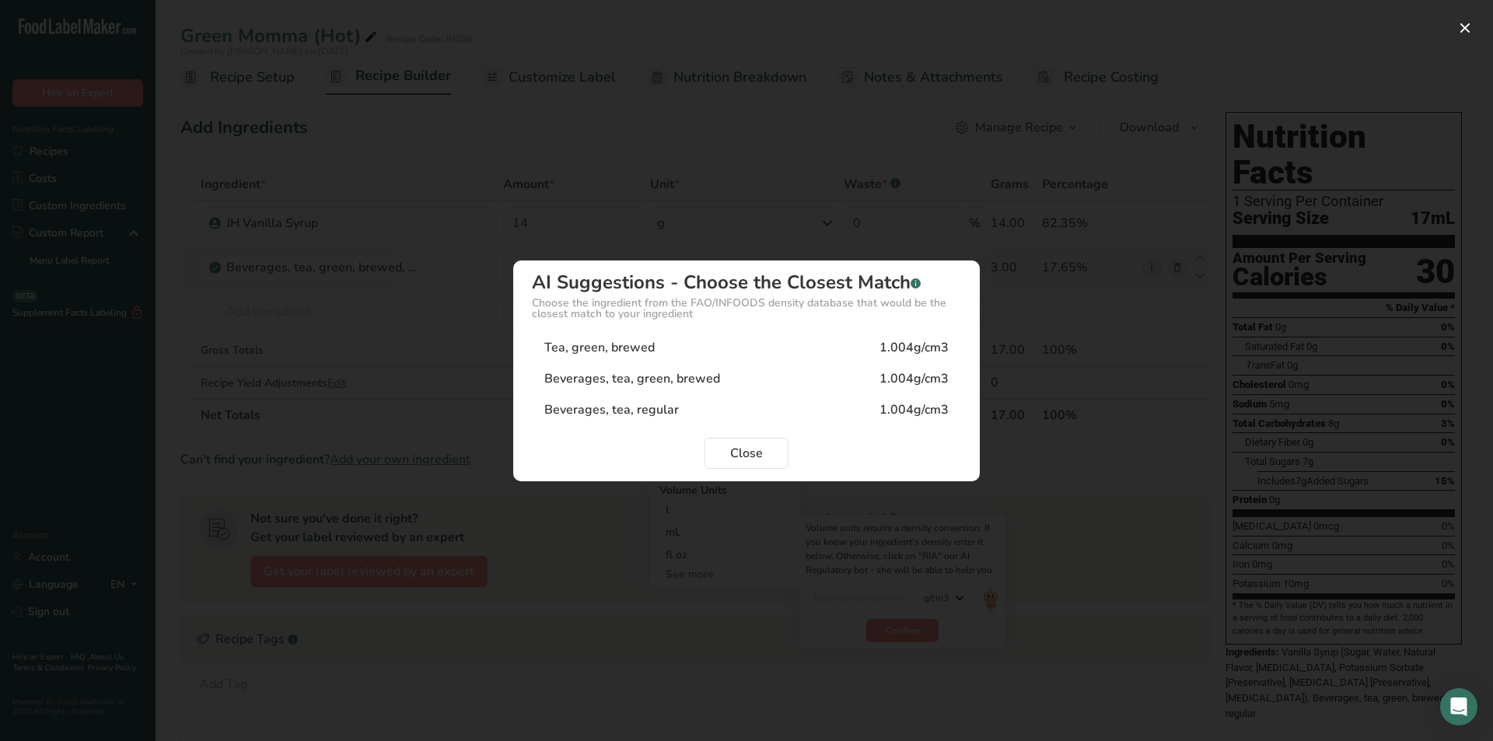
click at [714, 347] on div "Tea, green, brewed 1.004g/cm3" at bounding box center [746, 347] width 429 height 31
type input "1.004"
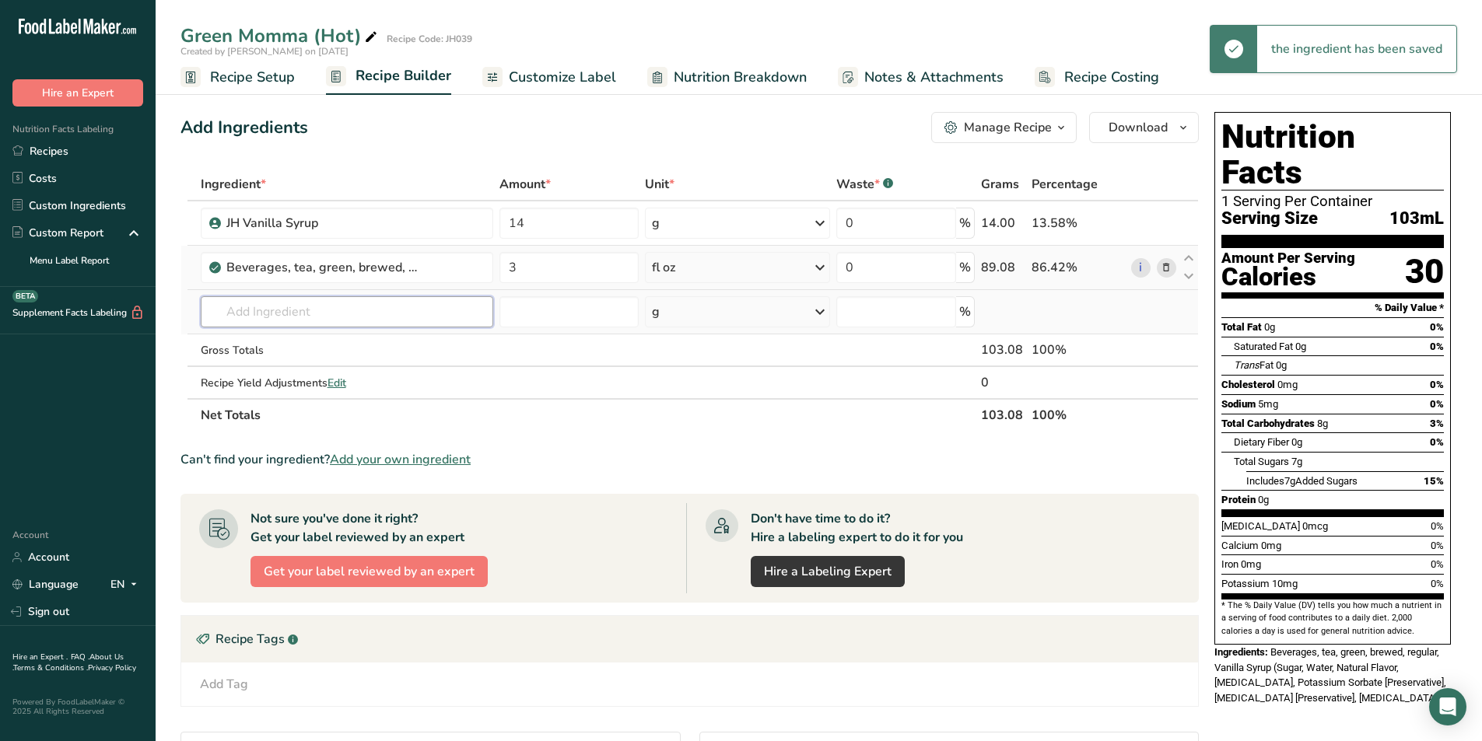
click at [295, 320] on input "text" at bounding box center [347, 311] width 293 height 31
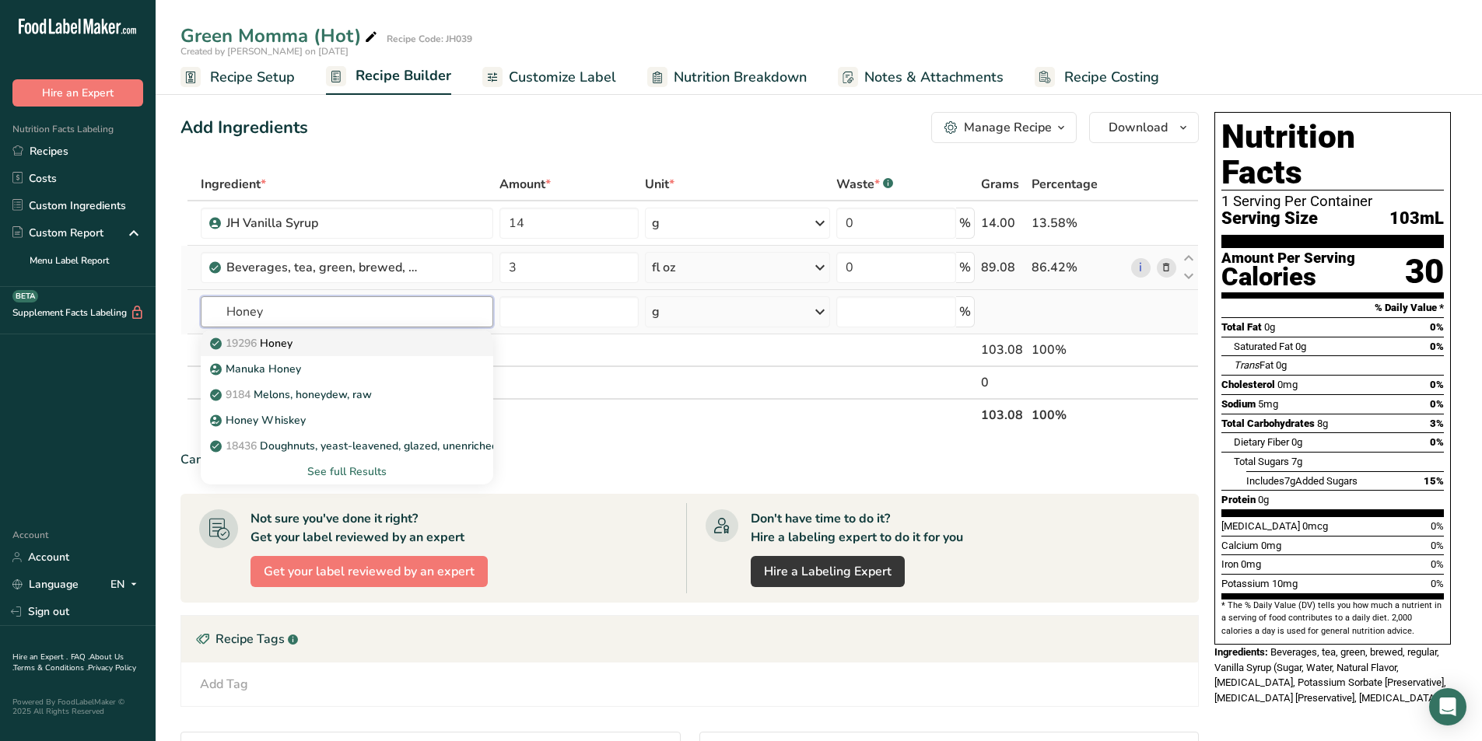
type input "Honey"
click at [292, 337] on p "19296 Honey" at bounding box center [252, 343] width 79 height 16
type input "Honey"
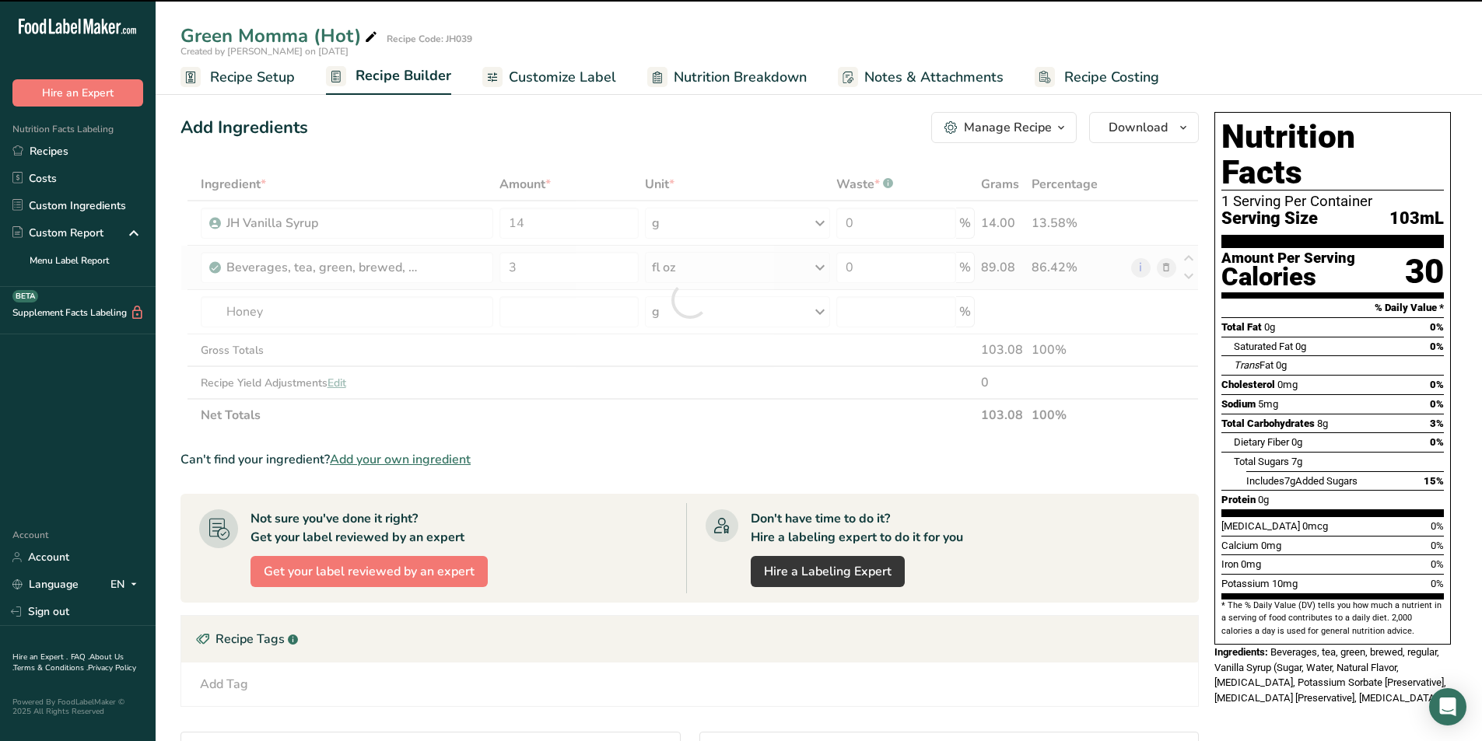
type input "0"
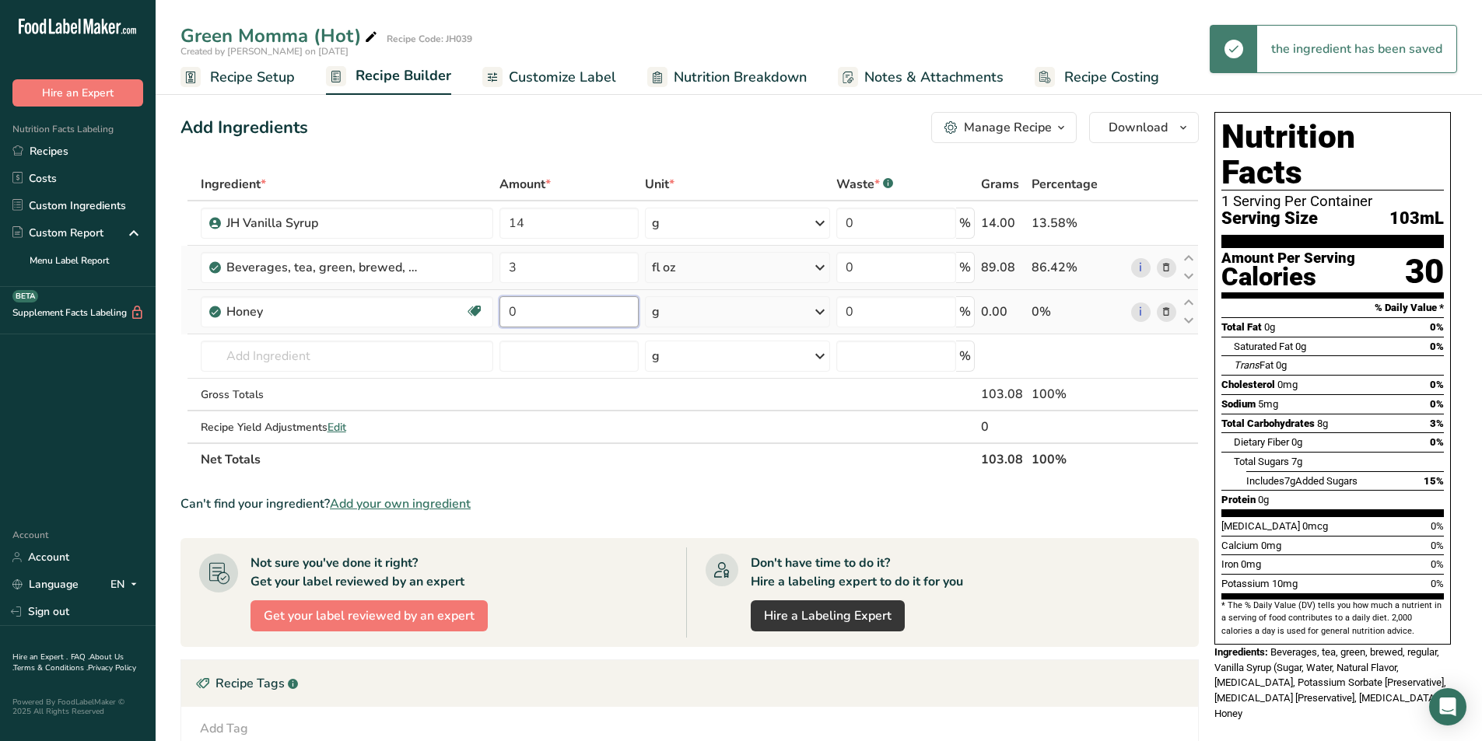
drag, startPoint x: 539, startPoint y: 315, endPoint x: 502, endPoint y: 320, distance: 37.7
click at [502, 320] on input "0" at bounding box center [568, 311] width 138 height 31
type input "4"
click at [374, 347] on div "Ingredient * Amount * Unit * Waste * .a-a{fill:#347362;}.b-a{fill:#fff;} Grams …" at bounding box center [689, 322] width 1018 height 308
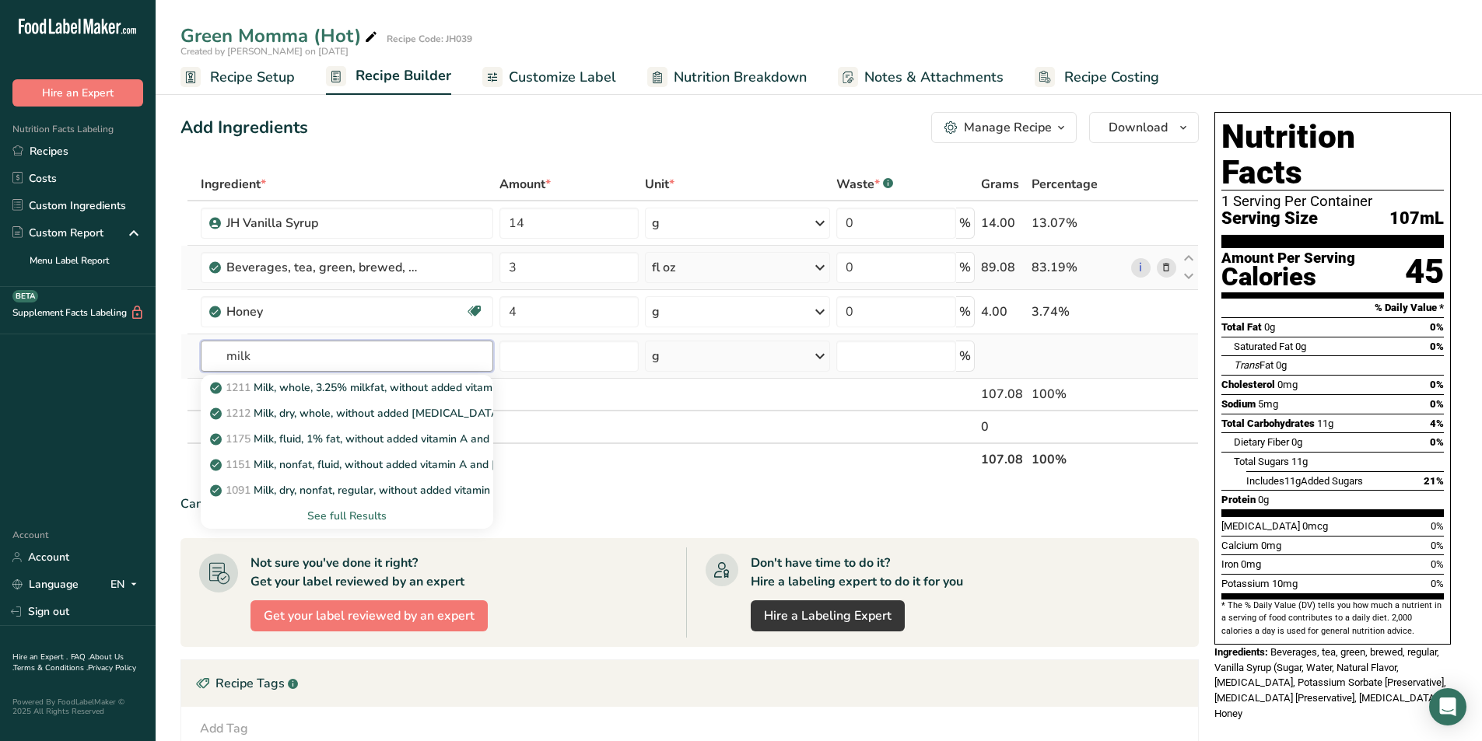
type input "milk"
click at [334, 510] on div "See full Results" at bounding box center [347, 516] width 268 height 16
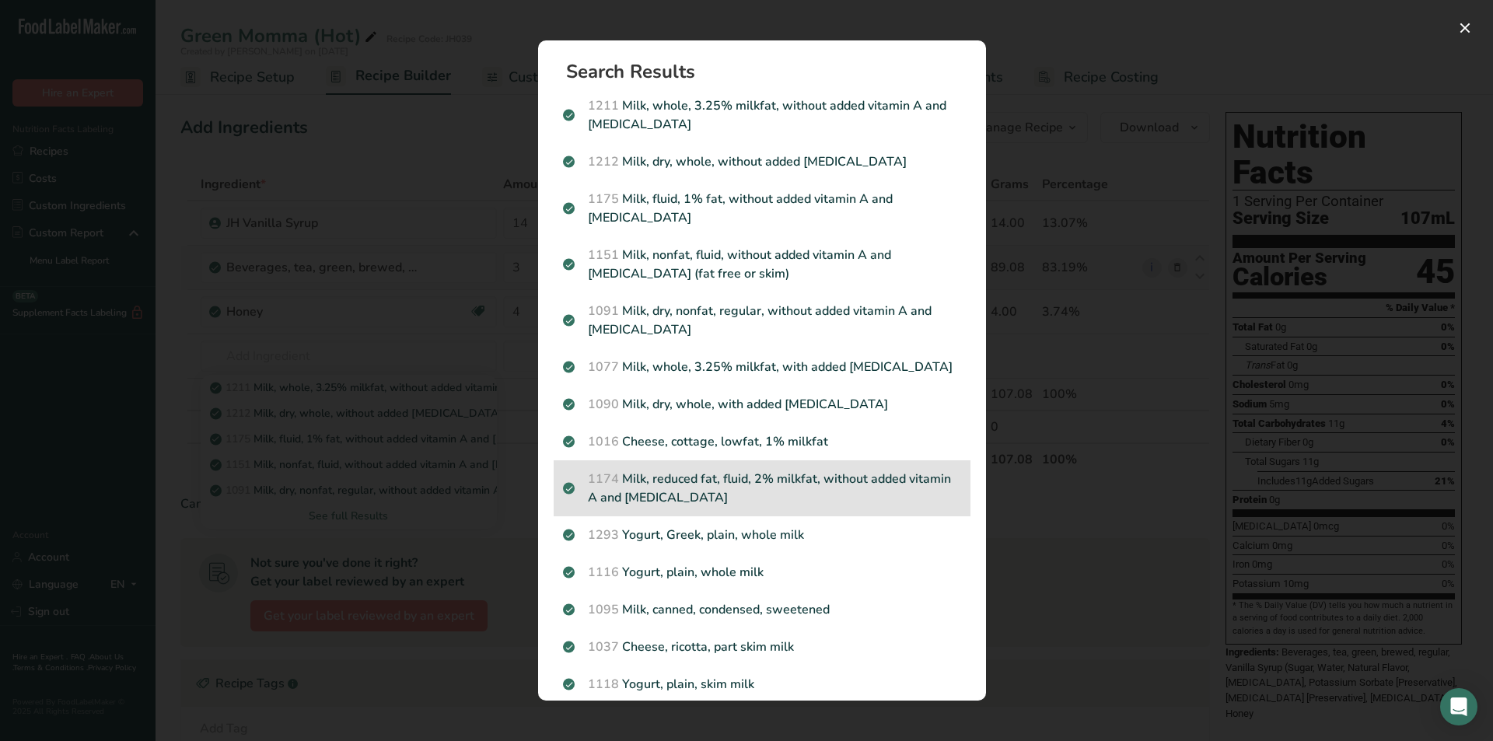
click at [766, 485] on p "1174 Milk, reduced fat, fluid, 2% milkfat, without added vitamin A and [MEDICAL…" at bounding box center [762, 488] width 398 height 37
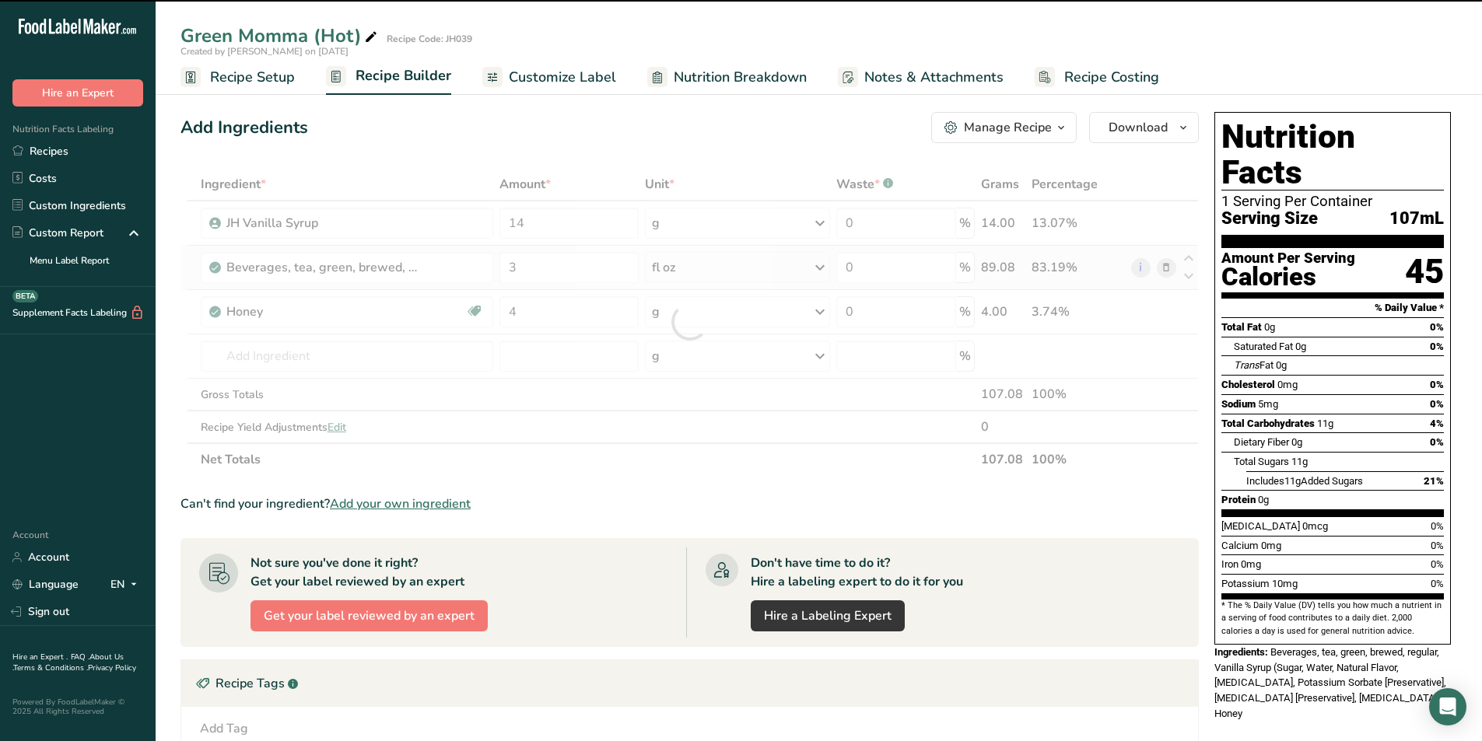
type input "0"
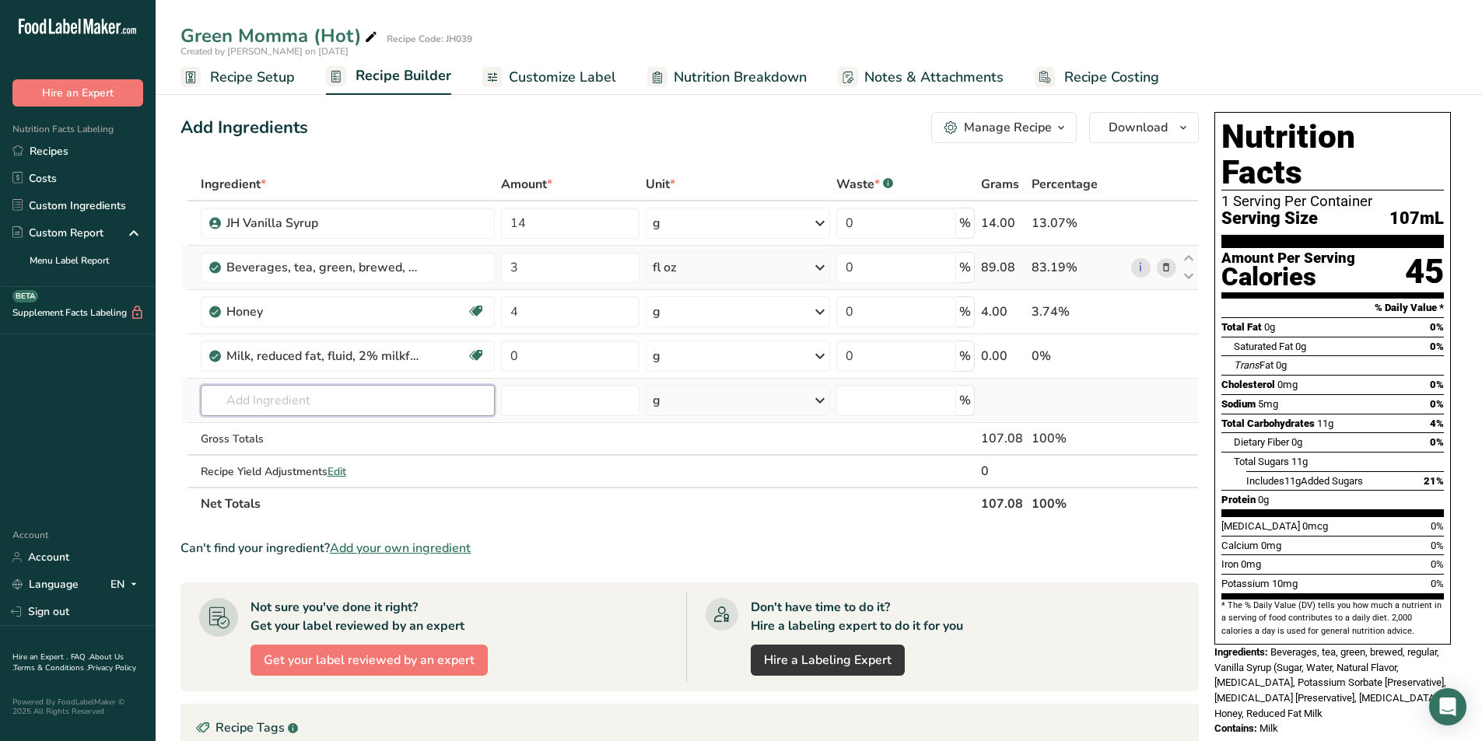
click at [310, 403] on input "text" at bounding box center [348, 400] width 295 height 31
type input "J"
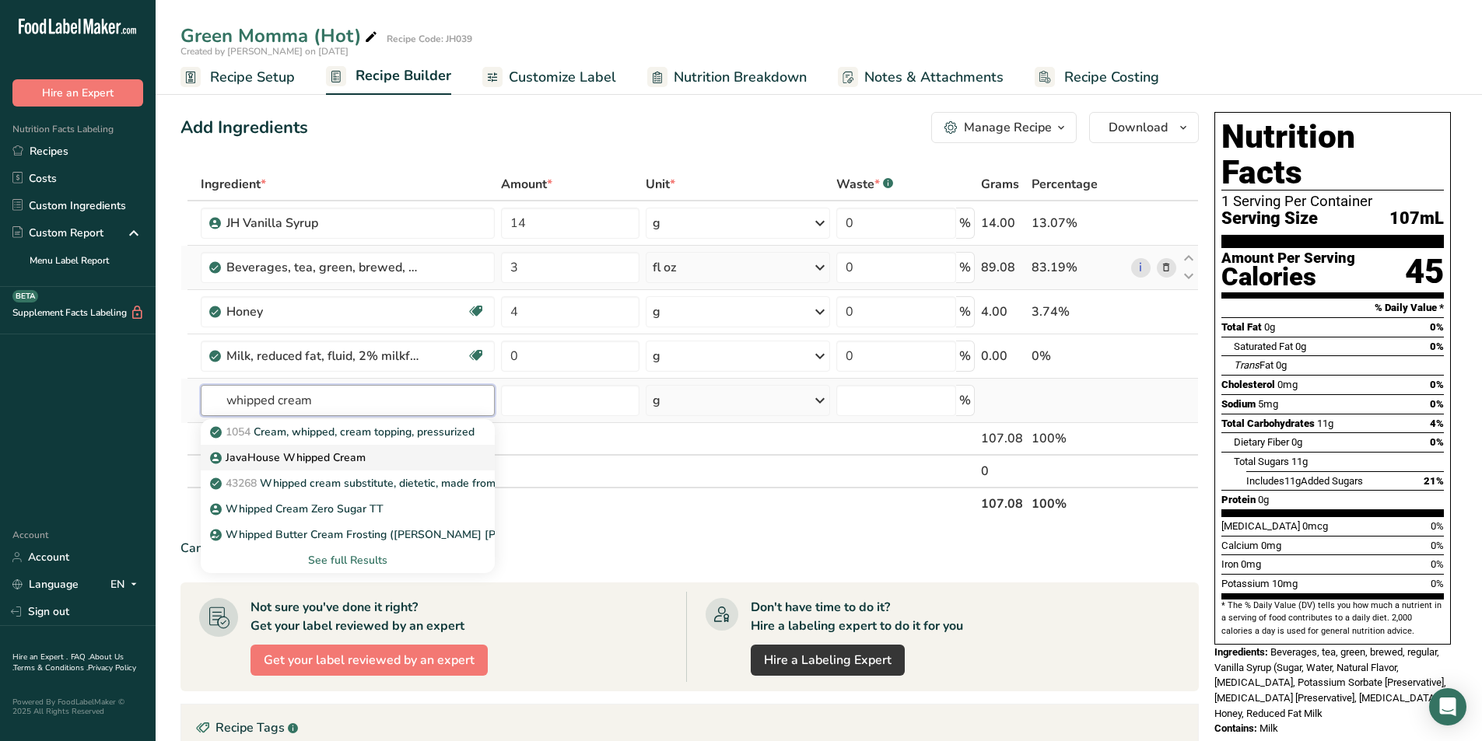
type input "whipped cream"
click at [348, 460] on p "JavaHouse Whipped Cream" at bounding box center [289, 458] width 152 height 16
type input "JavaHouse Whipped Cream"
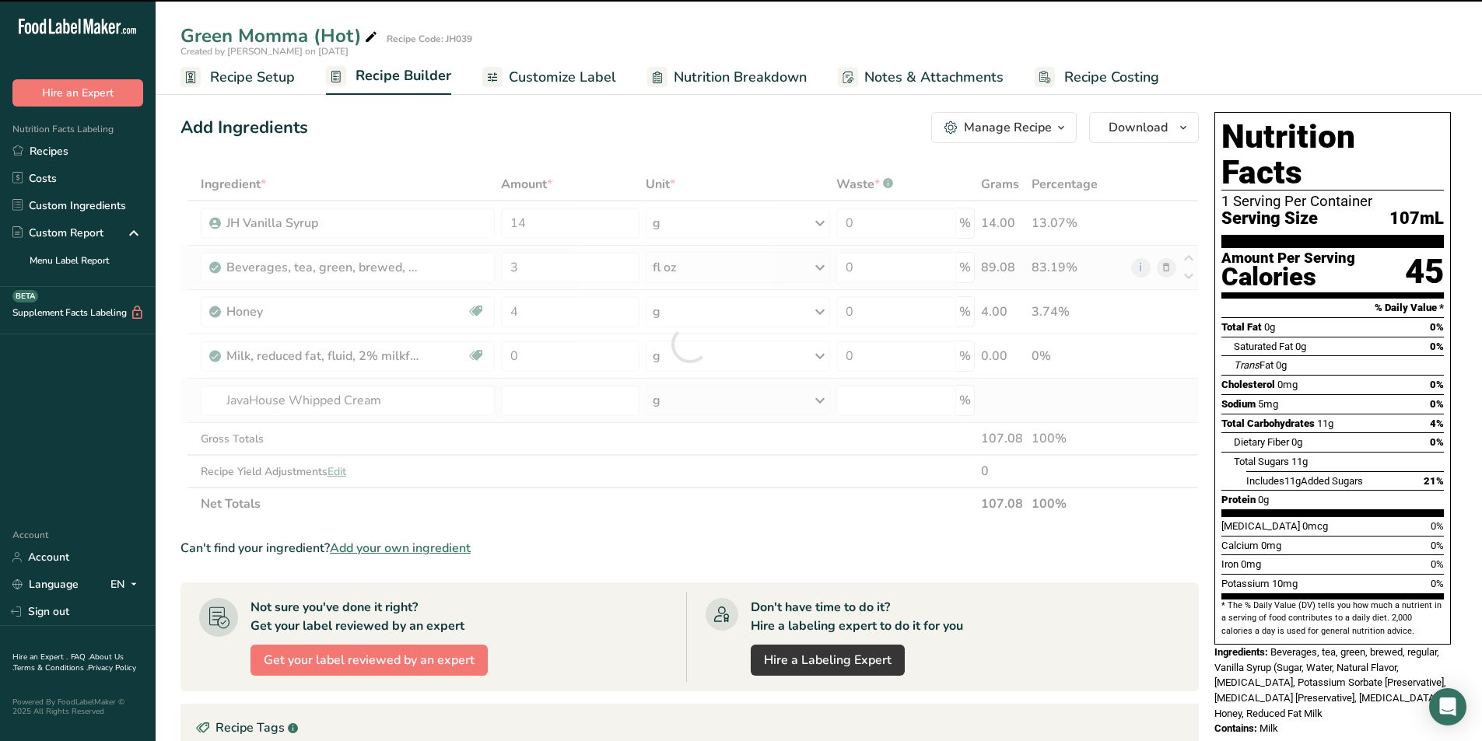
type input "0"
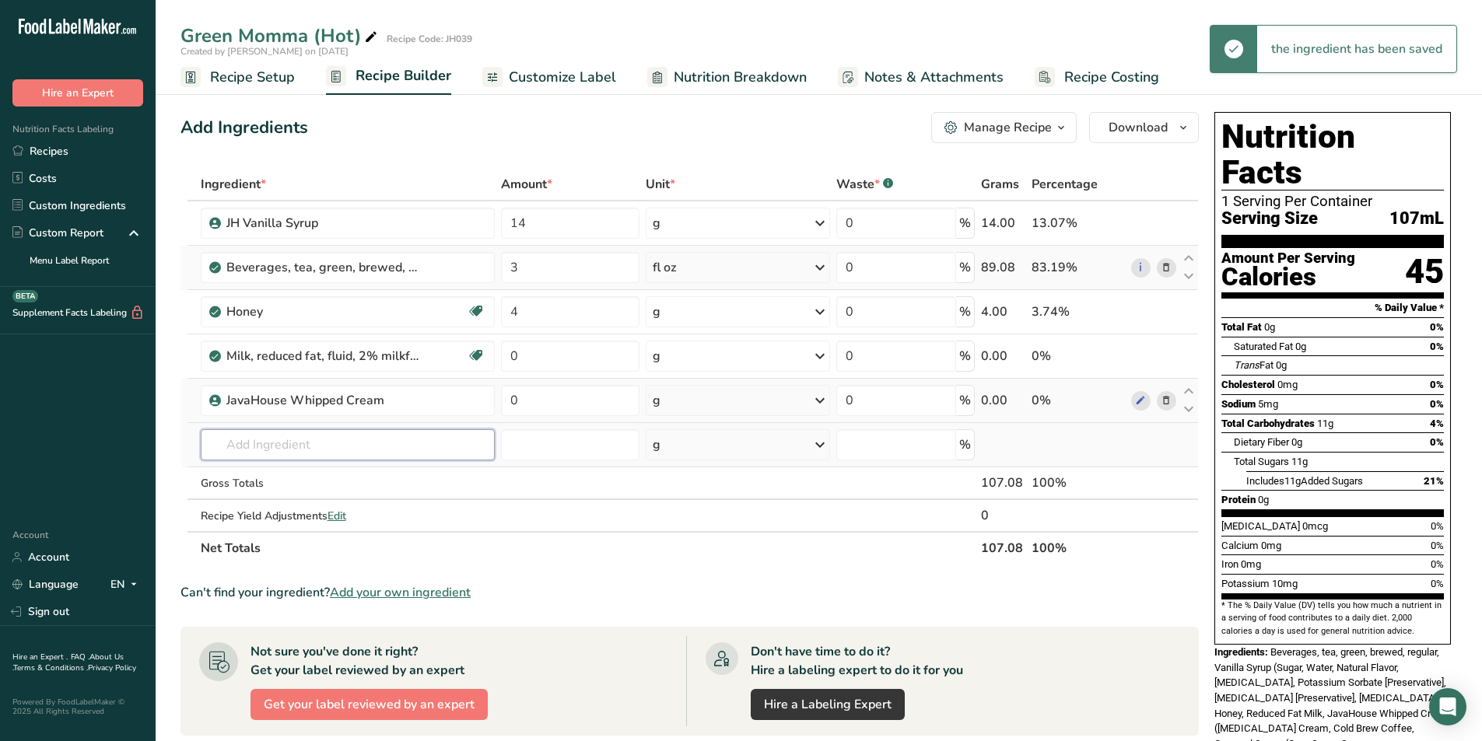
click at [313, 447] on input "text" at bounding box center [348, 444] width 295 height 31
drag, startPoint x: 541, startPoint y: 307, endPoint x: 506, endPoint y: 312, distance: 35.3
click at [506, 311] on input "4" at bounding box center [570, 311] width 138 height 31
type input "8"
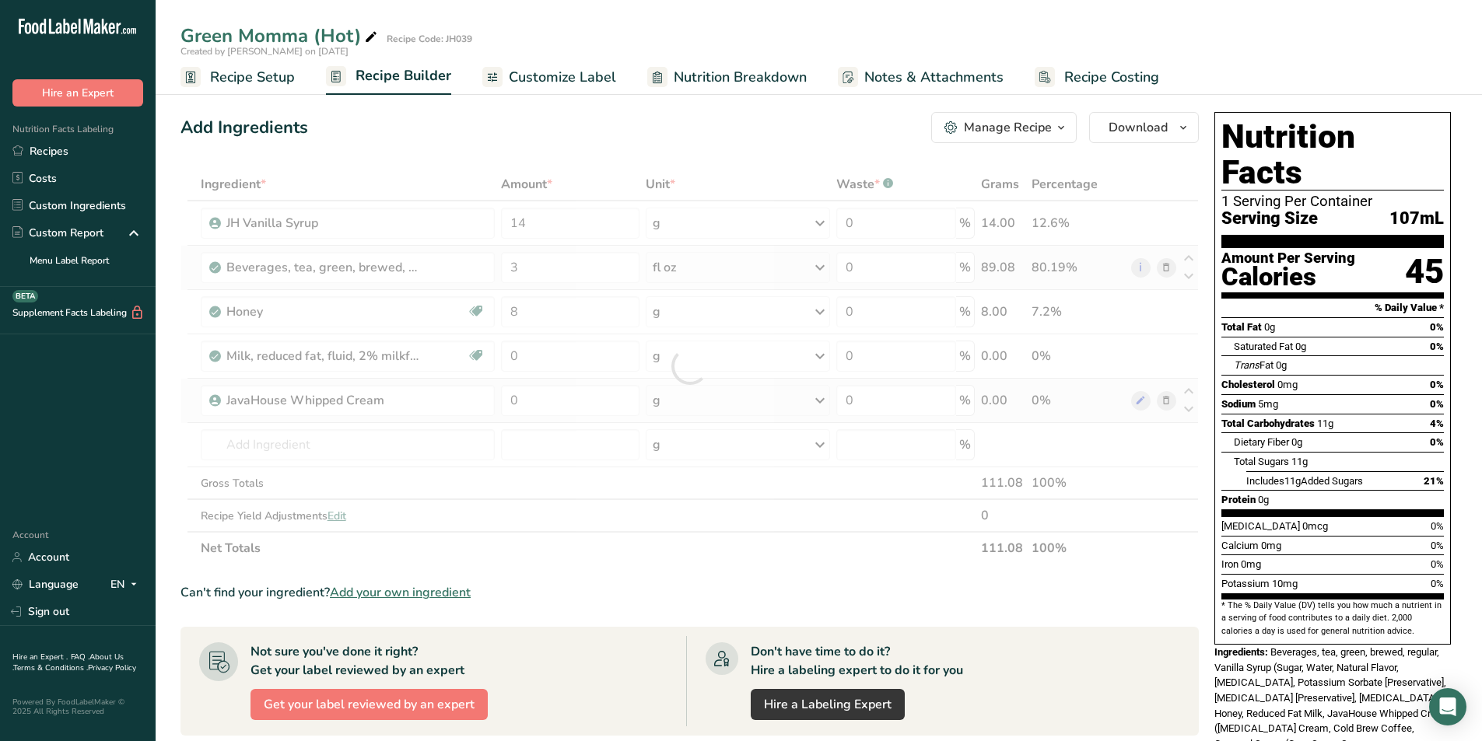
click at [562, 564] on div "Ingredient * Amount * Unit * Waste * .a-a{fill:#347362;}.b-a{fill:#fff;} Grams …" at bounding box center [689, 366] width 1018 height 397
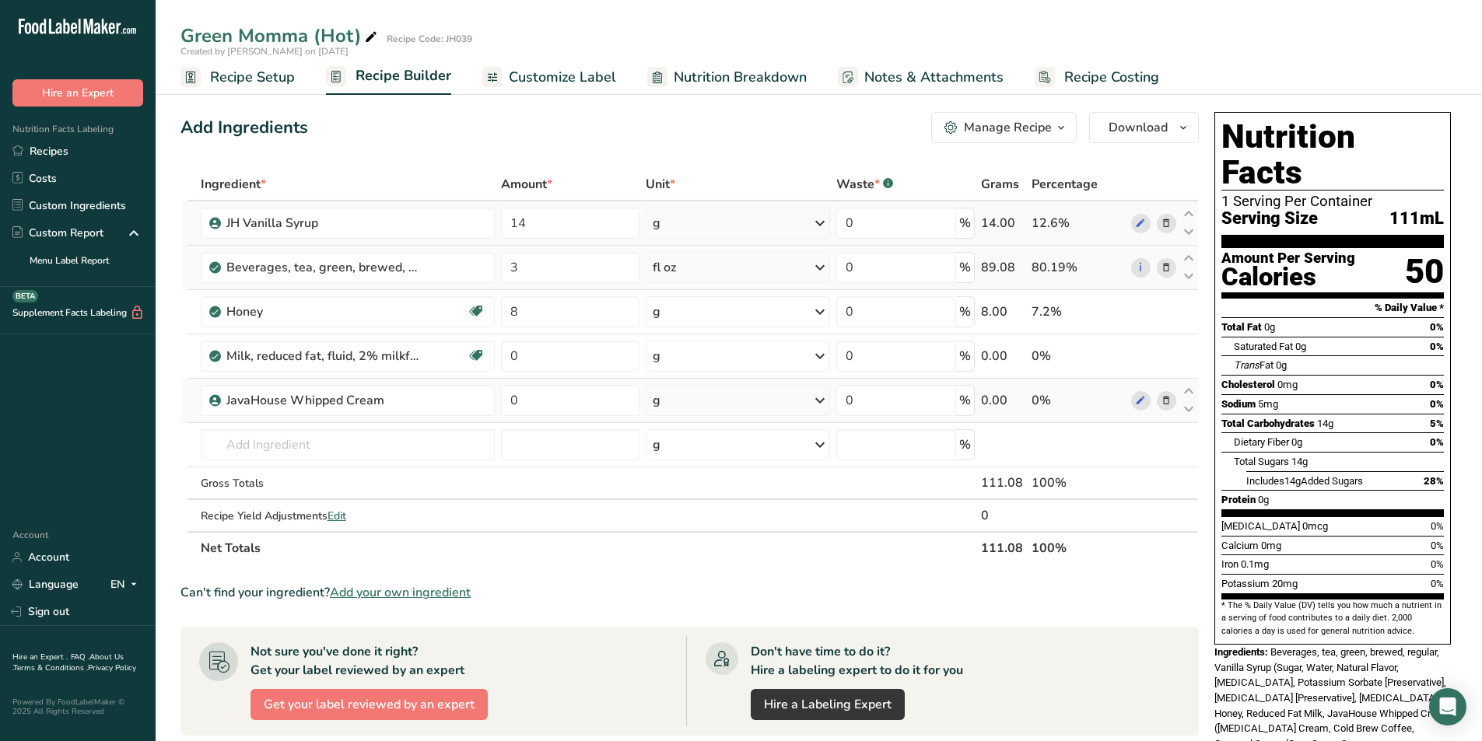
click at [793, 222] on div "g" at bounding box center [738, 223] width 184 height 31
click at [681, 466] on div "mL" at bounding box center [720, 465] width 118 height 16
click at [576, 360] on input "0" at bounding box center [570, 356] width 138 height 31
click at [742, 361] on div "Ingredient * Amount * Unit * Waste * .a-a{fill:#347362;}.b-a{fill:#fff;} Grams …" at bounding box center [689, 366] width 1018 height 397
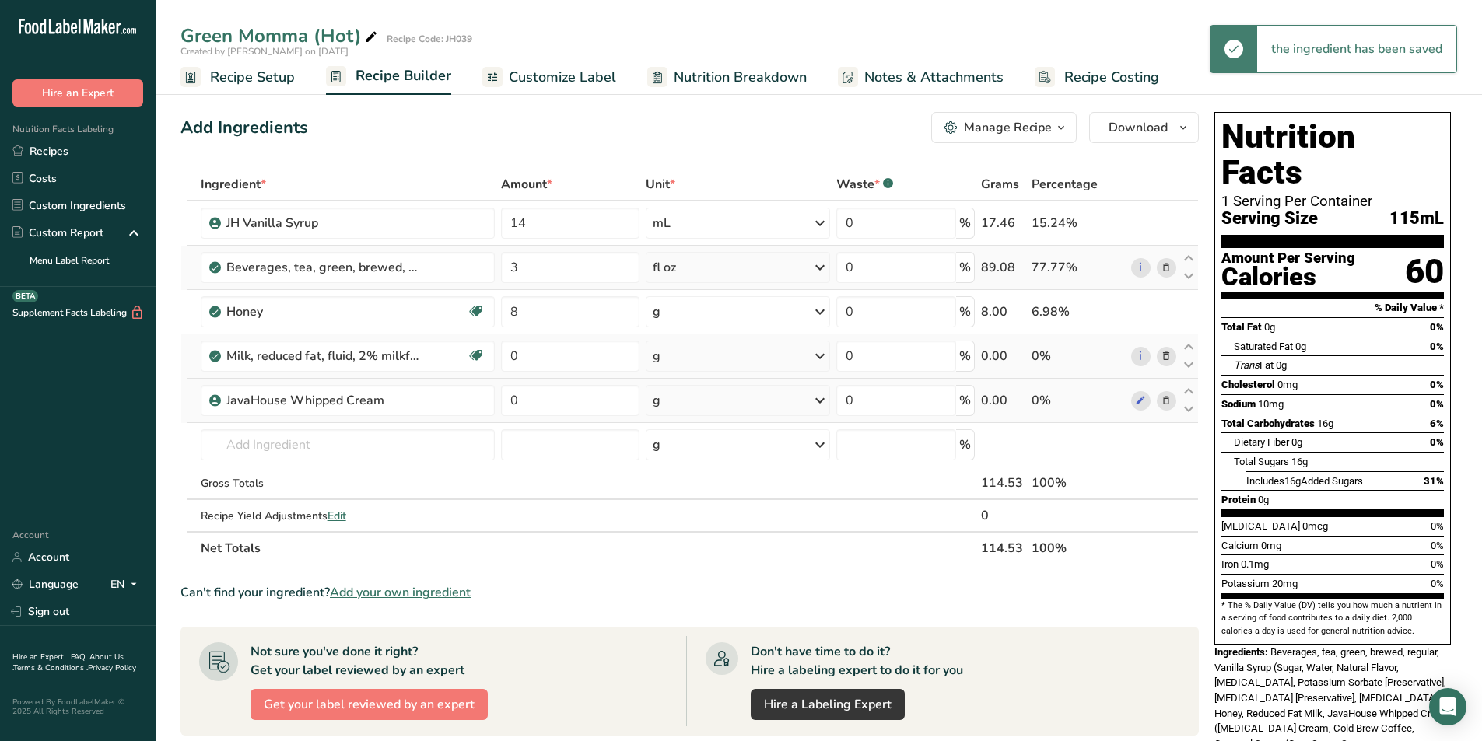
click at [819, 357] on icon at bounding box center [820, 356] width 19 height 28
click at [693, 635] on div "fl oz" at bounding box center [720, 643] width 118 height 16
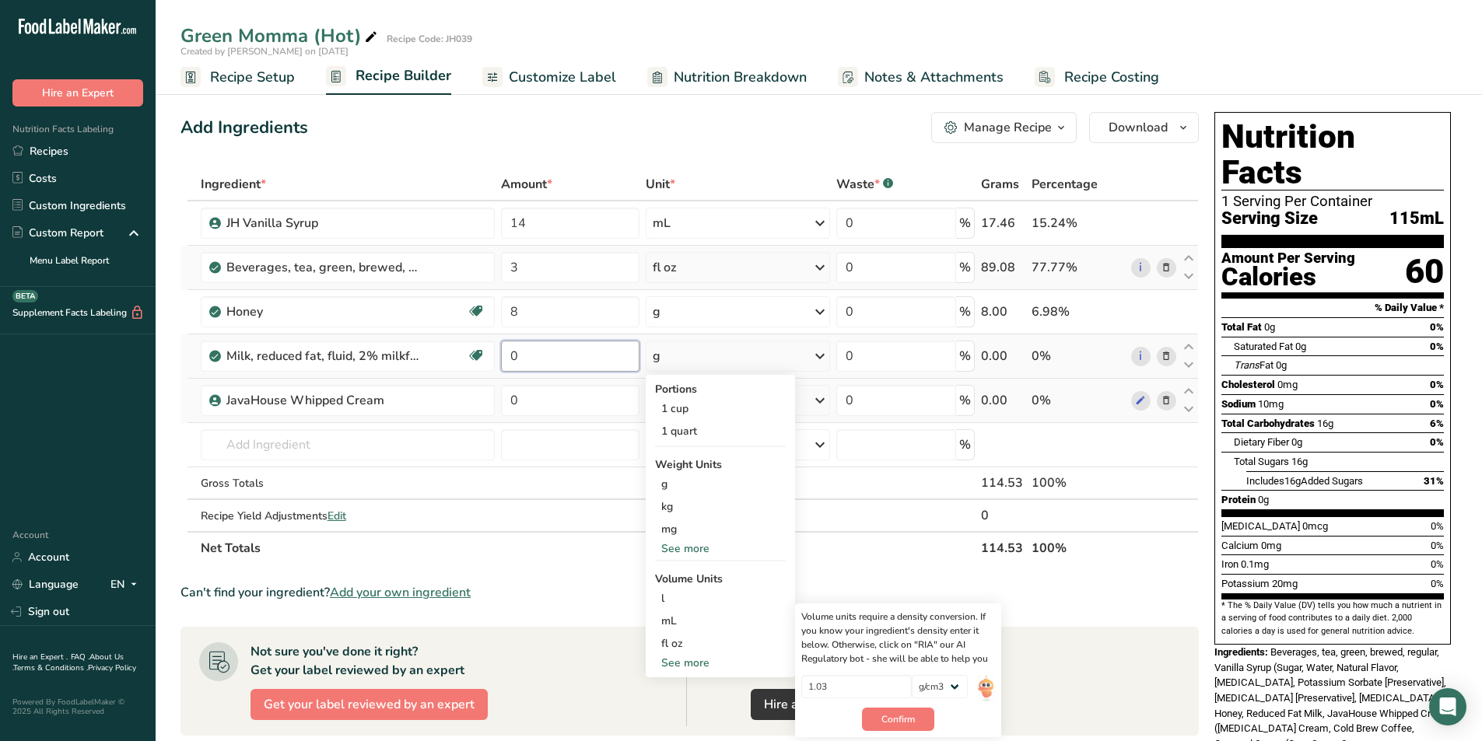
click at [567, 356] on input "0" at bounding box center [570, 356] width 138 height 31
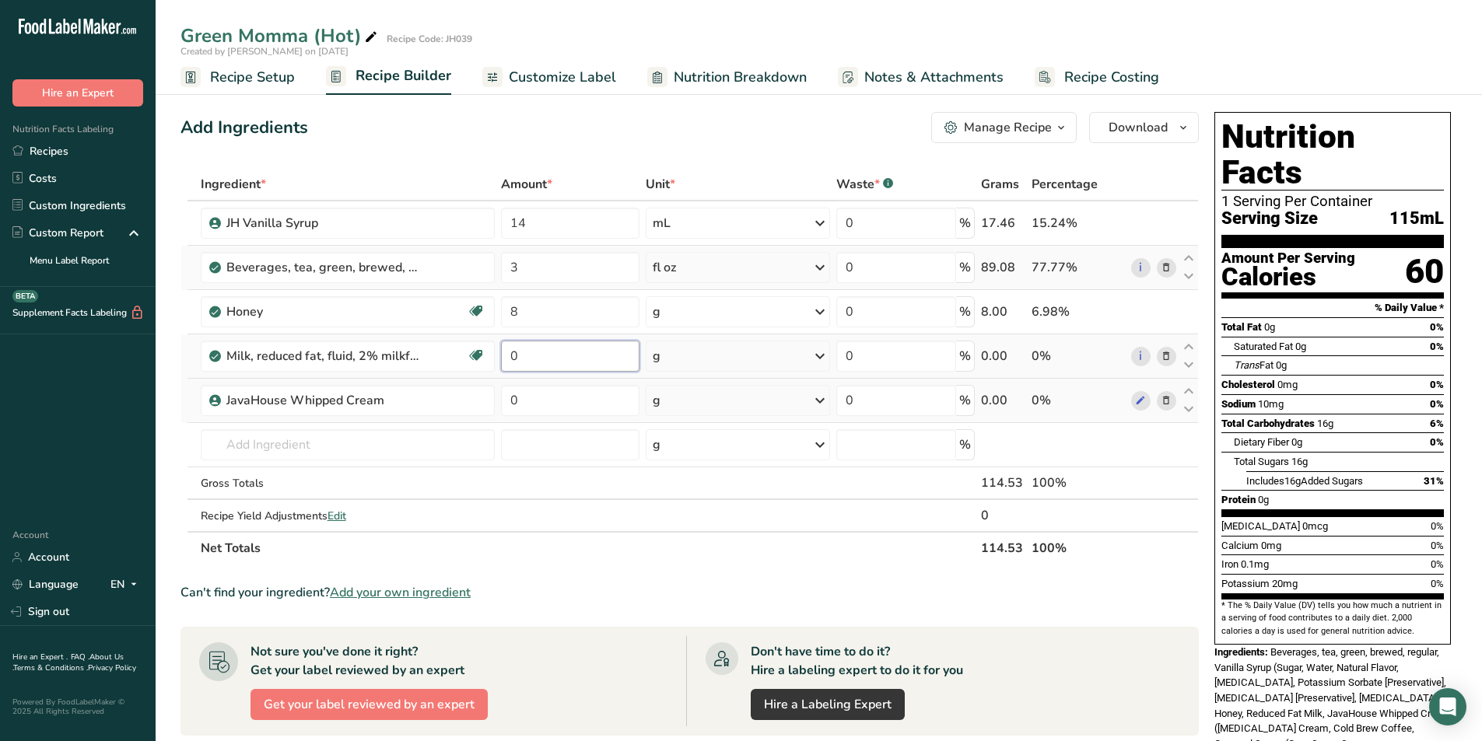
drag, startPoint x: 556, startPoint y: 350, endPoint x: 514, endPoint y: 352, distance: 42.1
click at [514, 352] on input "0" at bounding box center [570, 356] width 138 height 31
type input "10"
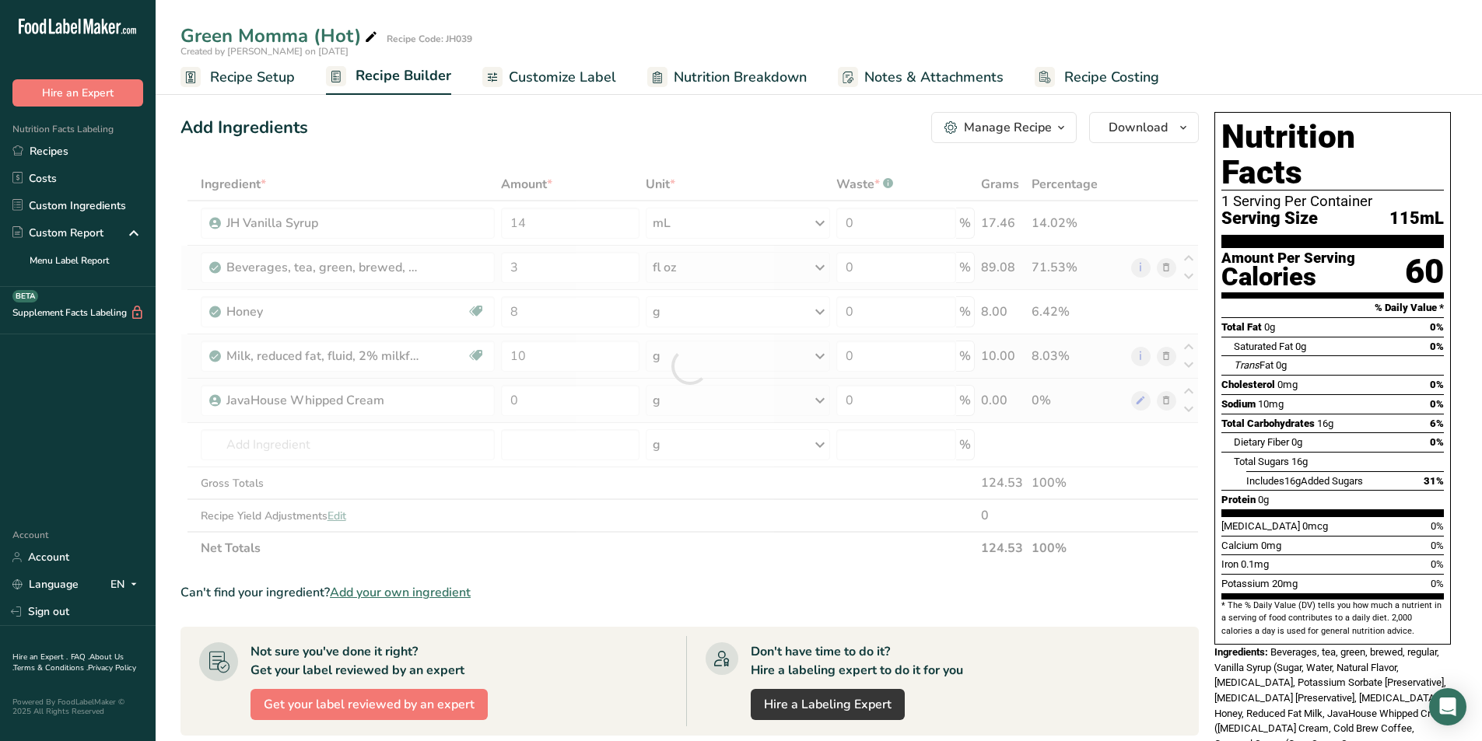
click at [738, 352] on div "Ingredient * Amount * Unit * Waste * .a-a{fill:#347362;}.b-a{fill:#fff;} Grams …" at bounding box center [689, 366] width 1018 height 397
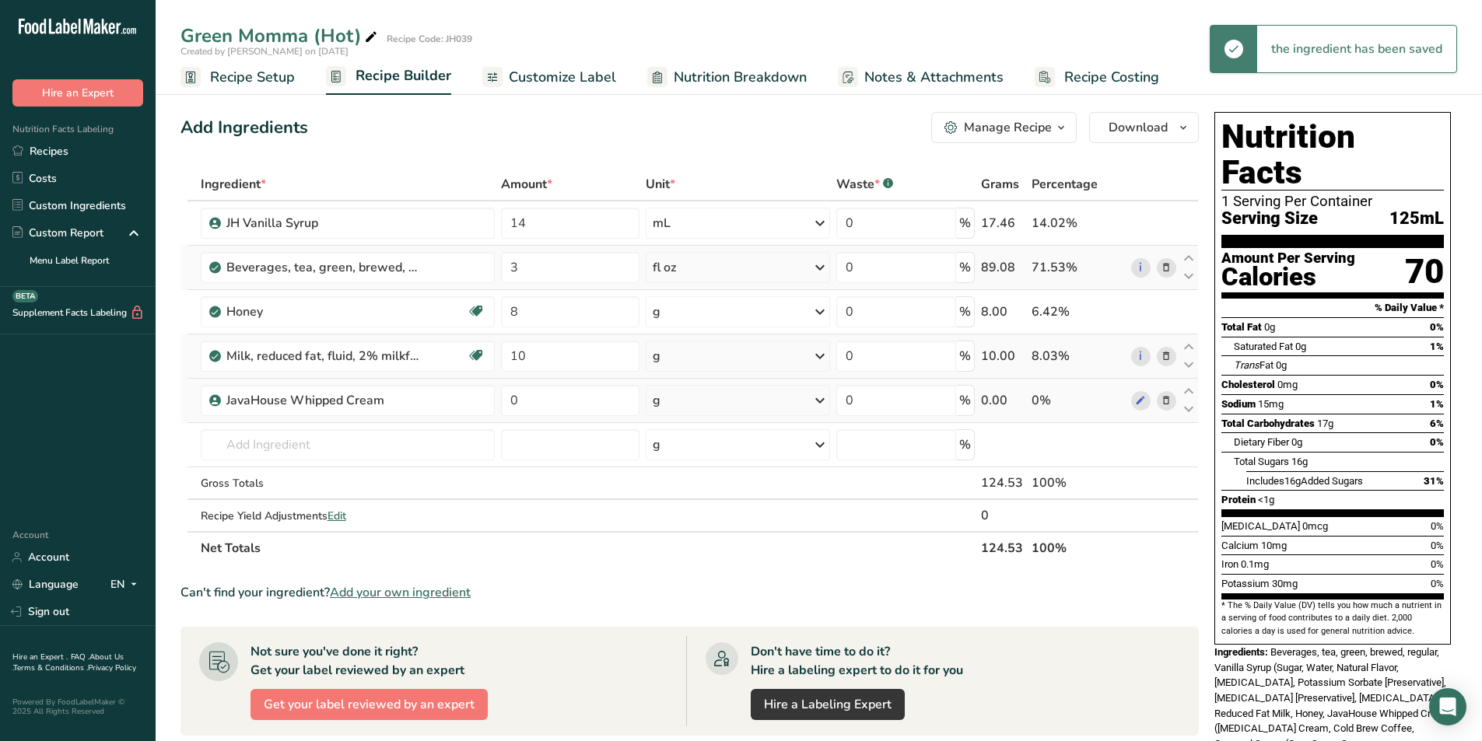
click at [811, 355] on icon at bounding box center [820, 356] width 19 height 28
click at [676, 636] on div "fl oz" at bounding box center [720, 643] width 118 height 16
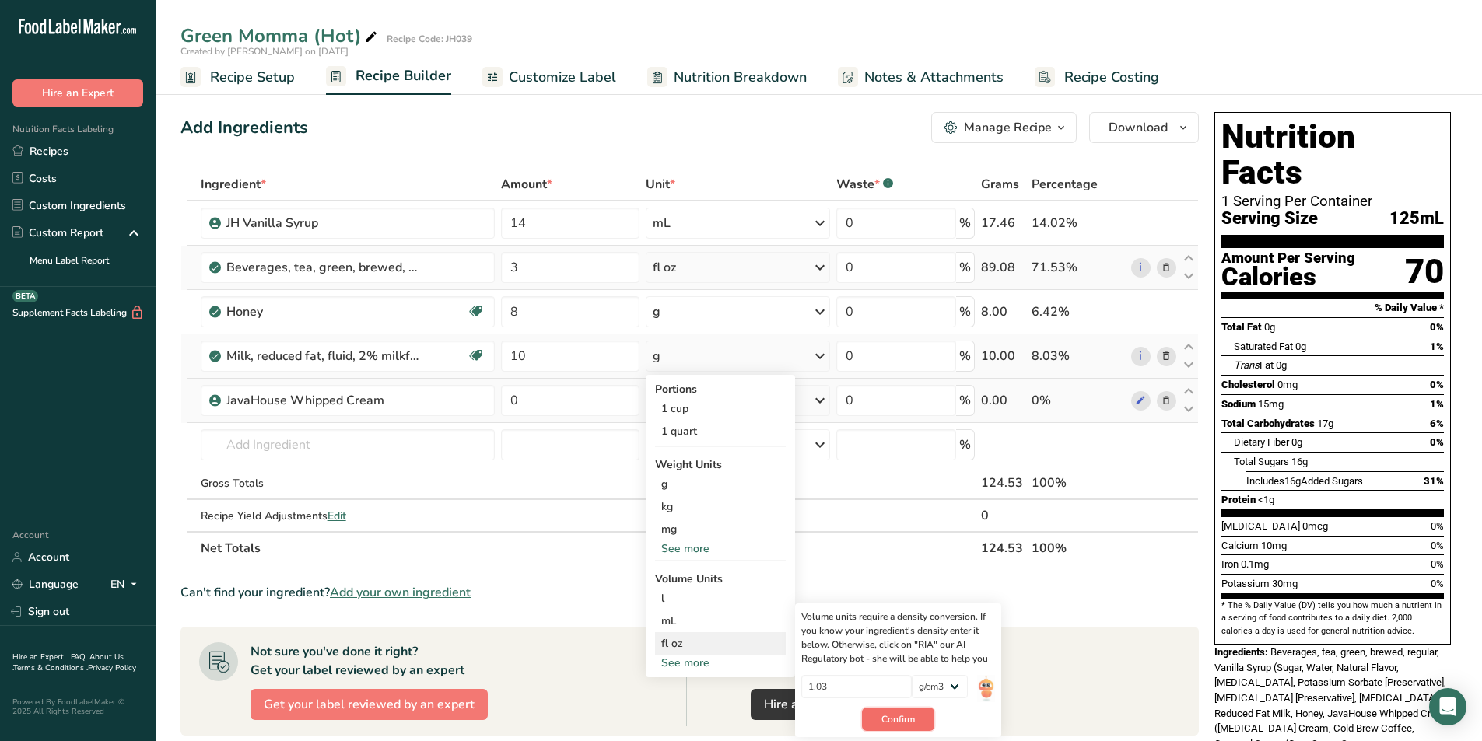
click at [893, 716] on span "Confirm" at bounding box center [897, 719] width 33 height 14
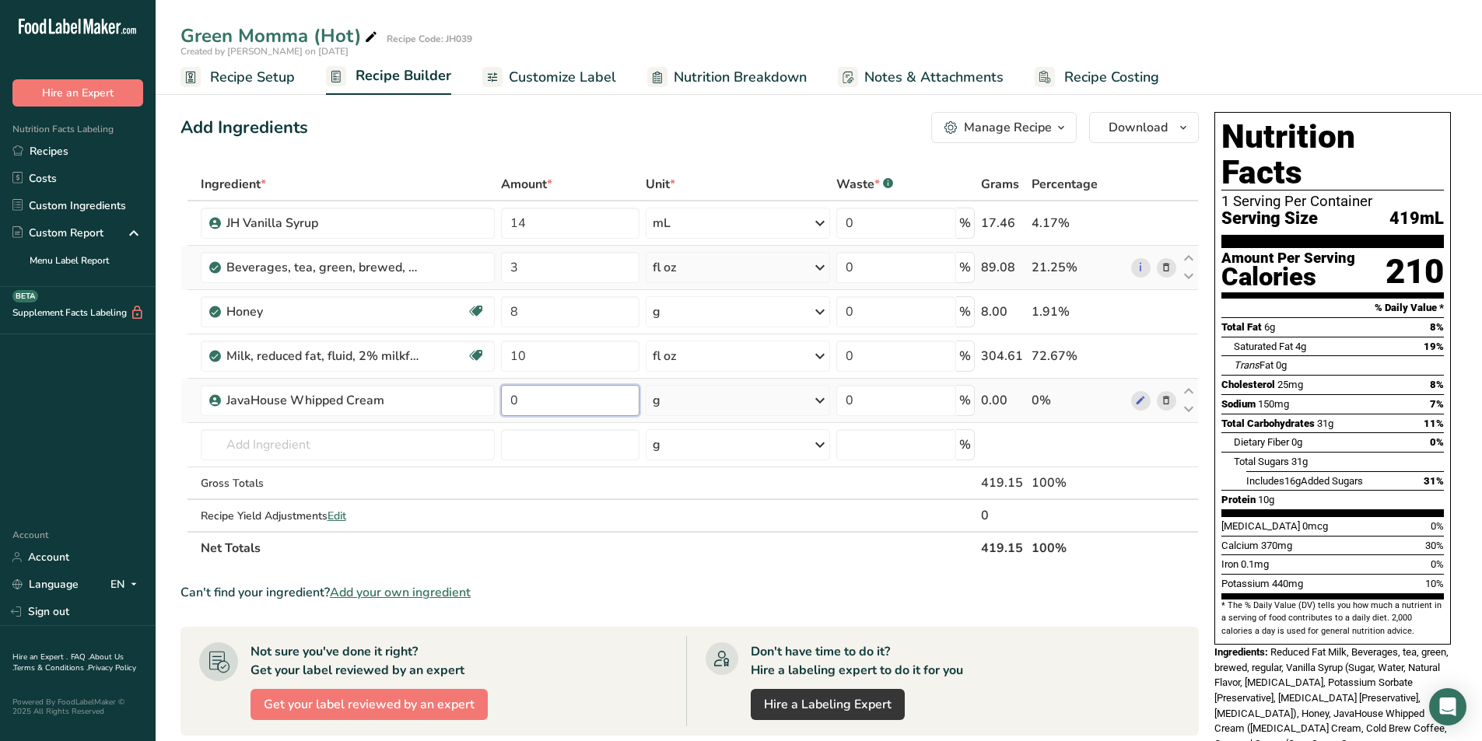
drag, startPoint x: 536, startPoint y: 402, endPoint x: 502, endPoint y: 404, distance: 34.3
click at [502, 404] on input "0" at bounding box center [570, 400] width 138 height 31
type input "28"
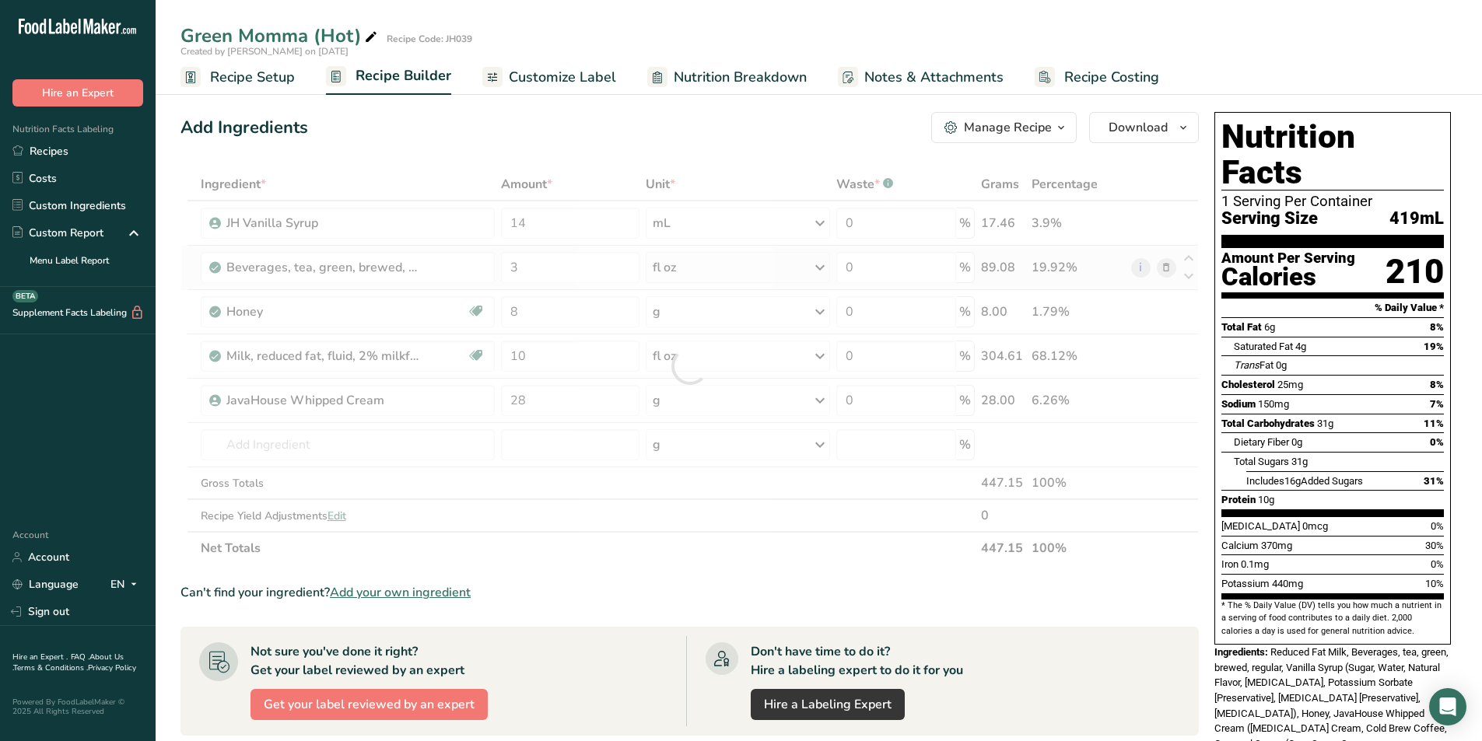
click at [635, 586] on div "Can't find your ingredient? Add your own ingredient" at bounding box center [689, 592] width 1018 height 19
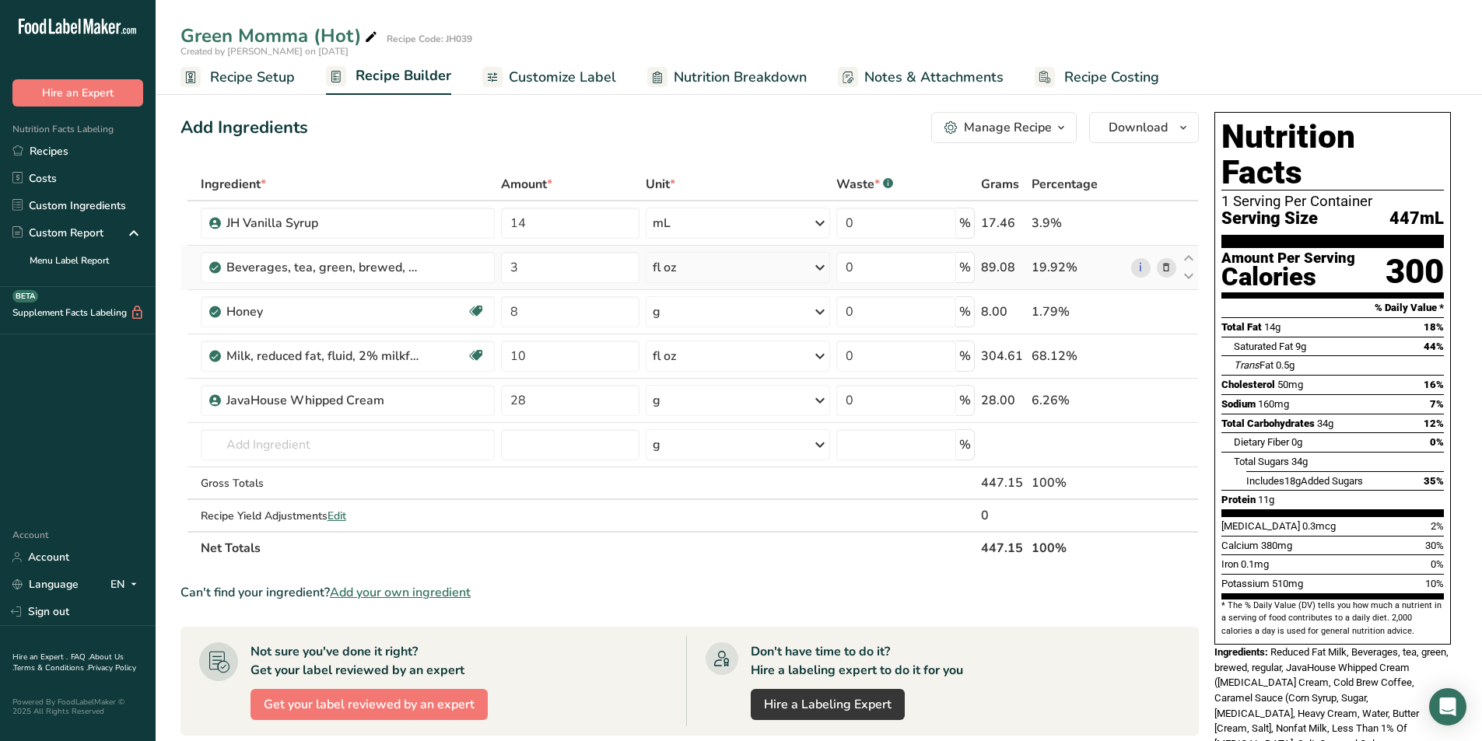
click at [271, 77] on span "Recipe Setup" at bounding box center [252, 77] width 85 height 21
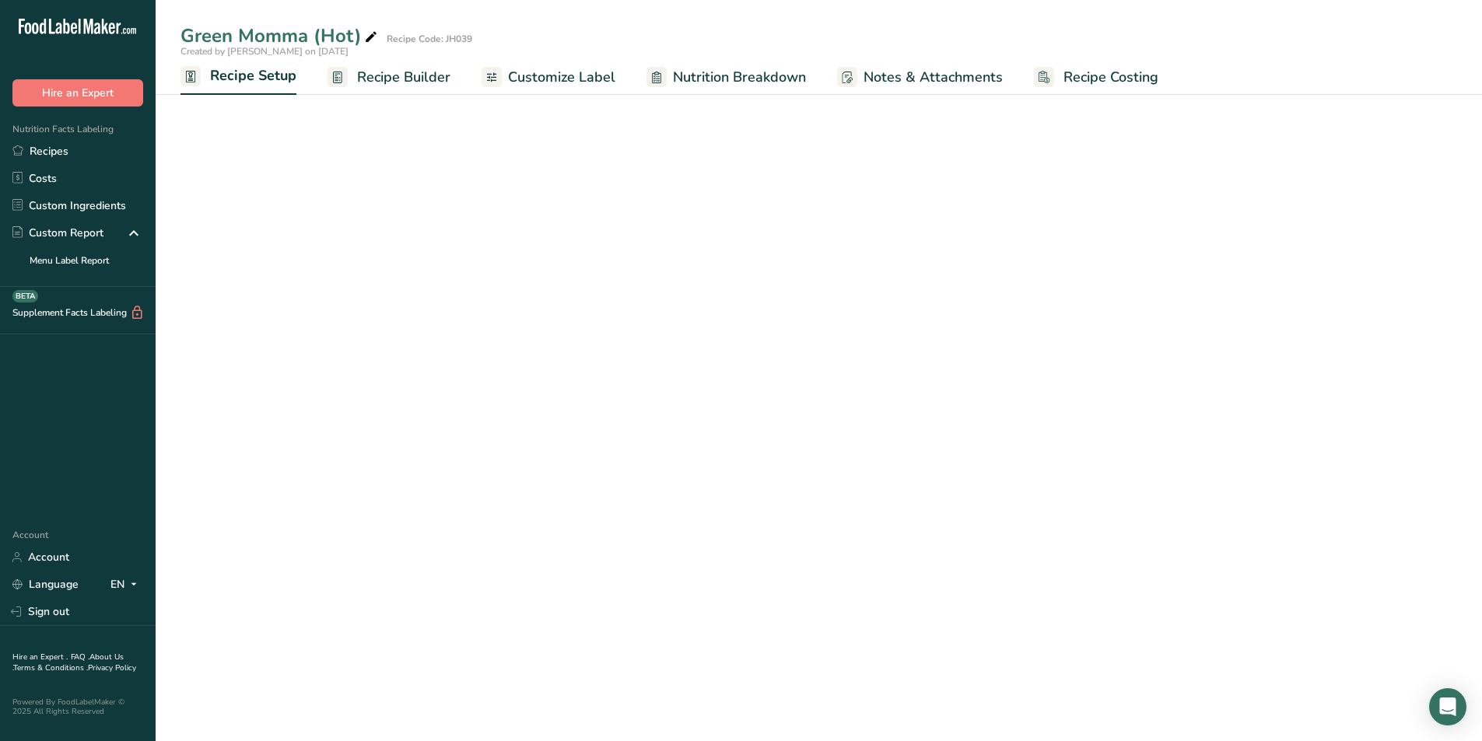
select select "22"
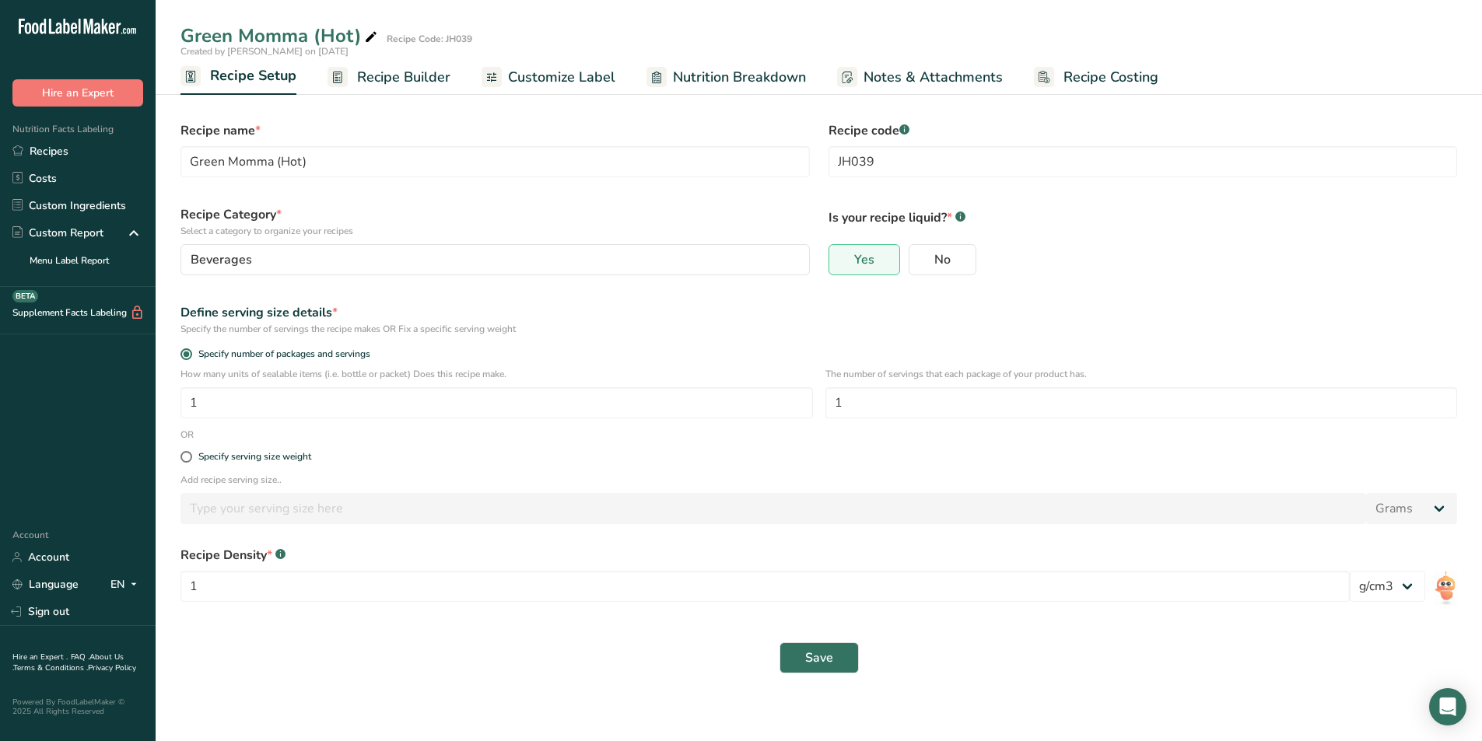
click at [424, 79] on span "Recipe Builder" at bounding box center [403, 77] width 93 height 21
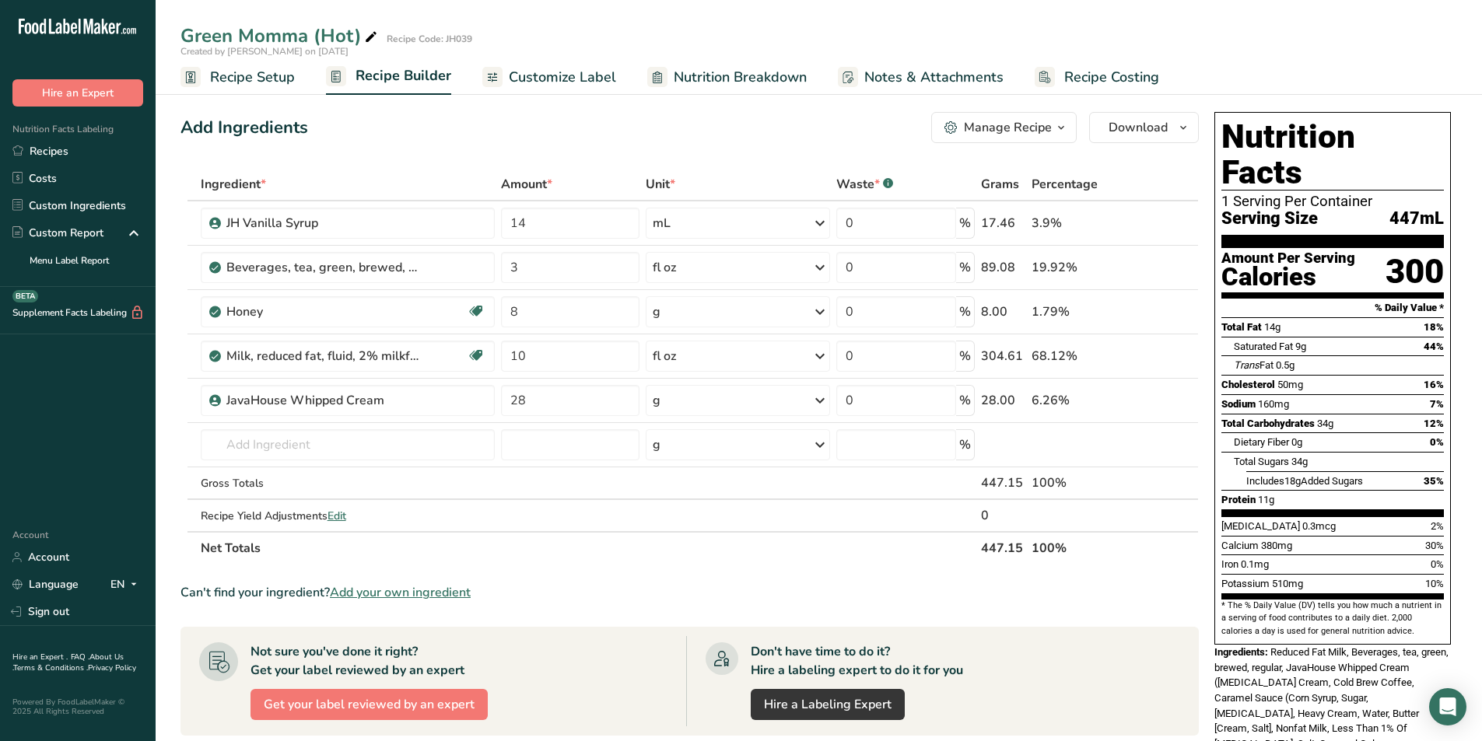
click at [540, 77] on span "Customize Label" at bounding box center [562, 77] width 107 height 21
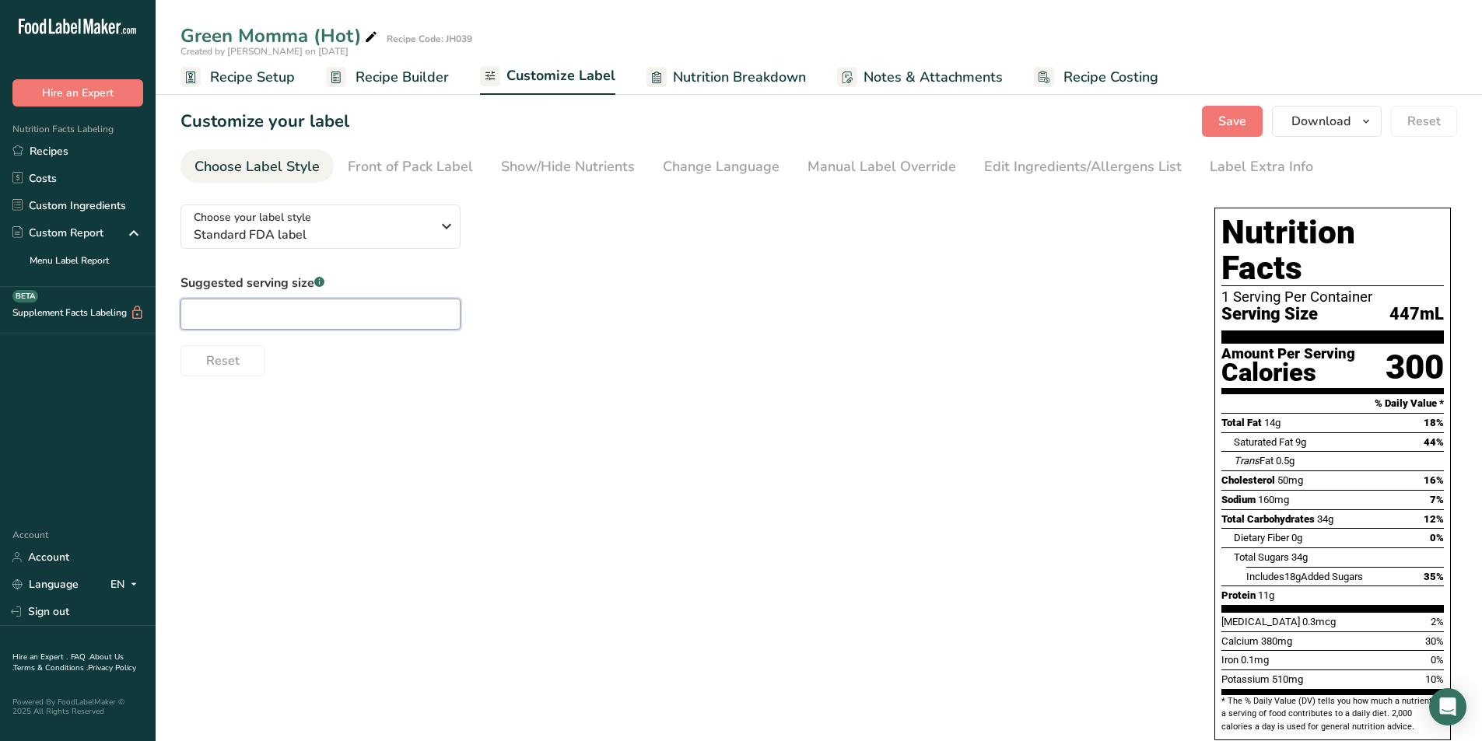
click at [321, 317] on input "text" at bounding box center [320, 314] width 280 height 31
type input "16oz"
click at [390, 175] on div "Front of Pack Label" at bounding box center [410, 166] width 125 height 21
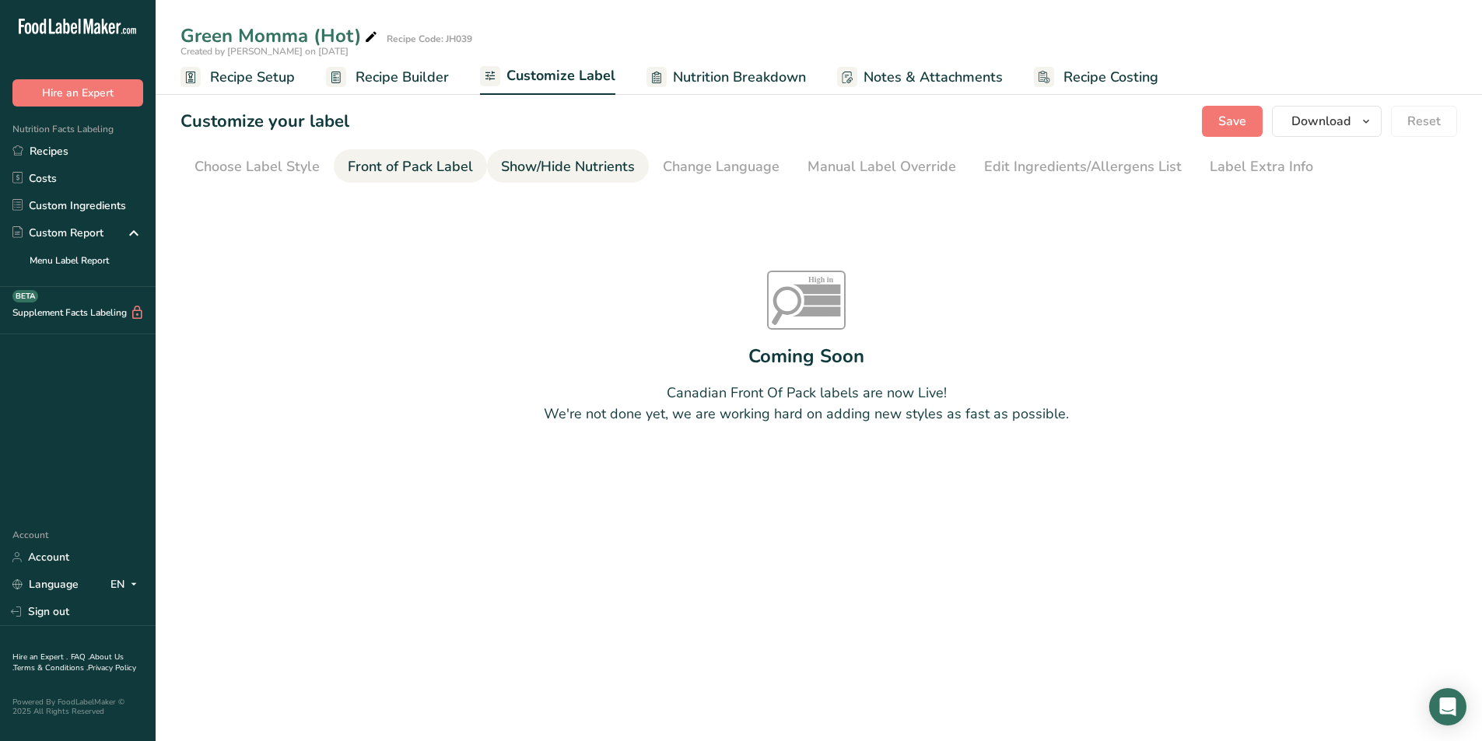
click at [551, 170] on div "Show/Hide Nutrients" at bounding box center [568, 166] width 134 height 21
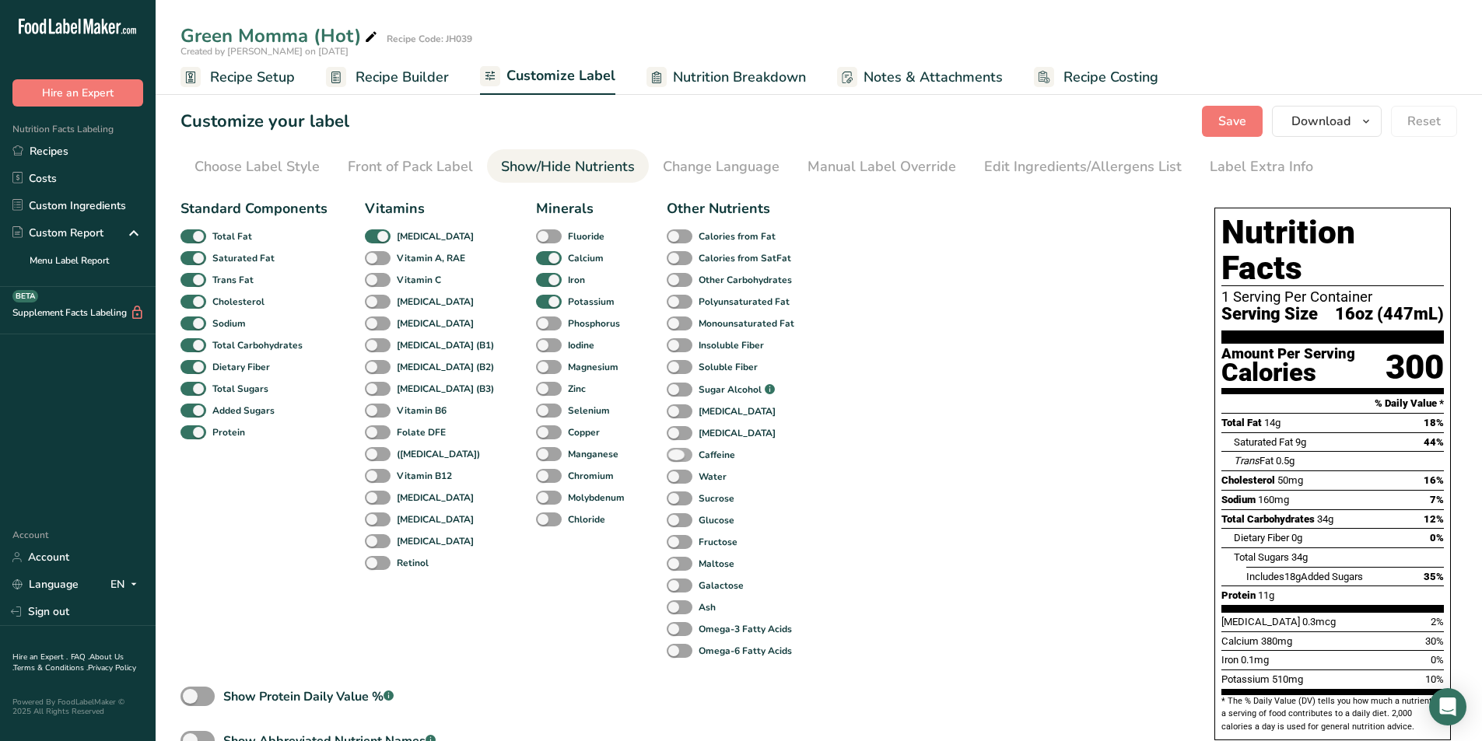
click at [667, 456] on span at bounding box center [680, 455] width 26 height 15
click at [667, 456] on input "Caffeine" at bounding box center [672, 455] width 10 height 10
click at [667, 453] on span at bounding box center [680, 455] width 26 height 15
click at [667, 453] on input "Caffeine" at bounding box center [672, 455] width 10 height 10
checkbox input "false"
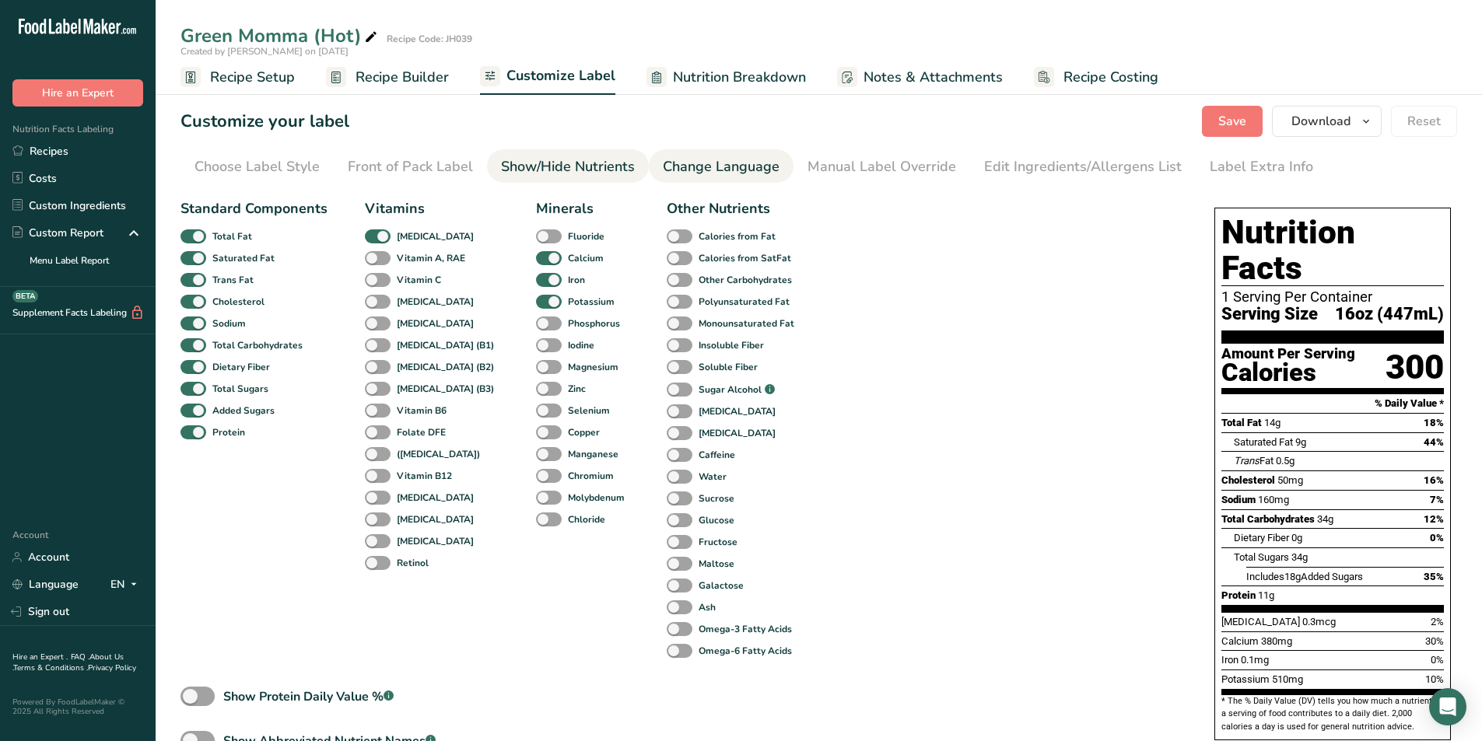
click at [681, 153] on link "Change Language" at bounding box center [721, 166] width 117 height 35
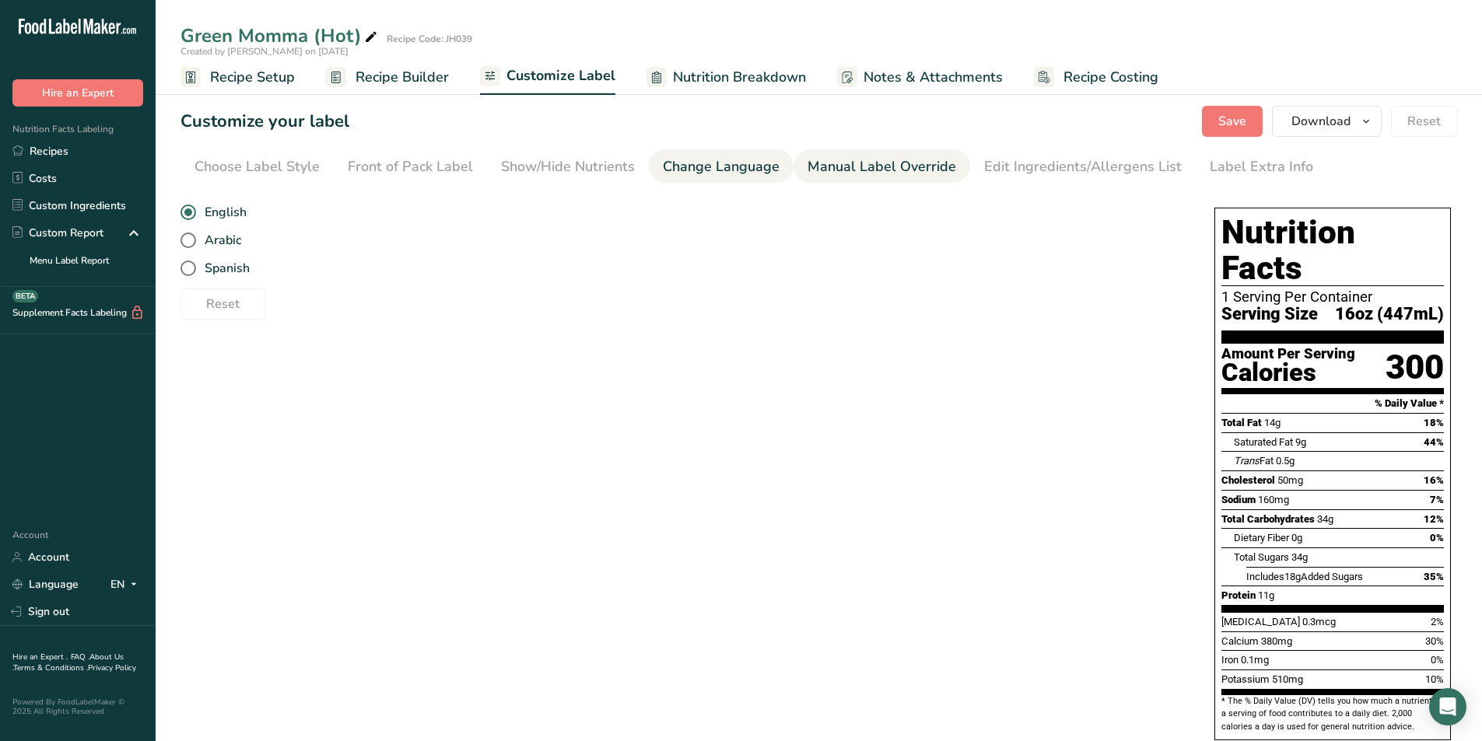
click at [842, 169] on div "Manual Label Override" at bounding box center [881, 166] width 149 height 21
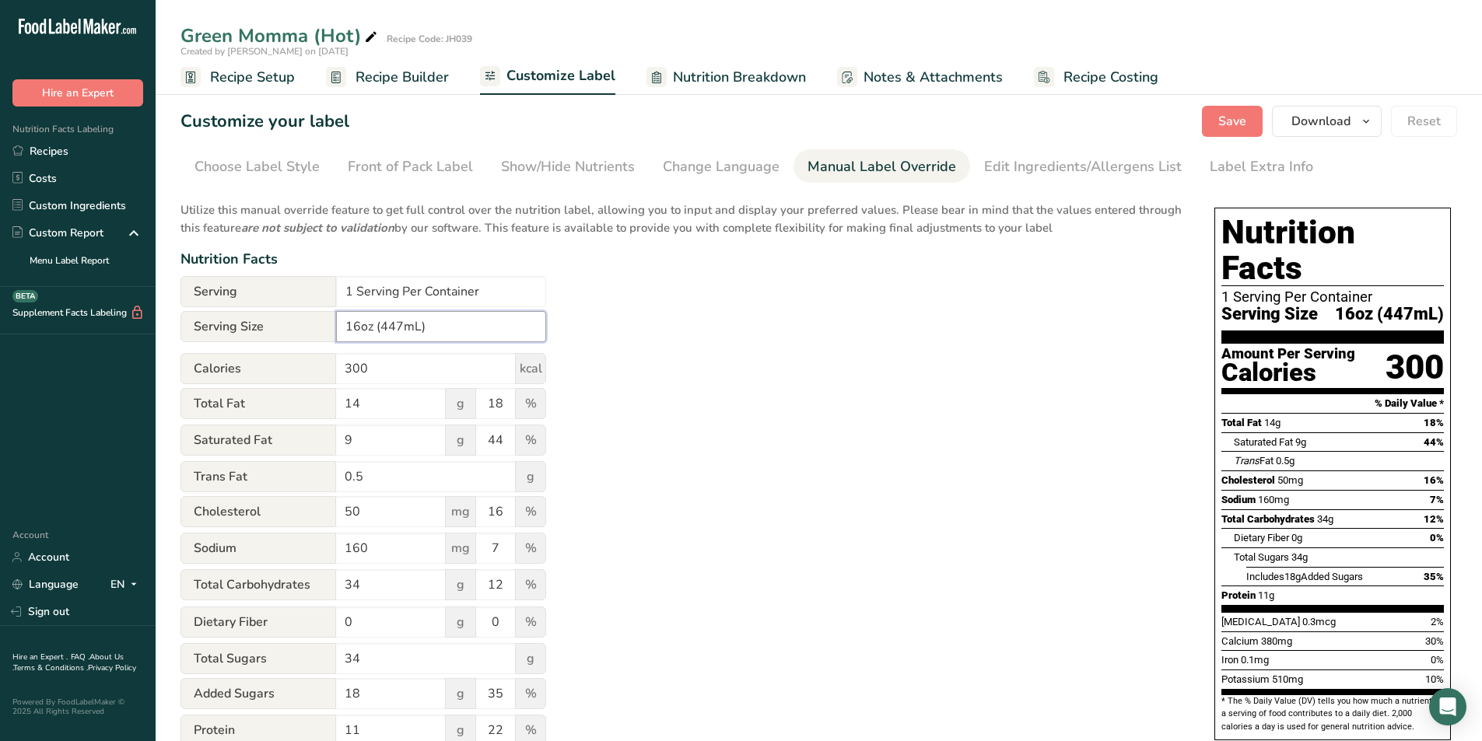
click at [403, 322] on input "16oz (447mL)" at bounding box center [441, 326] width 210 height 31
type input "16oz (473mL)"
click at [1096, 155] on link "Edit Ingredients/Allergens List" at bounding box center [1083, 166] width 198 height 35
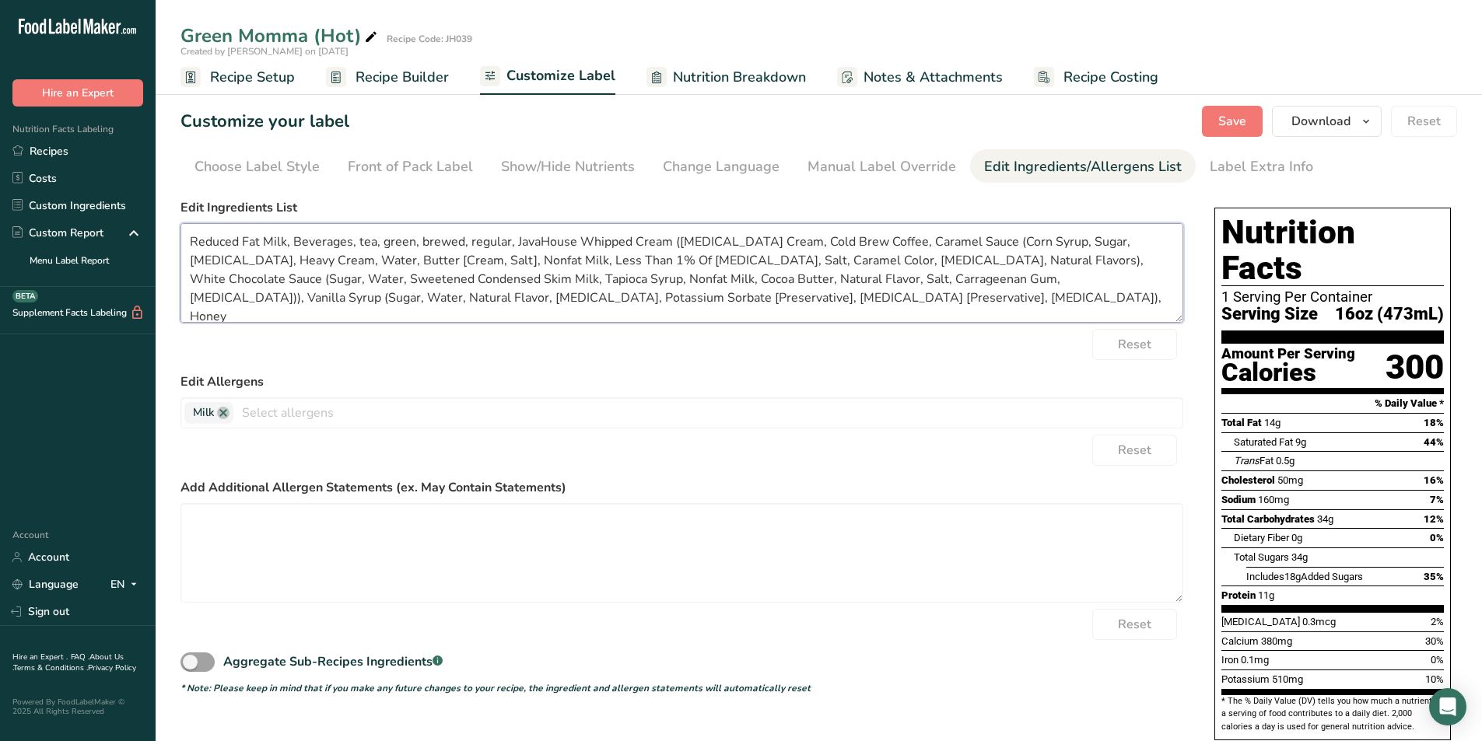
click at [296, 243] on textarea "Reduced Fat Milk, Beverages, tea, green, brewed, regular, JavaHouse Whipped Cre…" at bounding box center [681, 273] width 1003 height 100
type textarea "Reduced Fat Milk, Green Tea, JavaHouse Whipped Cream ([MEDICAL_DATA] Cream, Col…"
click at [1246, 115] on span "Save" at bounding box center [1232, 121] width 28 height 19
click at [1300, 124] on span "Download" at bounding box center [1320, 121] width 59 height 19
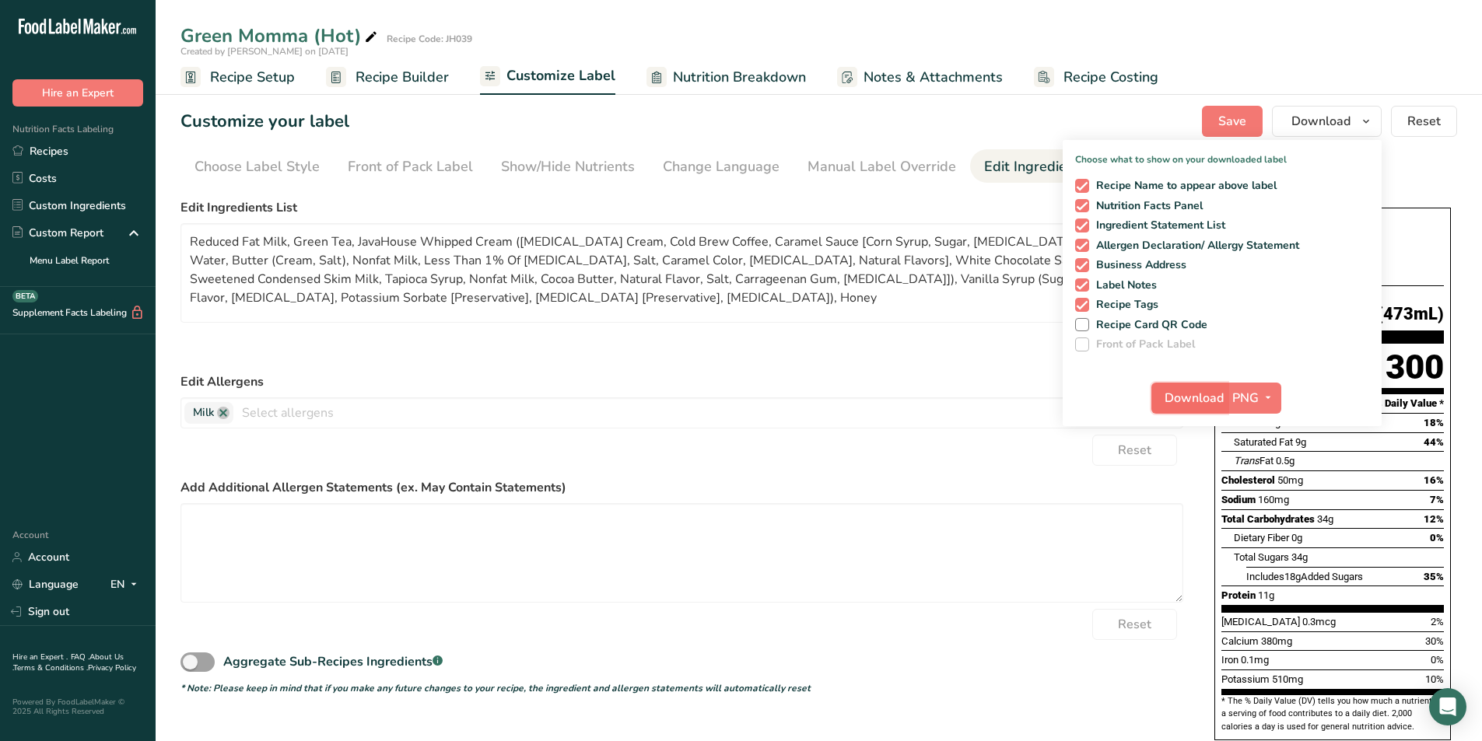
click at [1190, 402] on span "Download" at bounding box center [1193, 398] width 59 height 19
click at [701, 303] on textarea "Reduced Fat Milk, Green Tea, JavaHouse Whipped Cream ([MEDICAL_DATA] Cream, Col…" at bounding box center [681, 273] width 1003 height 100
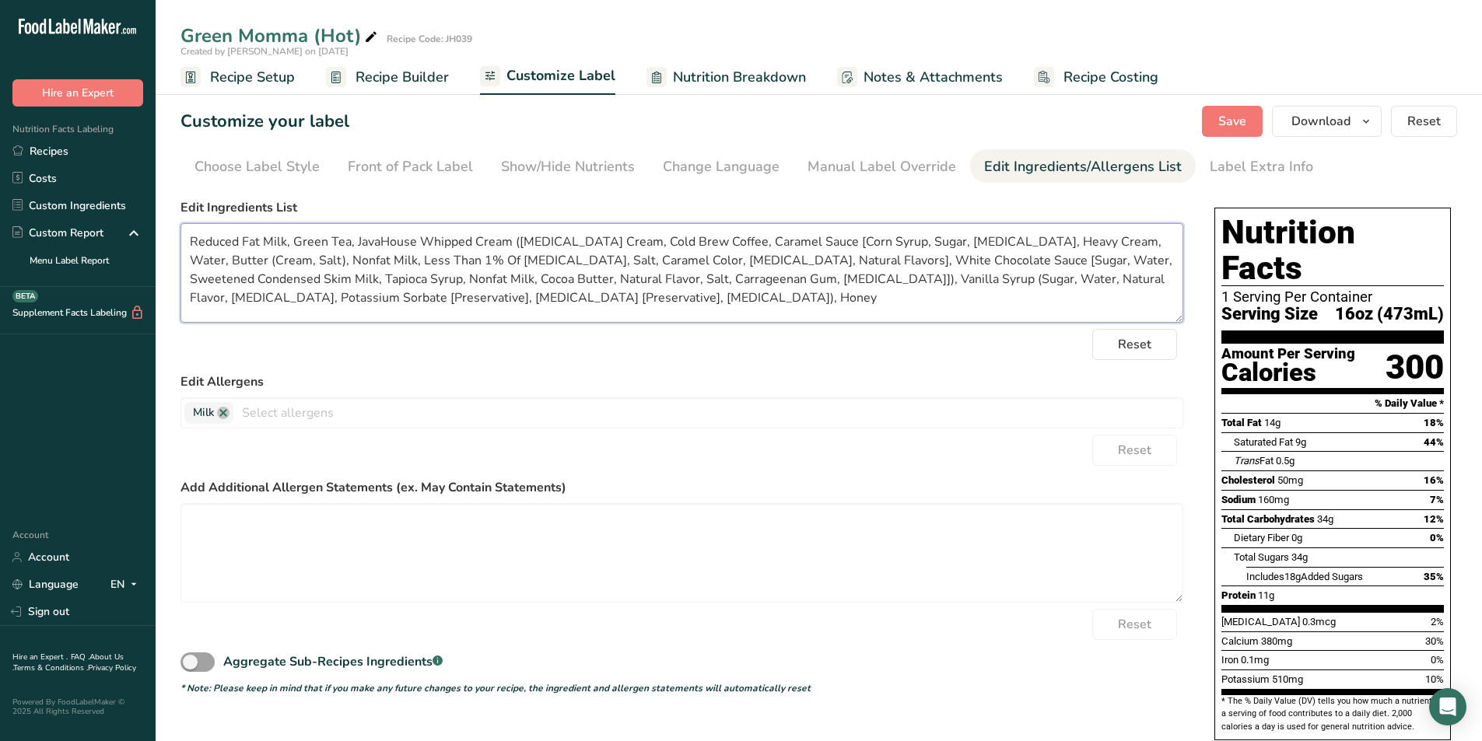
drag, startPoint x: 670, startPoint y: 300, endPoint x: 313, endPoint y: 276, distance: 357.1
click at [194, 233] on textarea "Reduced Fat Milk, Green Tea, JavaHouse Whipped Cream ([MEDICAL_DATA] Cream, Col…" at bounding box center [681, 273] width 1003 height 100
click at [604, 368] on form "Edit Ingredients List Reduced Fat Milk, Green Tea, JavaHouse Whipped Cream ([ME…" at bounding box center [681, 446] width 1003 height 497
click at [241, 79] on span "Recipe Setup" at bounding box center [252, 77] width 85 height 21
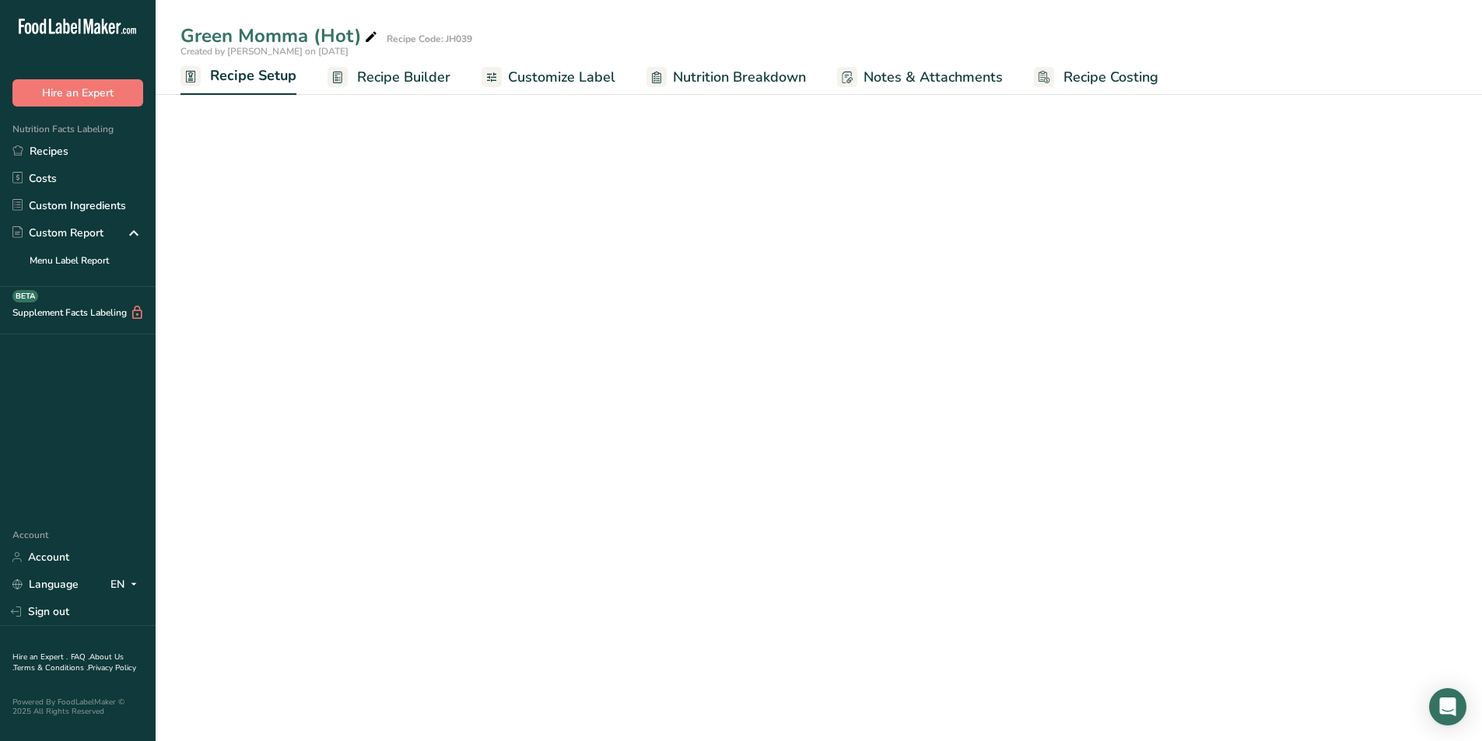
select select "22"
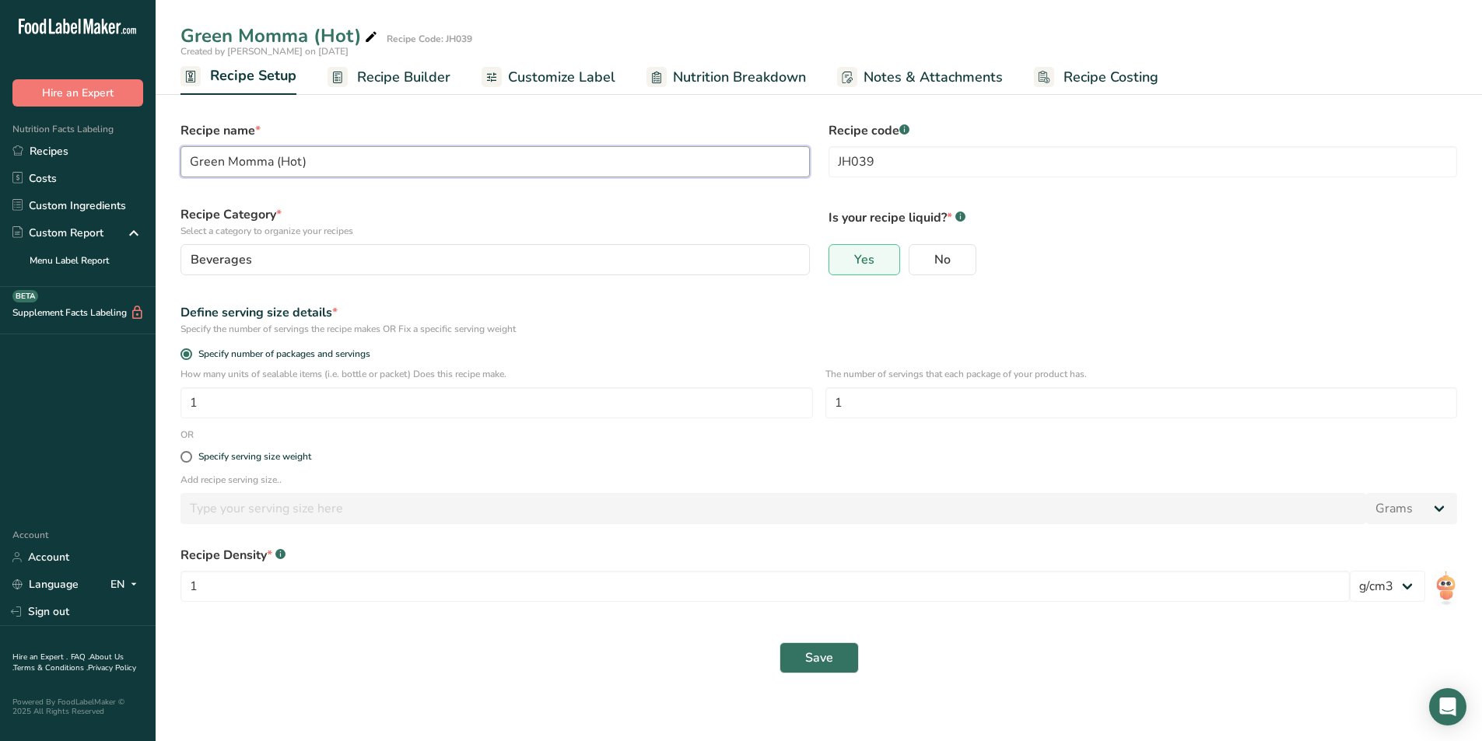
click at [296, 161] on input "Green Momma (Hot)" at bounding box center [494, 161] width 629 height 31
type input "Green Momma (Iced)"
click at [805, 656] on span "Save" at bounding box center [819, 658] width 28 height 19
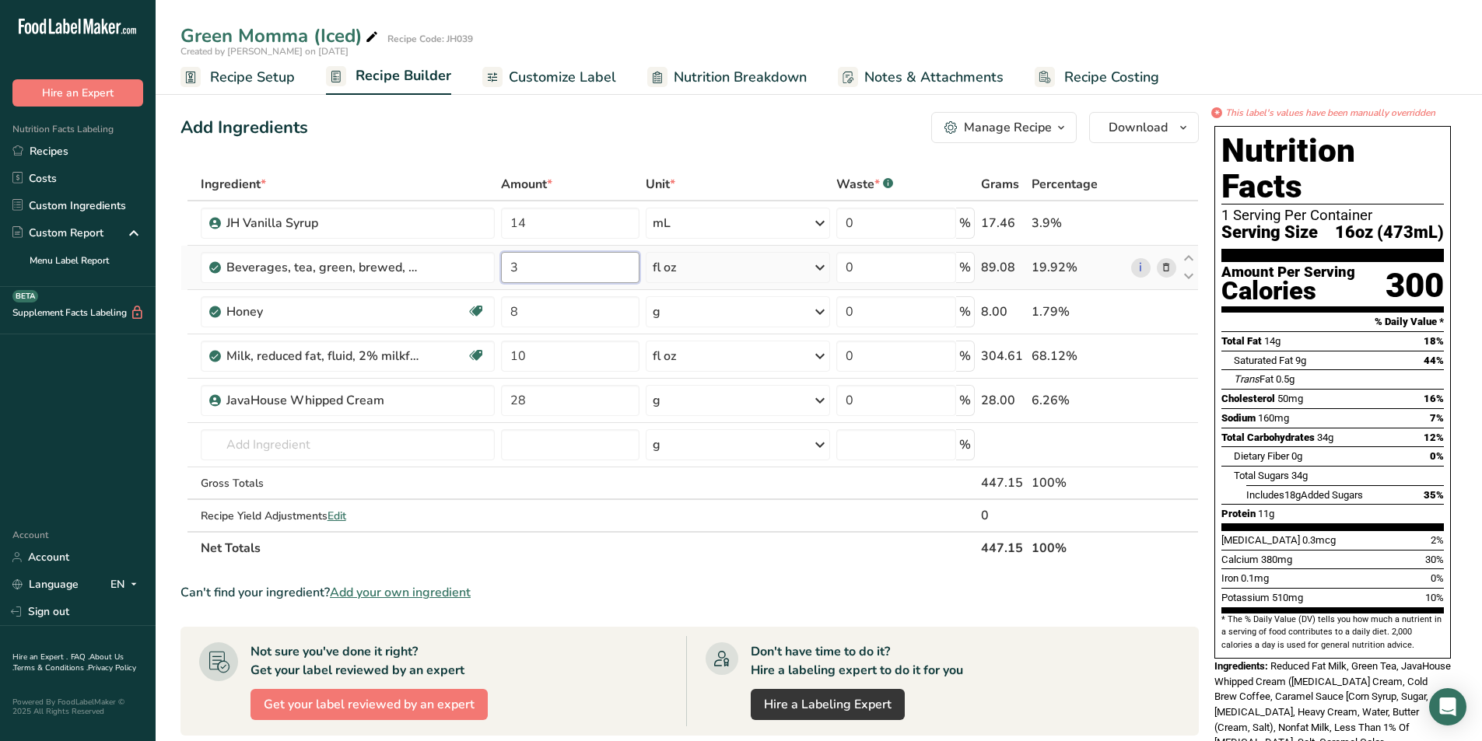
click at [532, 272] on input "3" at bounding box center [570, 267] width 138 height 31
type input "2.5"
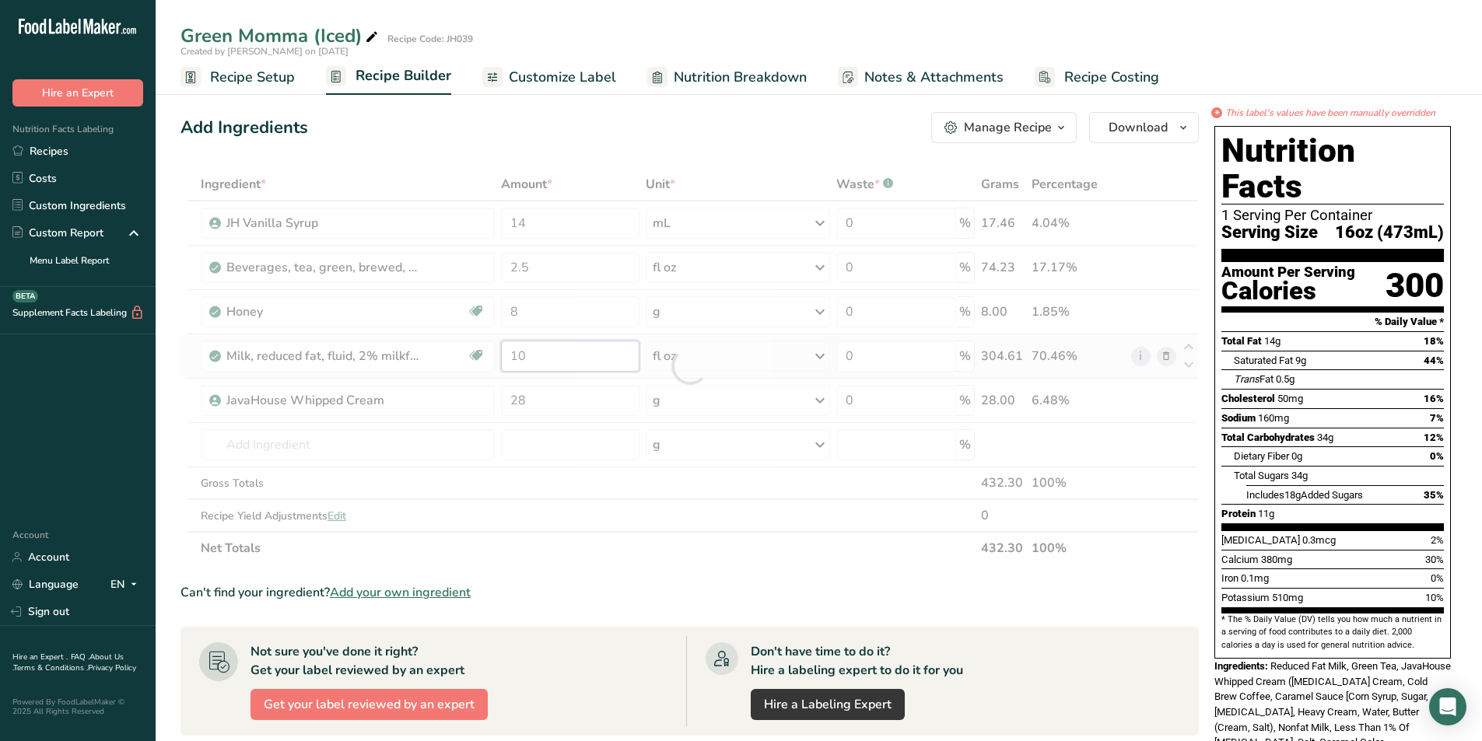
click at [530, 363] on div "Ingredient * Amount * Unit * Waste * .a-a{fill:#347362;}.b-a{fill:#fff;} Grams …" at bounding box center [689, 366] width 1018 height 397
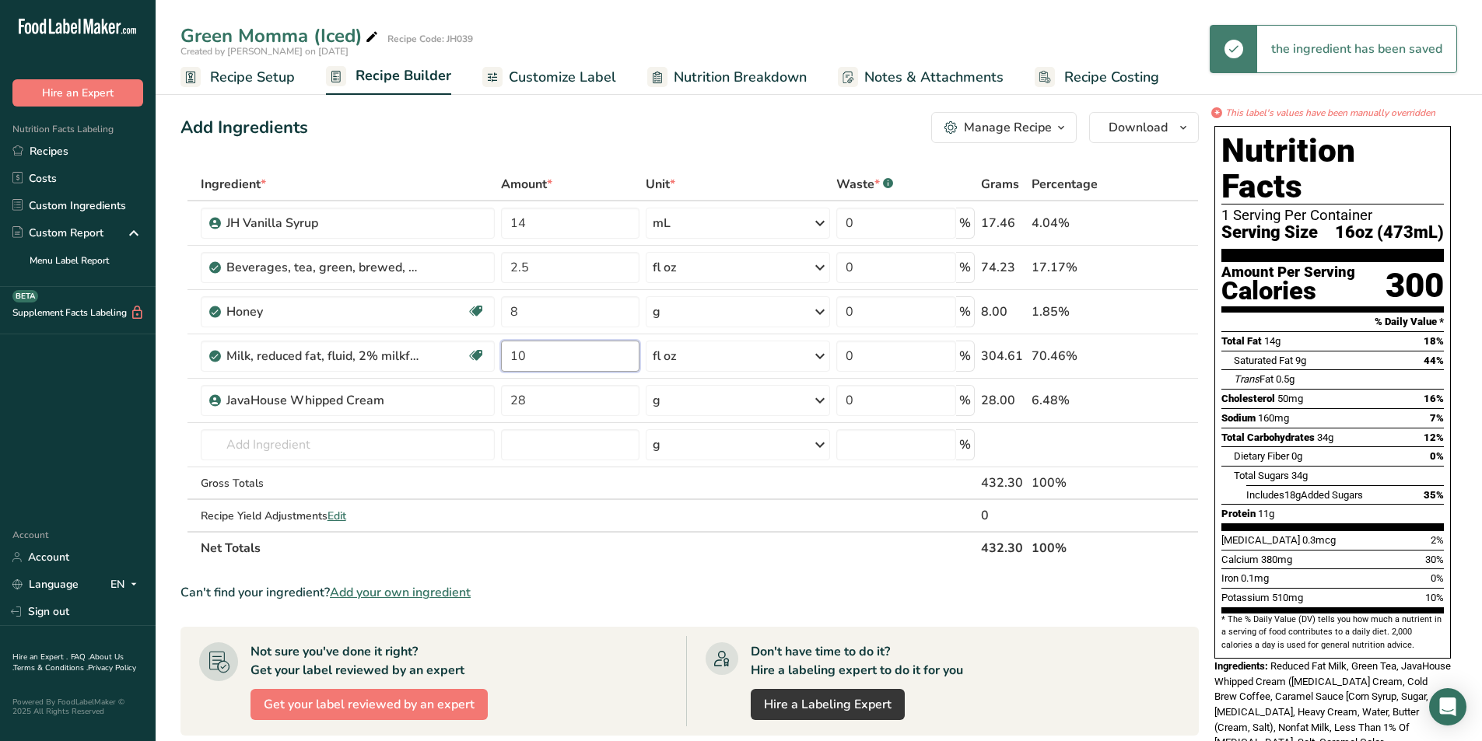
type input "1"
type input "8"
click at [568, 598] on div "Can't find your ingredient? Add your own ingredient" at bounding box center [689, 592] width 1018 height 19
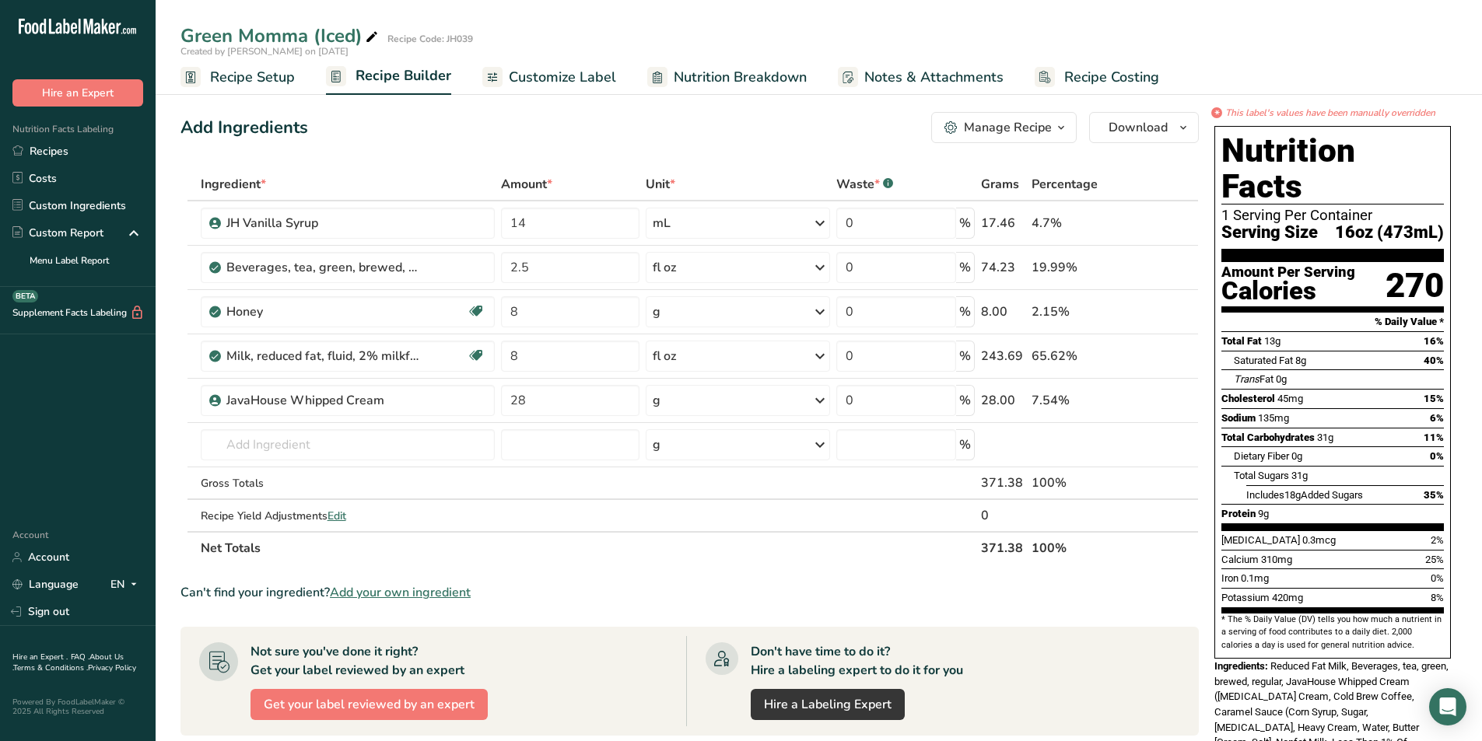
click at [548, 82] on span "Customize Label" at bounding box center [562, 77] width 107 height 21
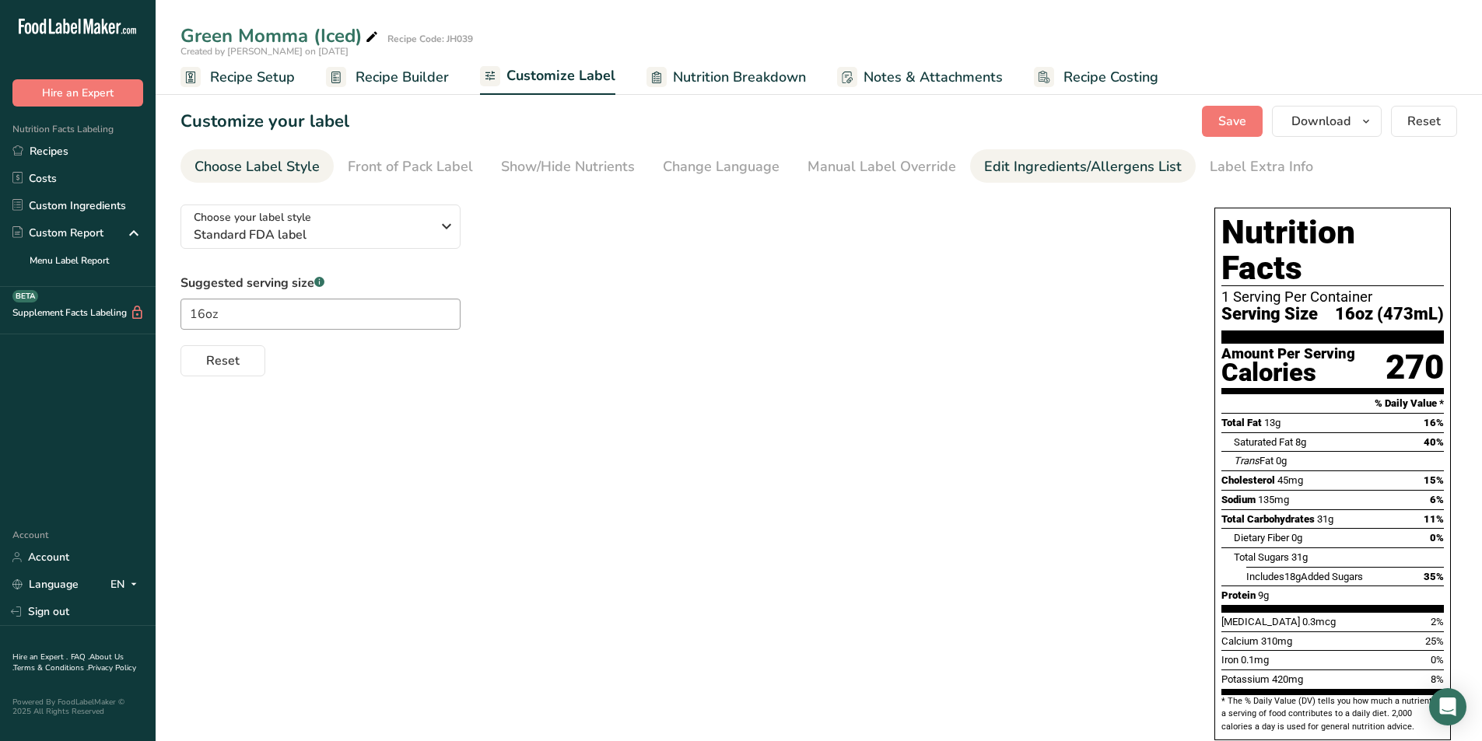
click at [1024, 171] on div "Edit Ingredients/Allergens List" at bounding box center [1083, 166] width 198 height 21
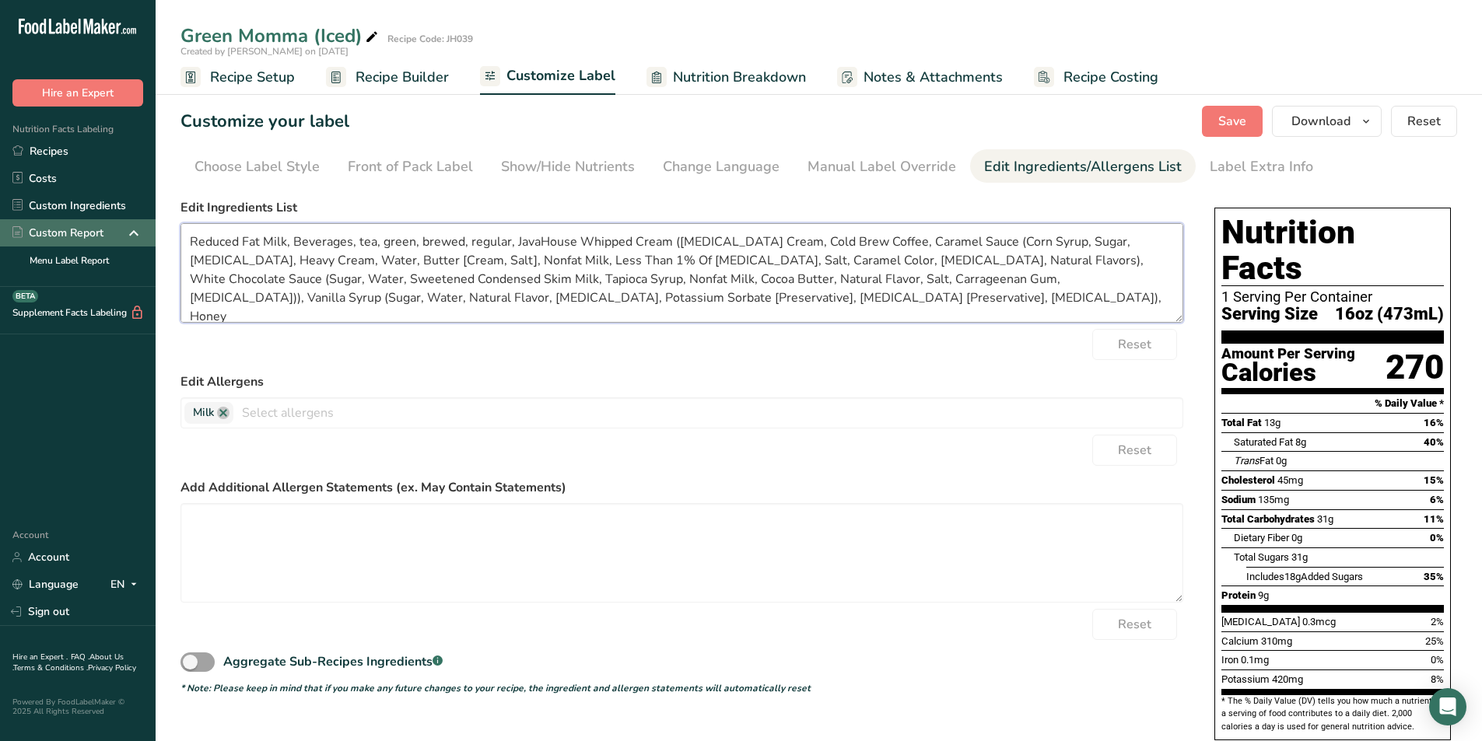
drag, startPoint x: 877, startPoint y: 303, endPoint x: 101, endPoint y: 238, distance: 779.0
click at [87, 239] on div ".a-20{fill:#fff;} Hire an Expert Nutrition Facts Labeling Recipes Costs Custom …" at bounding box center [741, 513] width 1482 height 1026
paste textarea "Green Tea, JavaHouse Whipped Cream ([MEDICAL_DATA] Cream, Cold Brew Coffee, Car…"
click at [670, 300] on textarea "Reduced Fat Milk, Green Tea, JavaHouse Whipped Cream ([MEDICAL_DATA] Cream, Col…" at bounding box center [681, 273] width 1003 height 100
type textarea "Reduced Fat Milk, Green Tea, JavaHouse Whipped Cream ([MEDICAL_DATA] Cream, Col…"
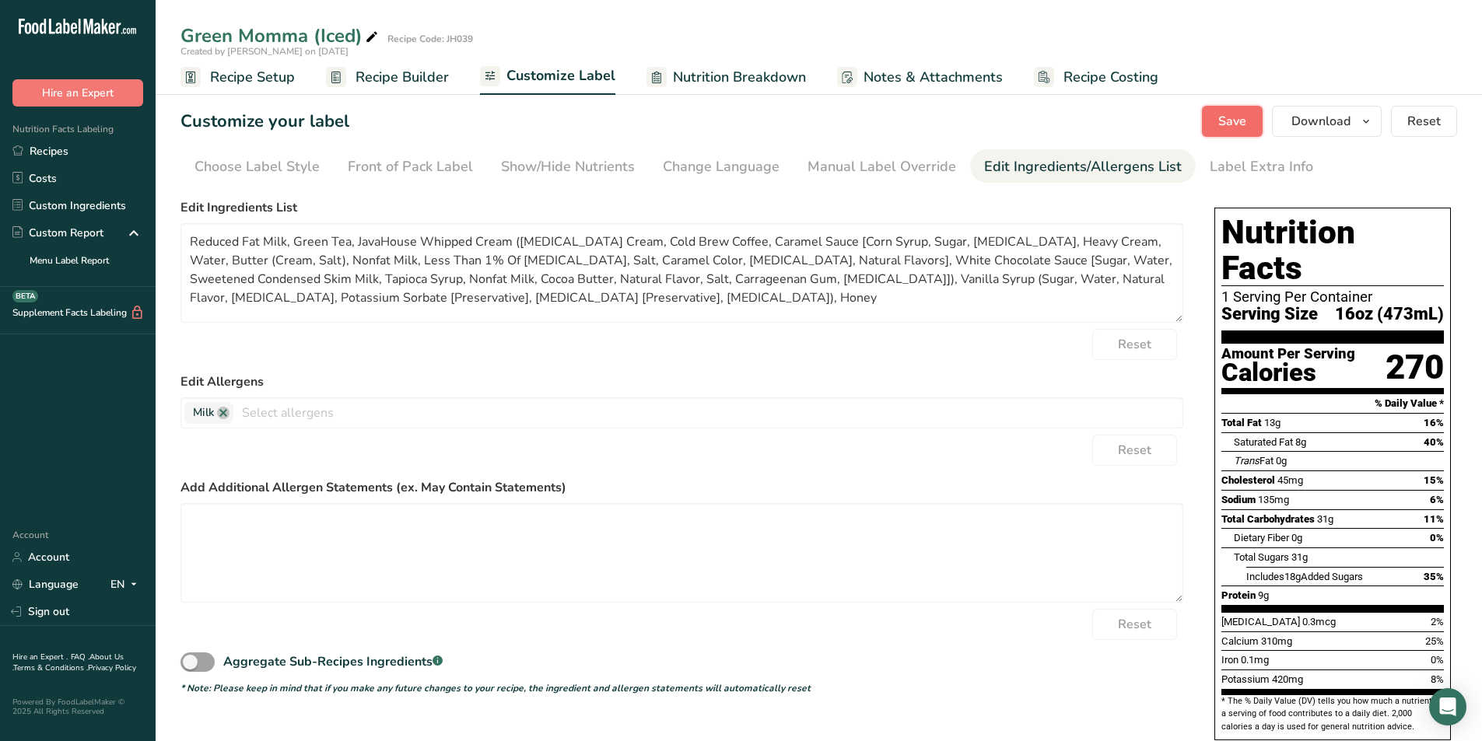
click at [1244, 112] on span "Save" at bounding box center [1232, 121] width 28 height 19
click at [1293, 124] on span "Download" at bounding box center [1320, 121] width 59 height 19
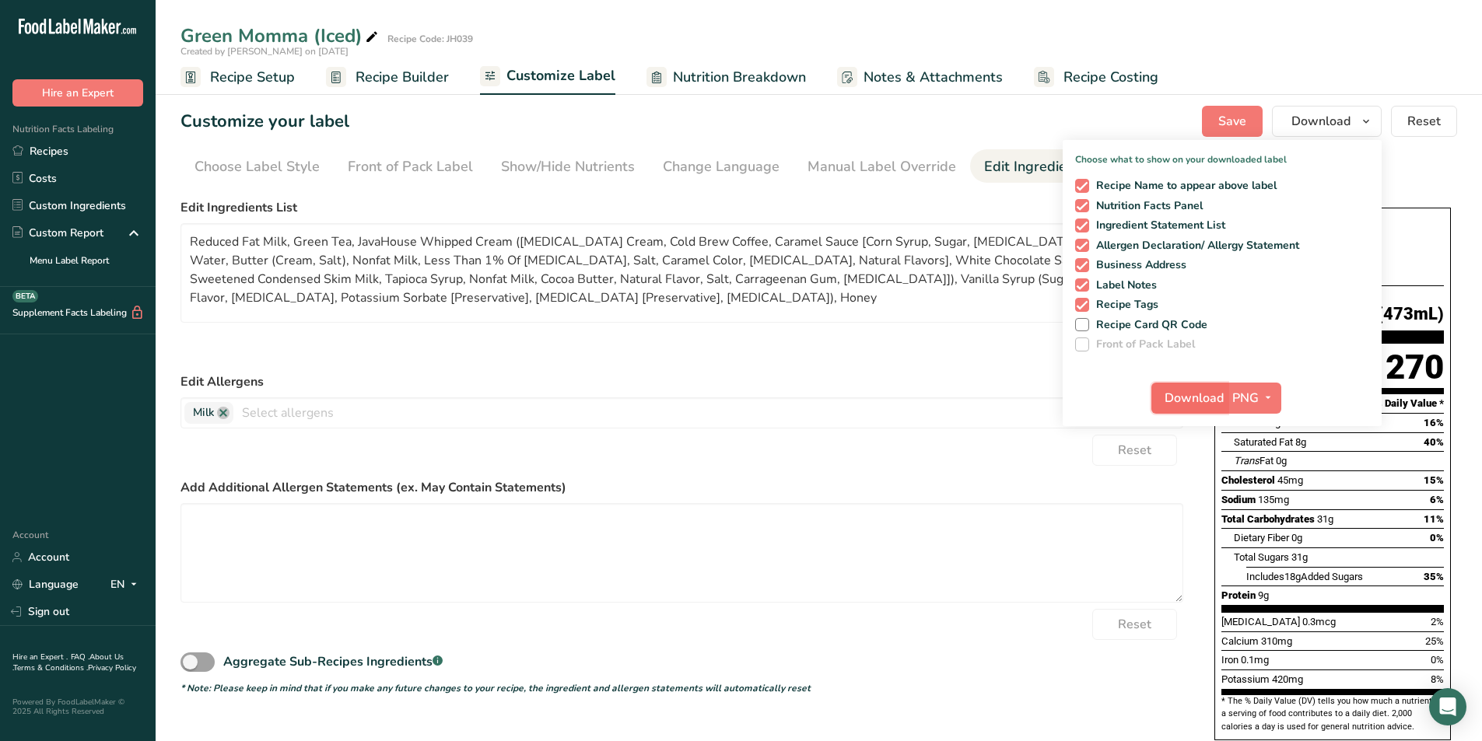
click at [1178, 402] on span "Download" at bounding box center [1193, 398] width 59 height 19
drag, startPoint x: 250, startPoint y: 75, endPoint x: 303, endPoint y: 78, distance: 52.9
click at [250, 75] on span "Recipe Setup" at bounding box center [252, 77] width 85 height 21
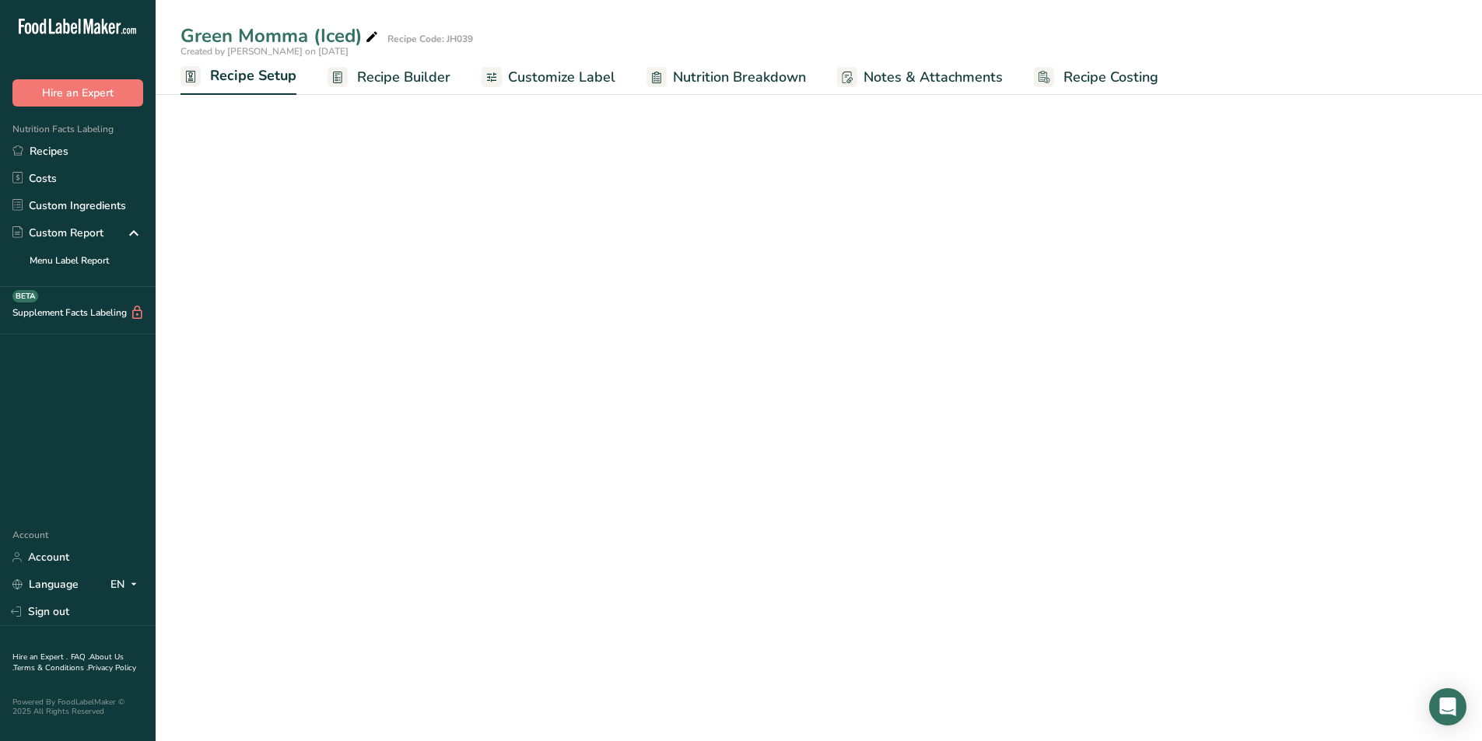
select select "22"
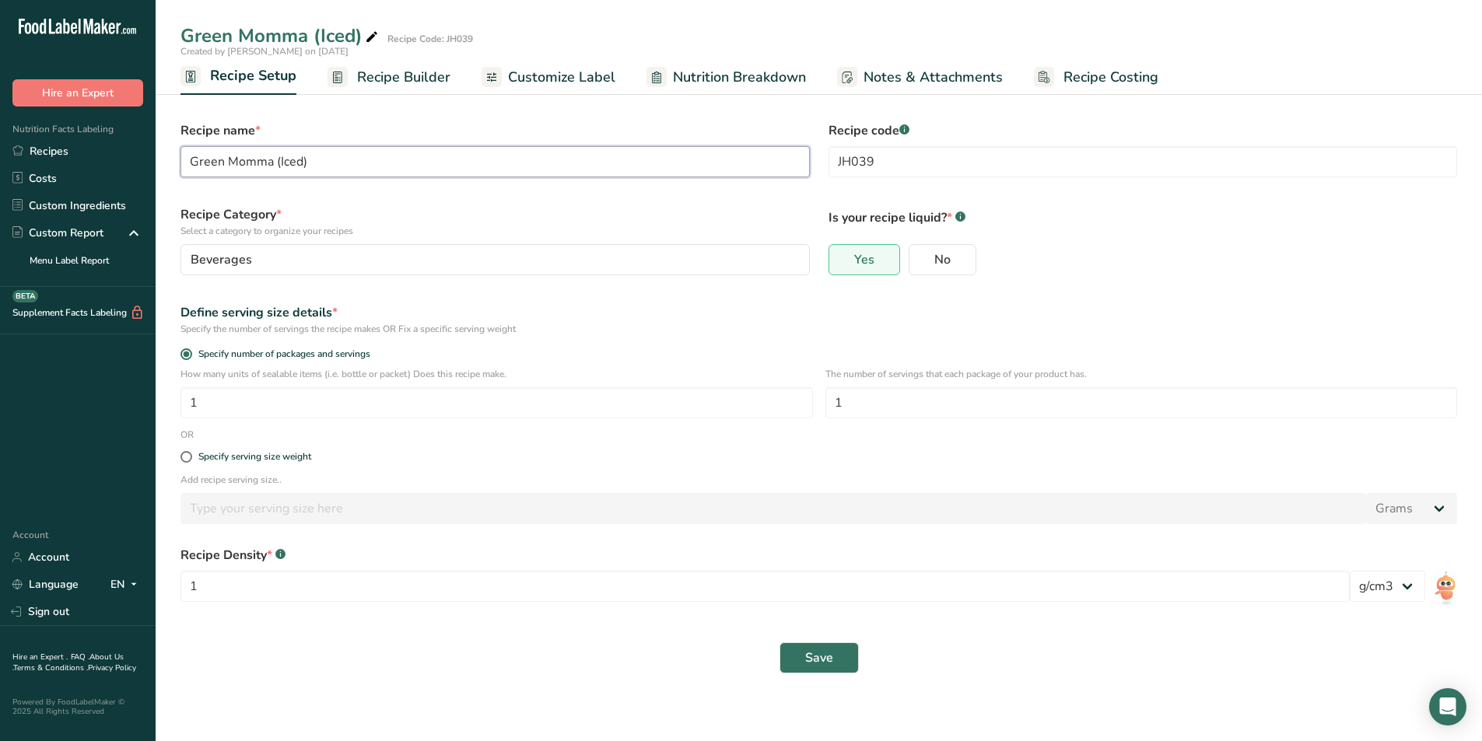
click at [302, 159] on input "Green Momma (Iced)" at bounding box center [494, 161] width 629 height 31
type input "Green Momma (Frappe)"
click at [820, 659] on span "Save" at bounding box center [819, 658] width 28 height 19
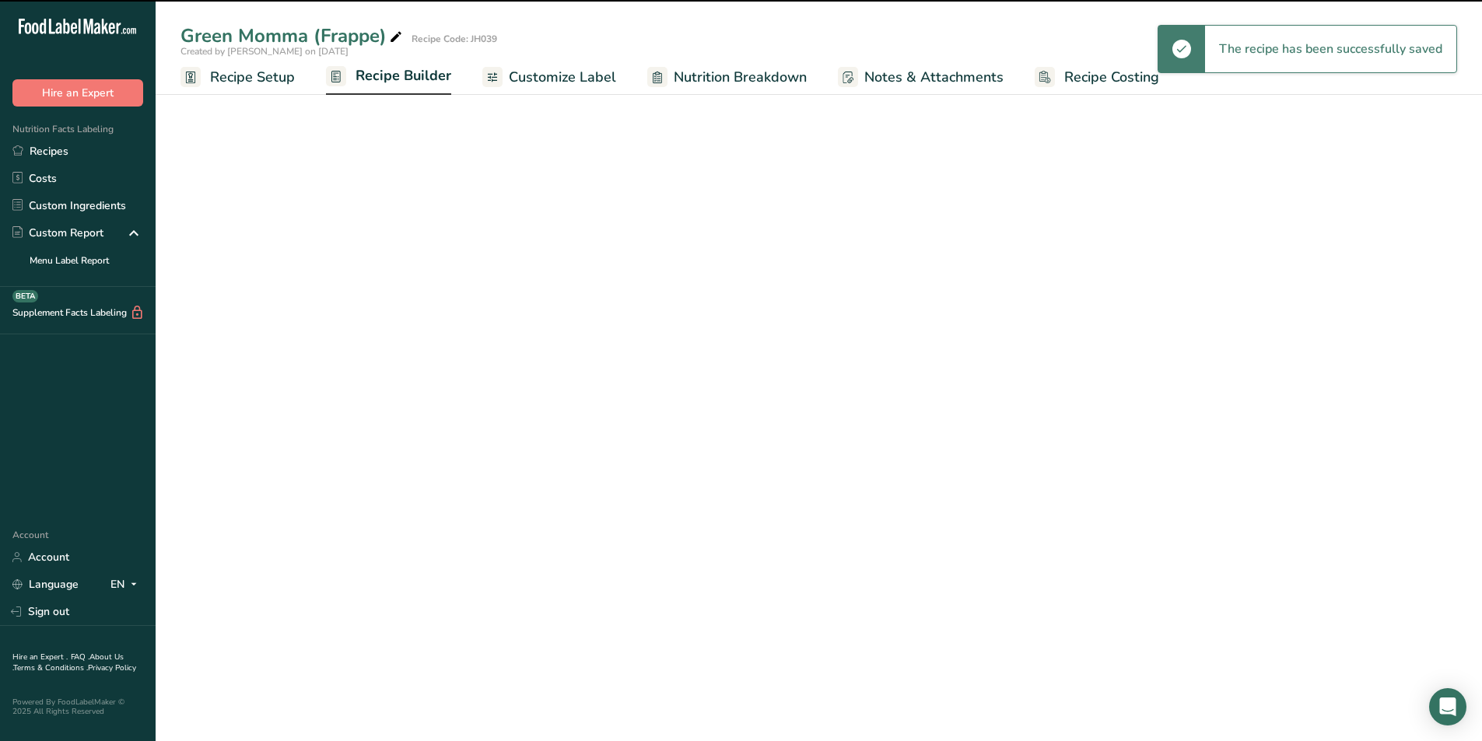
click at [396, 79] on span "Recipe Builder" at bounding box center [403, 75] width 96 height 21
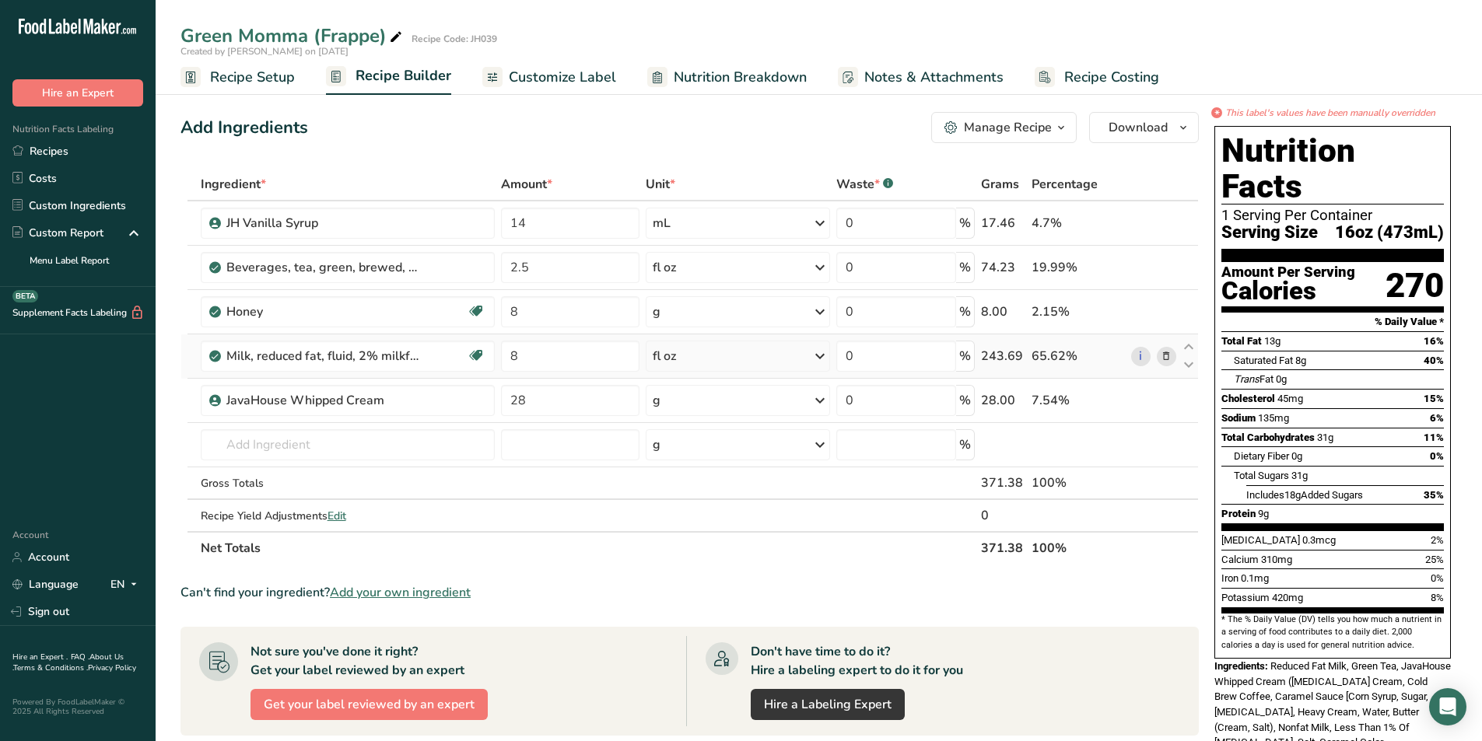
click at [1168, 357] on icon at bounding box center [1166, 356] width 11 height 16
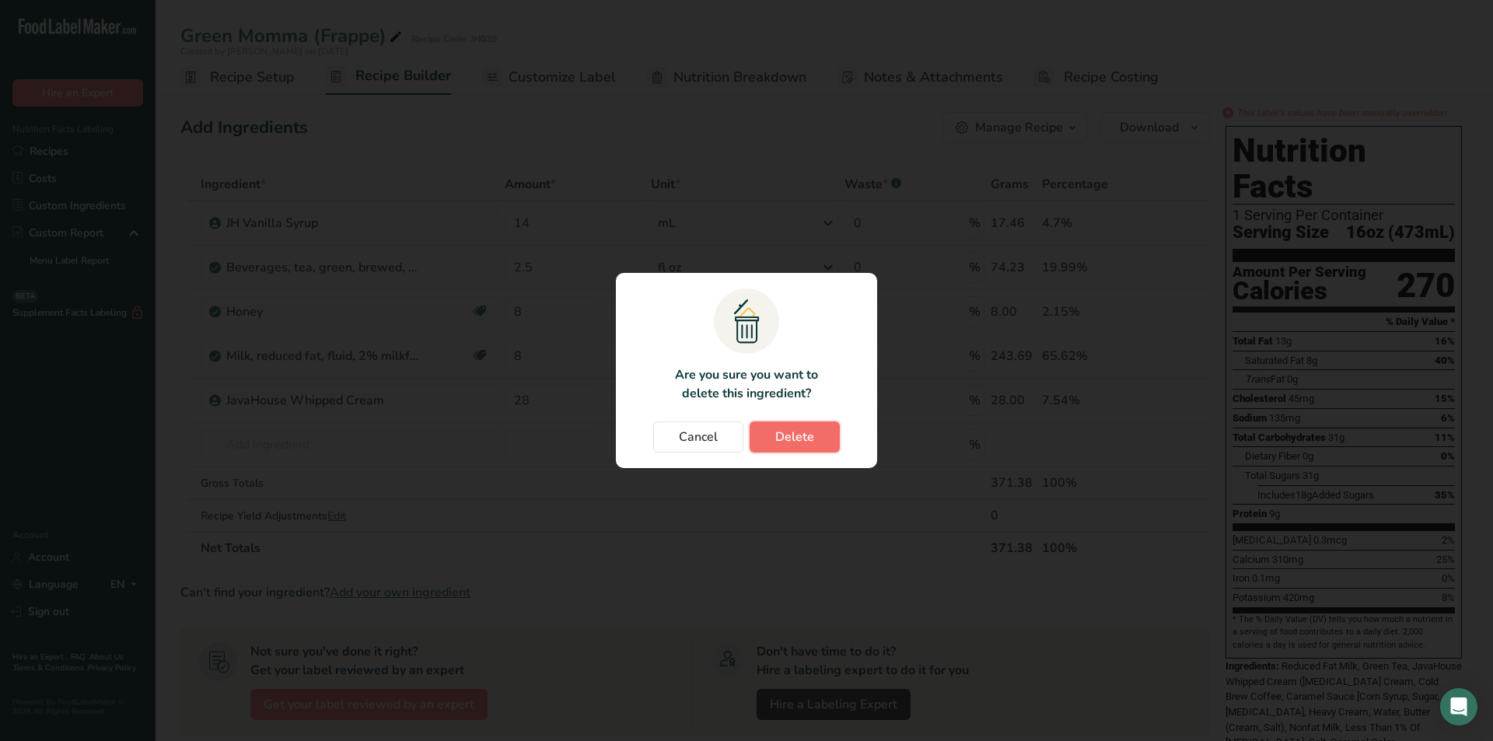
click at [809, 435] on span "Delete" at bounding box center [795, 437] width 39 height 19
type input "28"
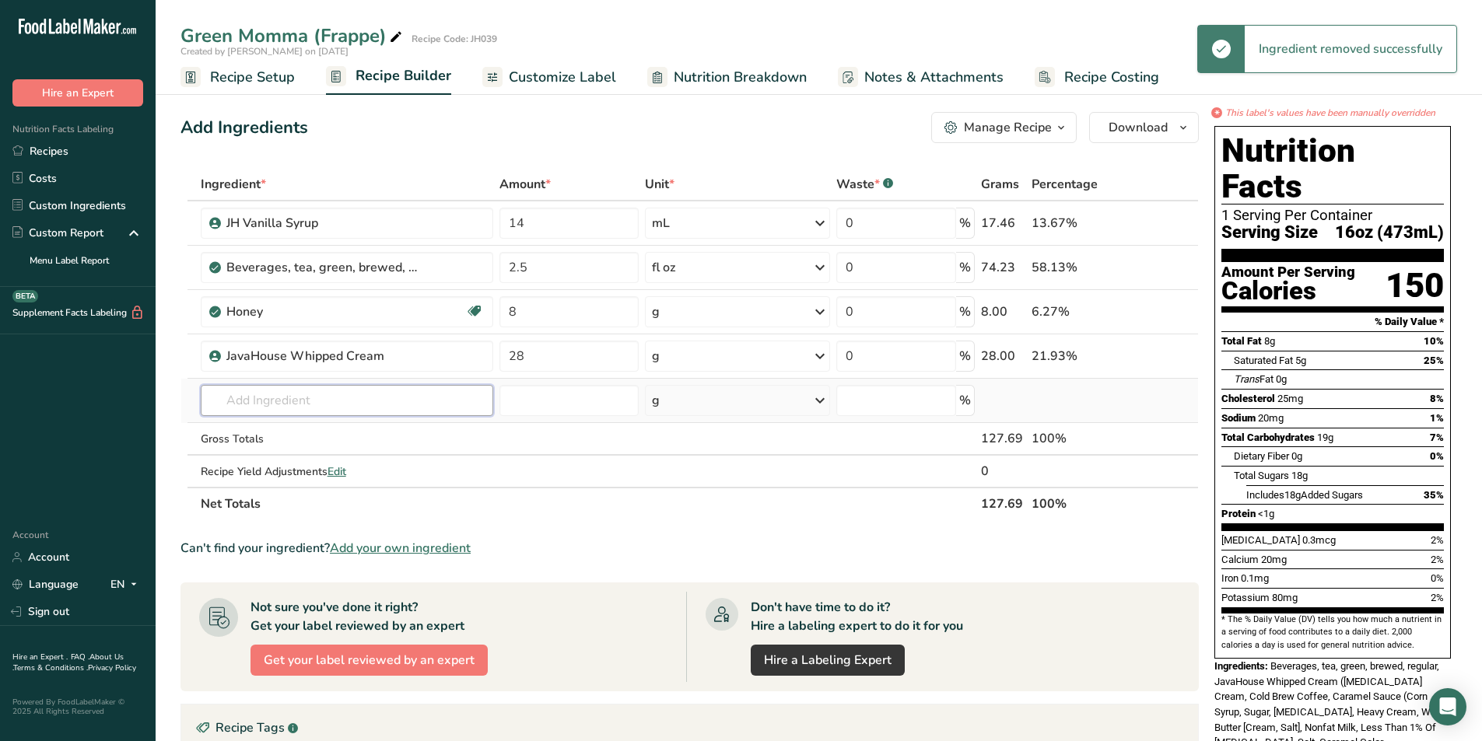
click at [311, 391] on input "text" at bounding box center [347, 400] width 293 height 31
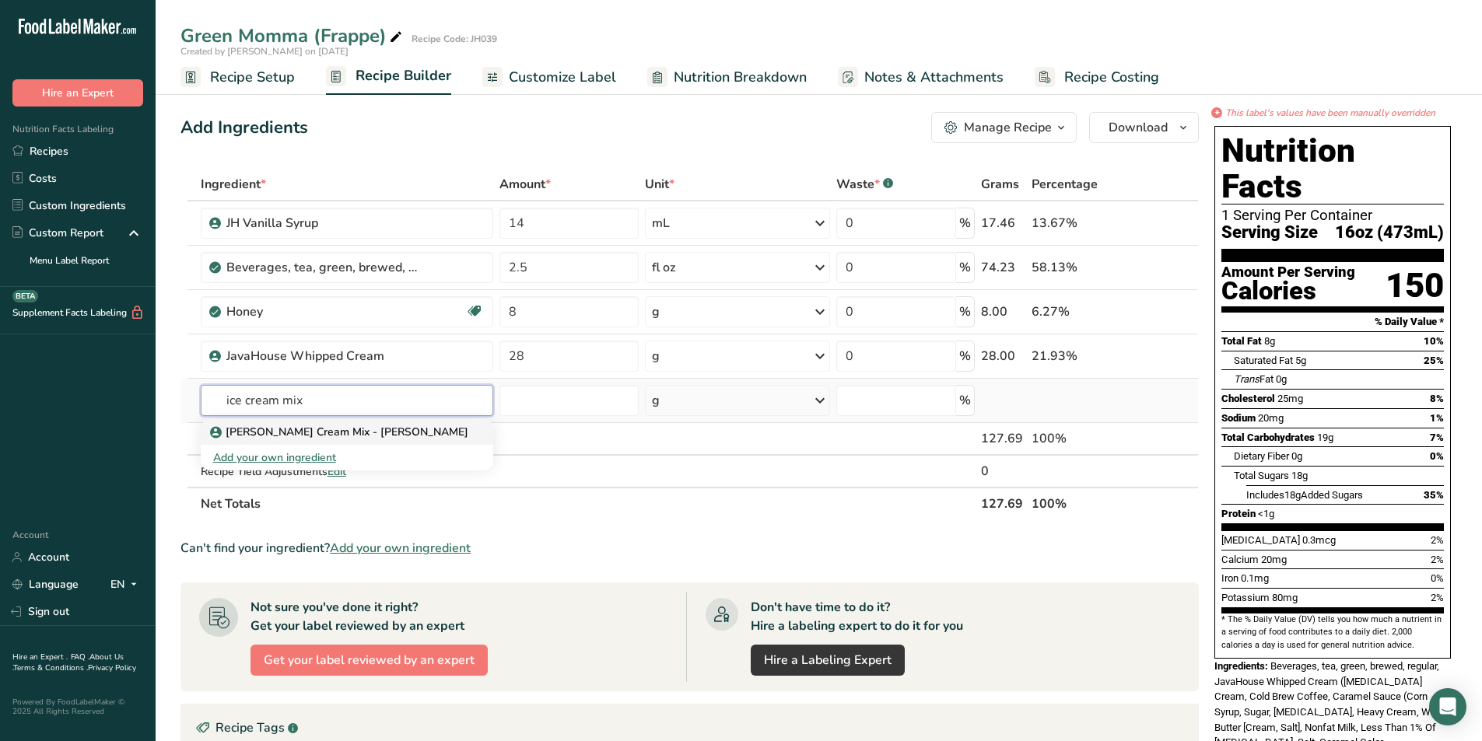
type input "ice cream mix"
click at [311, 438] on p "[PERSON_NAME] Cream Mix - [PERSON_NAME]" at bounding box center [340, 432] width 255 height 16
type input "[PERSON_NAME] Cream Mix - [PERSON_NAME]"
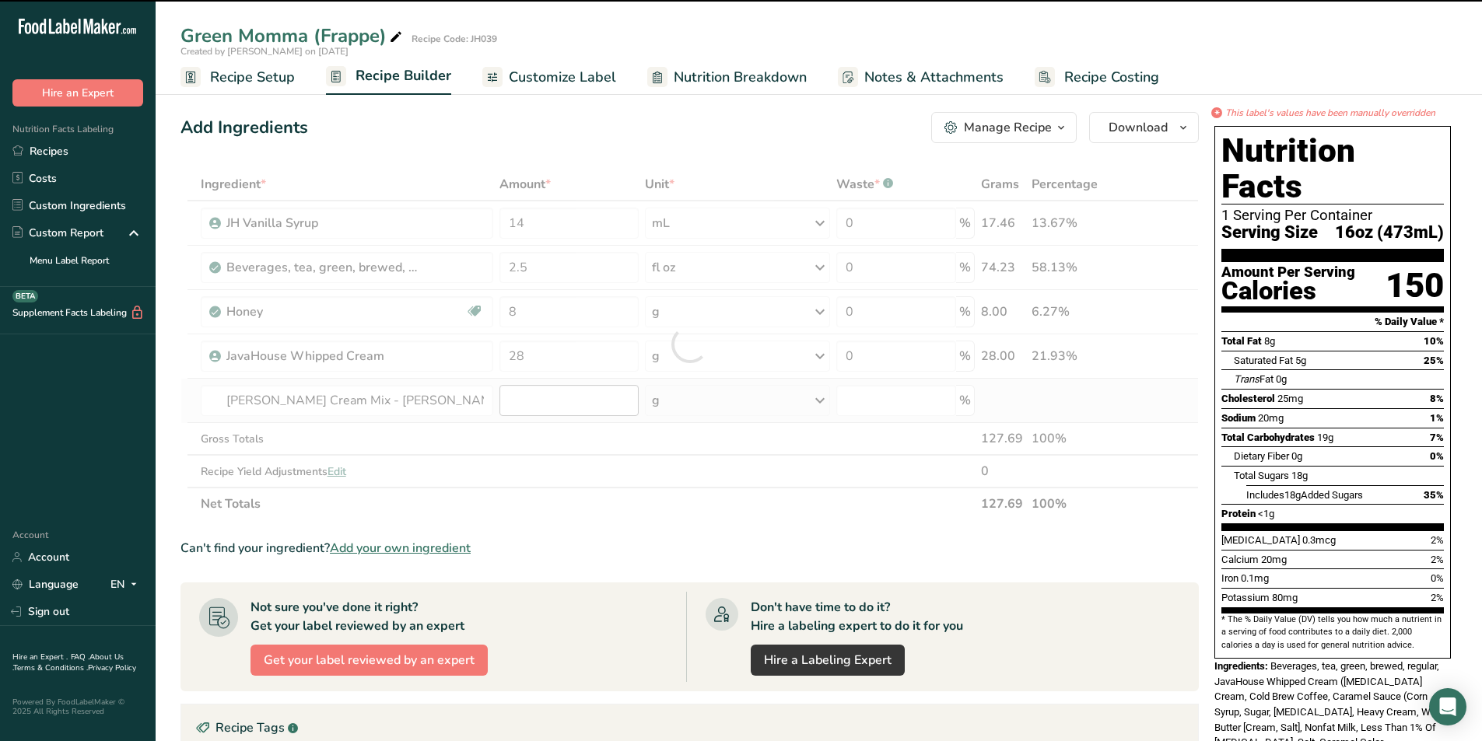
type input "0"
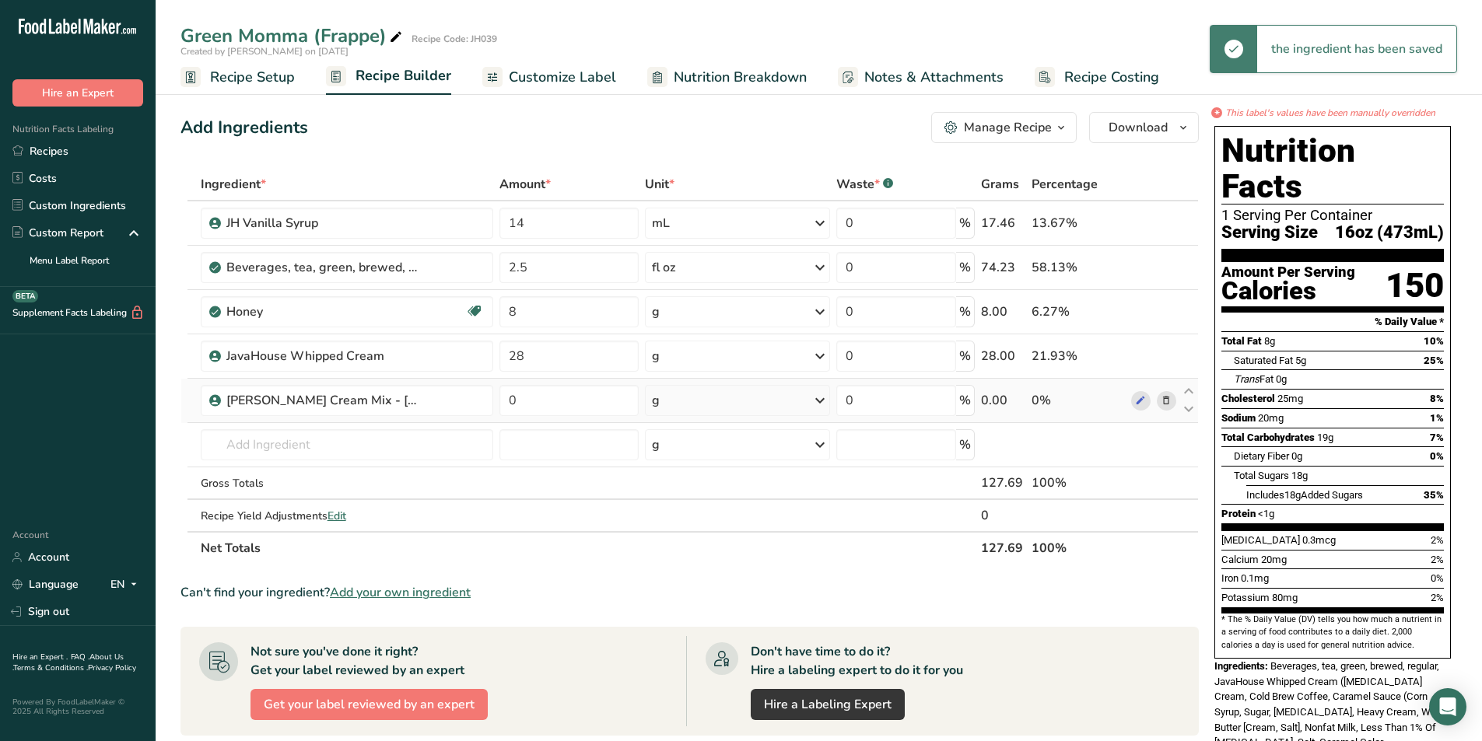
click at [697, 405] on div "g" at bounding box center [737, 400] width 185 height 31
click at [696, 614] on div "fl oz" at bounding box center [719, 619] width 118 height 16
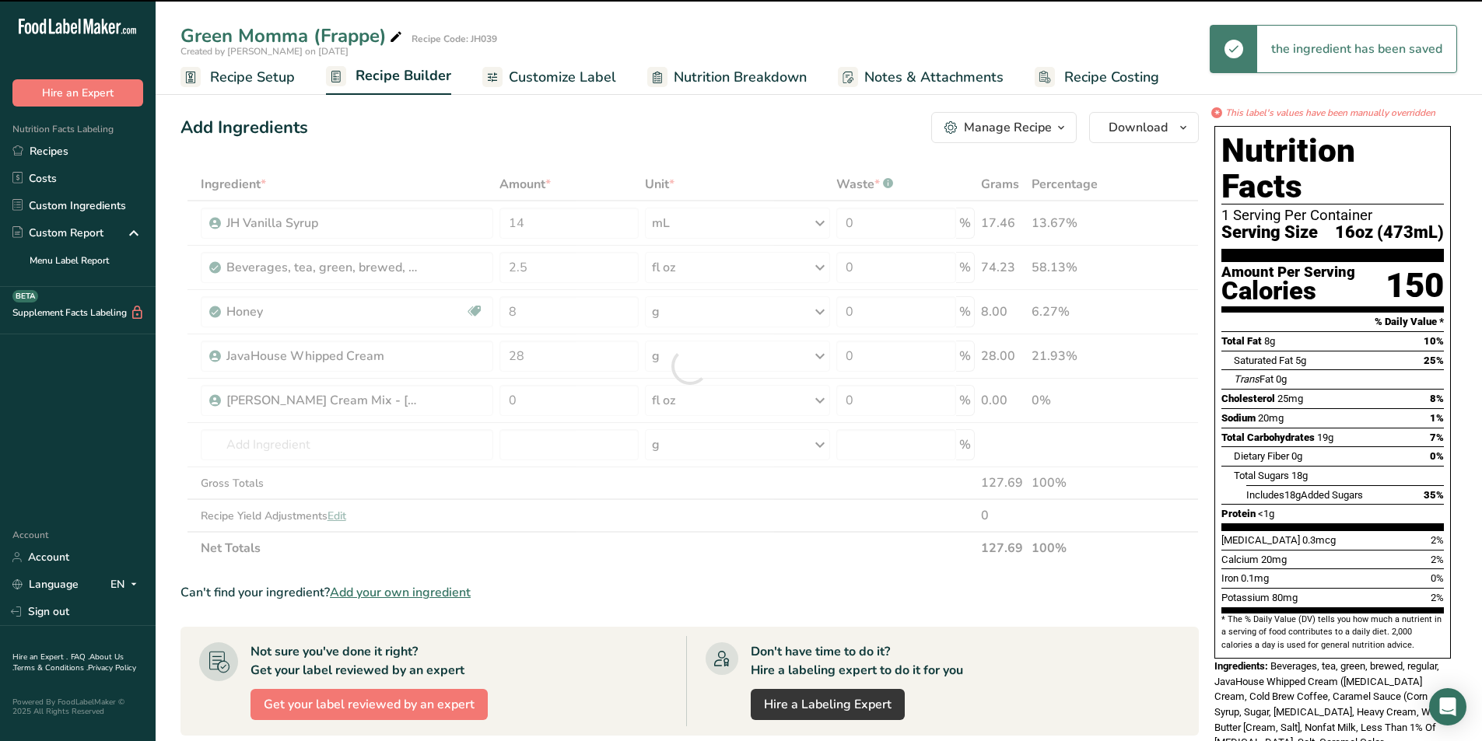
click at [540, 405] on div at bounding box center [689, 366] width 1018 height 397
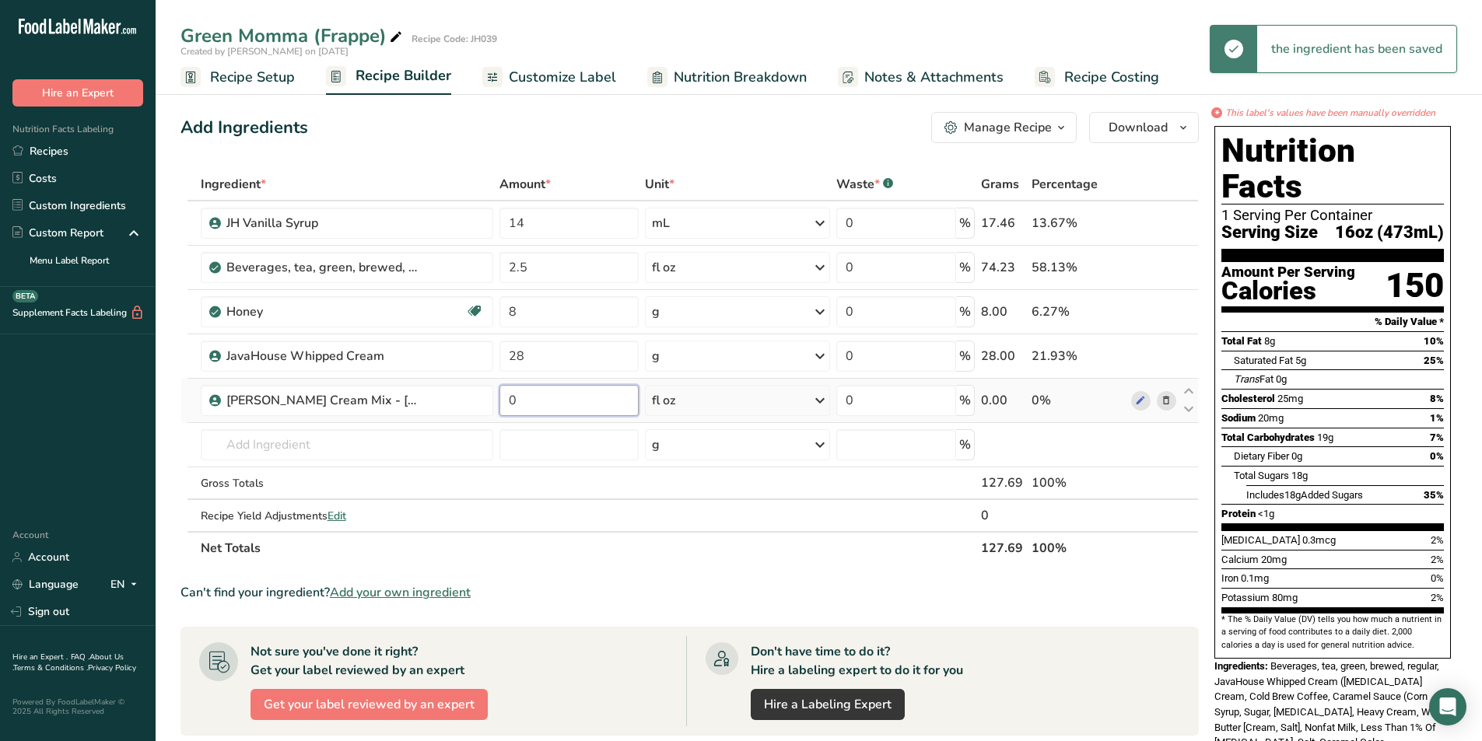
click at [523, 397] on input "0" at bounding box center [568, 400] width 138 height 31
drag, startPoint x: 523, startPoint y: 397, endPoint x: 491, endPoint y: 404, distance: 33.6
click at [491, 404] on tr "Vanilla Ice Cream Mix - Borden 0 fl oz Weight Units g kg mg See more Volume Uni…" at bounding box center [689, 401] width 1017 height 44
type input "5"
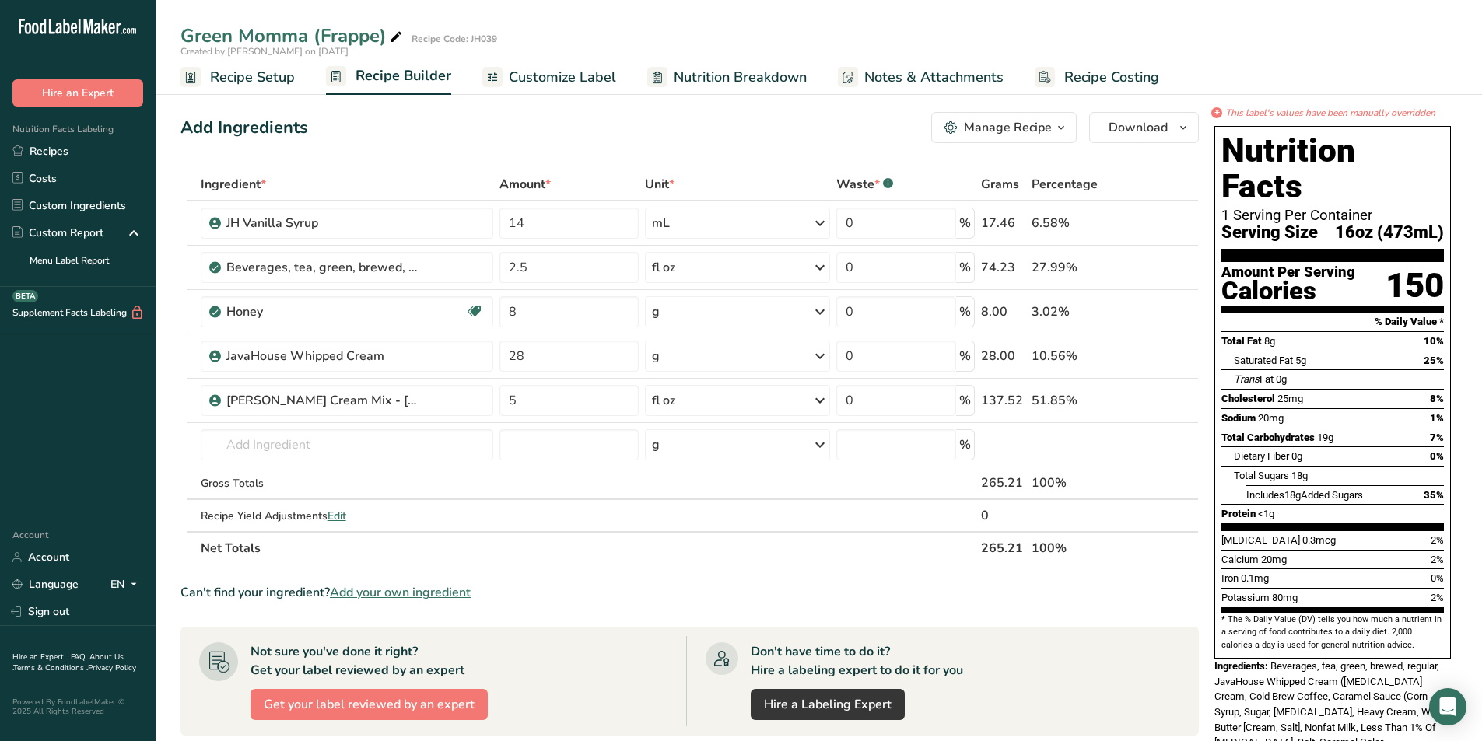
click at [586, 575] on section "Ingredient * Amount * Unit * Waste * .a-a{fill:#347362;}.b-a{fill:#fff;} Grams …" at bounding box center [689, 622] width 1018 height 909
click at [593, 576] on section "Ingredient * Amount * Unit * Waste * .a-a{fill:#347362;}.b-a{fill:#fff;} Grams …" at bounding box center [689, 622] width 1018 height 909
click at [559, 71] on span "Customize Label" at bounding box center [562, 77] width 107 height 21
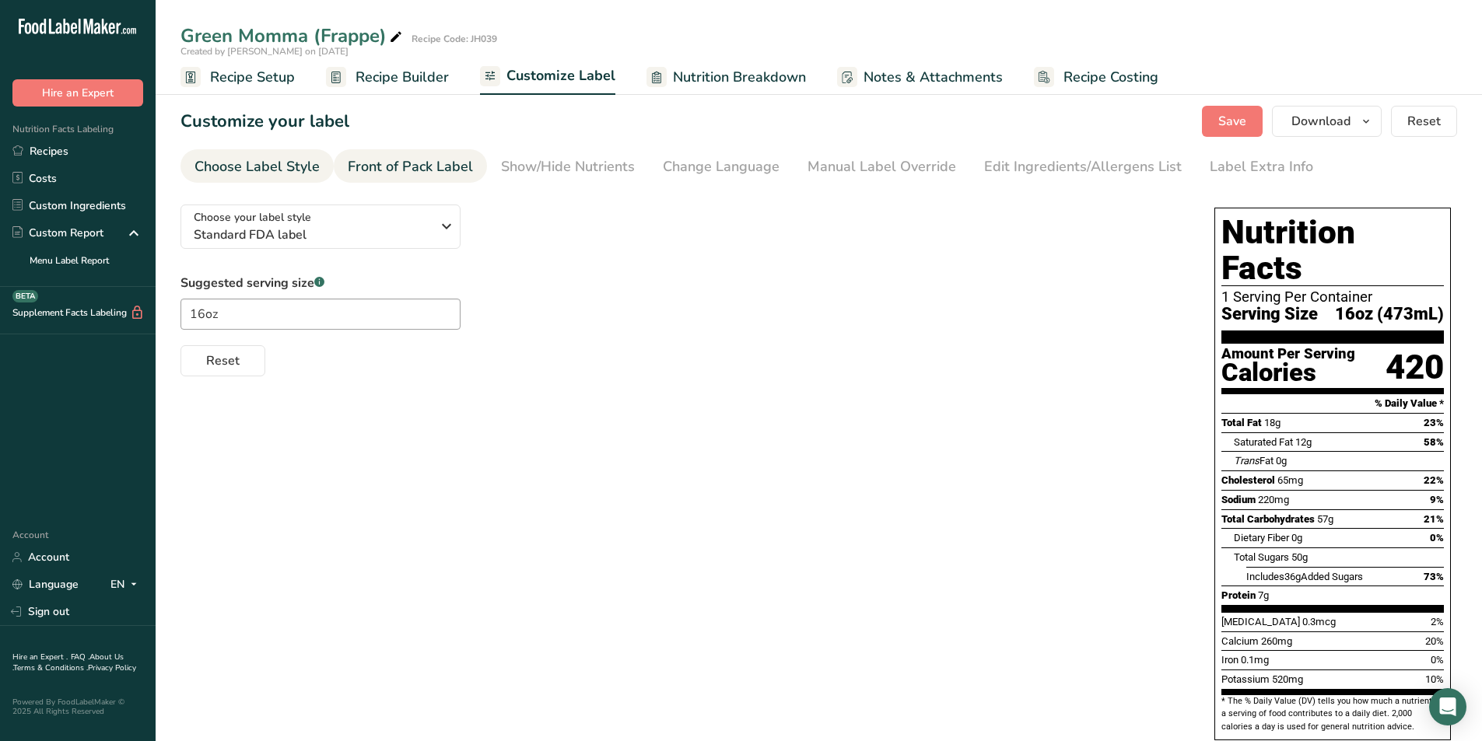
click at [400, 159] on div "Front of Pack Label" at bounding box center [410, 166] width 125 height 21
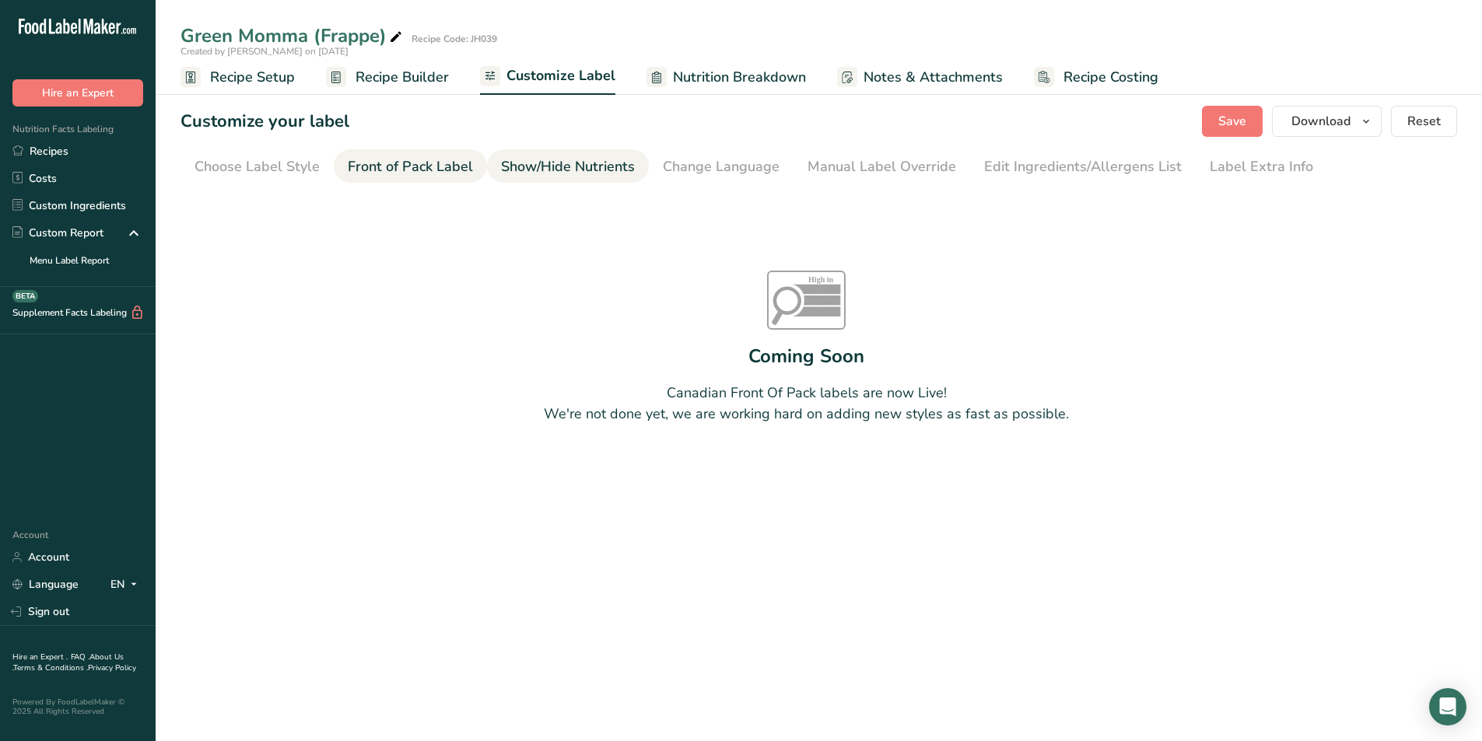
click at [568, 158] on div "Show/Hide Nutrients" at bounding box center [568, 166] width 134 height 21
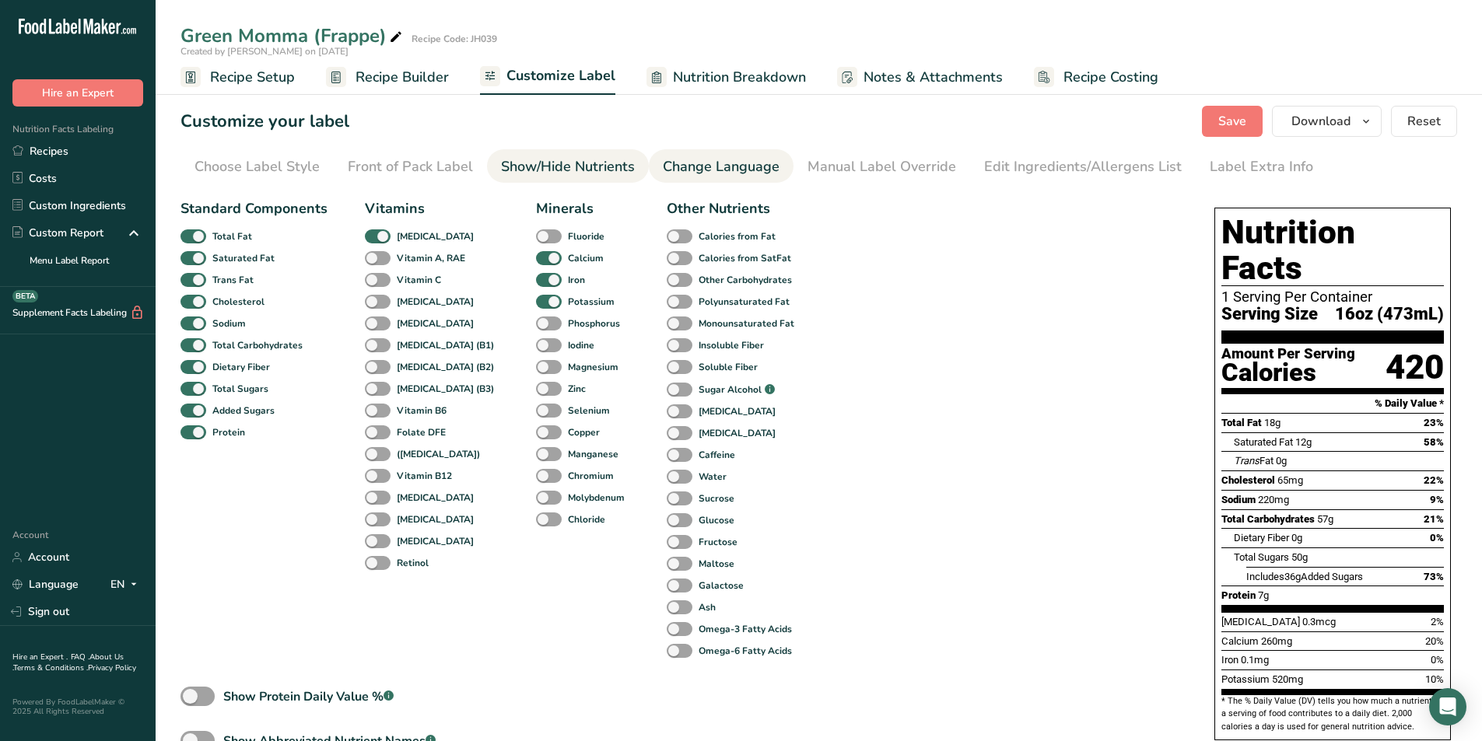
click at [689, 164] on div "Change Language" at bounding box center [721, 166] width 117 height 21
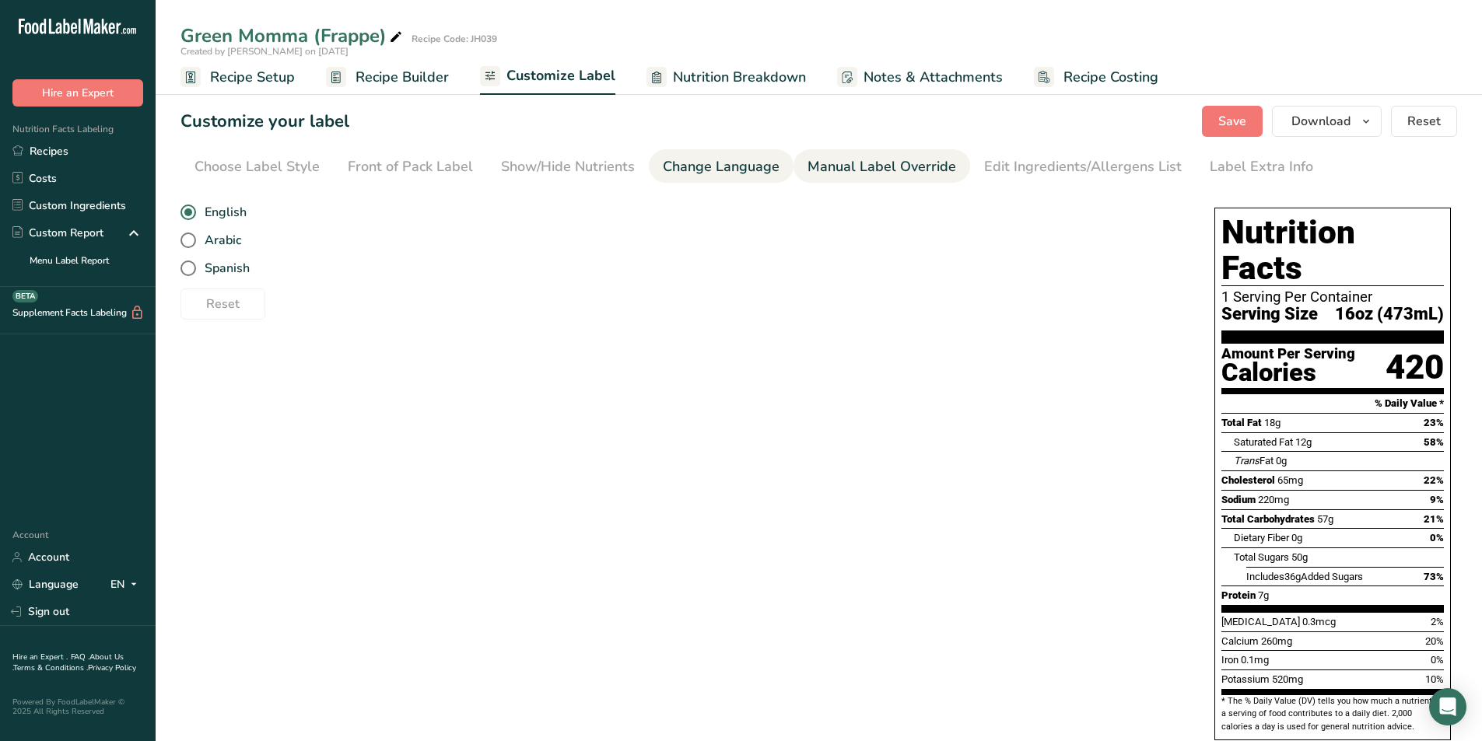
click at [861, 170] on div "Manual Label Override" at bounding box center [881, 166] width 149 height 21
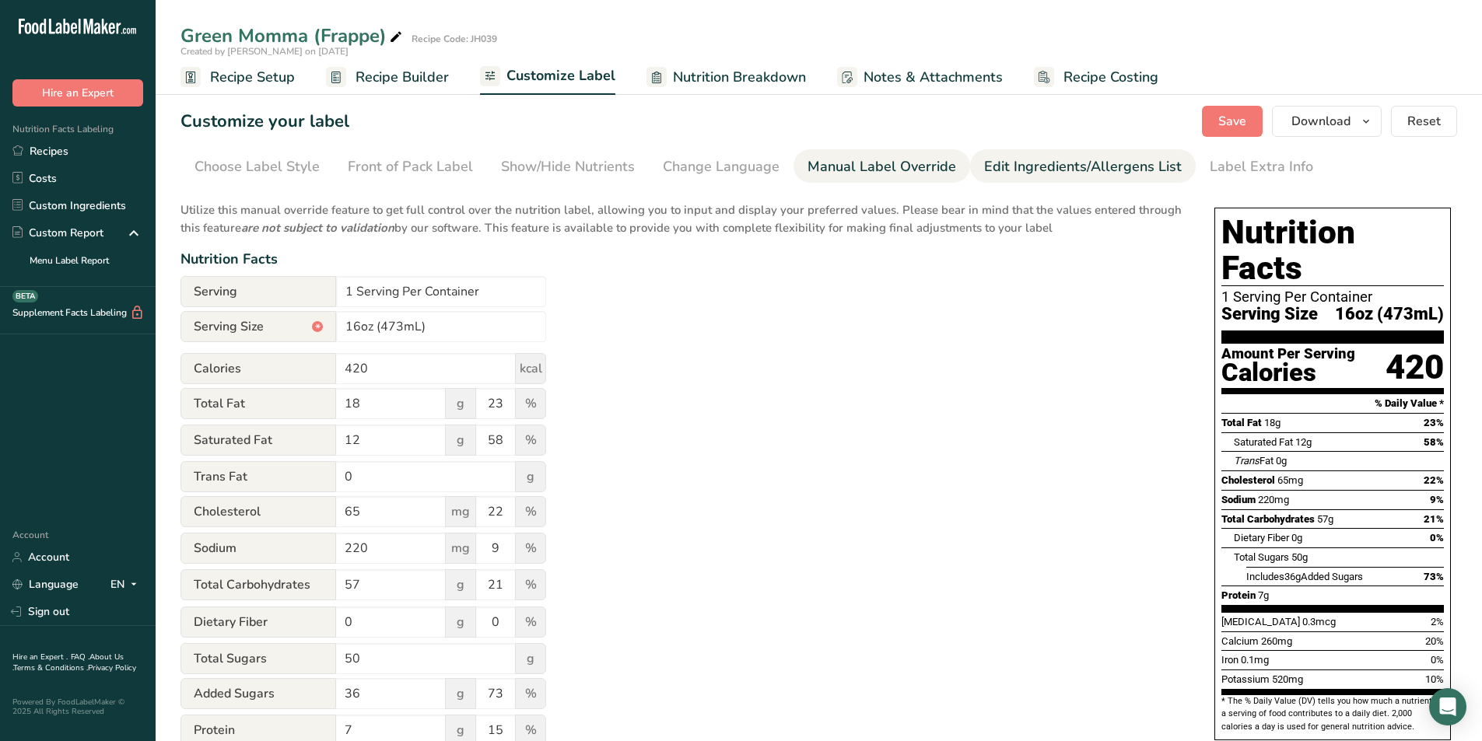
click at [1058, 173] on div "Edit Ingredients/Allergens List" at bounding box center [1083, 166] width 198 height 21
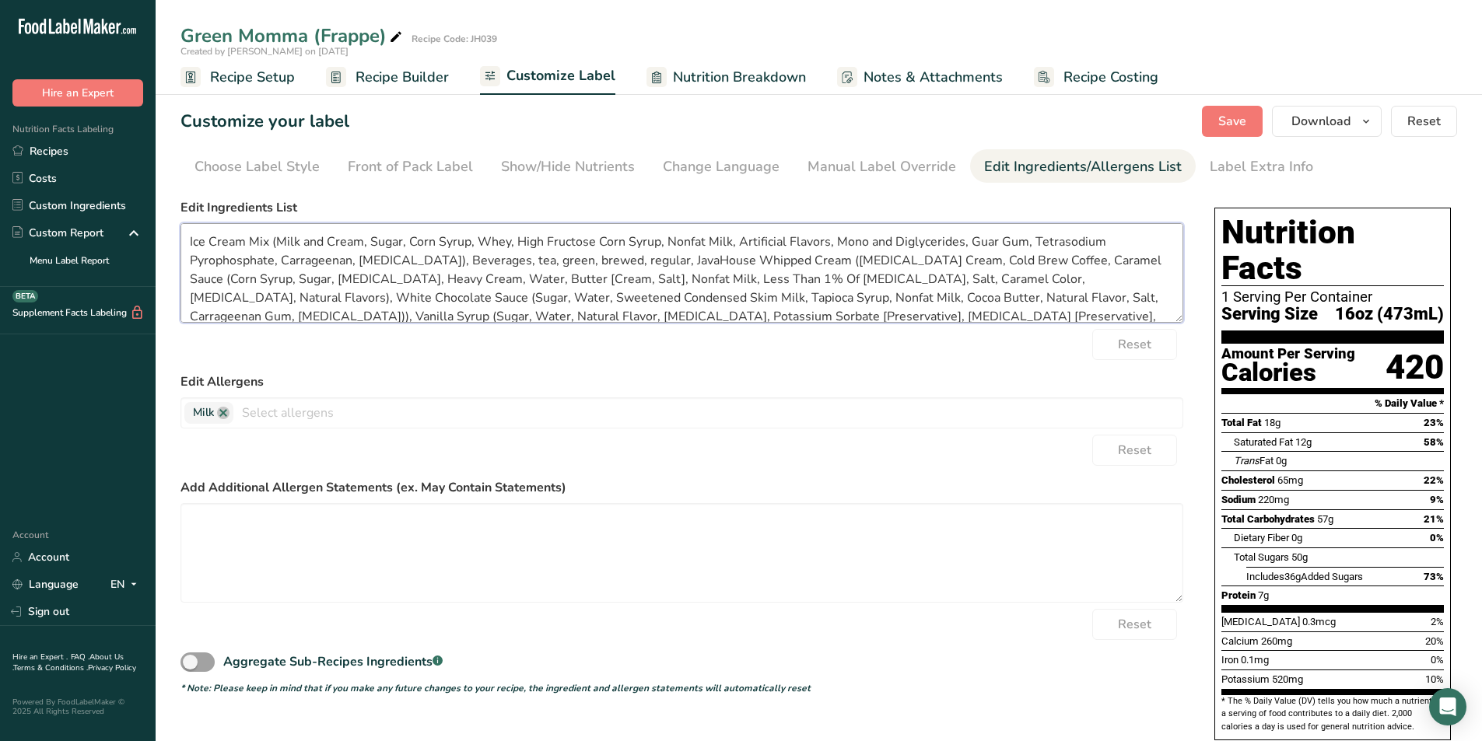
click at [275, 239] on textarea "Ice Cream Mix (Milk and Cream, Sugar, Corn Syrup, Whey, High Fructose Corn Syru…" at bounding box center [681, 273] width 1003 height 100
type textarea "Ice Cream Mix (Milk and Cream, Sugar, Corn Syrup, Whey, High Fructose Corn Syru…"
click at [1238, 122] on span "Save" at bounding box center [1232, 121] width 28 height 19
click at [1311, 117] on span "Download" at bounding box center [1320, 121] width 59 height 19
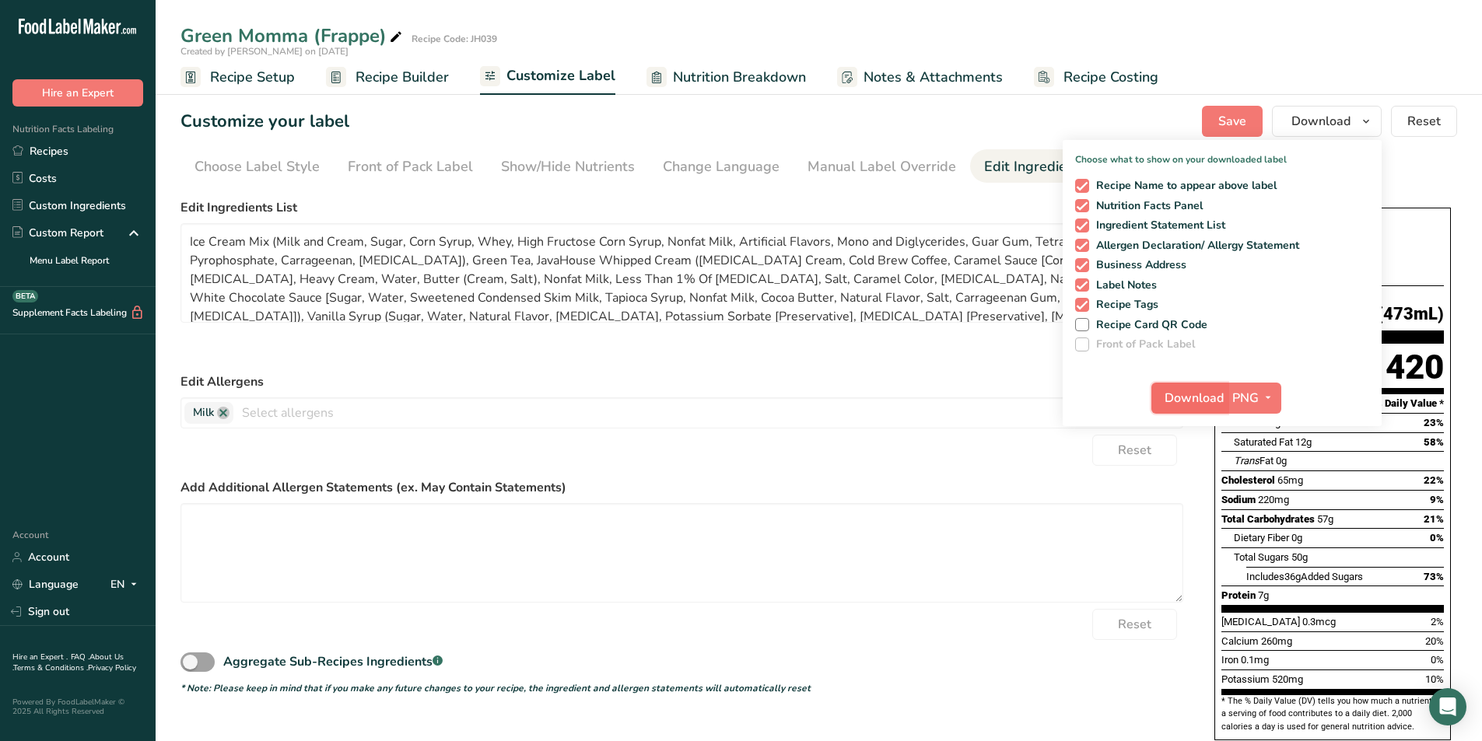
click at [1179, 394] on span "Download" at bounding box center [1193, 398] width 59 height 19
